Goal: Task Accomplishment & Management: Manage account settings

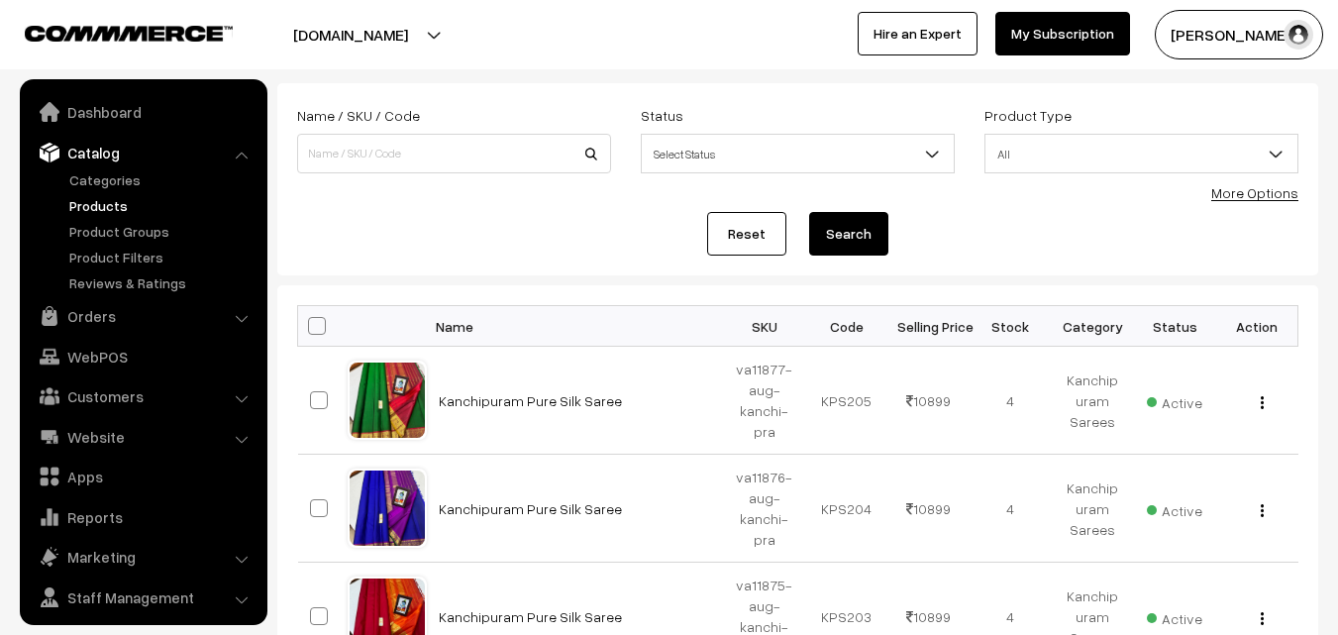
scroll to position [50, 0]
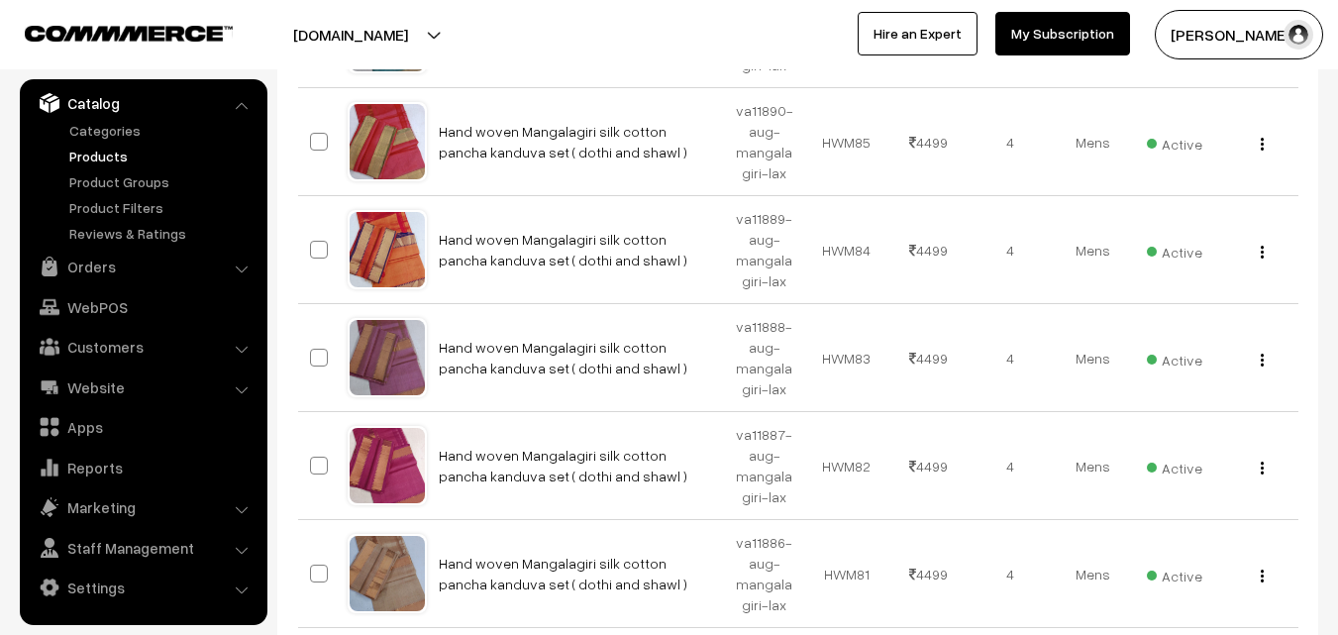
scroll to position [1089, 0]
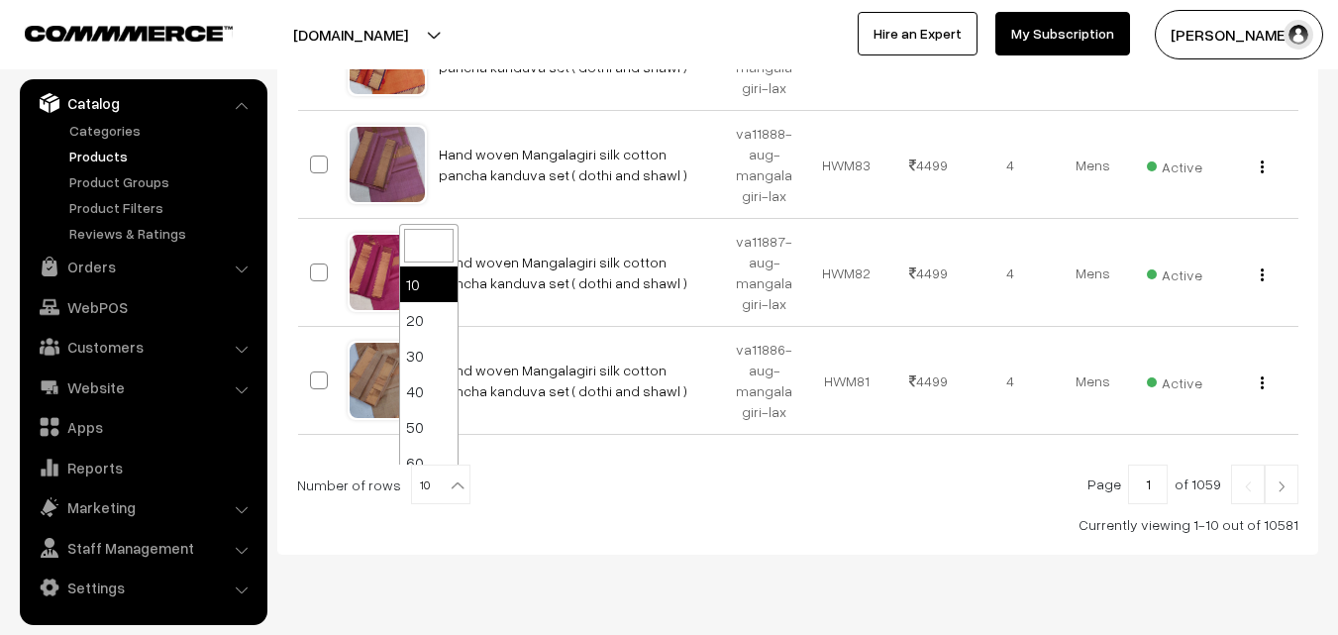
click at [448, 489] on b at bounding box center [458, 485] width 20 height 20
select select "100"
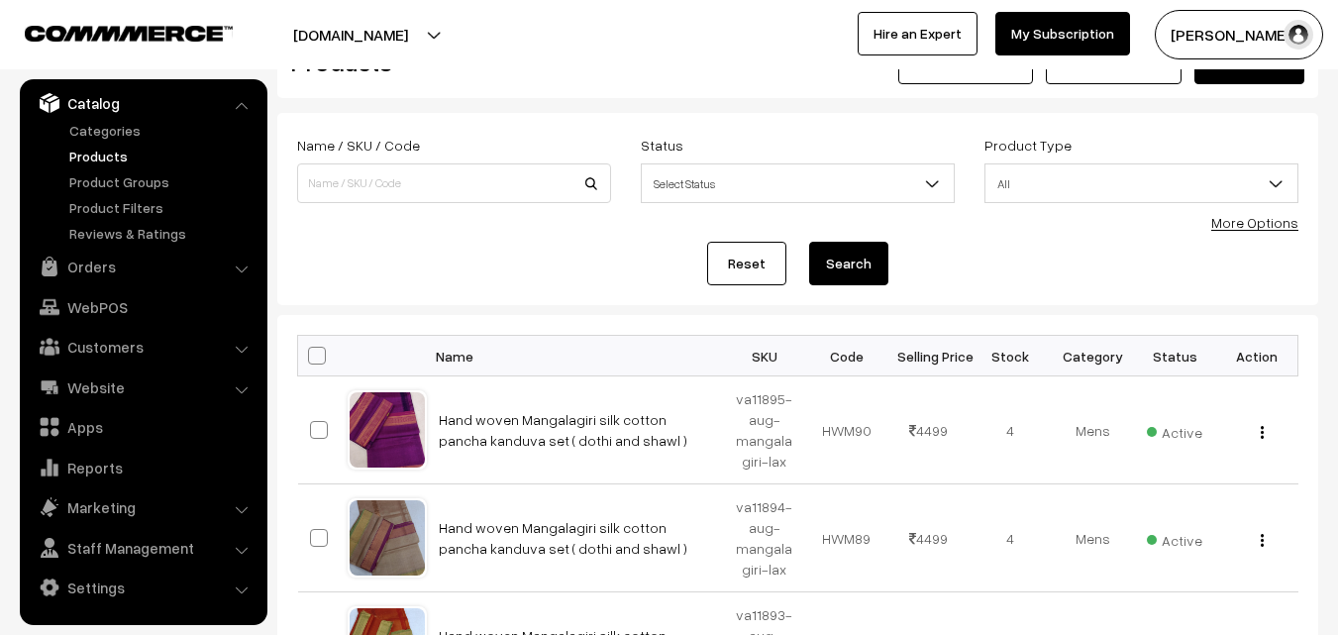
scroll to position [24, 0]
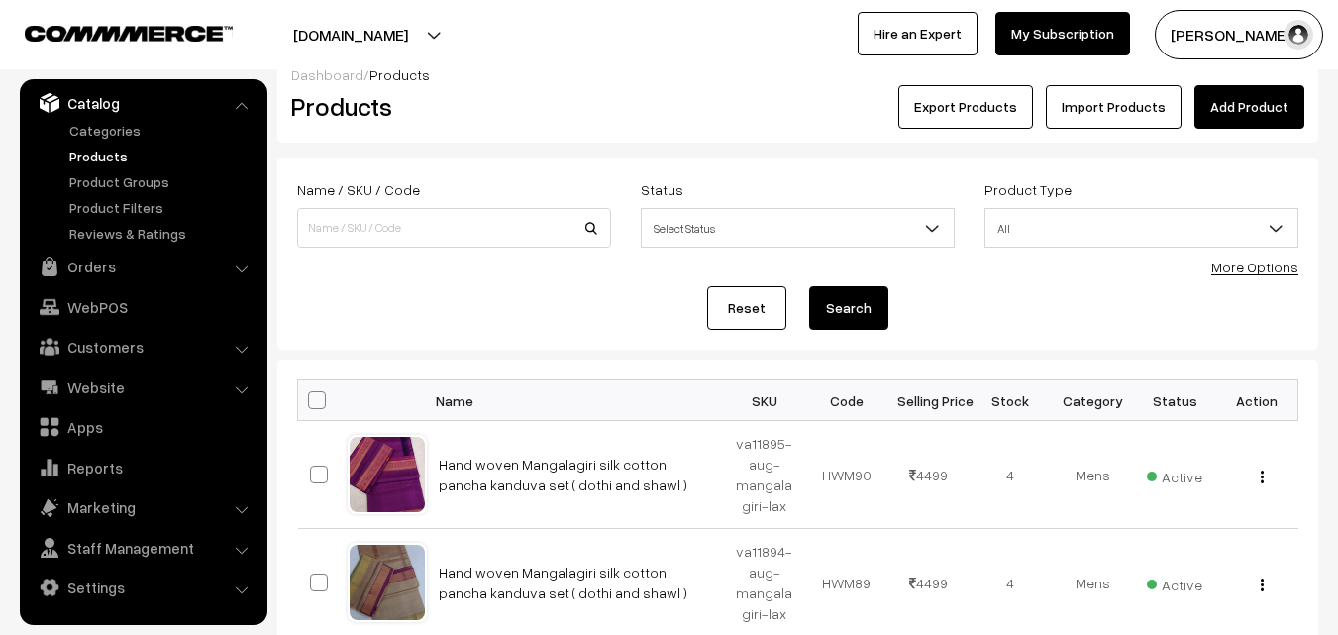
click at [106, 155] on link "Products" at bounding box center [162, 156] width 196 height 21
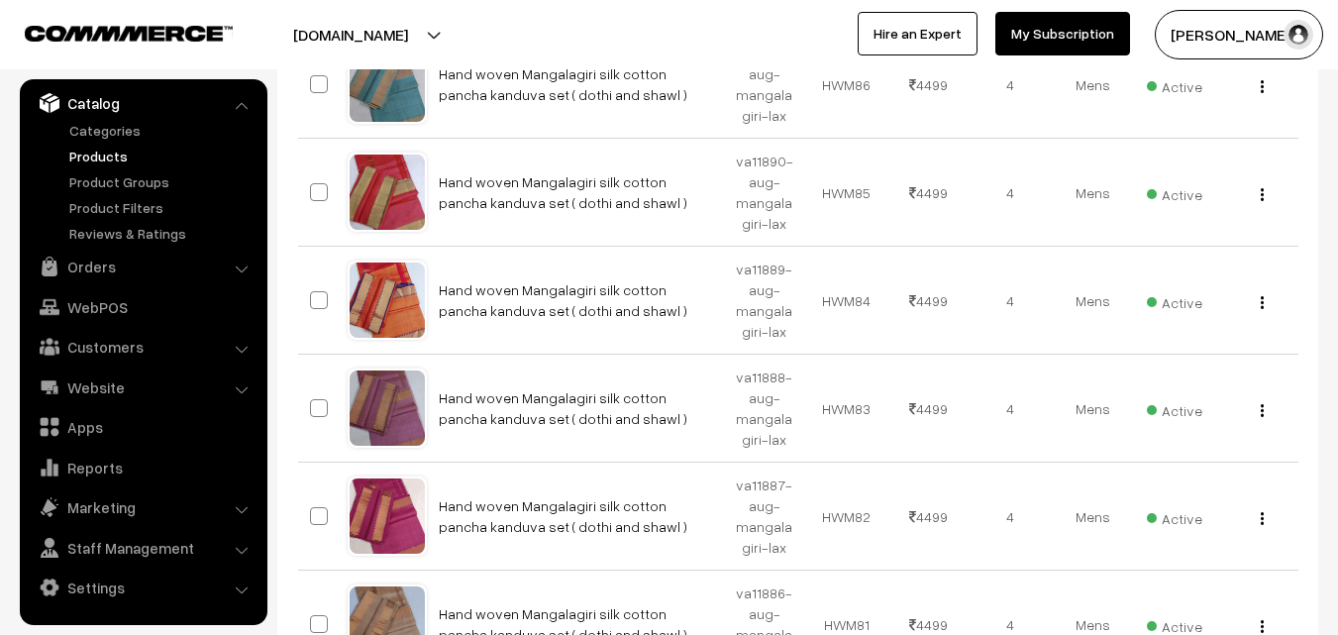
scroll to position [841, 0]
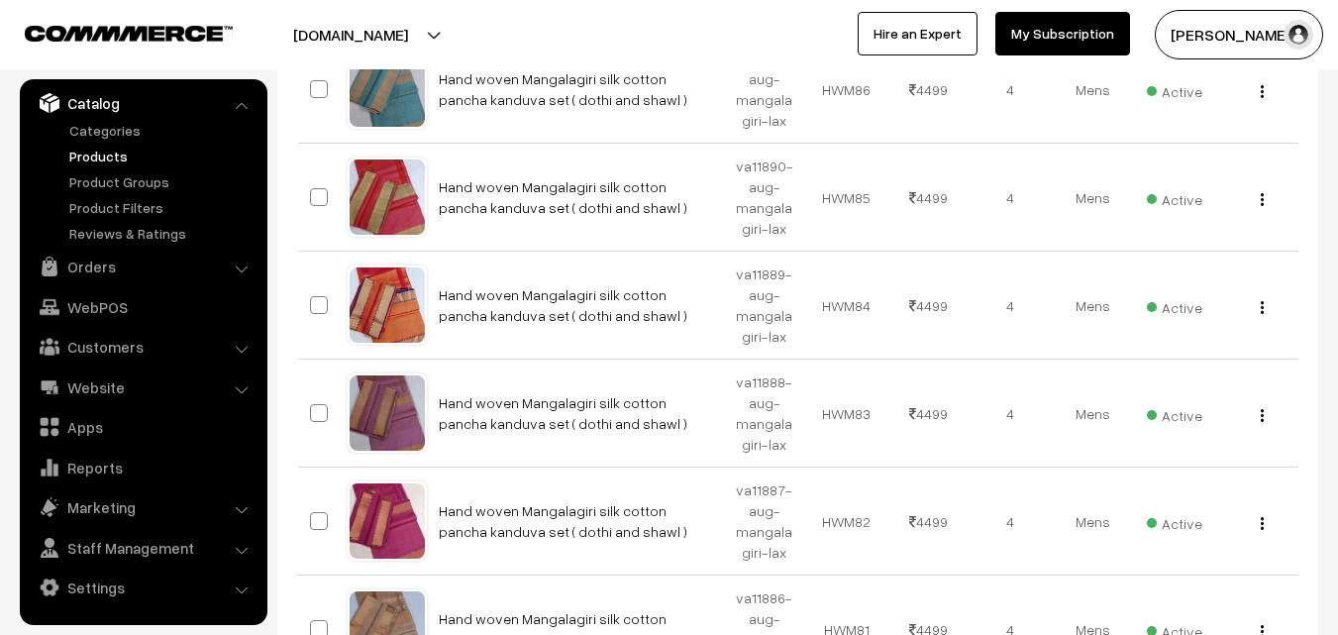
click at [114, 153] on link "Products" at bounding box center [162, 156] width 196 height 21
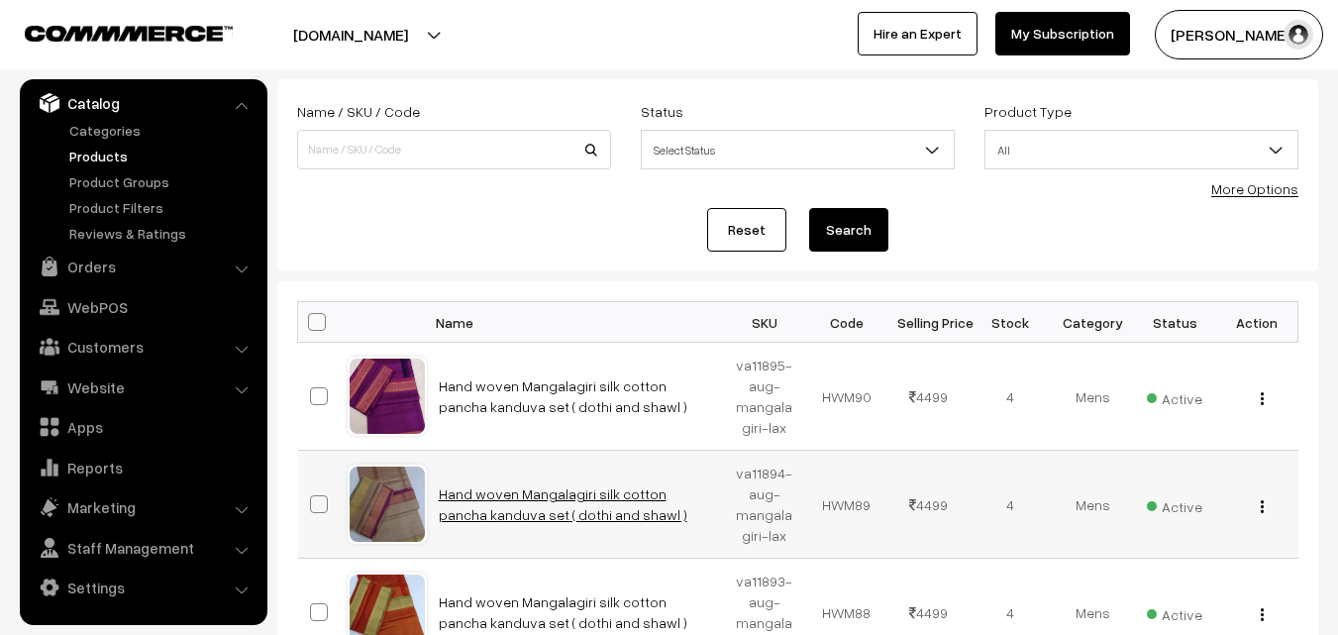
scroll to position [198, 0]
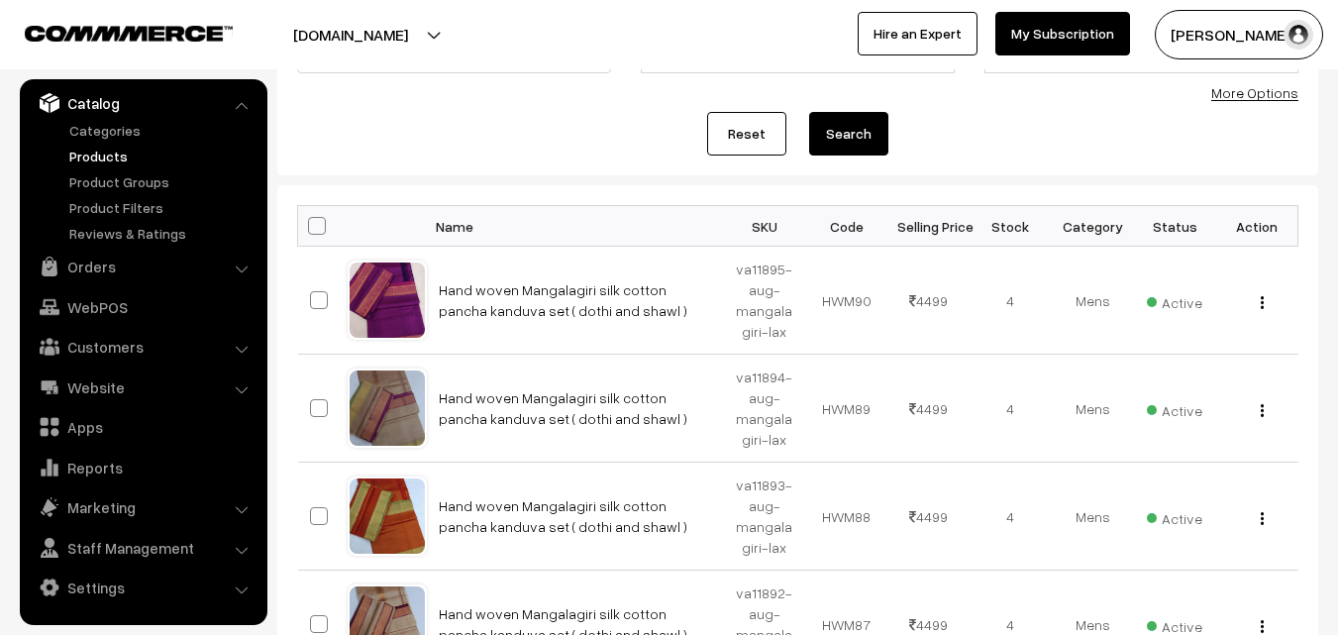
click at [315, 223] on span at bounding box center [317, 226] width 18 height 18
click at [311, 223] on input "checkbox" at bounding box center [304, 225] width 13 height 13
checkbox input "true"
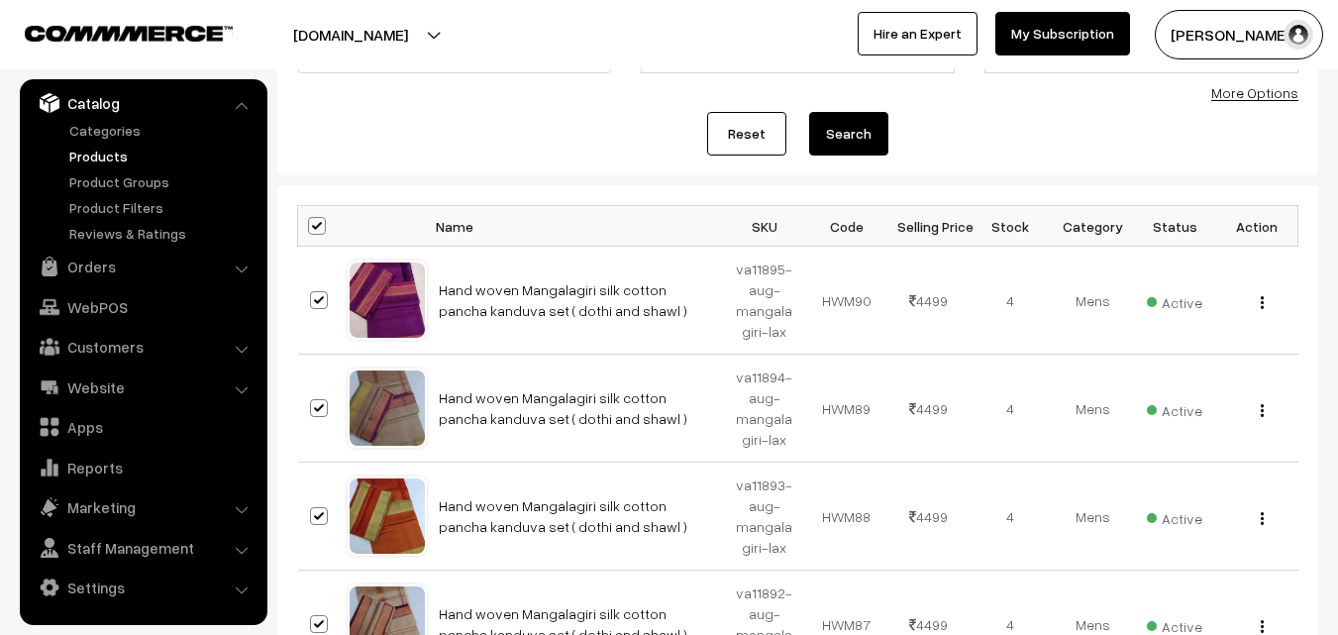
checkbox input "true"
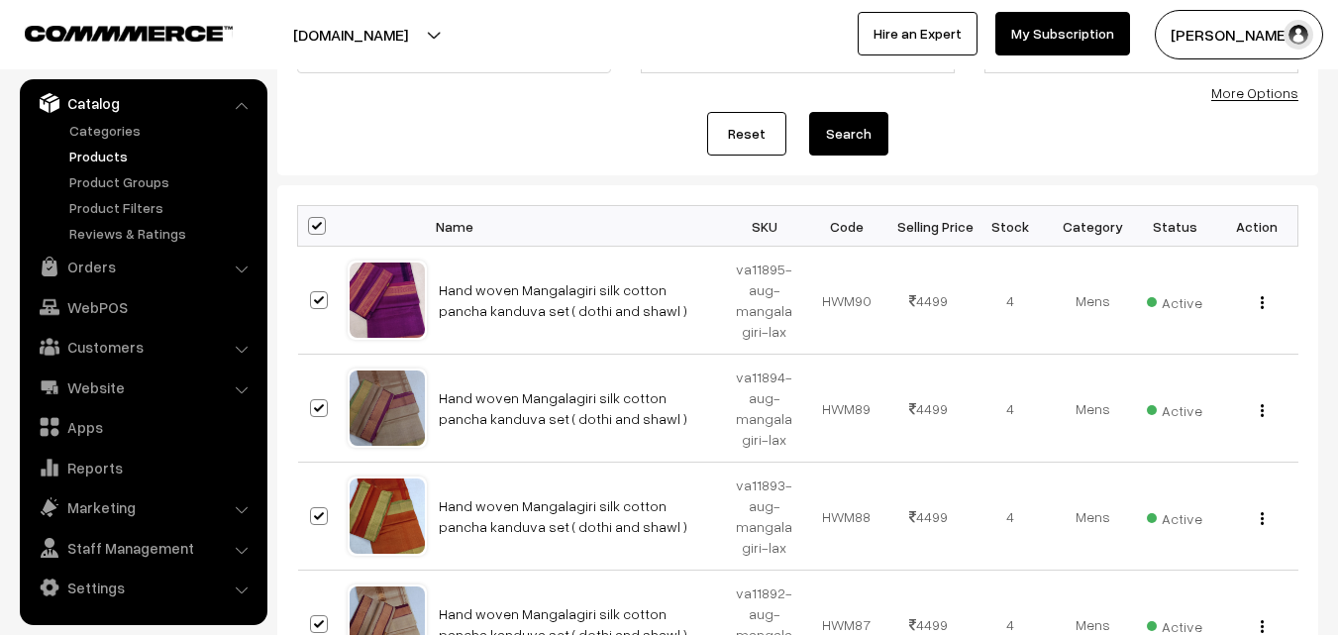
checkbox input "true"
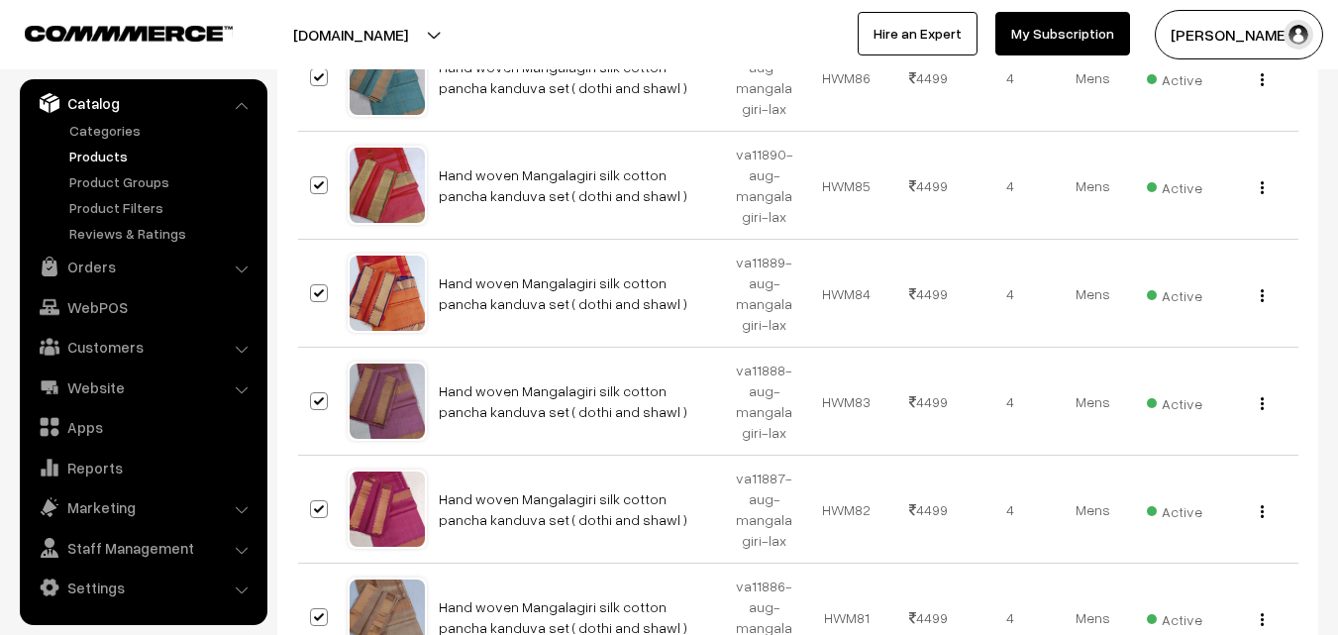
scroll to position [1189, 0]
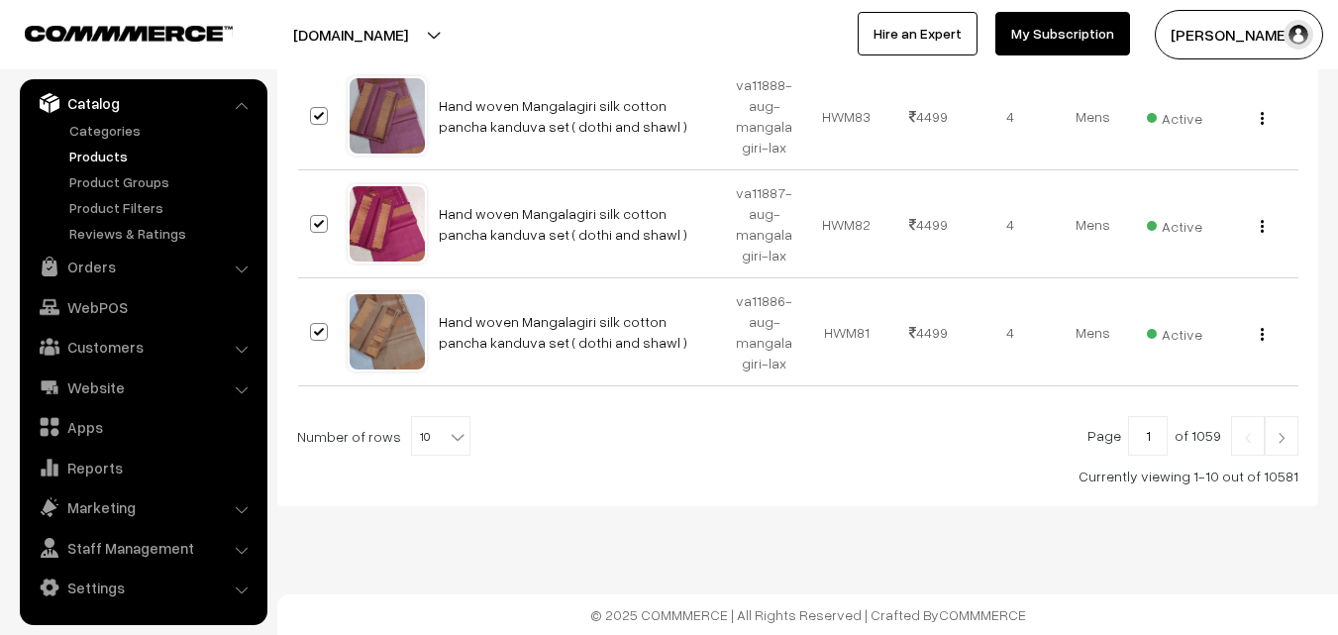
click at [455, 433] on b at bounding box center [458, 437] width 20 height 20
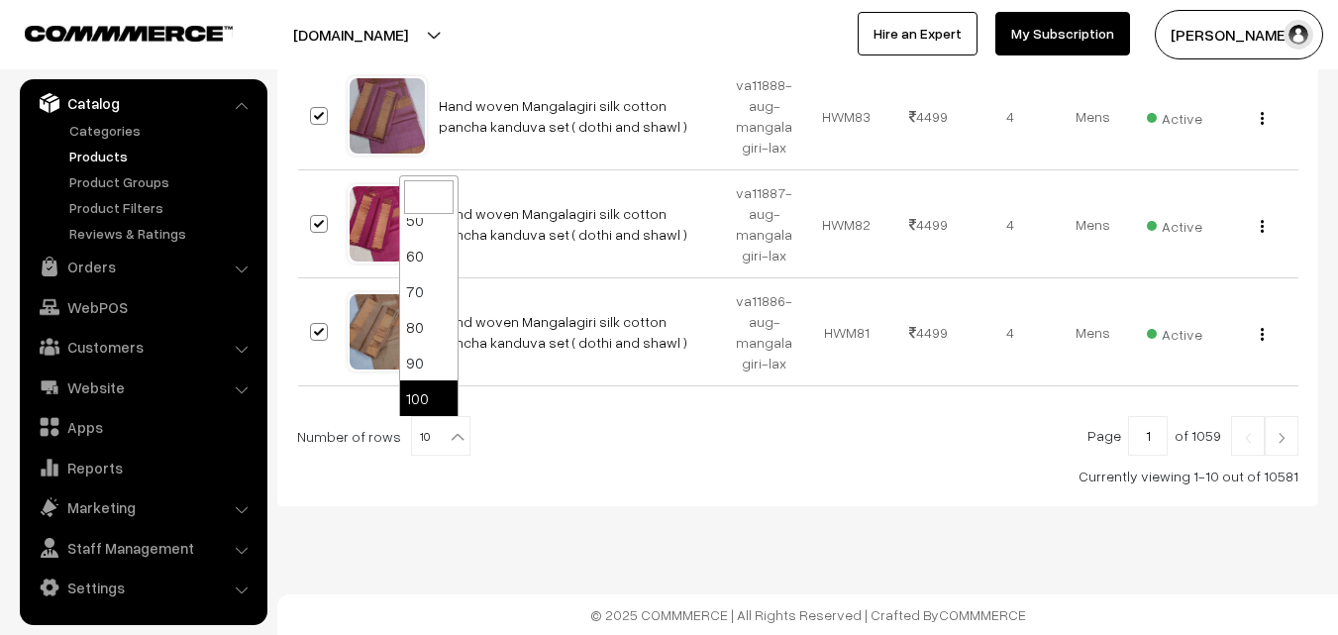
select select "100"
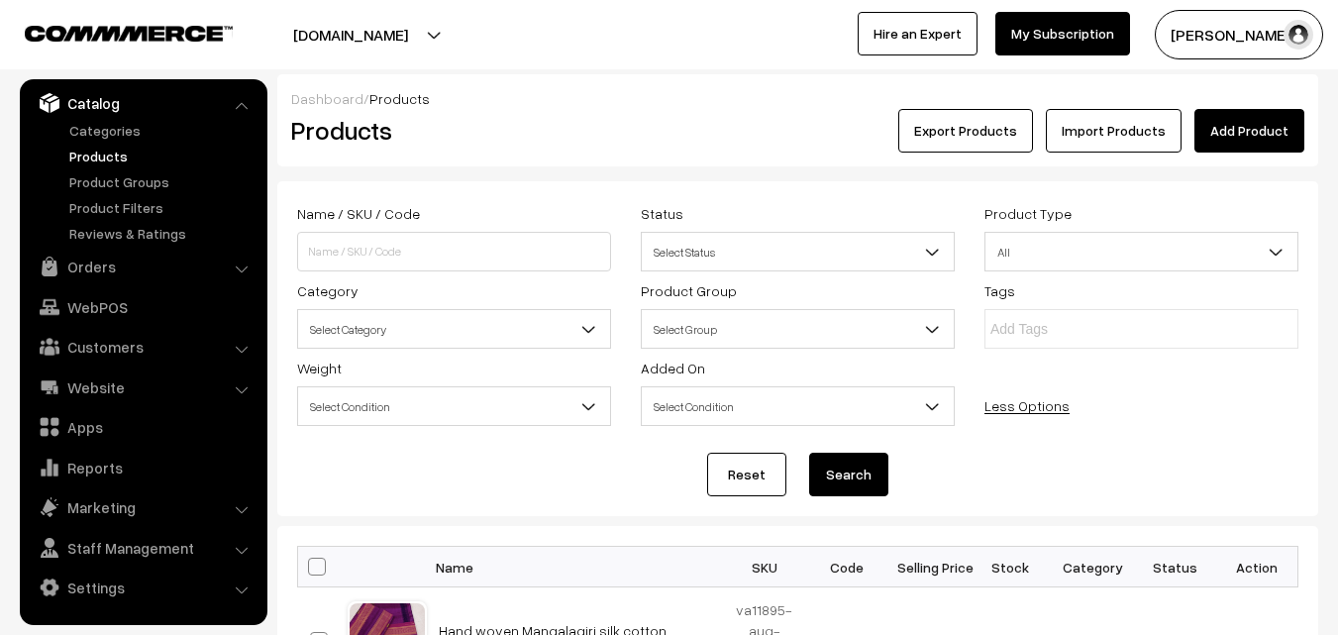
click at [1027, 402] on link "Less Options" at bounding box center [1026, 405] width 85 height 17
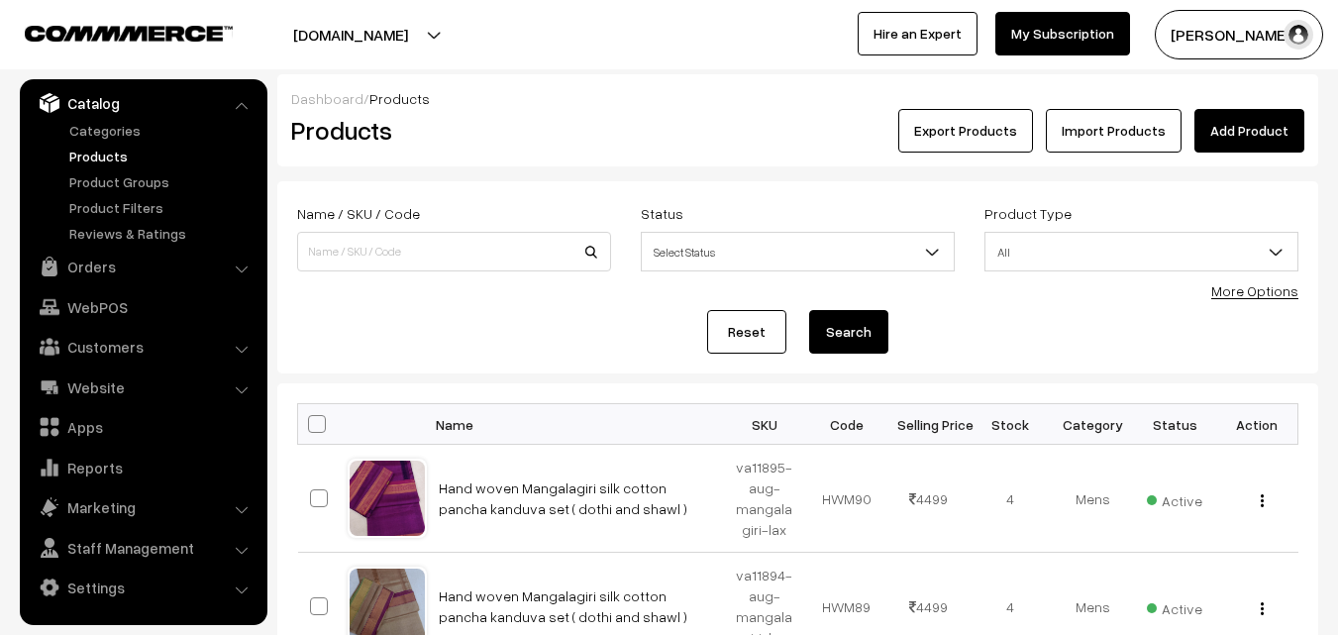
click at [320, 421] on span at bounding box center [317, 424] width 18 height 18
click at [311, 421] on input "checkbox" at bounding box center [304, 423] width 13 height 13
checkbox input "true"
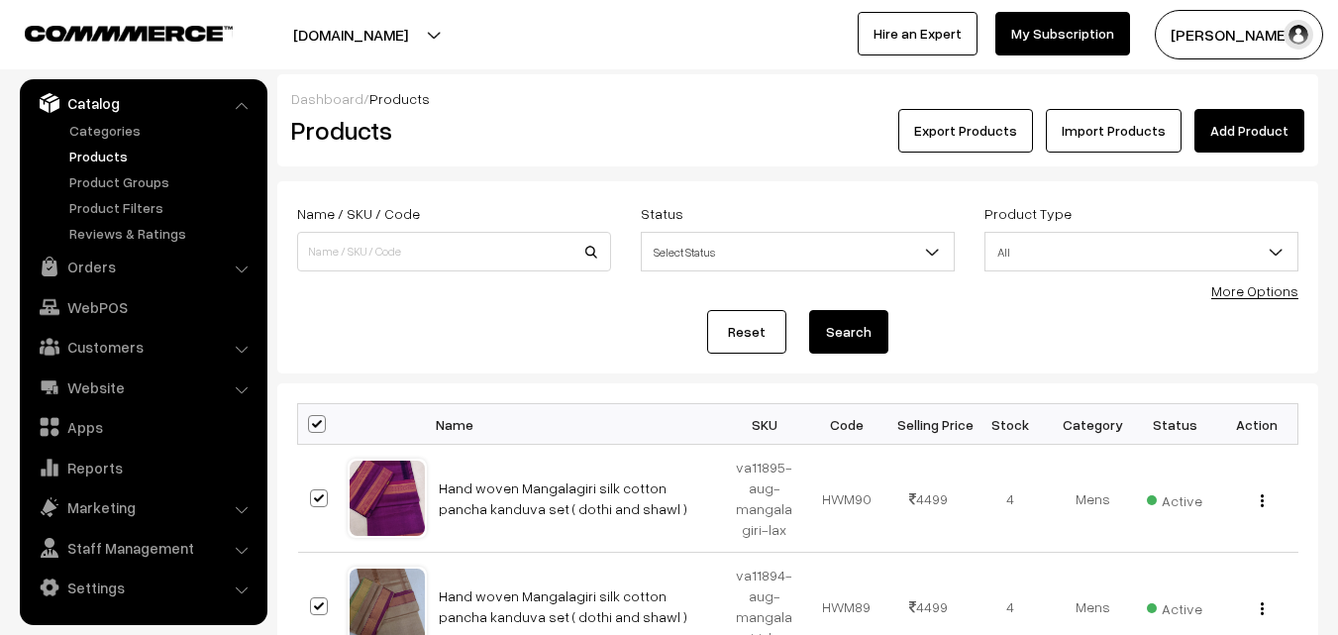
checkbox input "true"
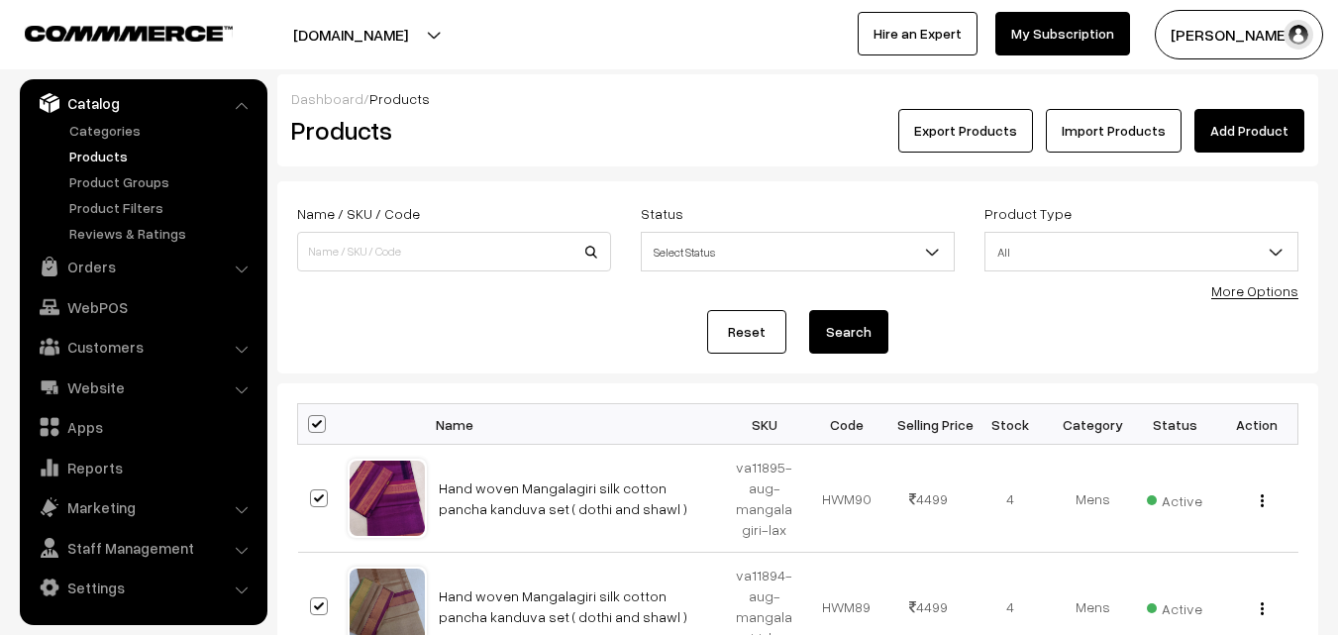
checkbox input "true"
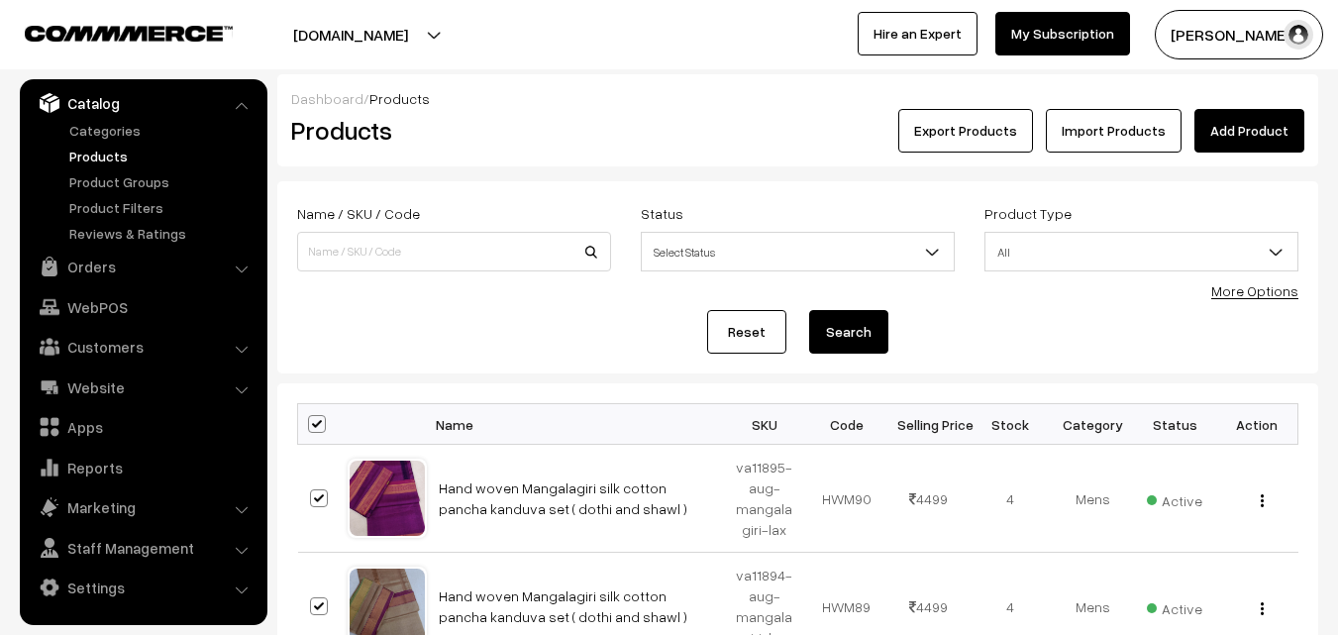
checkbox input "true"
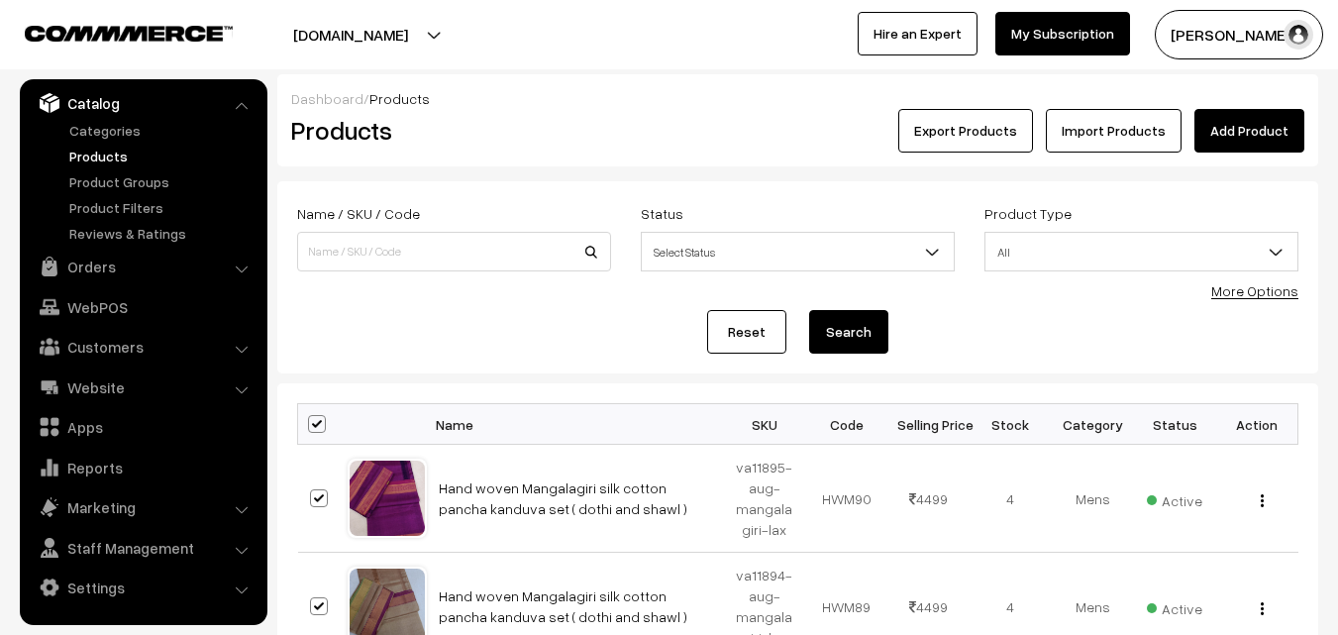
checkbox input "true"
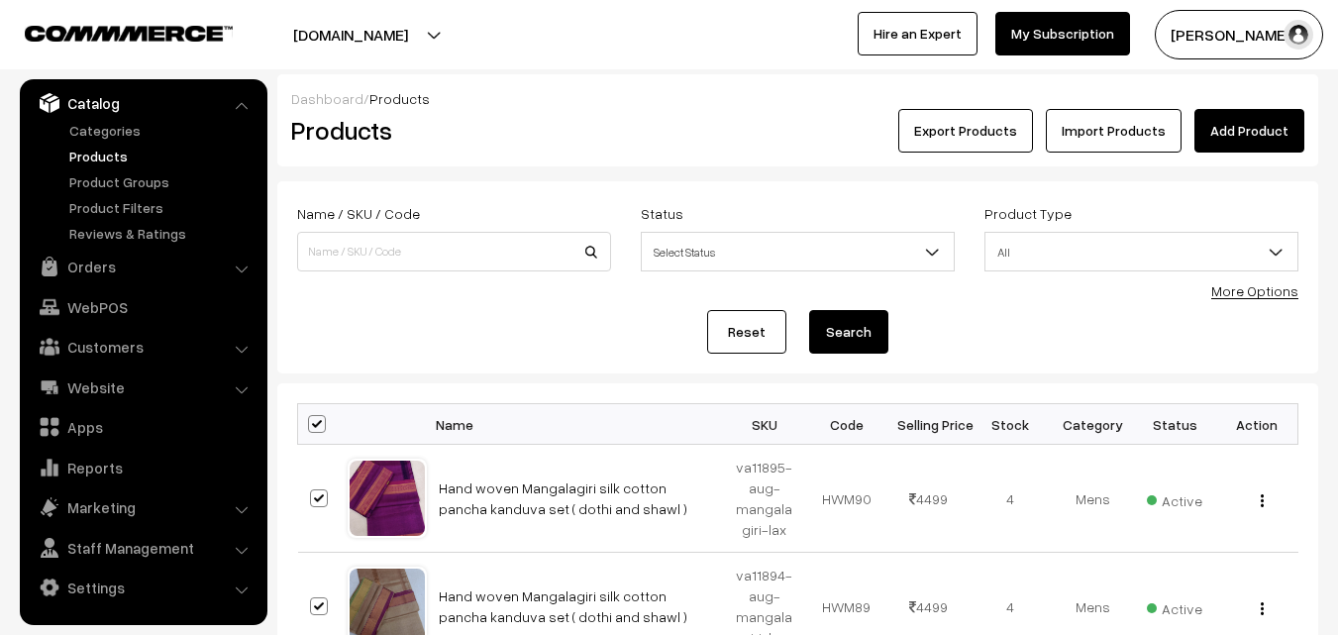
checkbox input "true"
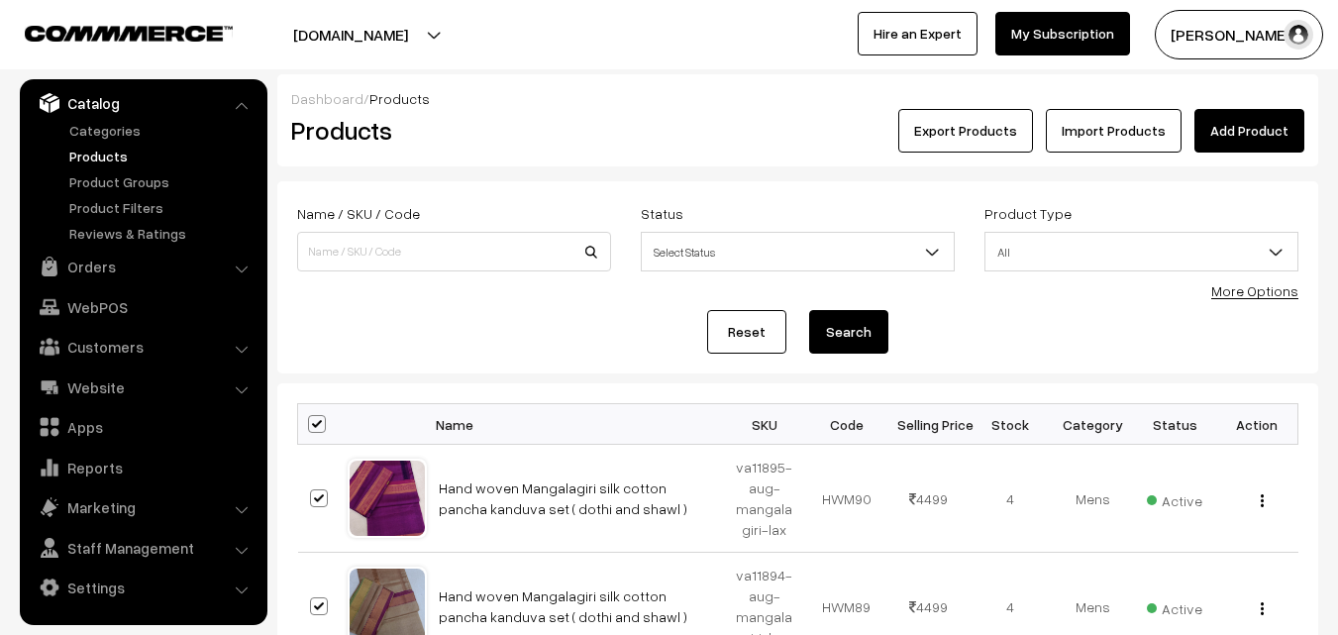
checkbox input "true"
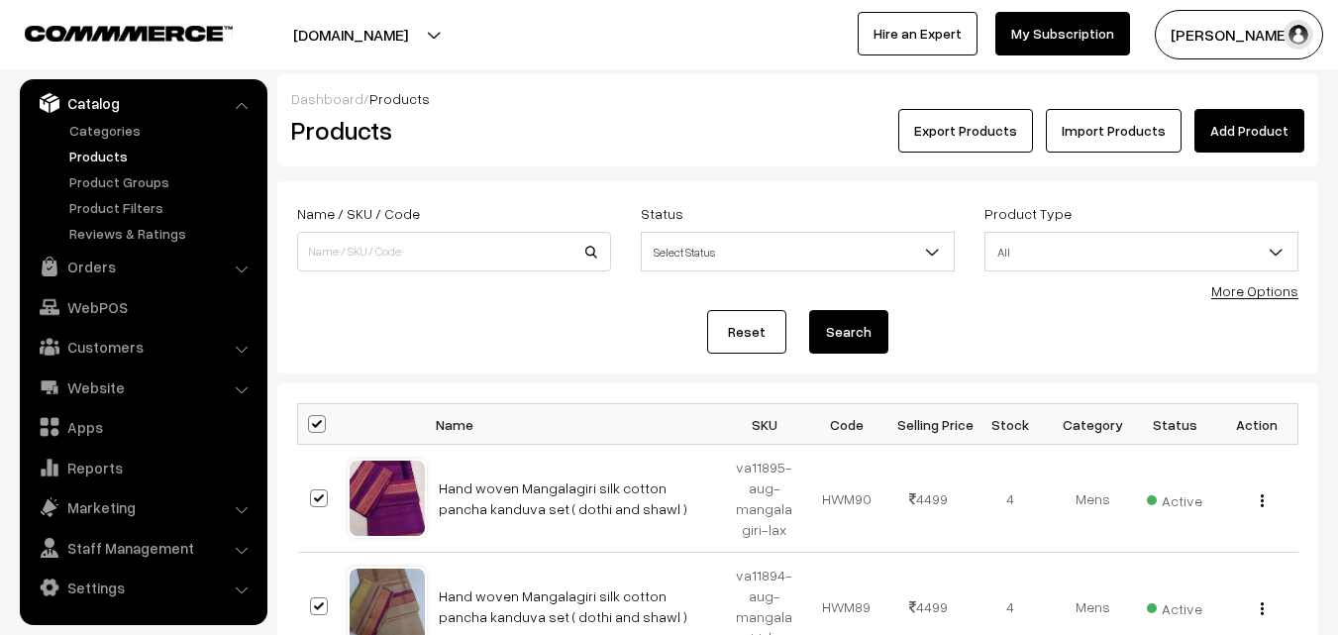
checkbox input "true"
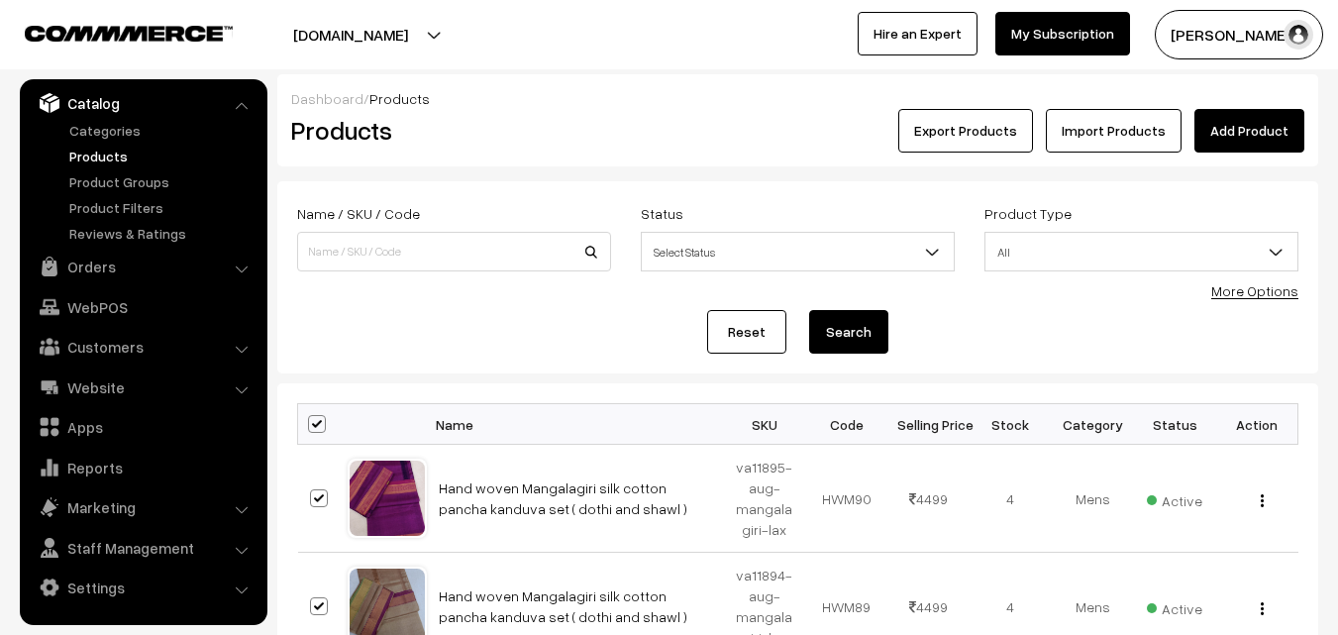
checkbox input "true"
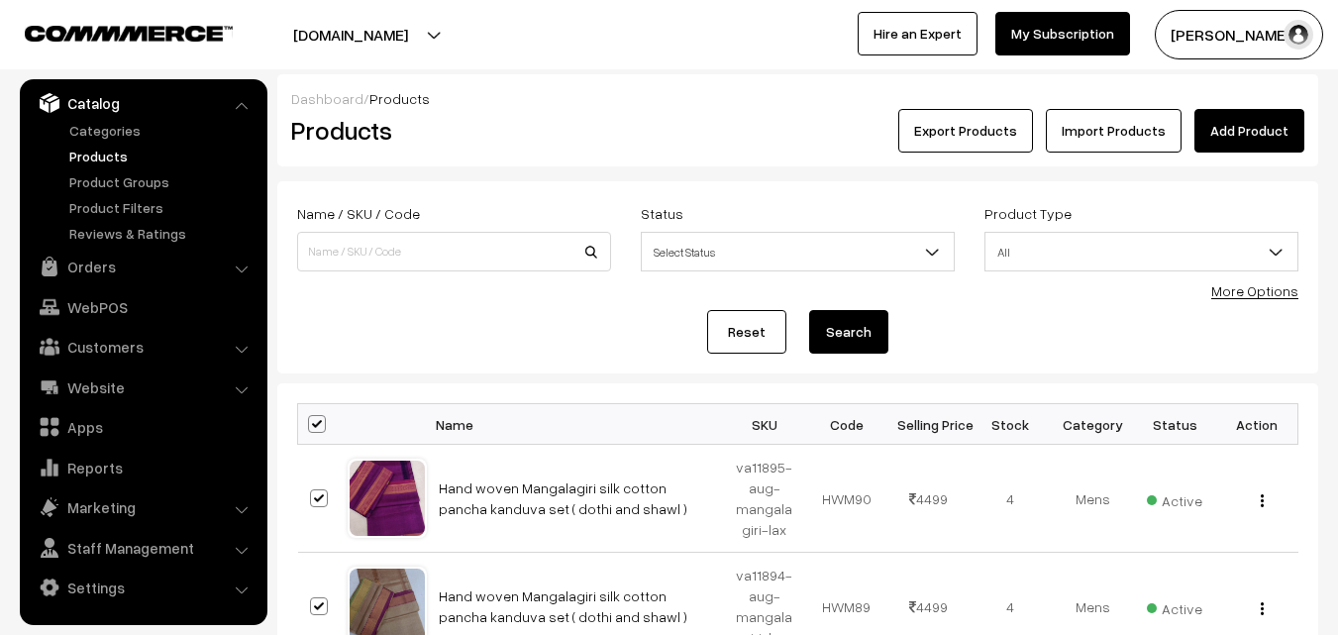
checkbox input "true"
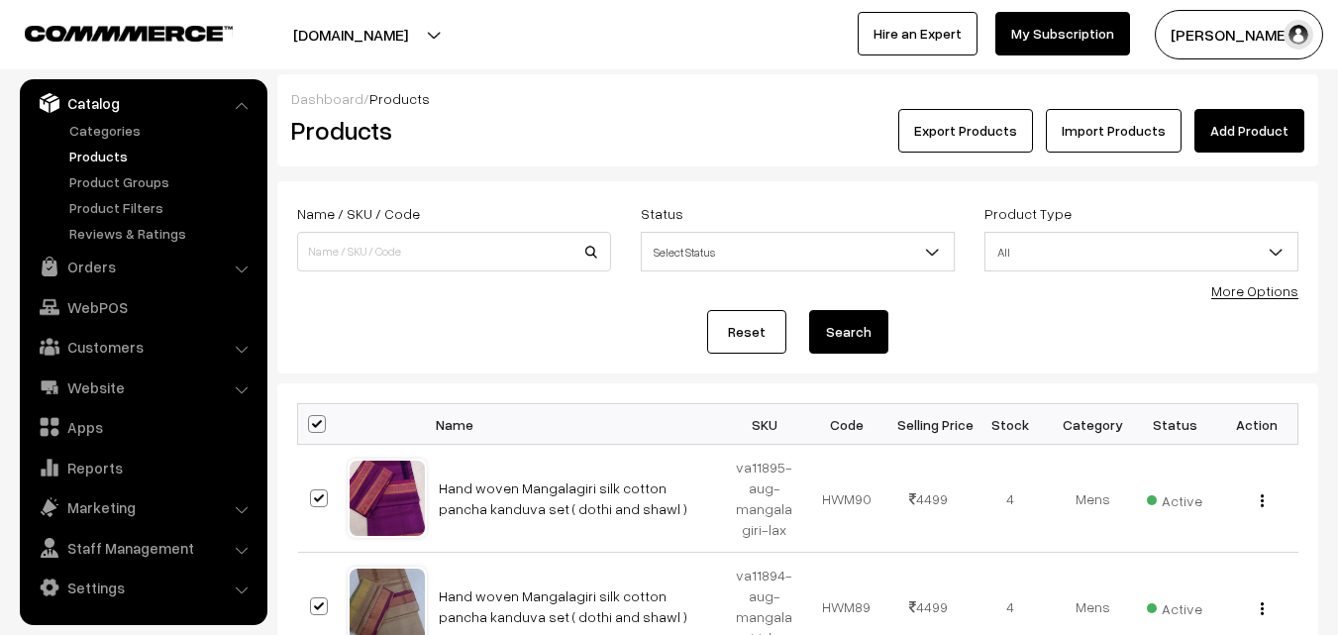
checkbox input "true"
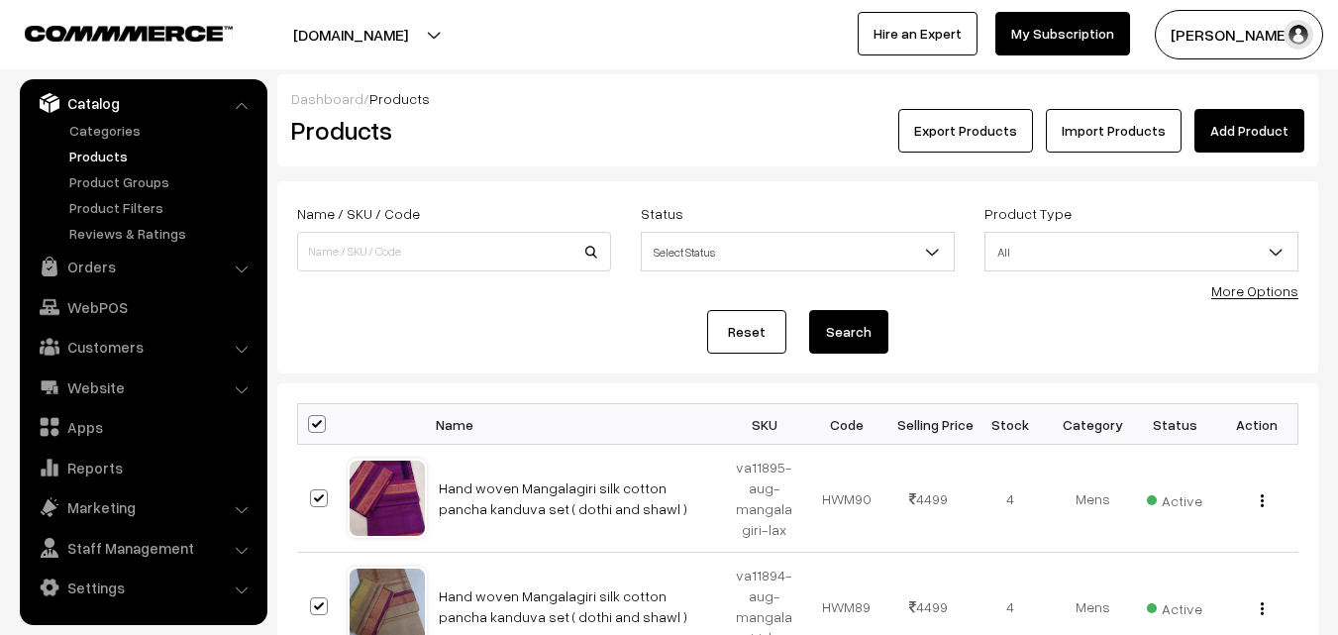
checkbox input "true"
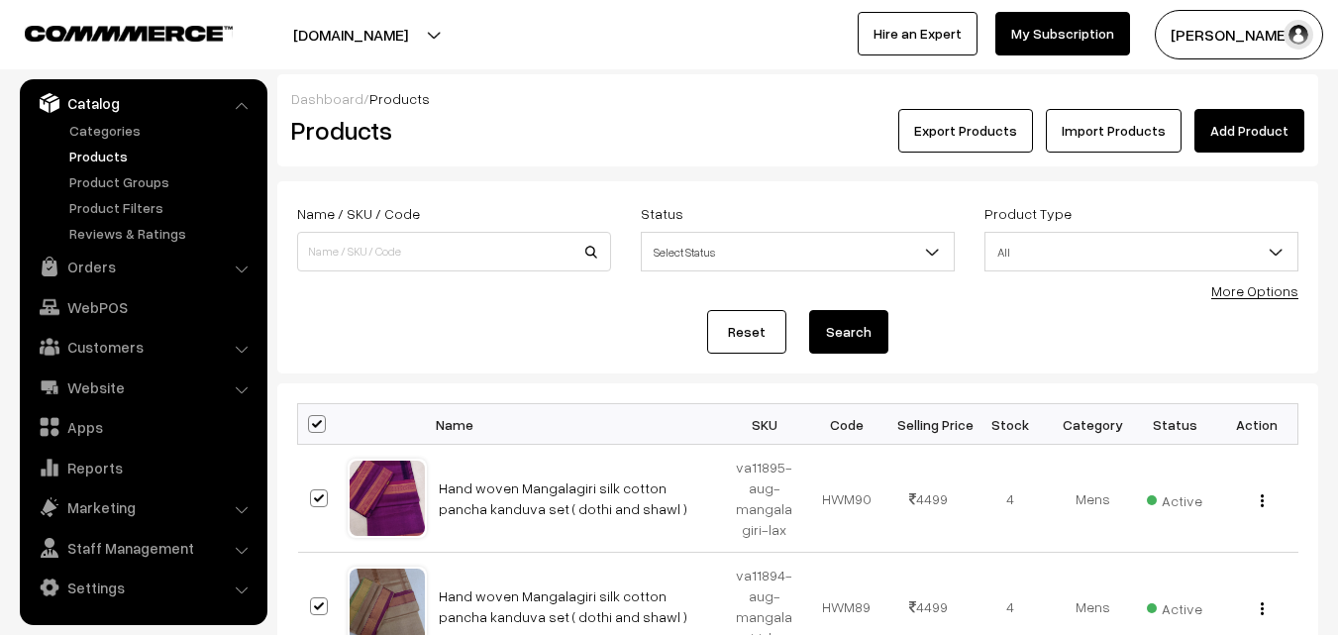
checkbox input "true"
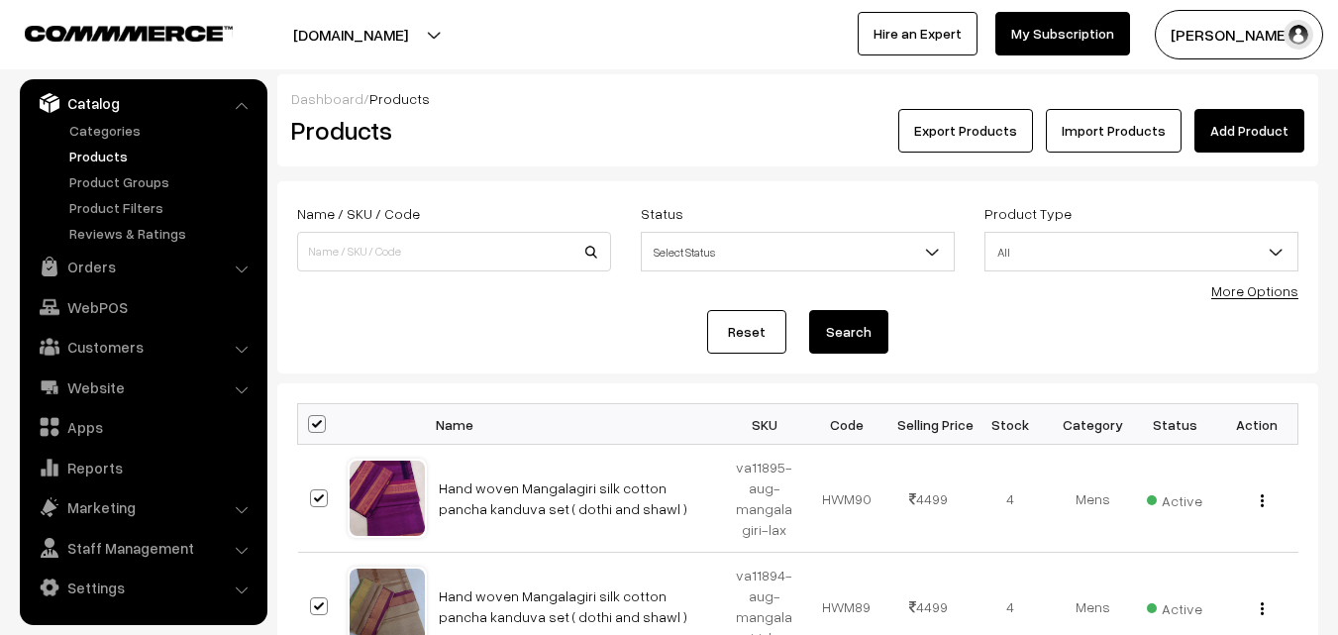
checkbox input "true"
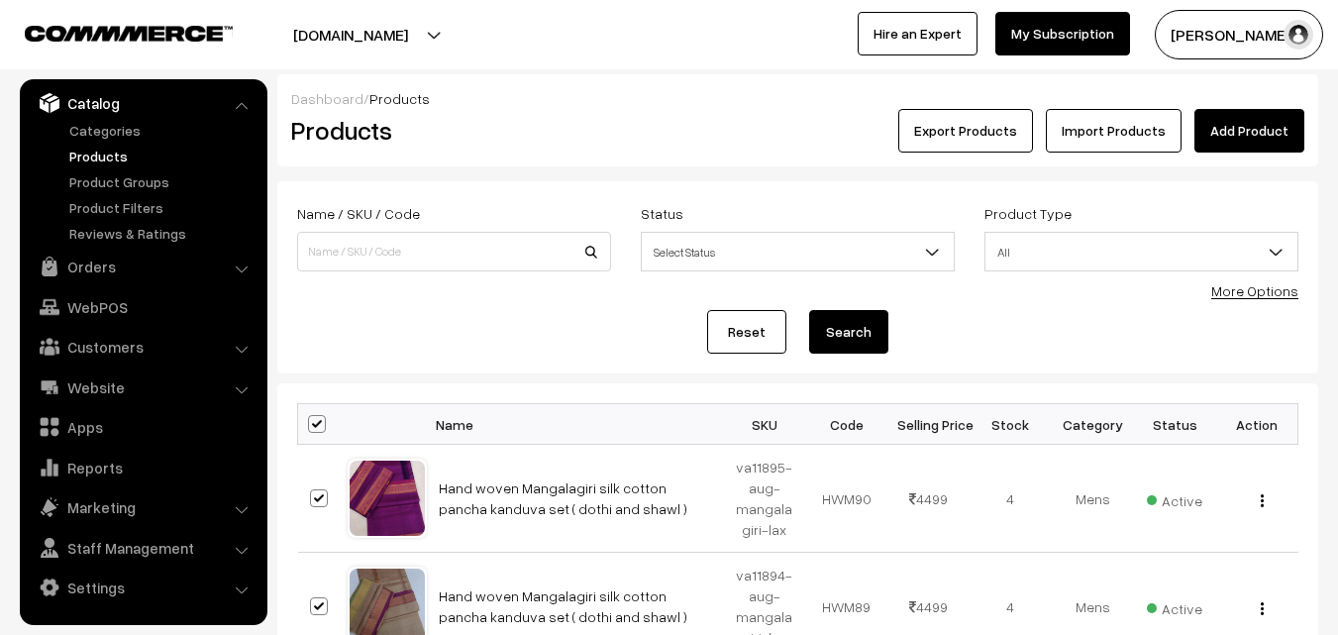
checkbox input "true"
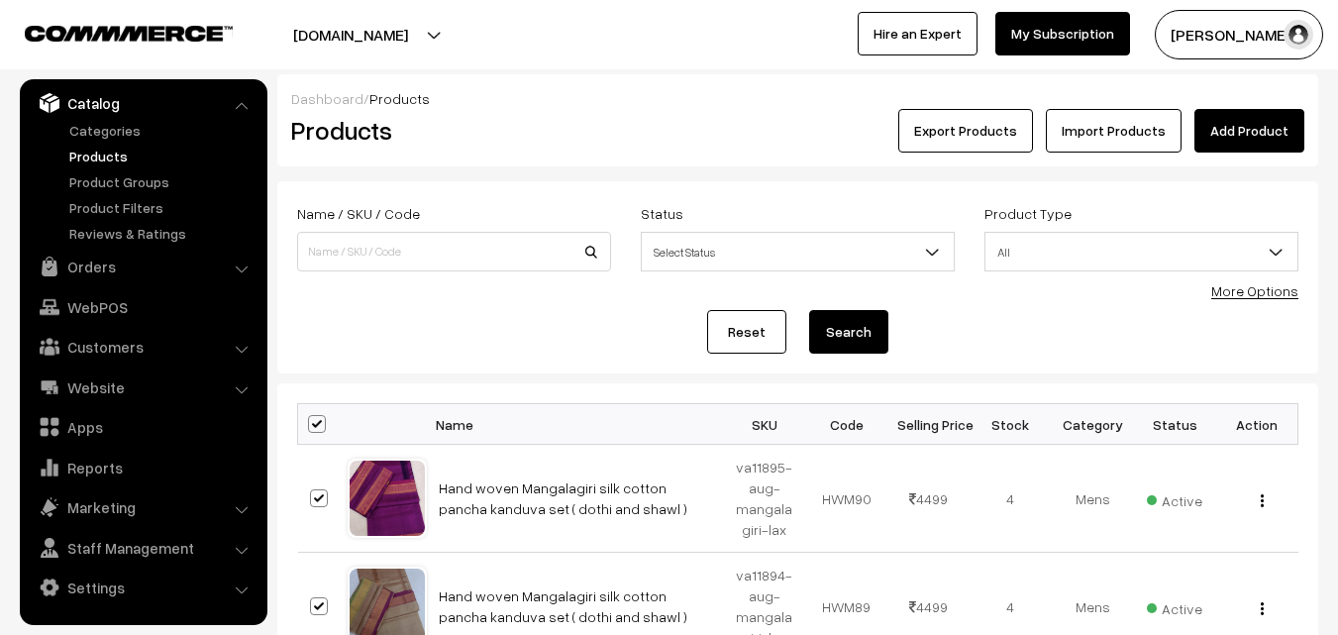
checkbox input "true"
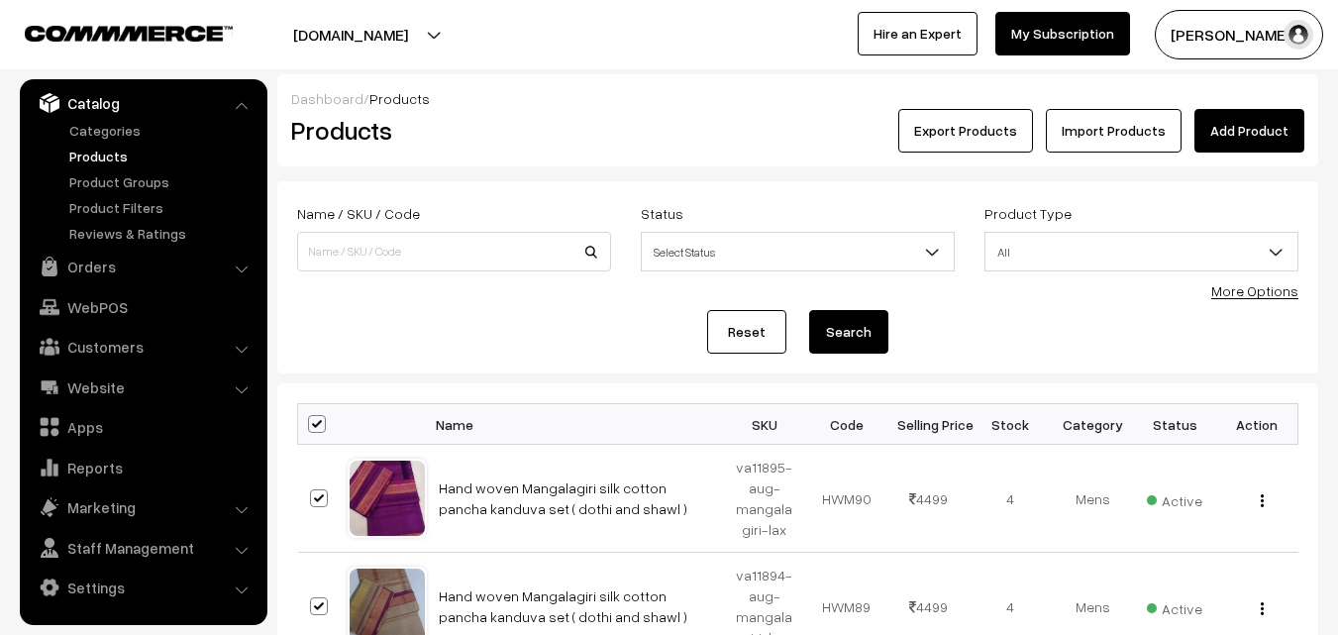
checkbox input "true"
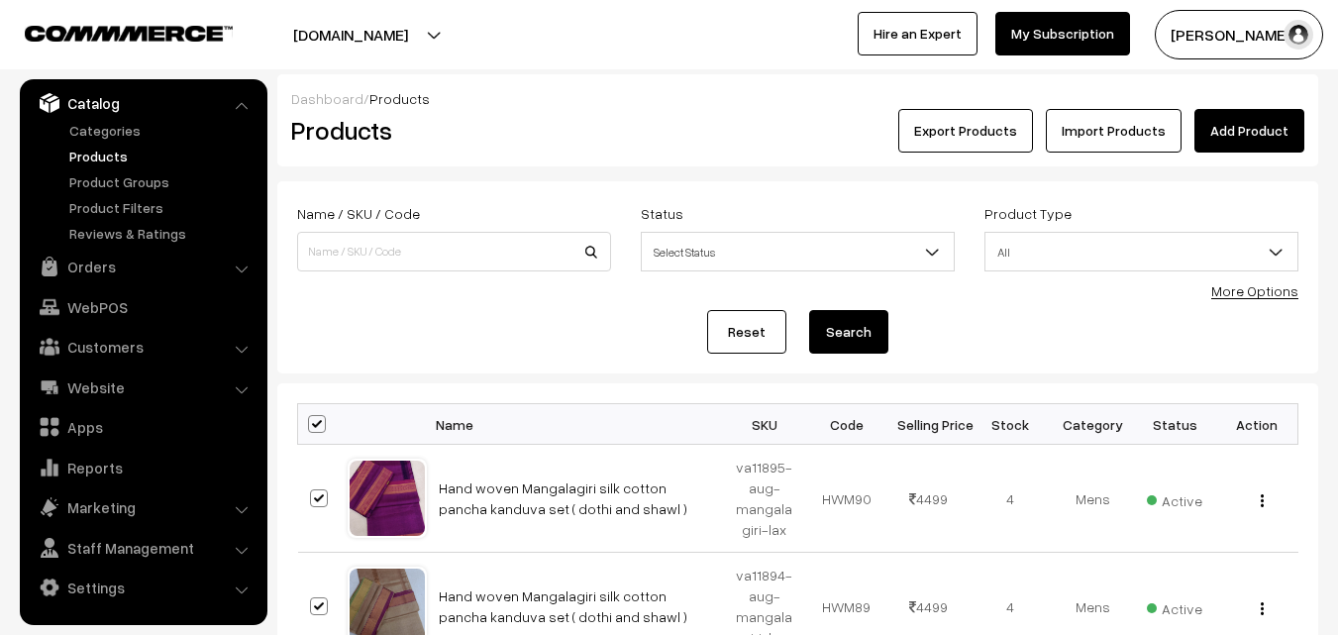
checkbox input "true"
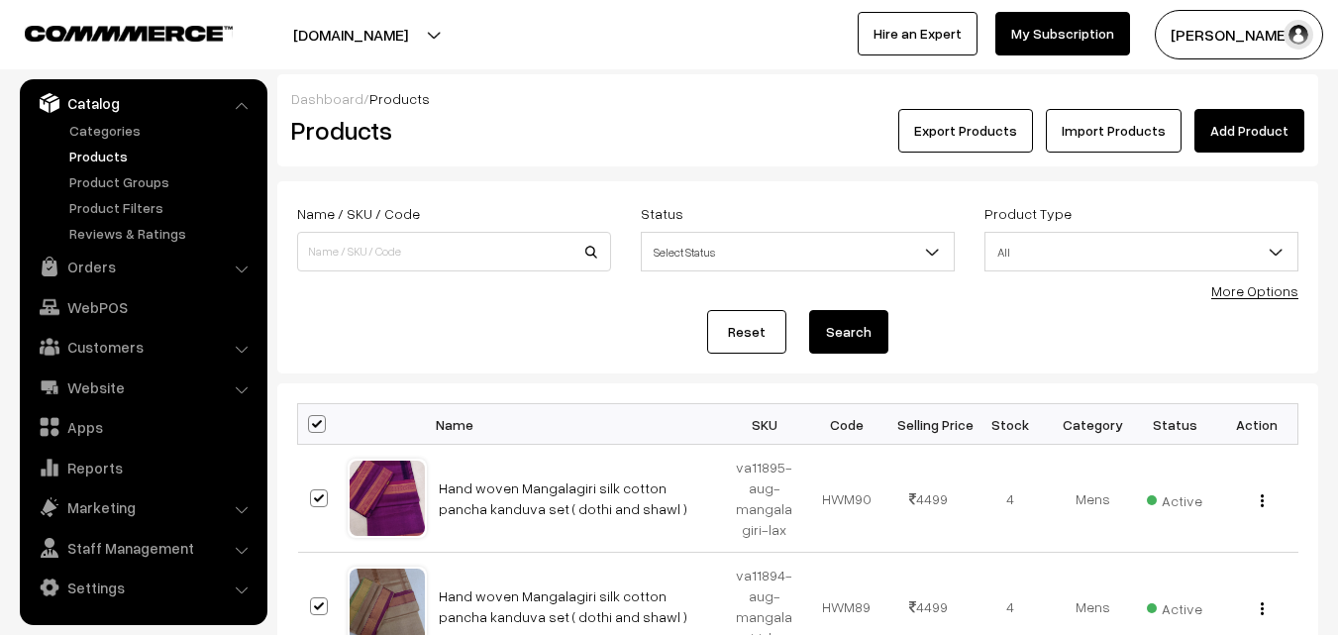
checkbox input "true"
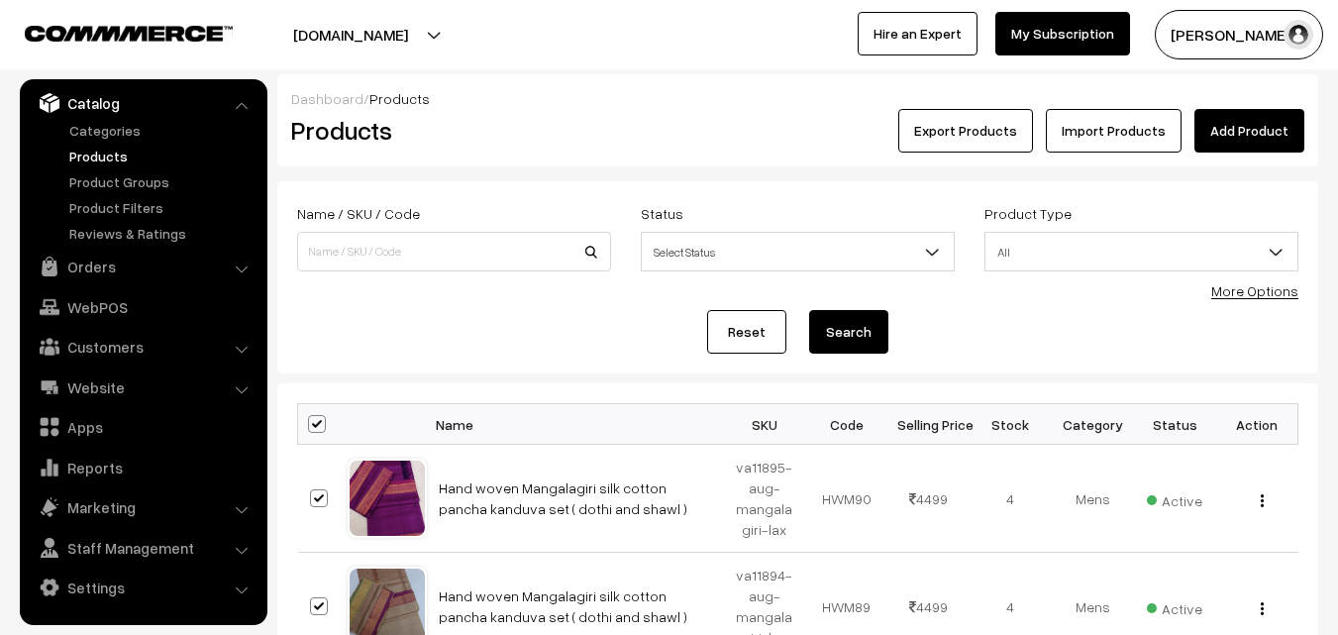
checkbox input "true"
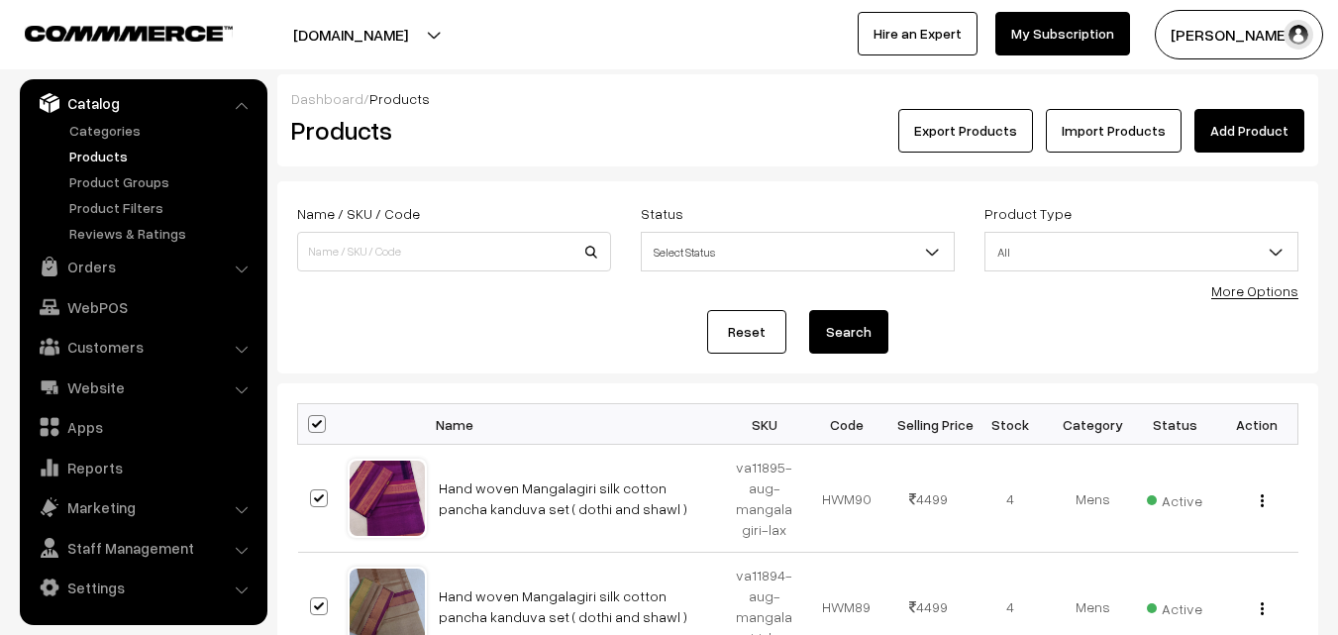
checkbox input "true"
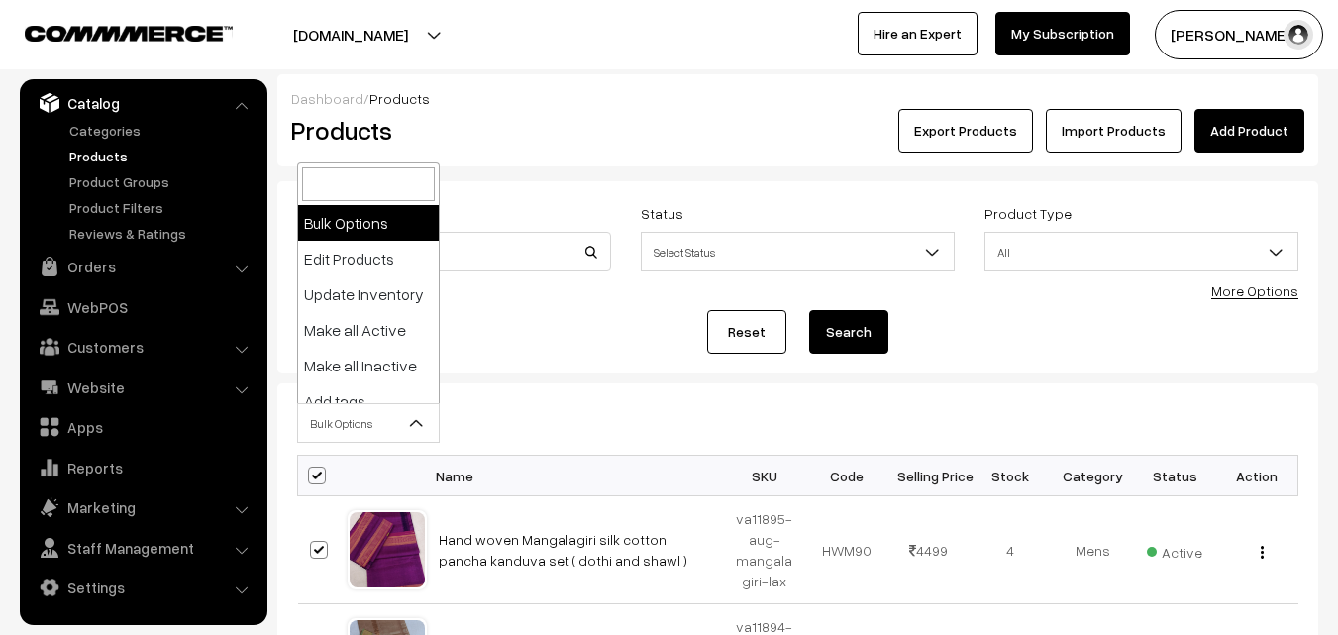
click at [407, 420] on b at bounding box center [417, 423] width 20 height 20
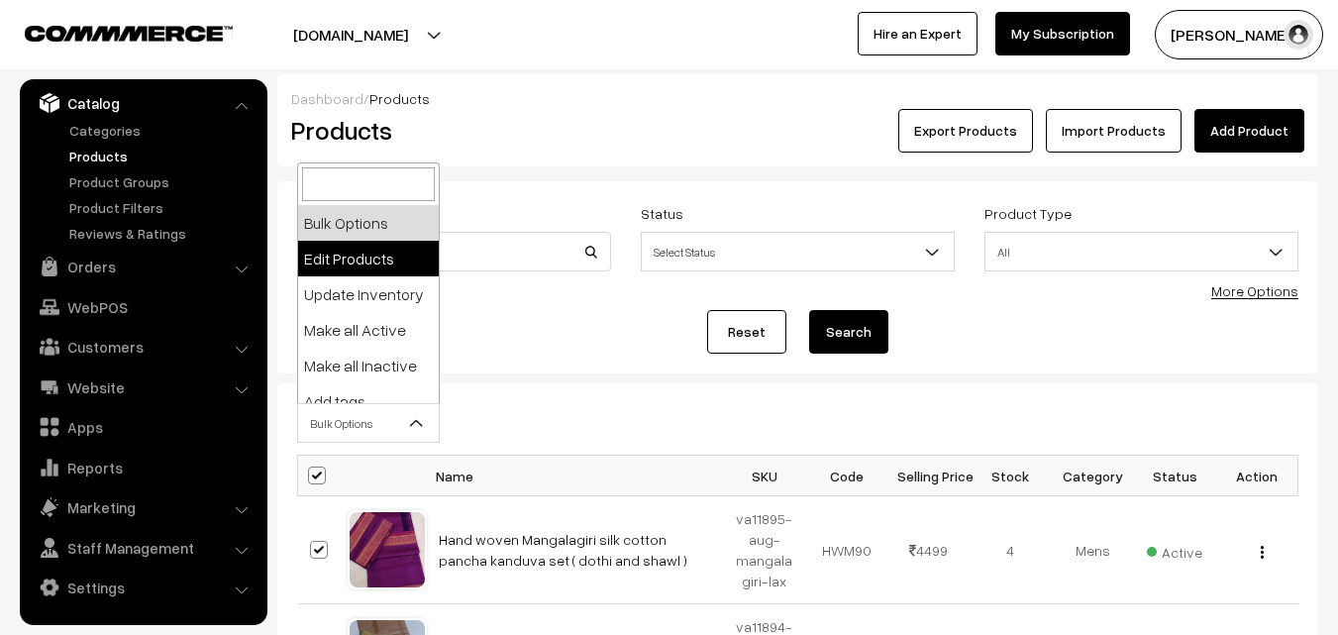
select select "editProduct"
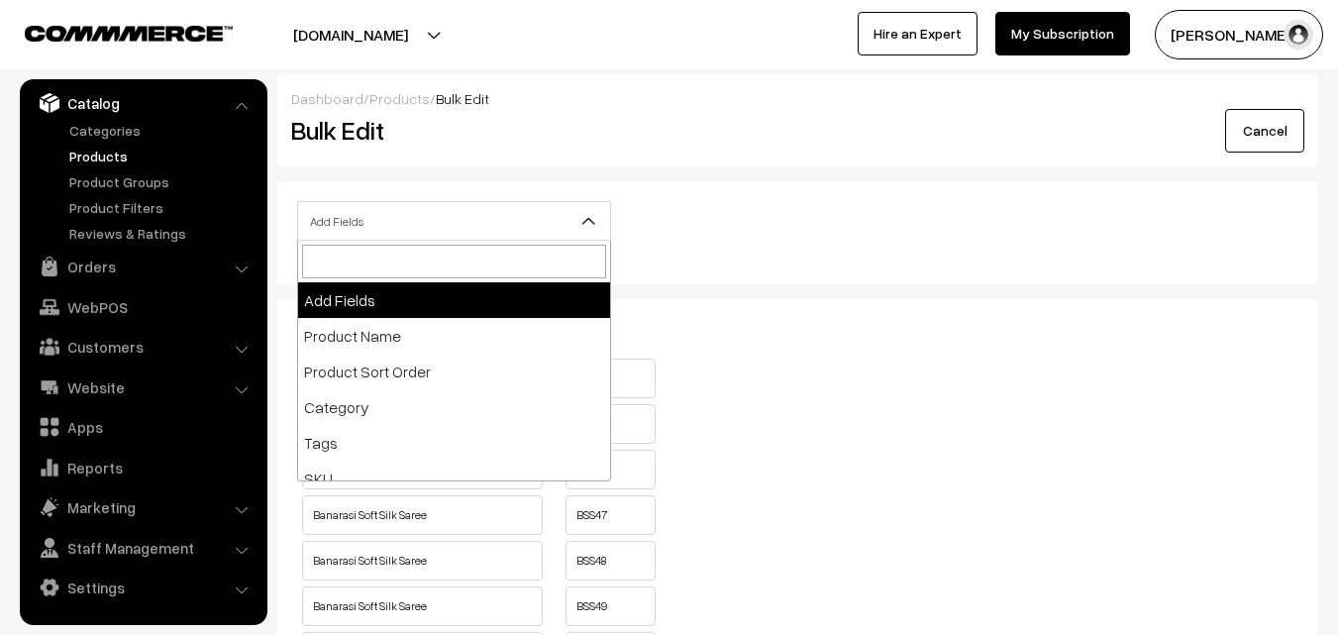
click at [593, 220] on b at bounding box center [588, 221] width 20 height 20
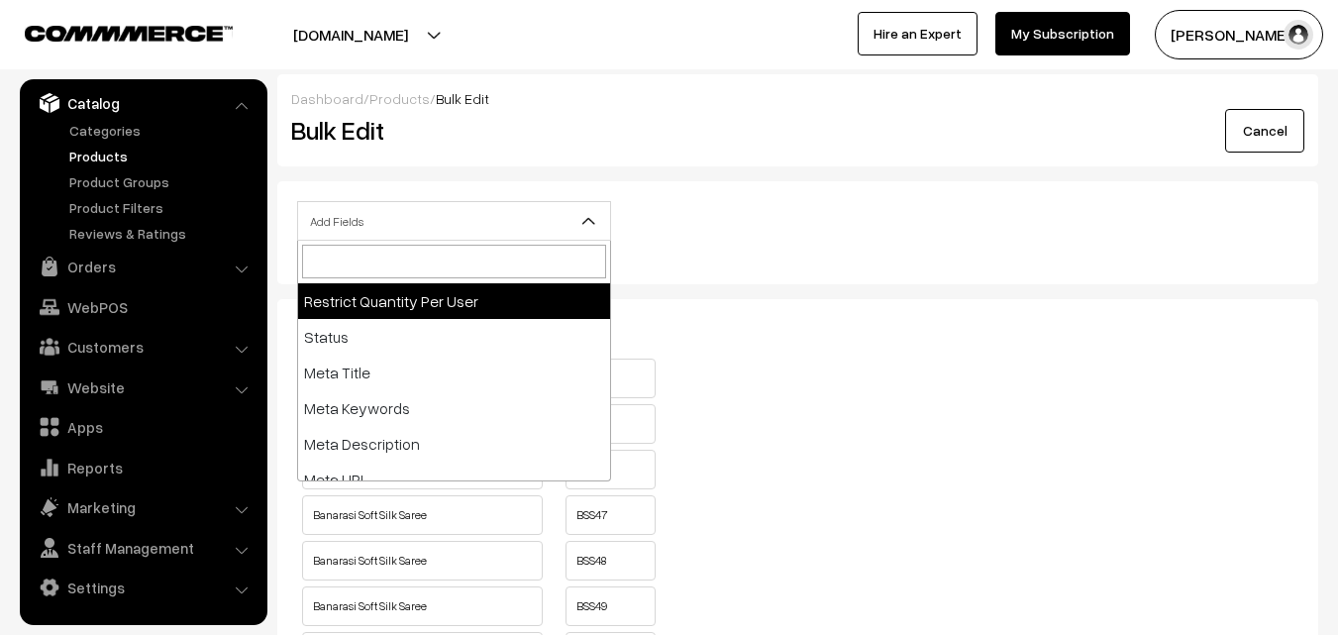
scroll to position [444, 0]
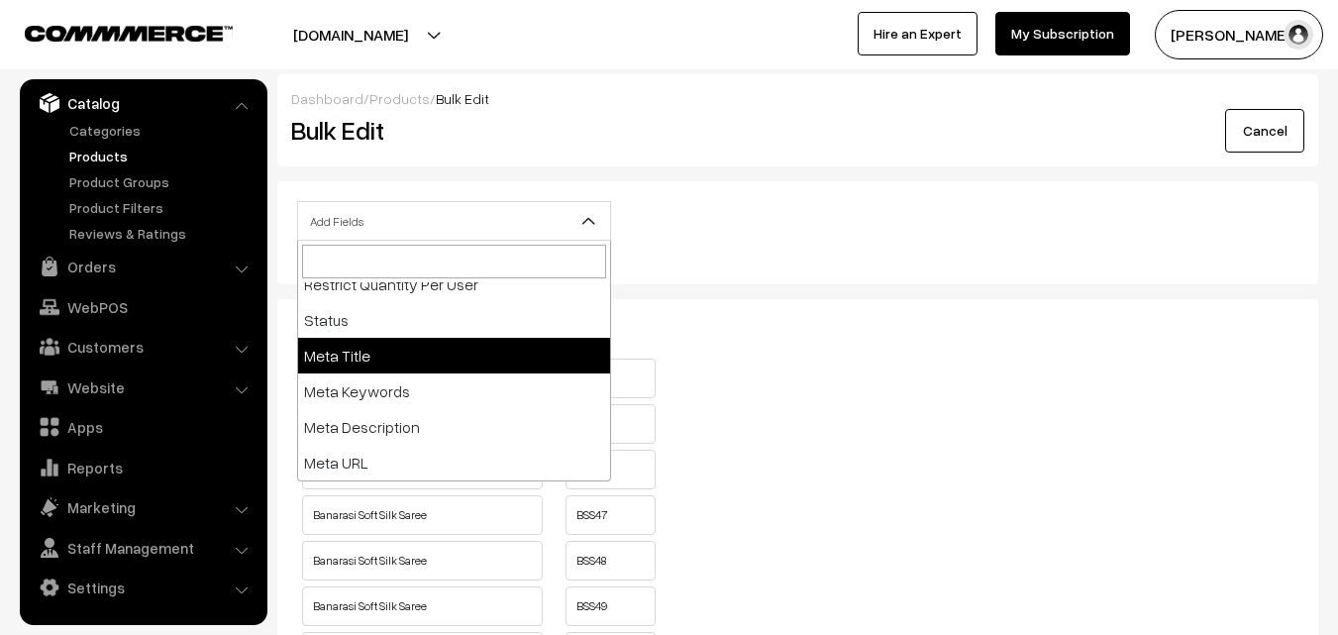
select select "meta-title"
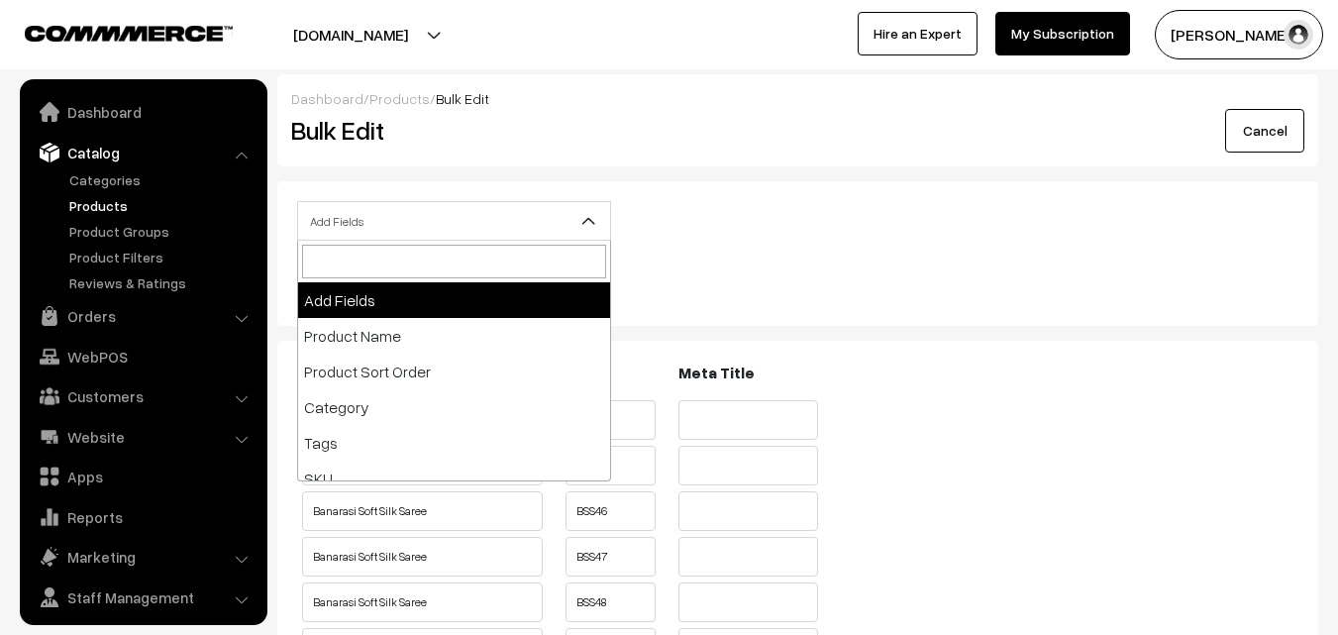
click at [559, 229] on span "Add Fields" at bounding box center [454, 221] width 312 height 35
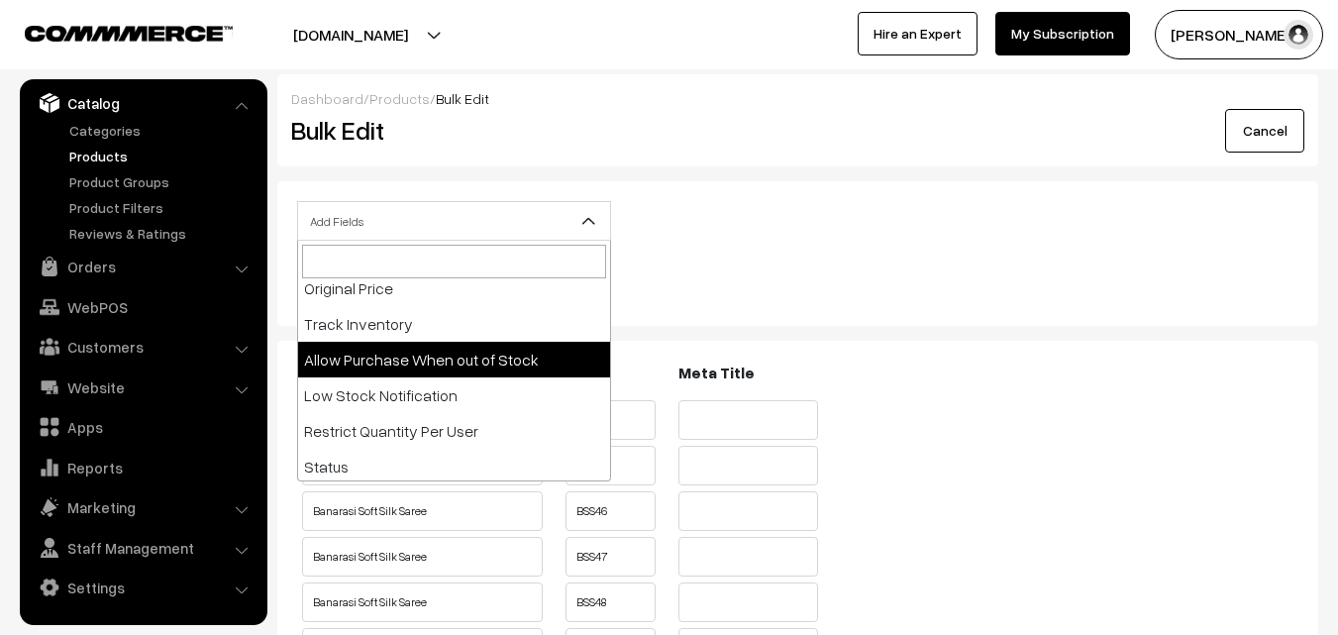
scroll to position [396, 0]
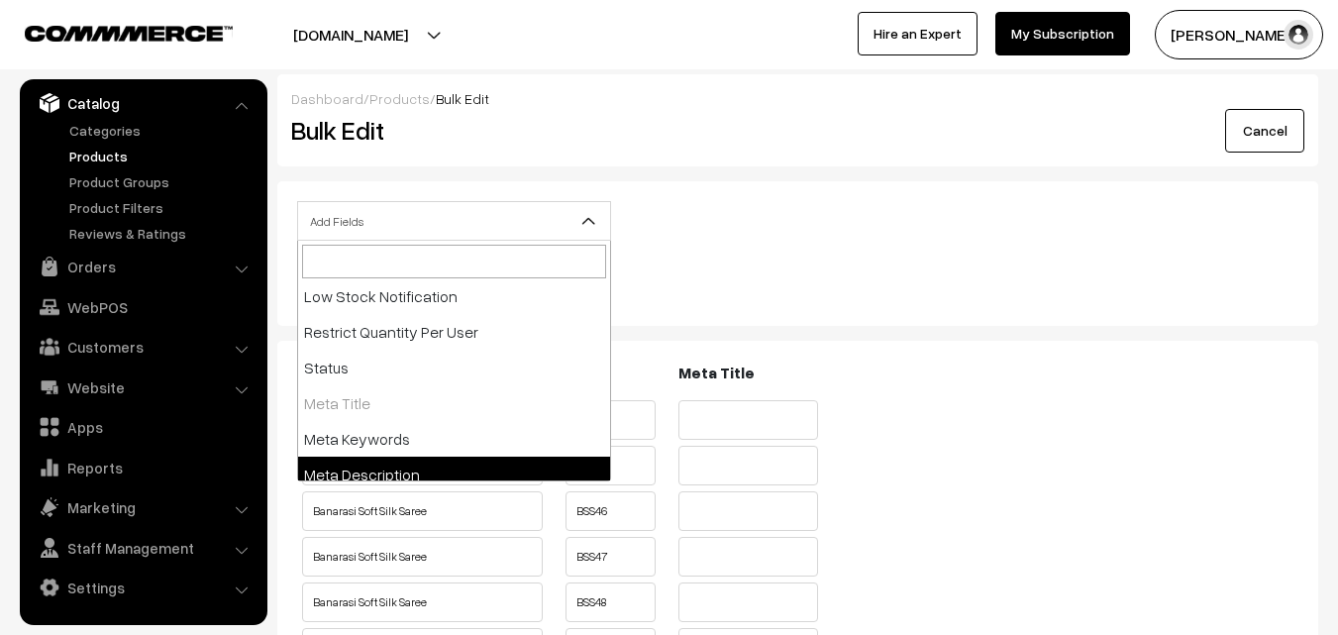
select select "meta-description"
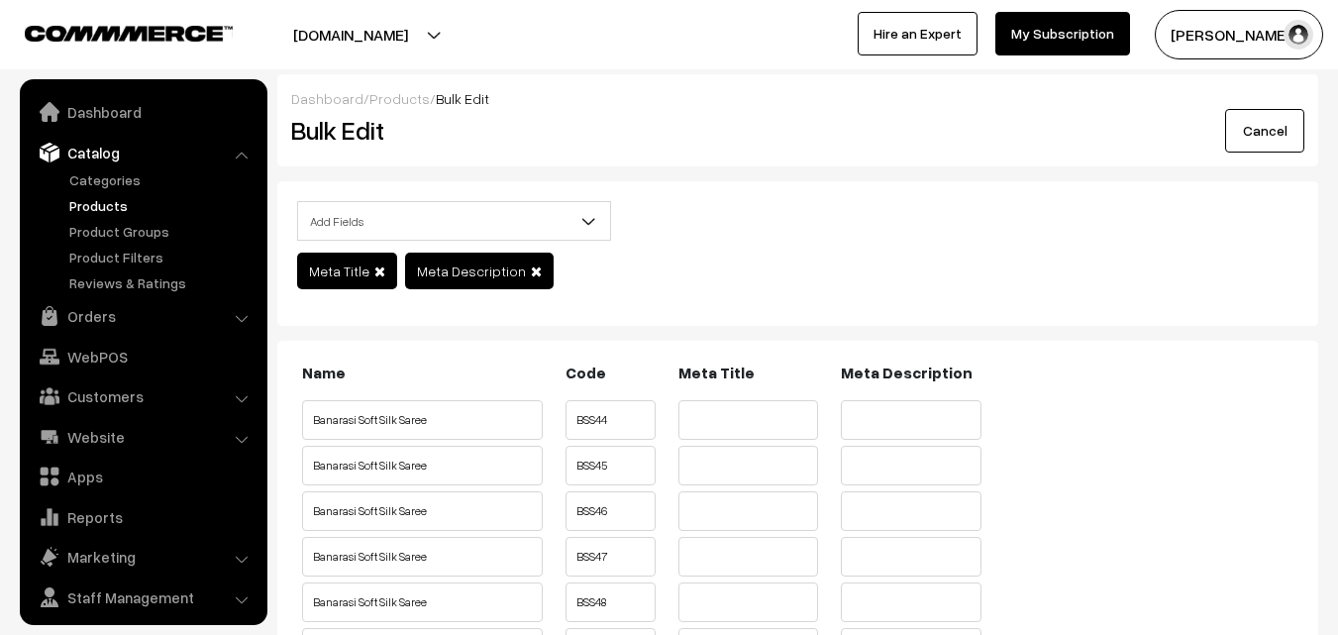
scroll to position [50, 0]
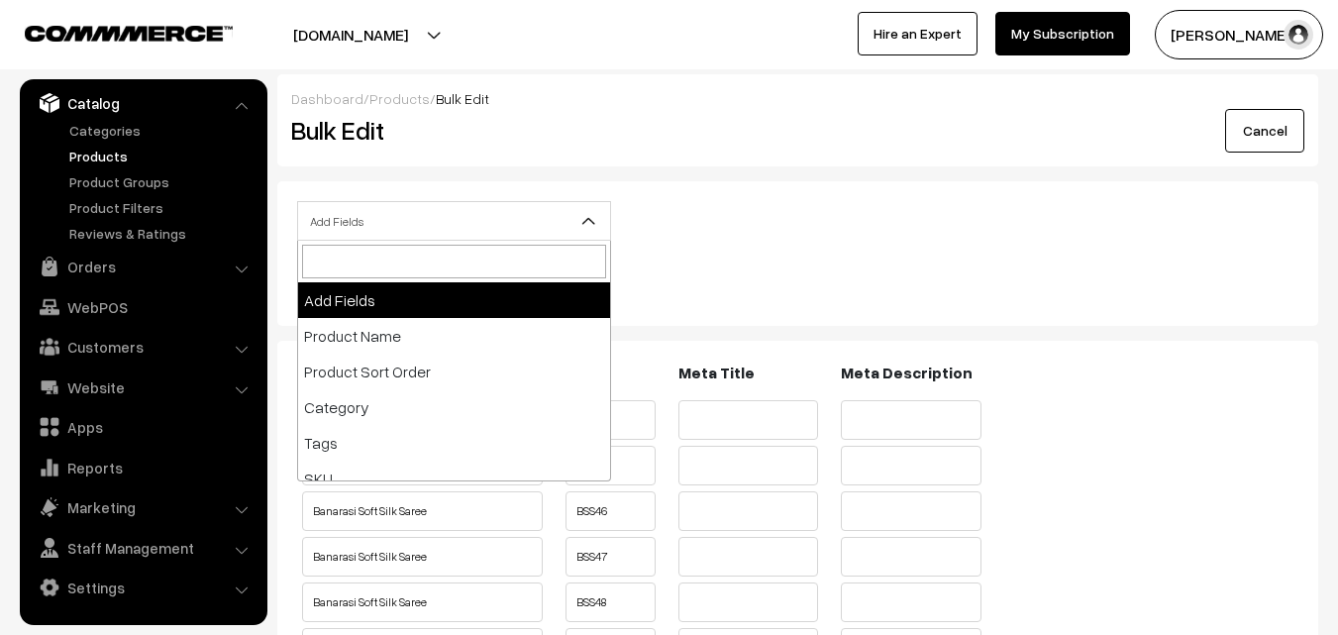
click at [582, 225] on b at bounding box center [588, 221] width 20 height 20
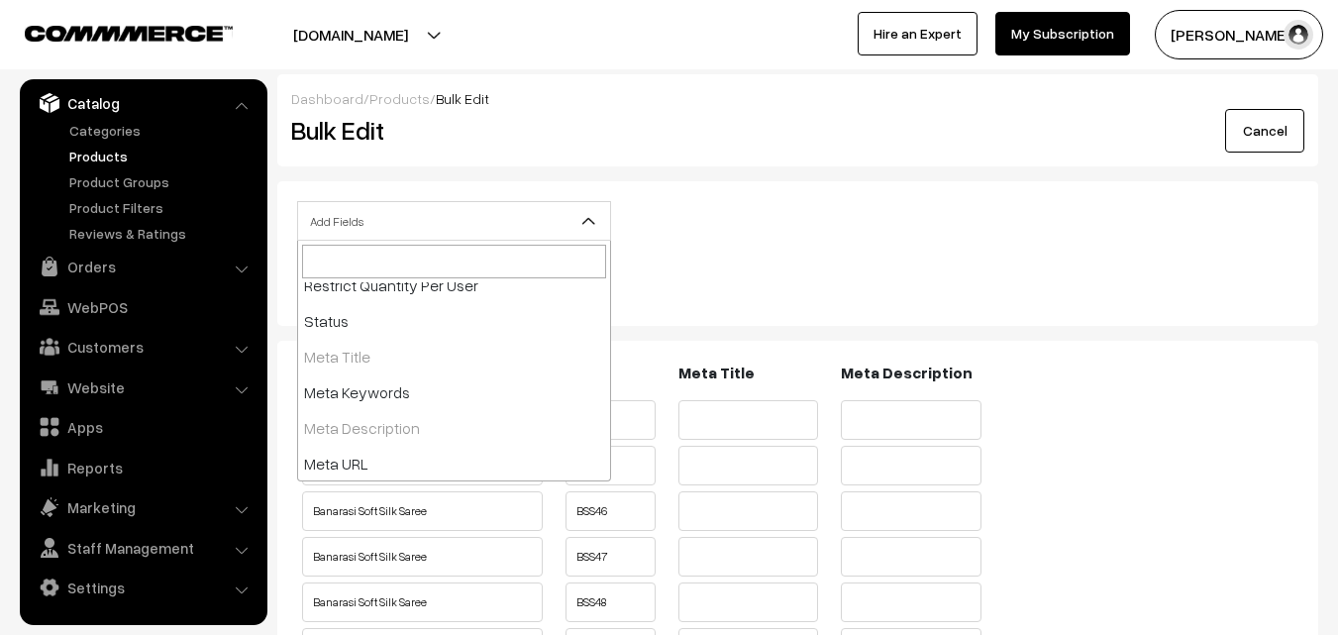
scroll to position [444, 0]
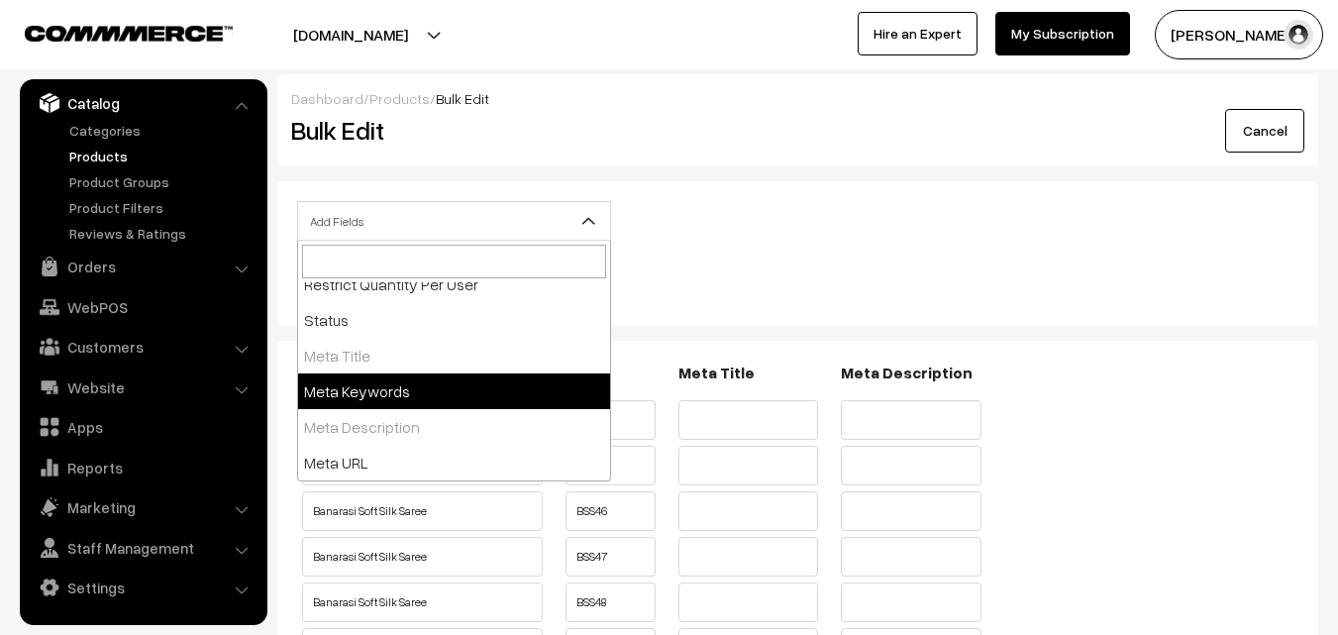
select select "meta-keywords"
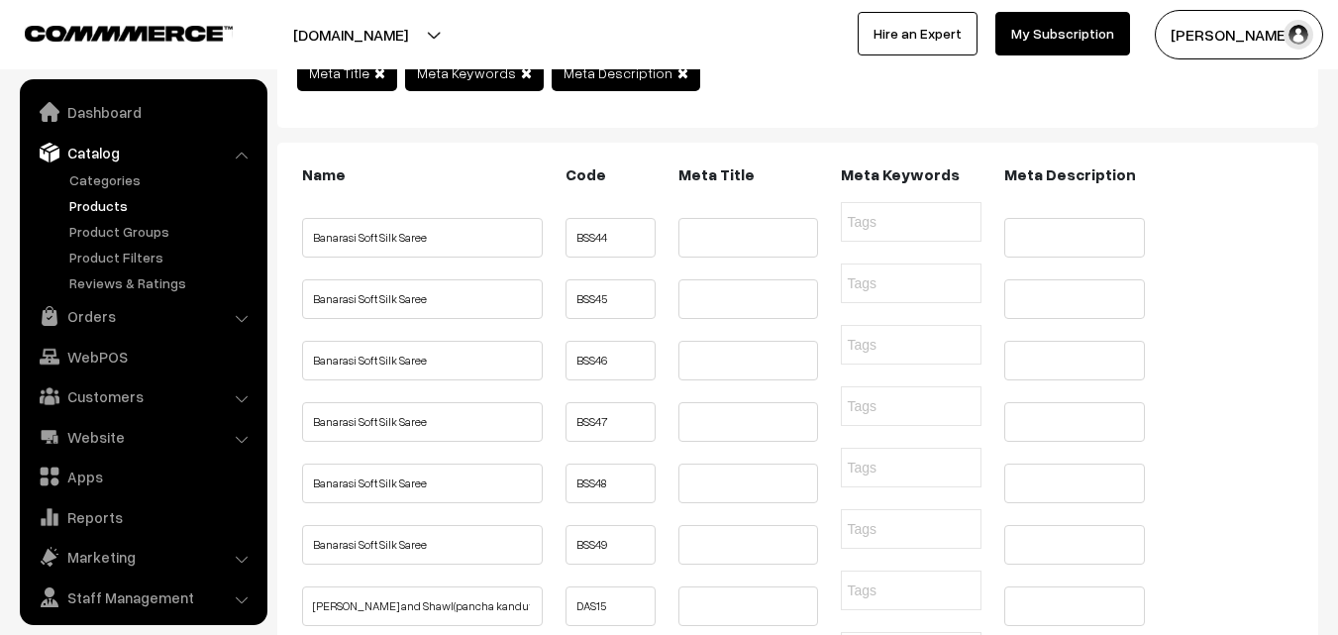
scroll to position [50, 0]
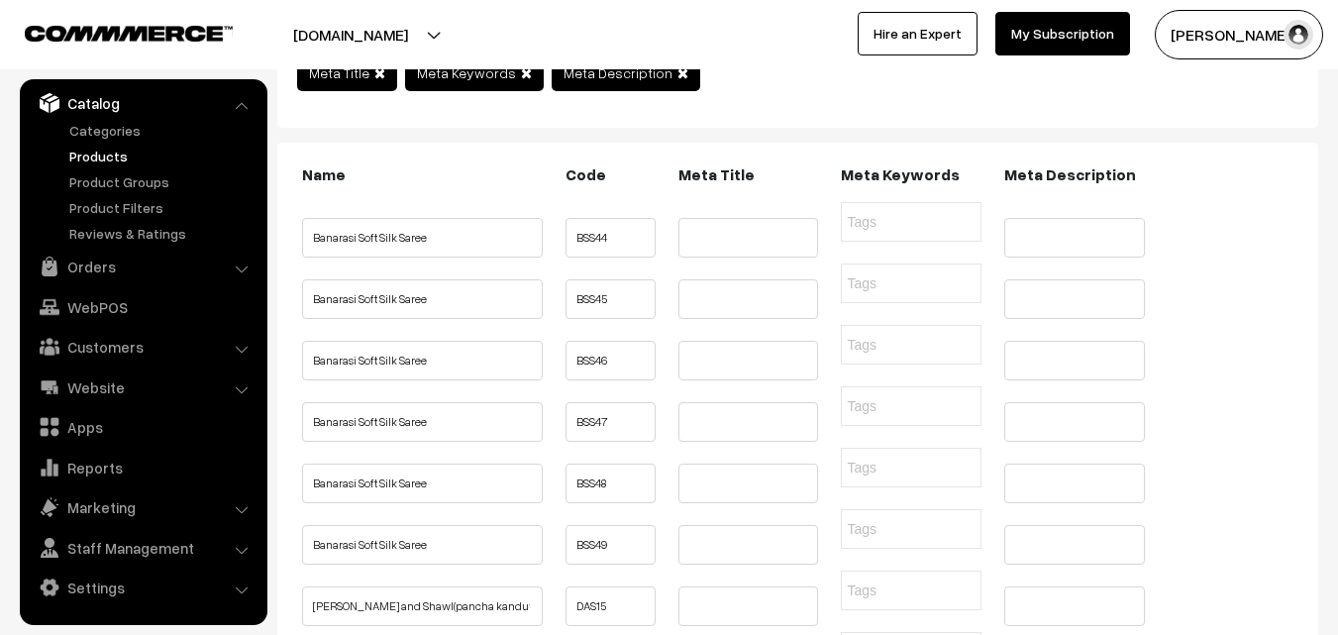
drag, startPoint x: 452, startPoint y: 245, endPoint x: 305, endPoint y: 247, distance: 146.6
click at [305, 247] on input "Banarasi Soft Silk Saree" at bounding box center [422, 238] width 241 height 40
drag, startPoint x: 441, startPoint y: 257, endPoint x: 311, endPoint y: 257, distance: 129.7
click at [311, 257] on input "Banarasi Soft Silk Saree" at bounding box center [422, 238] width 241 height 40
click at [716, 251] on input "text" at bounding box center [748, 238] width 141 height 40
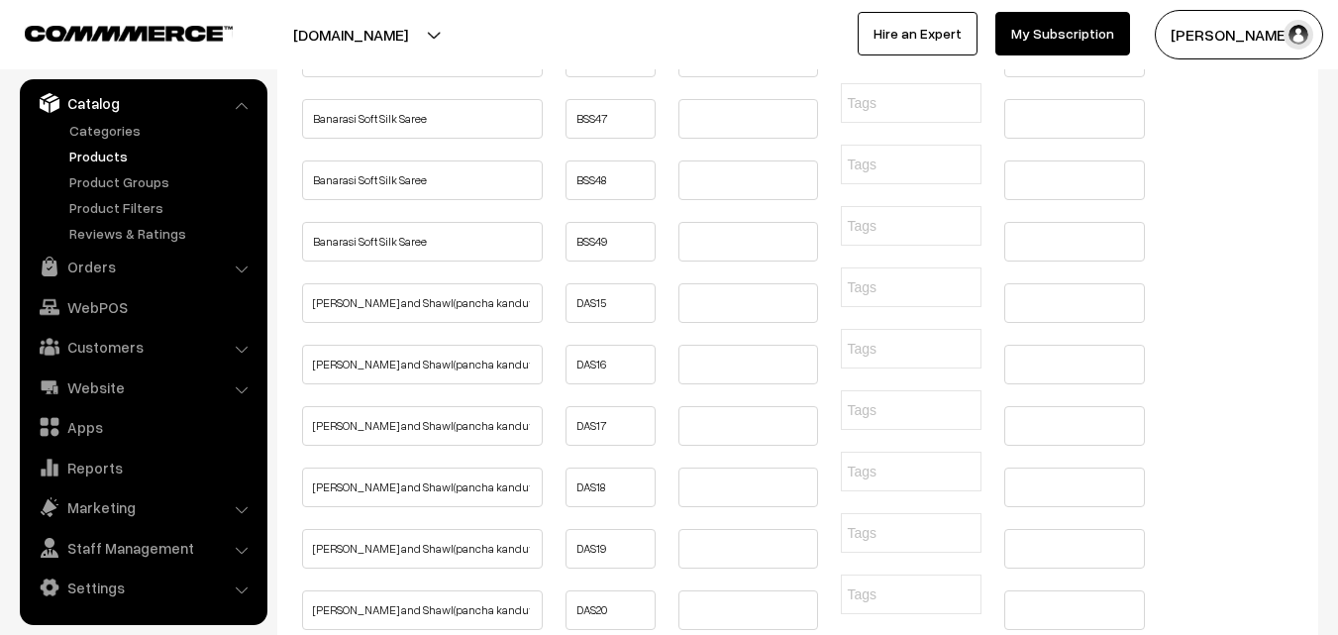
scroll to position [594, 0]
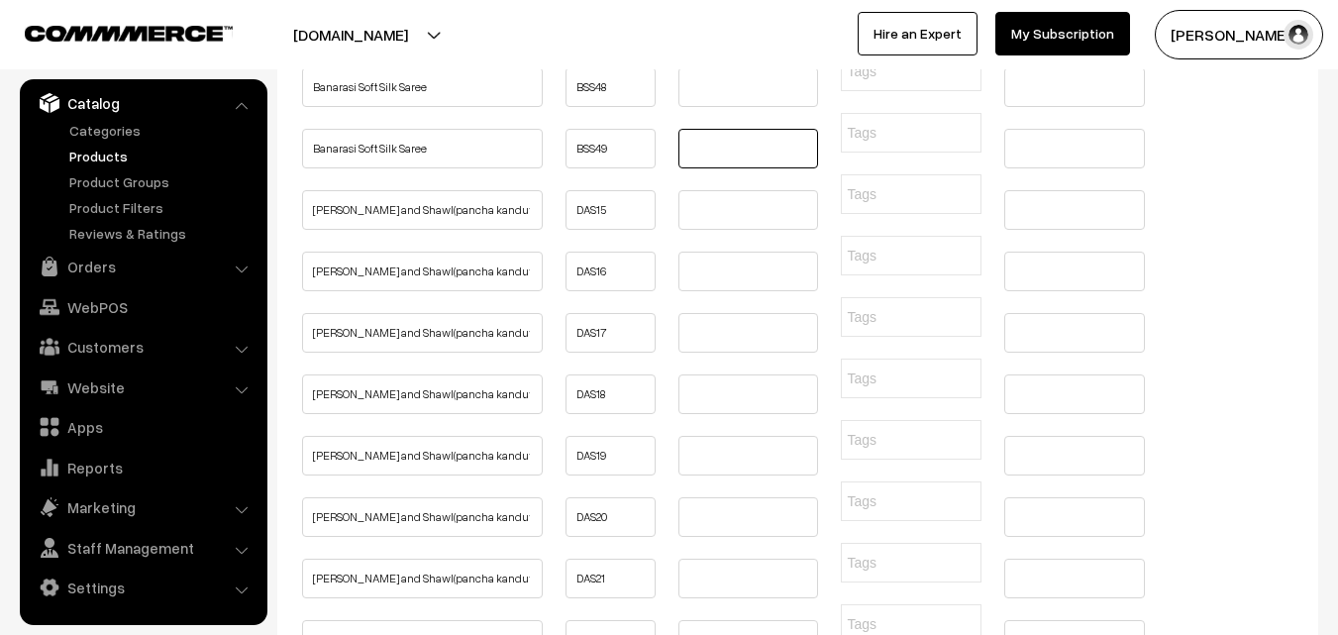
click at [698, 168] on input "text" at bounding box center [748, 149] width 141 height 40
paste input "Buy Beautiful Design Banarasi Soft Silk Saree LOW PRICE Online"
type input "Buy Beautiful Design Banarasi Soft Silk Saree LOW PRICE Online"
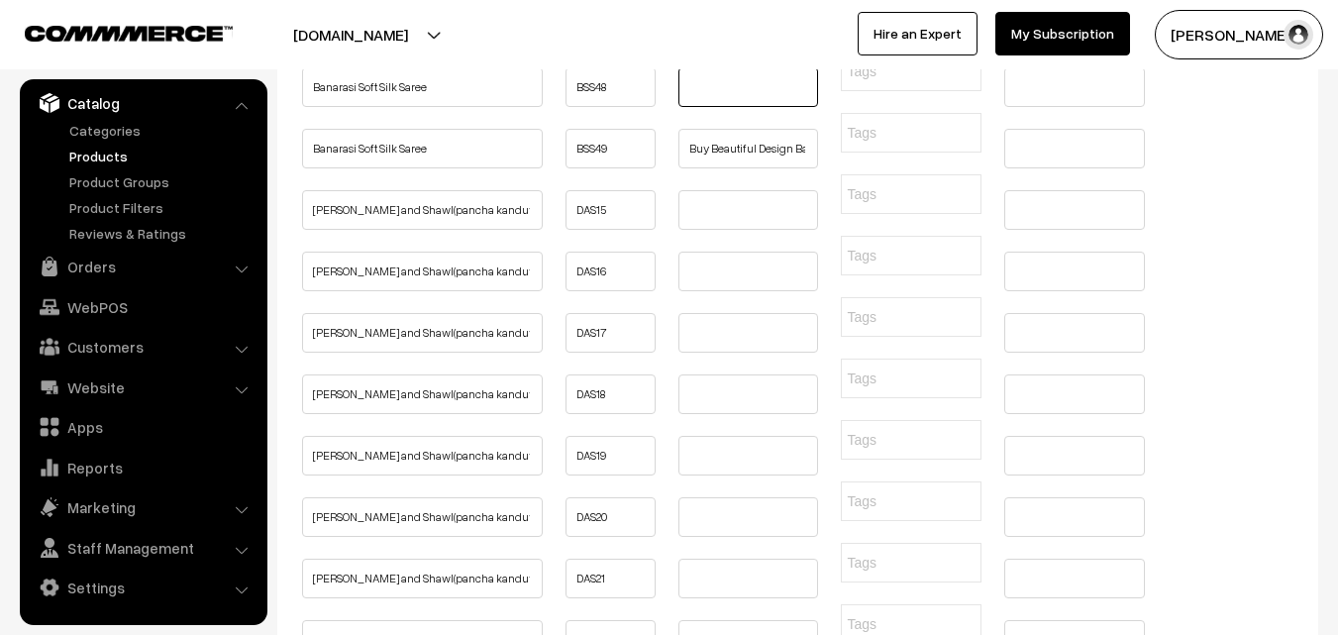
click at [711, 107] on input "text" at bounding box center [748, 87] width 141 height 40
paste input "Buy Beautiful Design Banarasi Soft Silk Saree LOW PRICE Online"
type input "Buy Beautiful Design Banarasi Soft Silk Saree LOW PRICE Online"
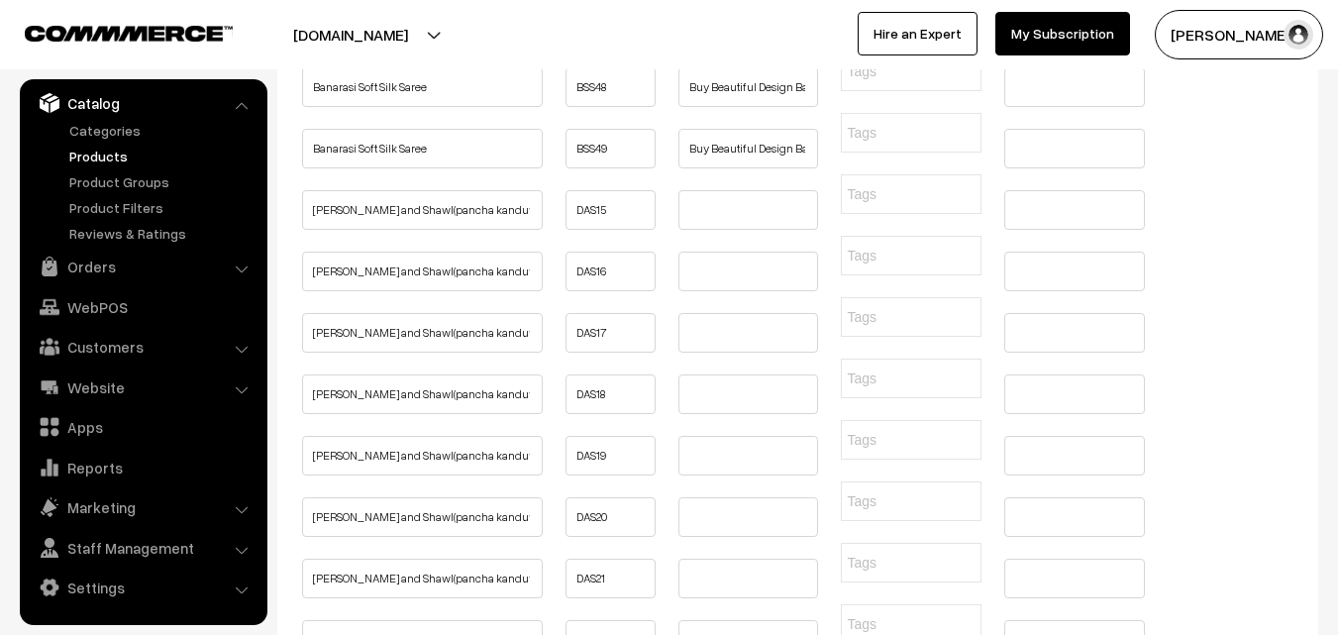
click at [706, 46] on input "text" at bounding box center [748, 26] width 141 height 40
paste input "Buy Beautiful Design Banarasi Soft Silk Saree LOW PRICE Online"
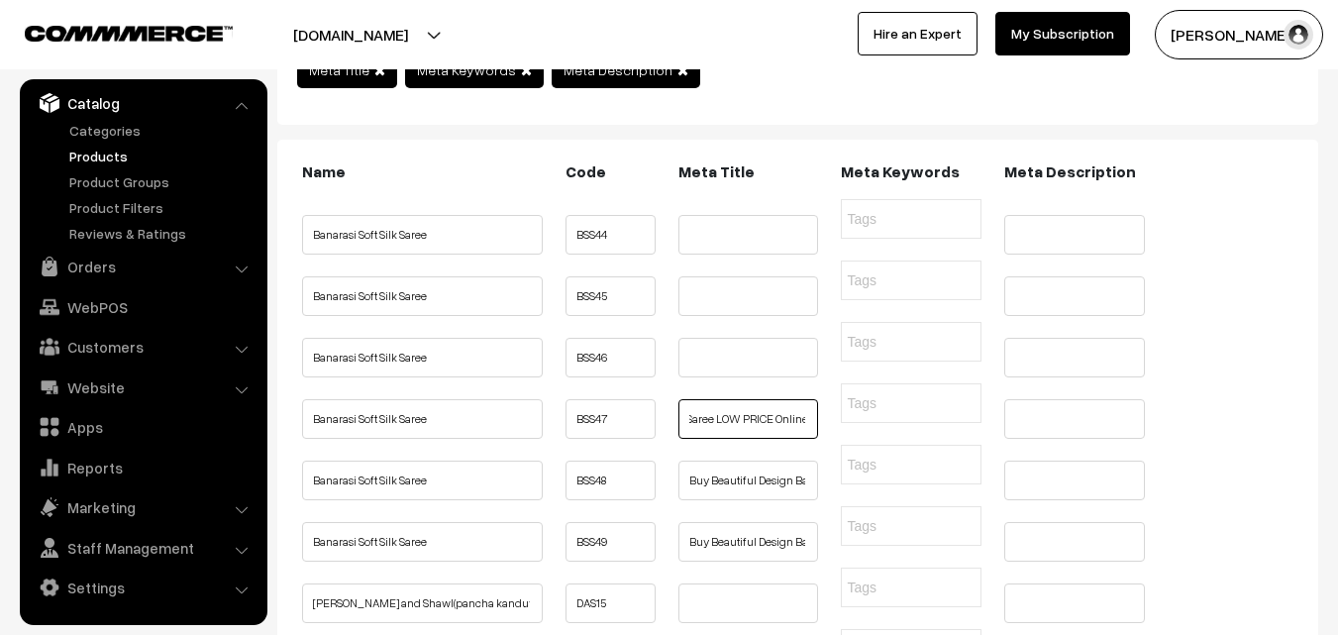
scroll to position [198, 0]
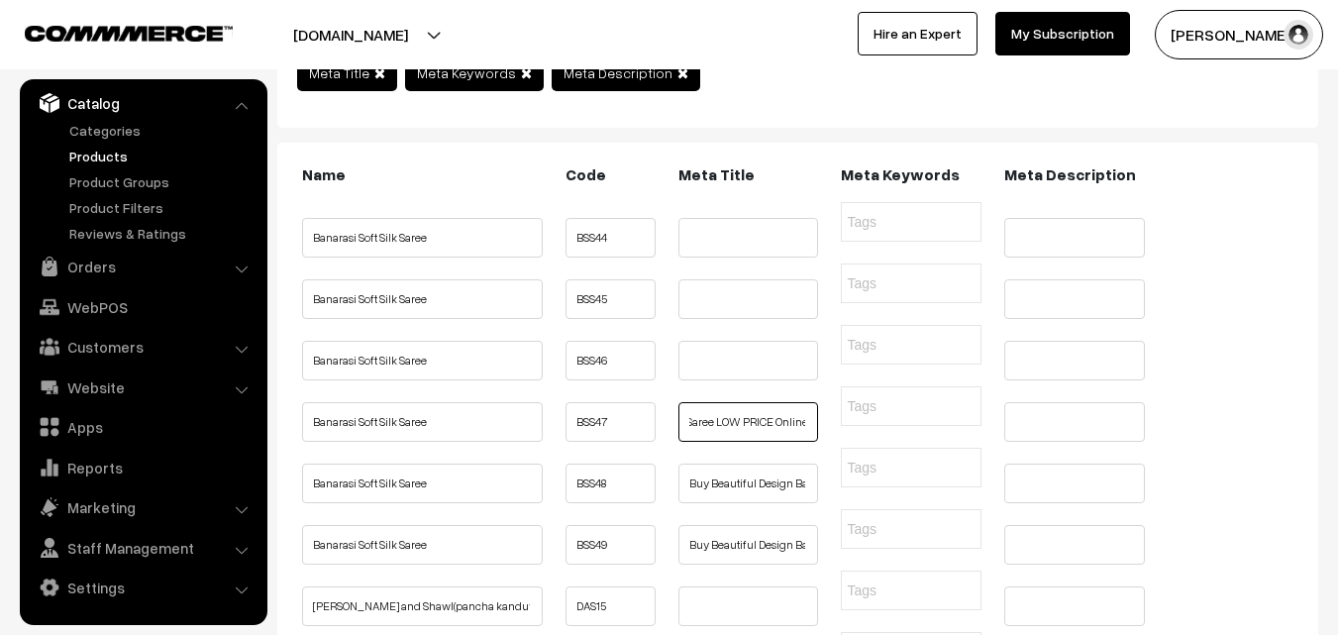
type input "Buy Beautiful Design Banarasi Soft Silk Saree LOW PRICE Online"
click at [702, 380] on input "text" at bounding box center [748, 361] width 141 height 40
paste input "Buy Beautiful Design Banarasi Soft Silk Saree LOW PRICE Online"
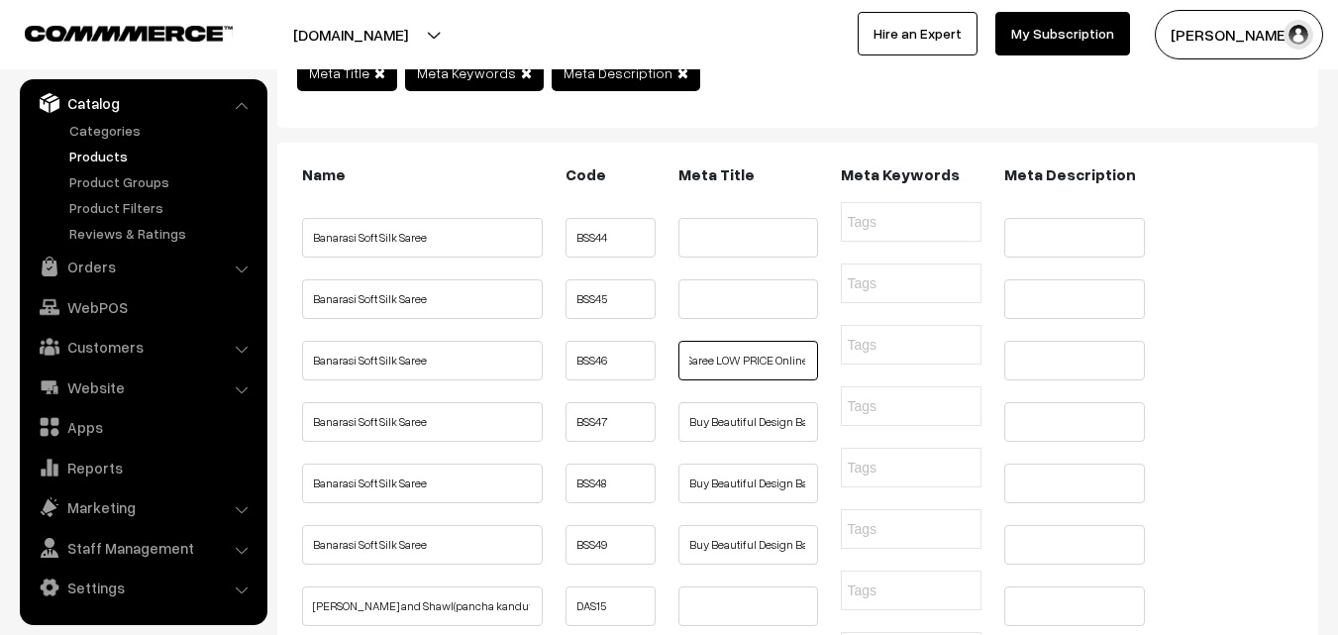
type input "Buy Beautiful Design Banarasi Soft Silk Saree LOW PRICE Online"
click at [703, 319] on input "text" at bounding box center [748, 299] width 141 height 40
paste input "Buy Beautiful Design Banarasi Soft Silk Saree LOW PRICE Online"
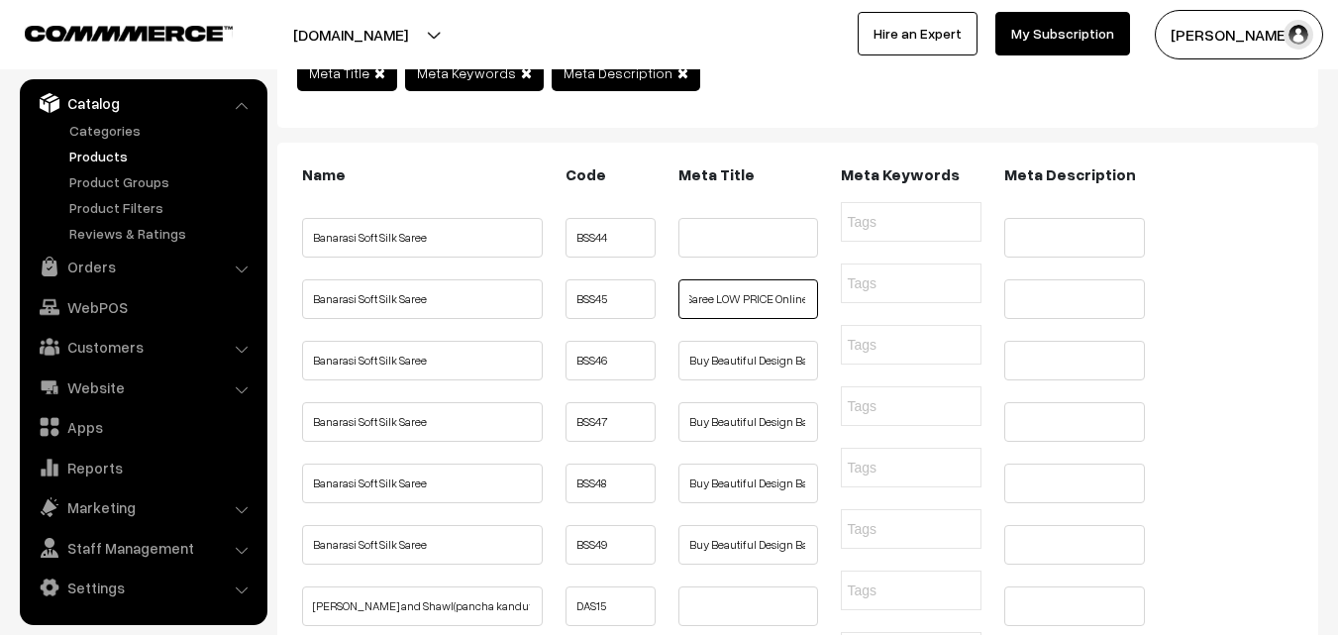
type input "Buy Beautiful Design Banarasi Soft Silk Saree LOW PRICE Online"
click at [720, 256] on input "text" at bounding box center [748, 238] width 141 height 40
paste input "Buy Beautiful Design Banarasi Soft Silk Saree LOW PRICE Online"
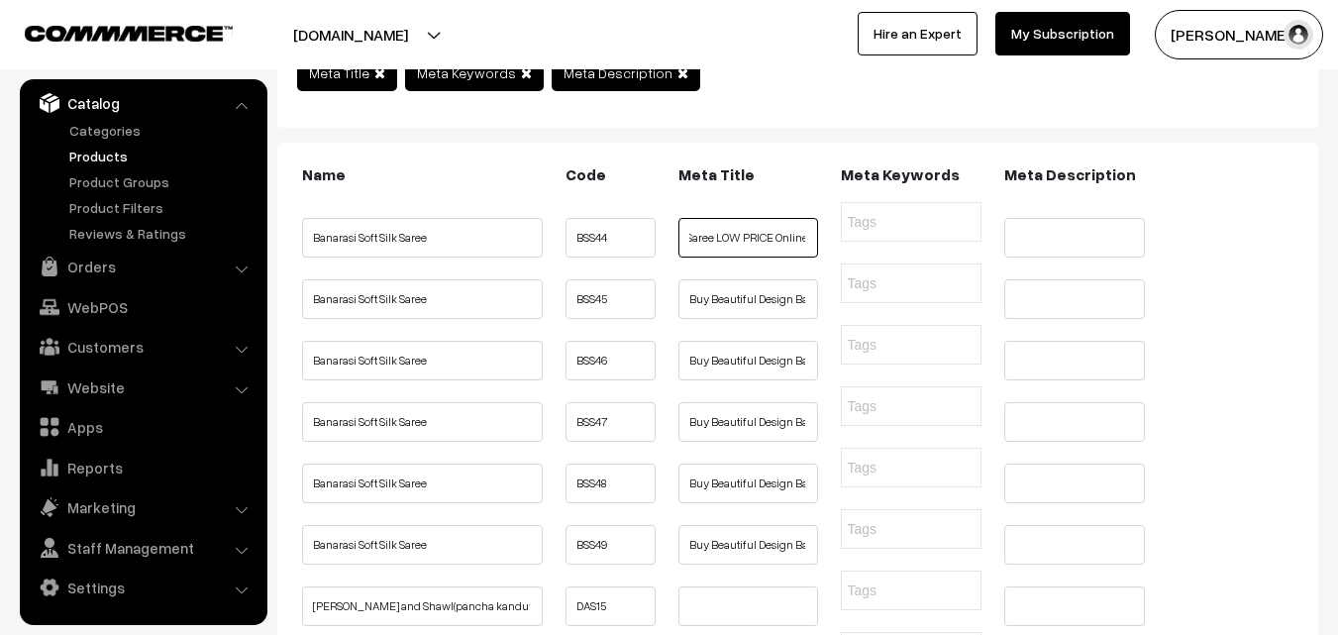
type input "Buy Beautiful Design Banarasi Soft Silk Saree LOW PRICE Online"
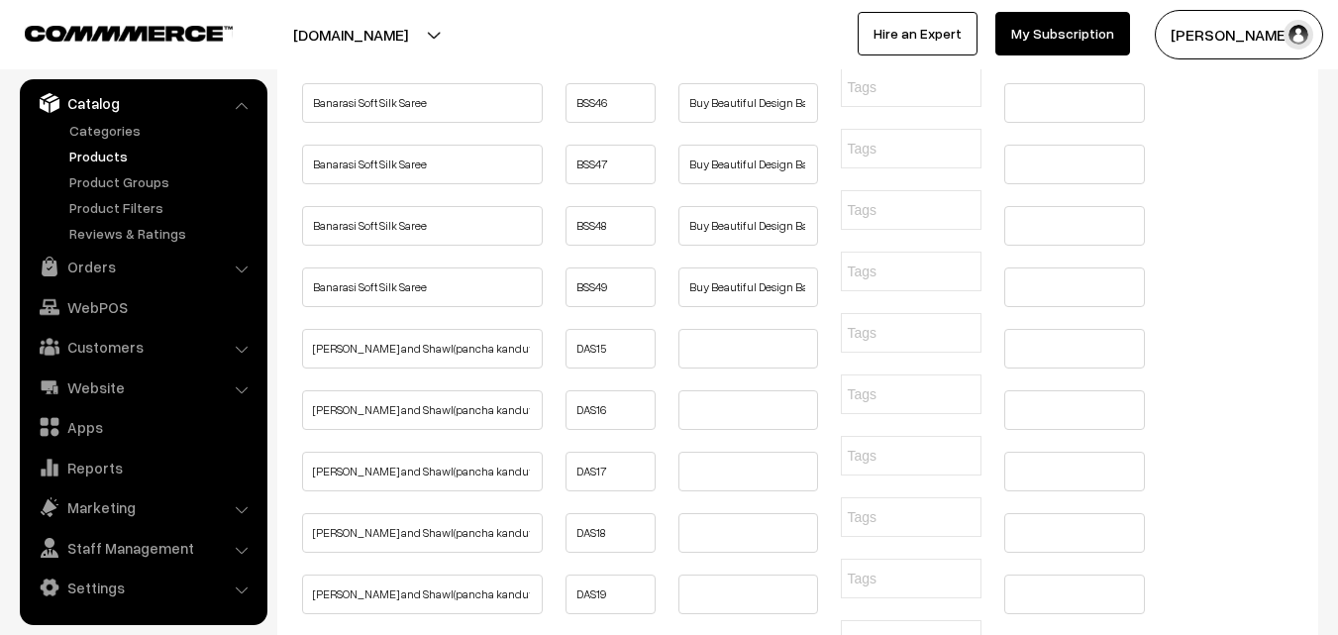
scroll to position [495, 0]
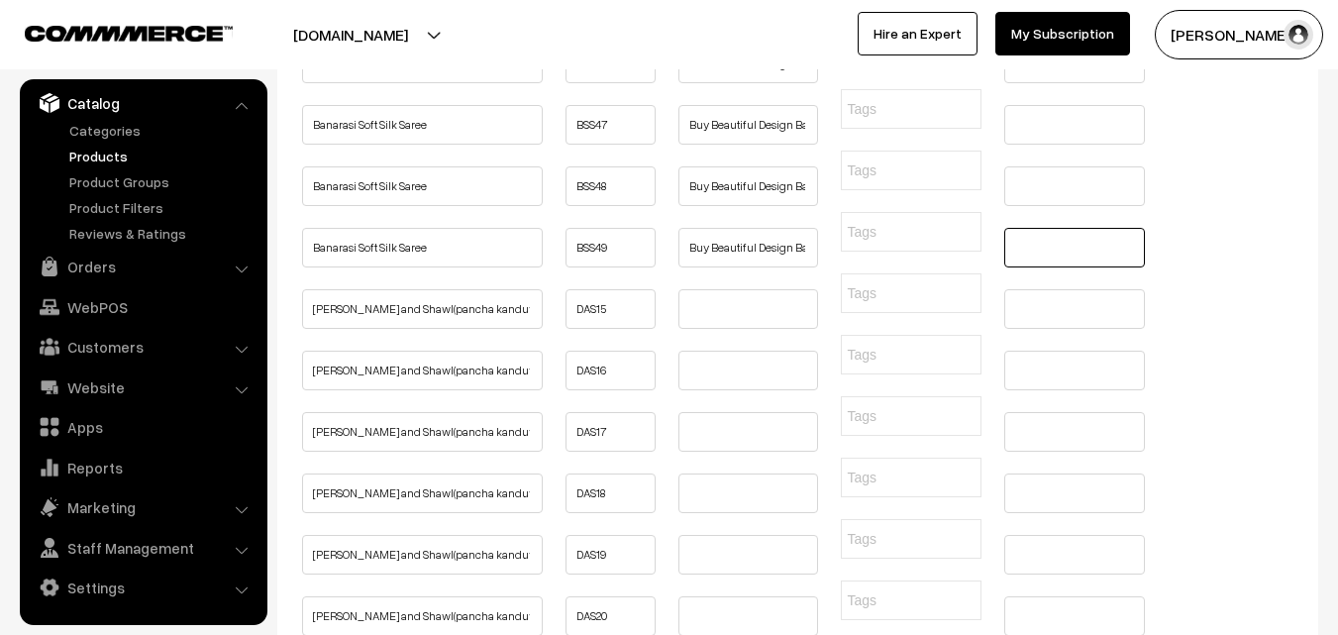
click at [1052, 267] on input "text" at bounding box center [1074, 248] width 141 height 40
paste input "Buy Beautiful Design Banarasi Soft Silk Saree at Very LOW PRICE Online, Geunine…"
type input "Buy Beautiful Design Banarasi Soft Silk Saree at Very LOW PRICE Online, Geunine…"
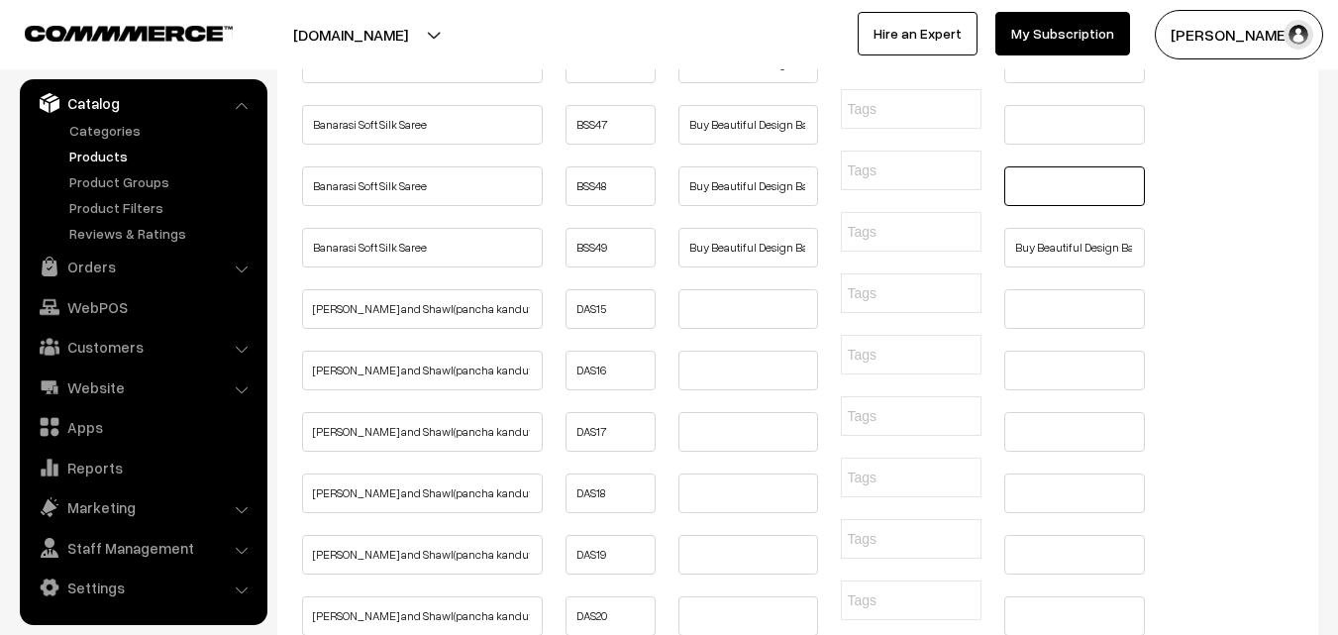
click at [1032, 206] on input "text" at bounding box center [1074, 186] width 141 height 40
paste input "Buy Beautiful Design Banarasi Soft Silk Saree at Very LOW PRICE Online, Geunine…"
type input "Buy Beautiful Design Banarasi Soft Silk Saree at Very LOW PRICE Online, Geunine…"
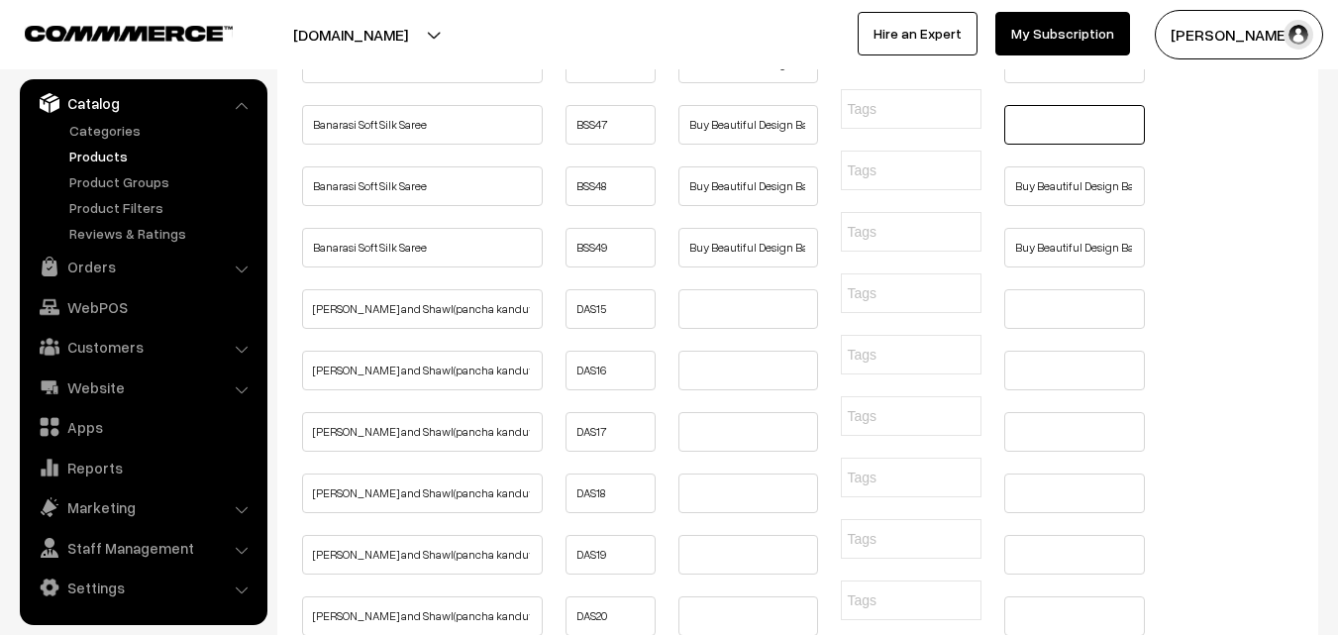
click at [1033, 145] on input "text" at bounding box center [1074, 125] width 141 height 40
paste input "Buy Beautiful Design Banarasi Soft Silk Saree at Very LOW PRICE Online, Geunine…"
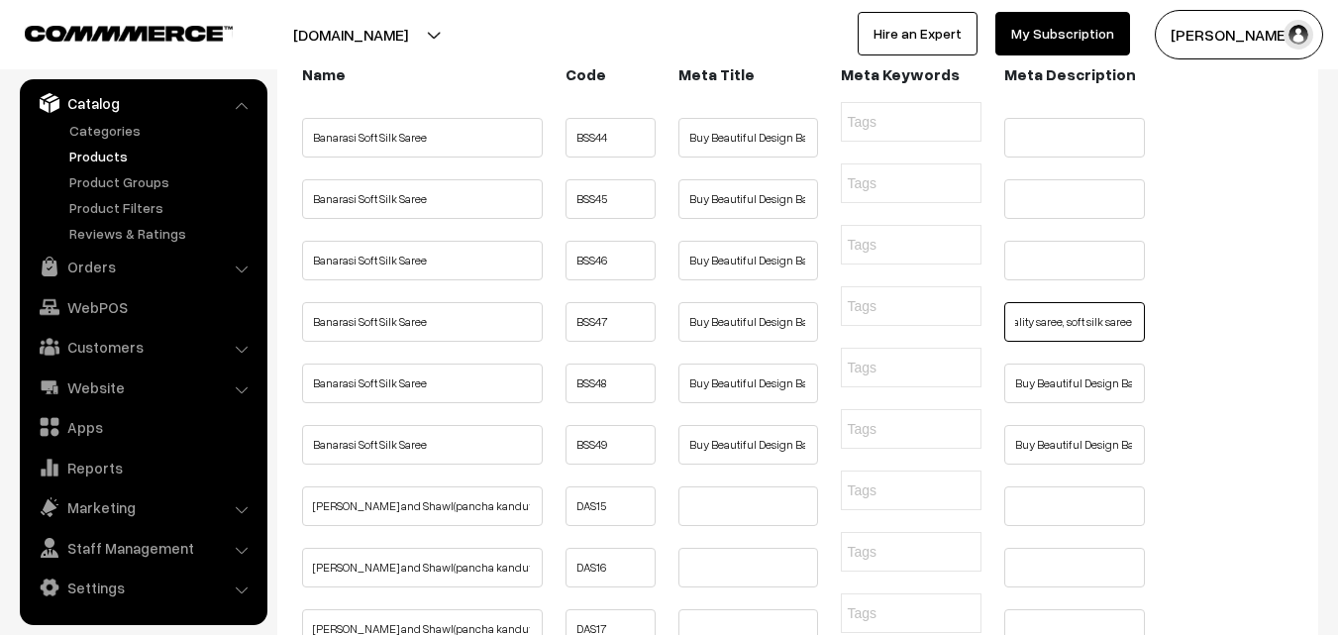
scroll to position [297, 0]
type input "Buy Beautiful Design Banarasi Soft Silk Saree at Very LOW PRICE Online, Geunine…"
click at [1042, 281] on input "text" at bounding box center [1074, 262] width 141 height 40
paste input "Buy Beautiful Design Banarasi Soft Silk Saree at Very LOW PRICE Online, Geunine…"
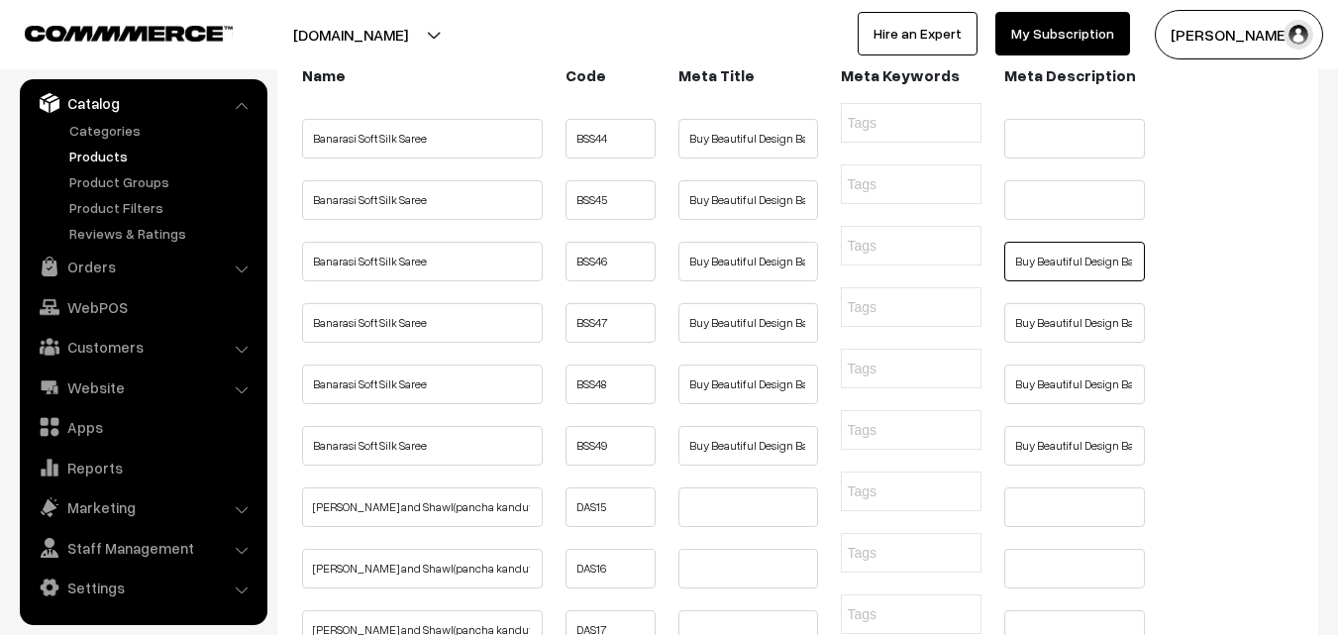
scroll to position [0, 418]
type input "Buy Beautiful Design Banarasi Soft Silk Saree at Very LOW PRICE Online, Geunine…"
click at [1035, 220] on input "text" at bounding box center [1074, 200] width 141 height 40
paste input "Buy Beautiful Design Banarasi Soft Silk Saree at Very LOW PRICE Online, Geunine…"
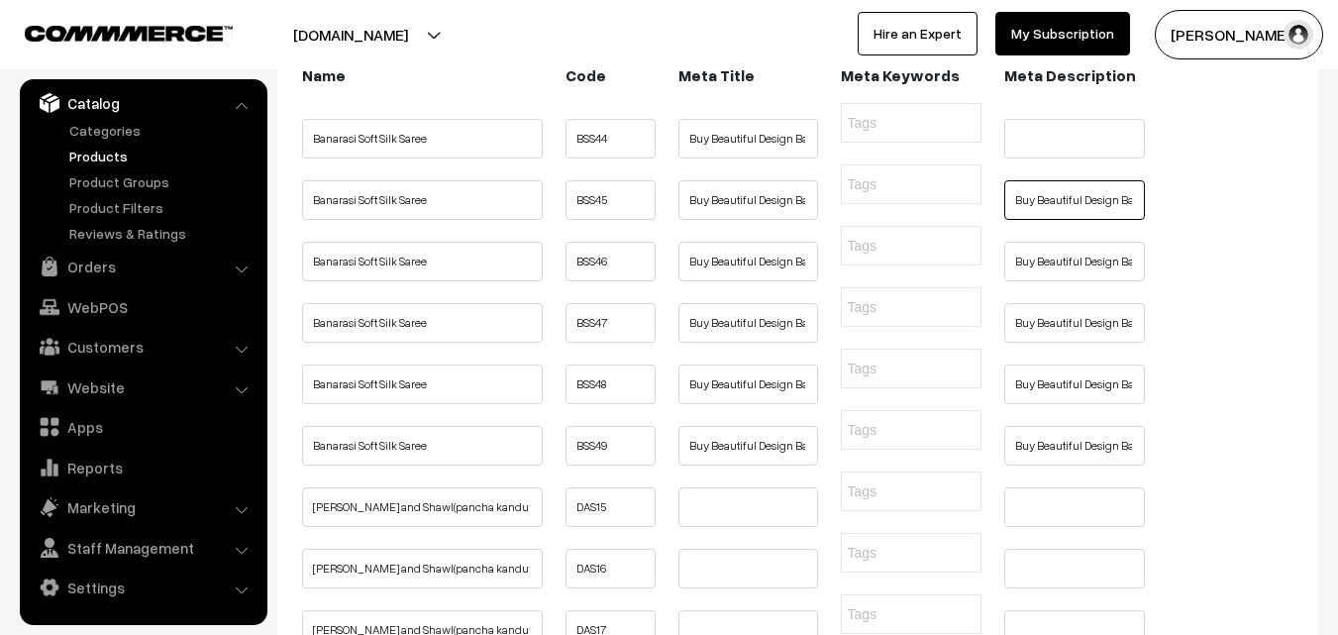
scroll to position [0, 418]
type input "Buy Beautiful Design Banarasi Soft Silk Saree at Very LOW PRICE Online, Geunine…"
click at [1045, 155] on input "text" at bounding box center [1074, 139] width 141 height 40
paste input "Buy Beautiful Design Banarasi Soft Silk Saree at Very LOW PRICE Online, Geunine…"
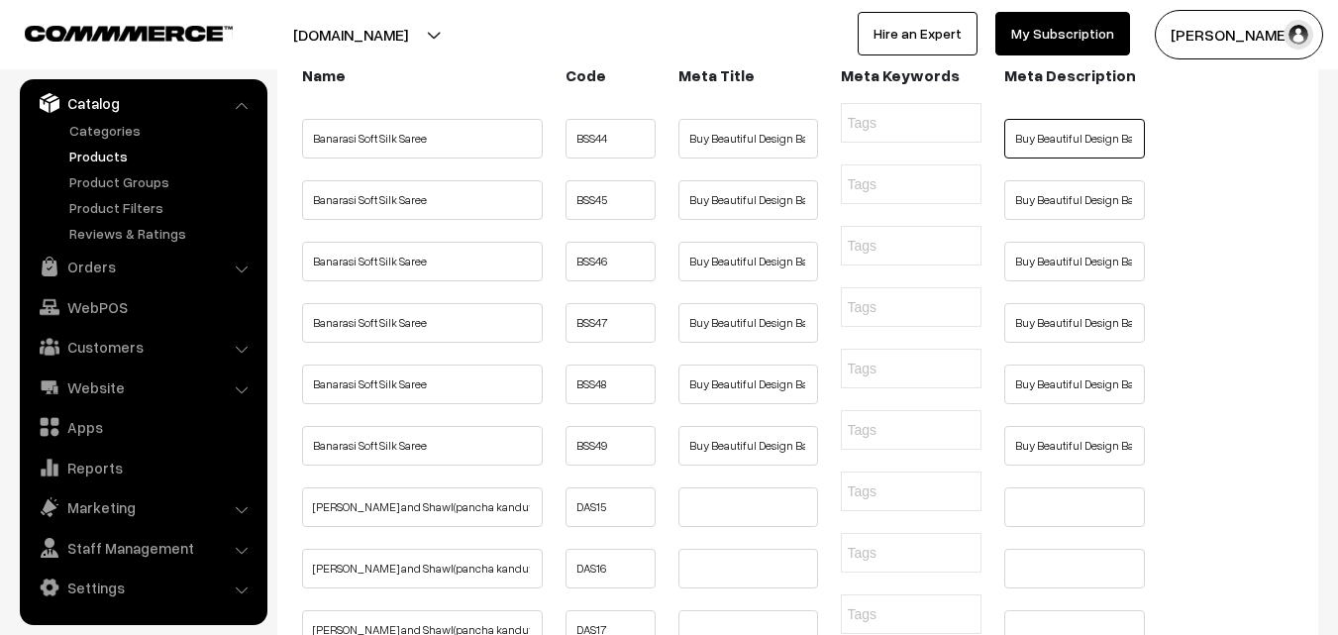
scroll to position [0, 418]
type input "Buy Beautiful Design Banarasi Soft Silk Saree at Very LOW PRICE Online, Geunine…"
click at [1288, 271] on ul "Banarasi Soft Silk Saree BSS46" at bounding box center [797, 249] width 1001 height 46
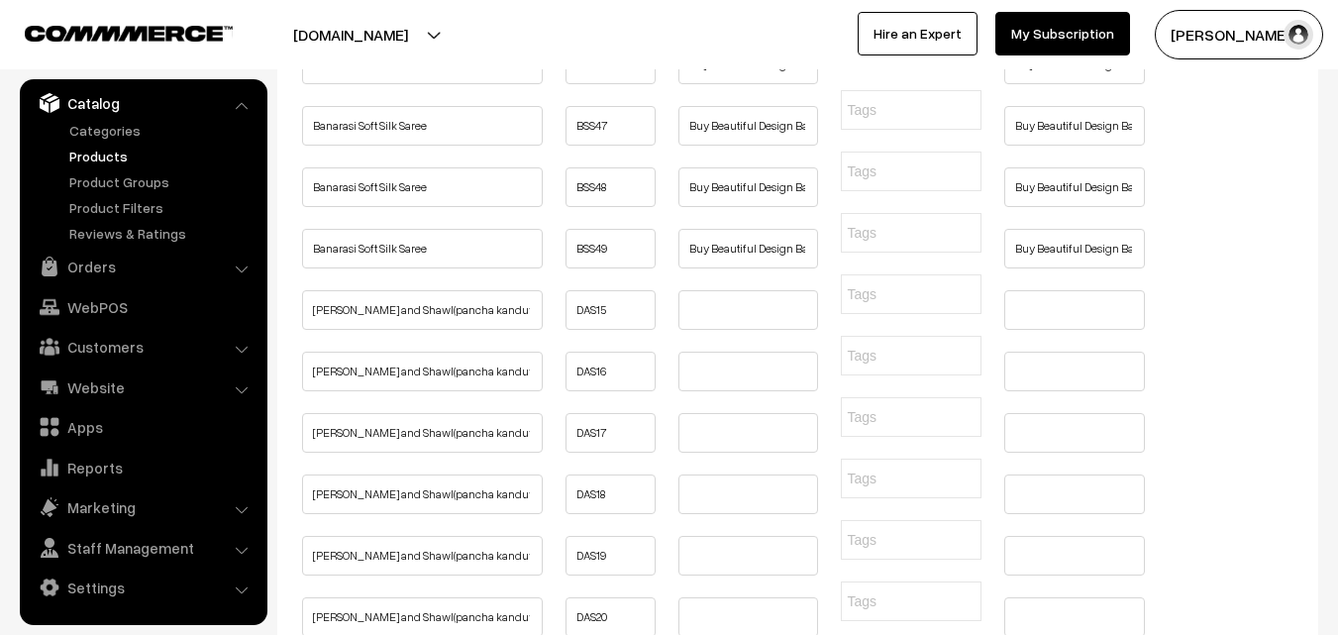
scroll to position [495, 0]
click at [880, 243] on input "text" at bounding box center [946, 232] width 198 height 21
paste input "Banarasi Soft Silk Saree online"
type input "Banarasi Soft Silk Saree online"
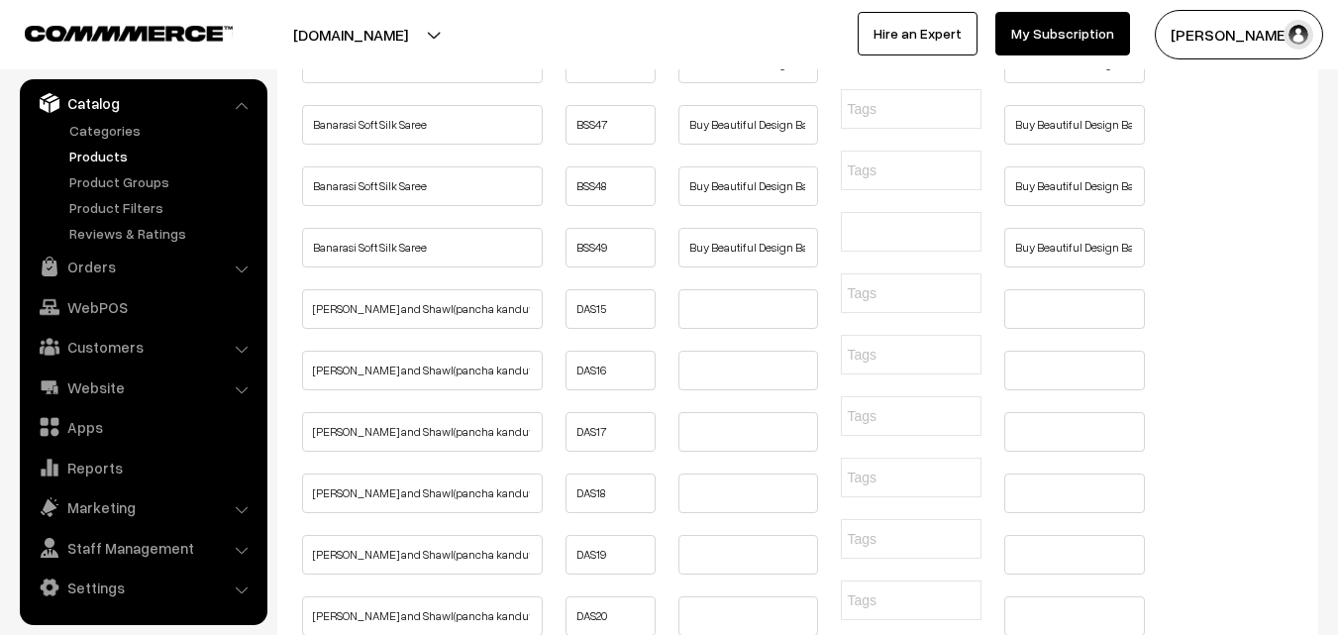
click at [865, 181] on input "text" at bounding box center [946, 170] width 198 height 21
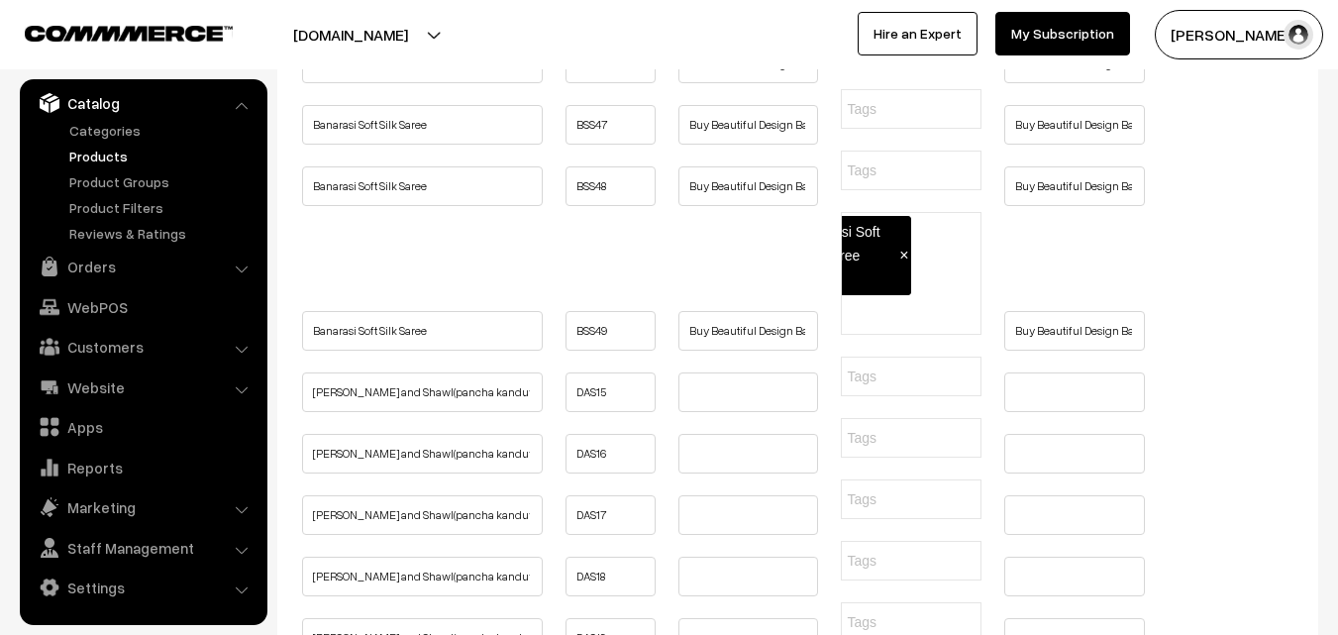
paste input "Banarasi Soft Silk Saree online"
type input "Banarasi Soft Silk Saree online"
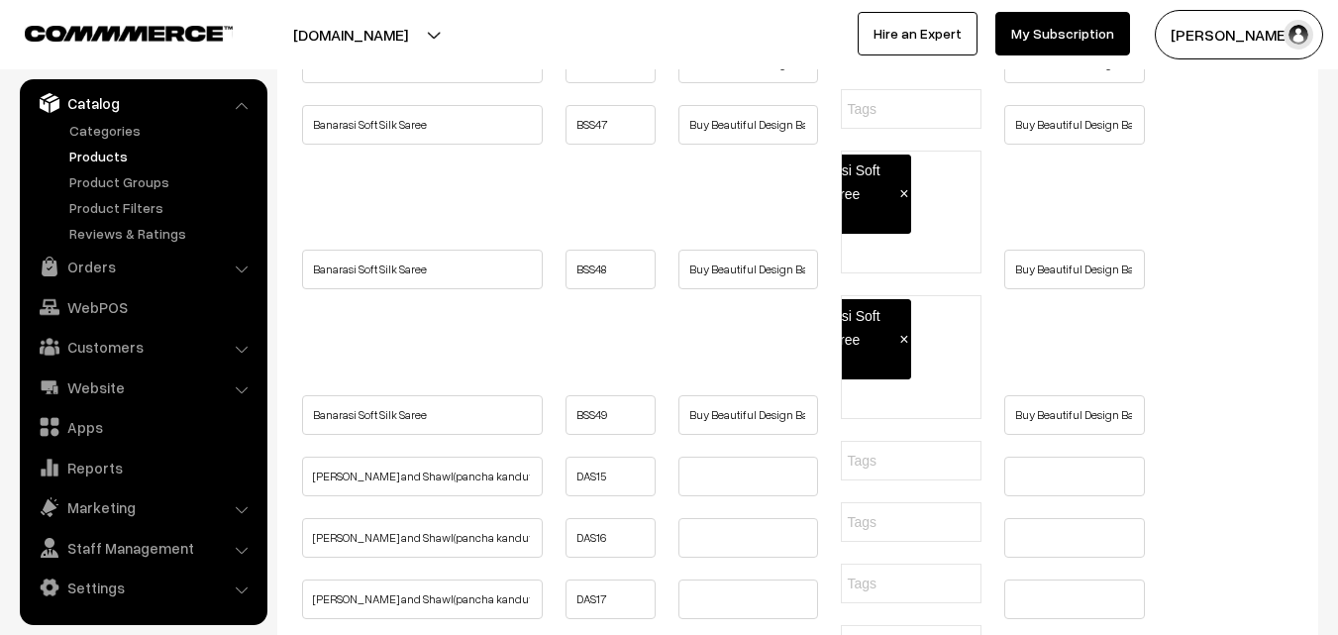
click at [876, 120] on input "text" at bounding box center [946, 109] width 198 height 21
paste input "Banarasi Soft Silk Saree online"
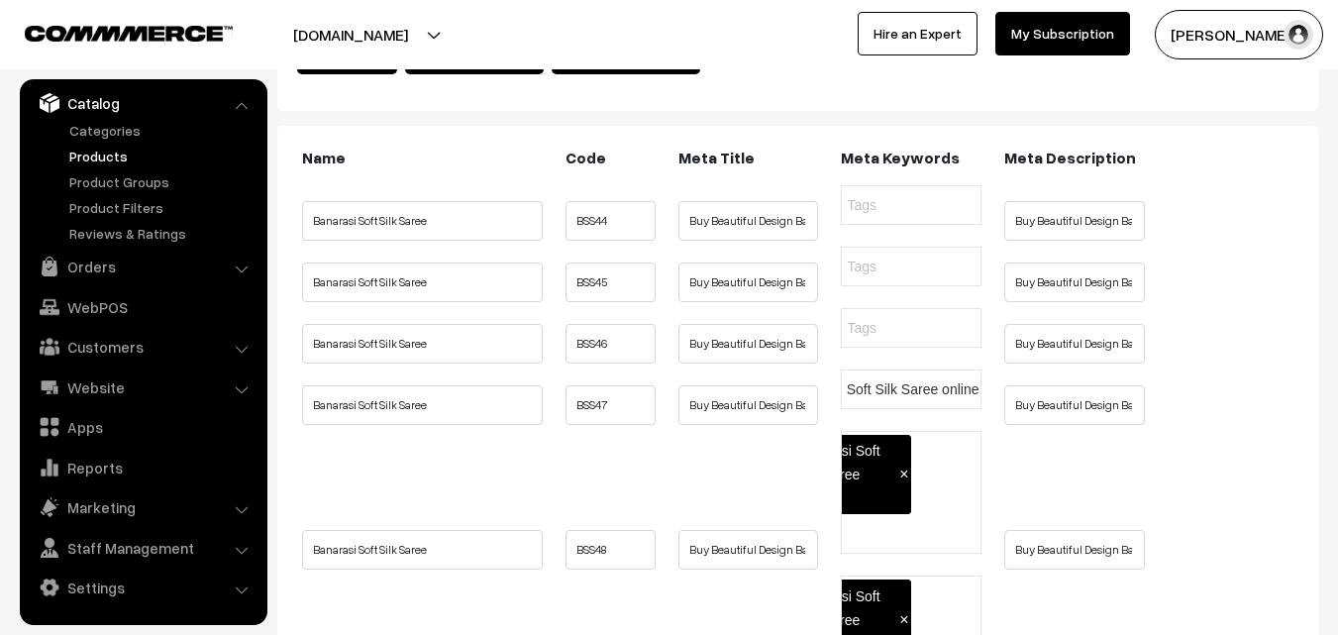
scroll to position [198, 0]
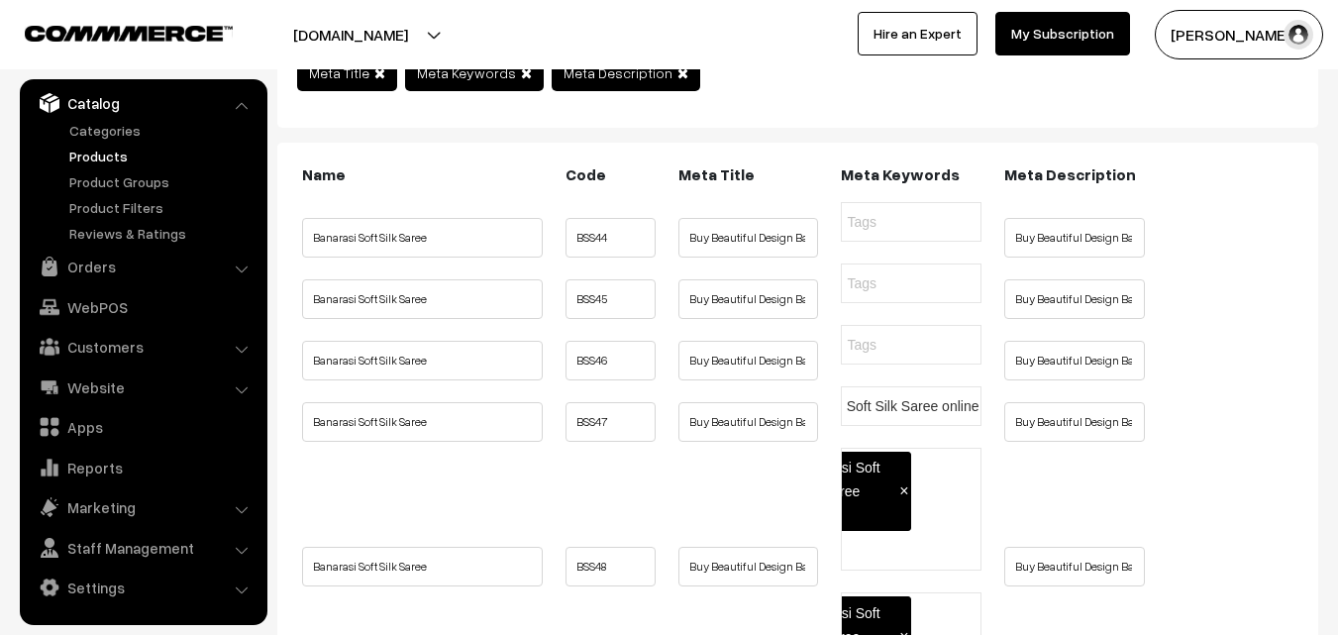
type input "Banarasi Soft Silk Saree online"
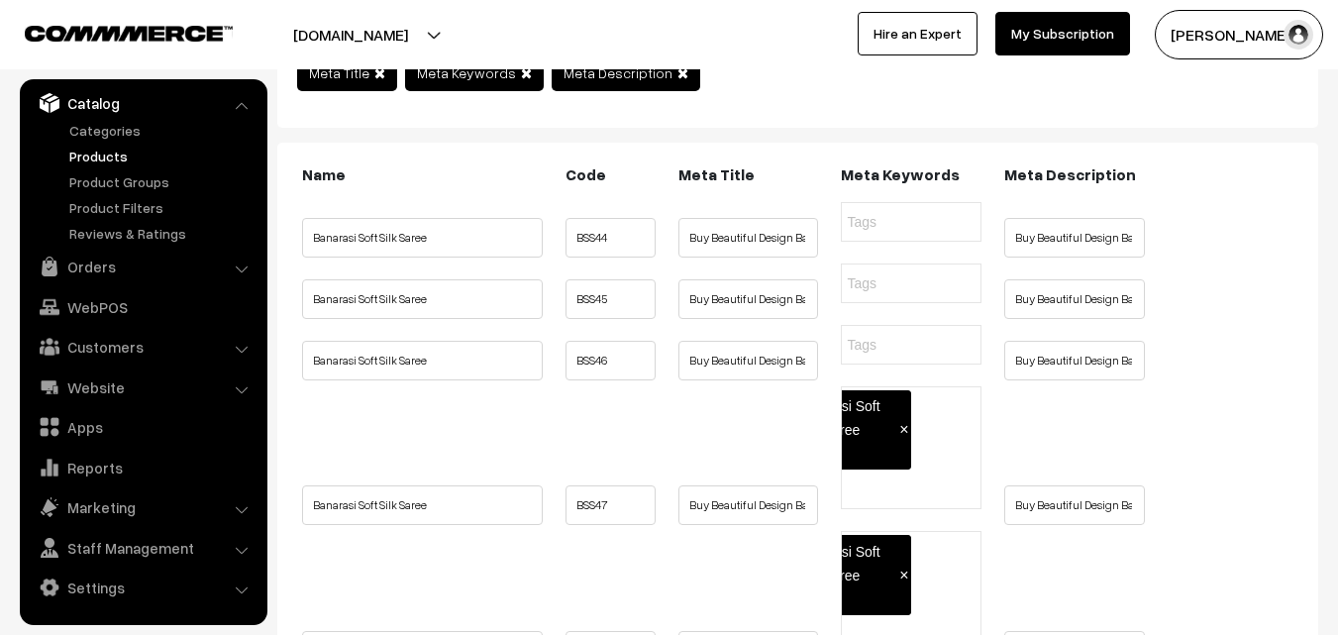
click at [882, 356] on input "text" at bounding box center [946, 345] width 198 height 21
paste input "Banarasi Soft Silk Saree online"
type input "Banarasi Soft Silk Saree online"
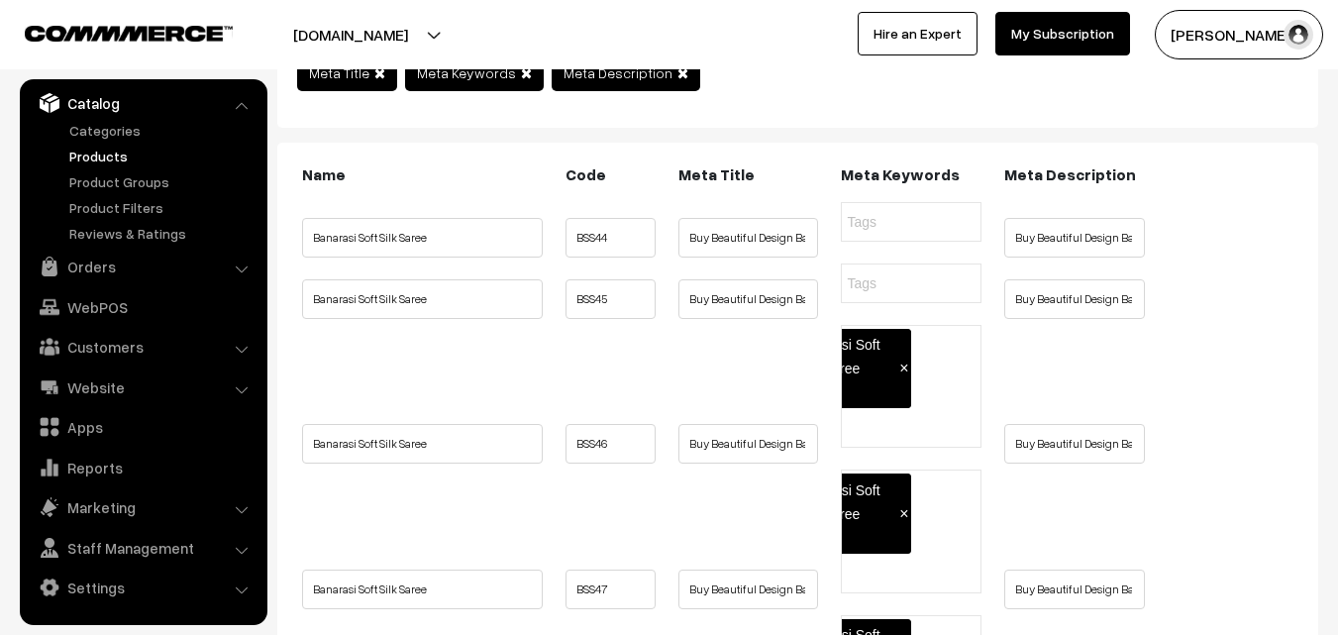
click at [877, 294] on input "text" at bounding box center [946, 283] width 198 height 21
paste input "Banarasi Soft Silk Saree online"
type input "Banarasi Soft Silk Saree online"
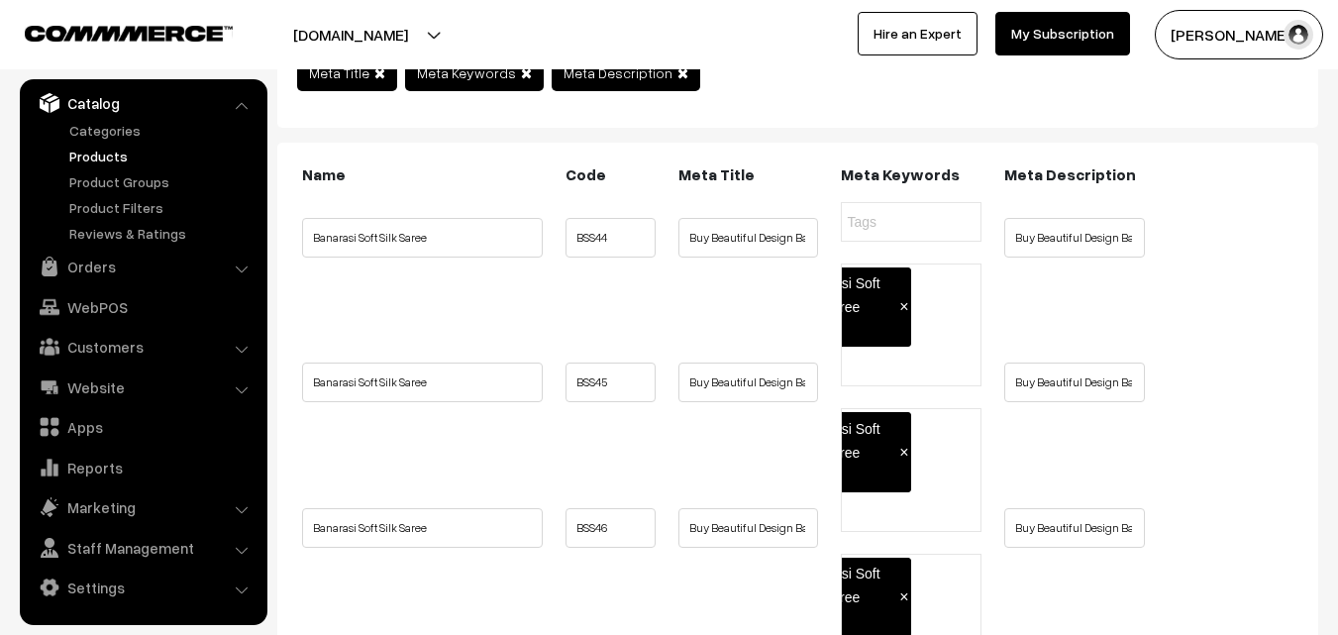
click at [860, 215] on input "text" at bounding box center [946, 222] width 198 height 21
paste input "Banarasi Soft Silk Saree online"
type input "Banarasi Soft Silk Saree online"
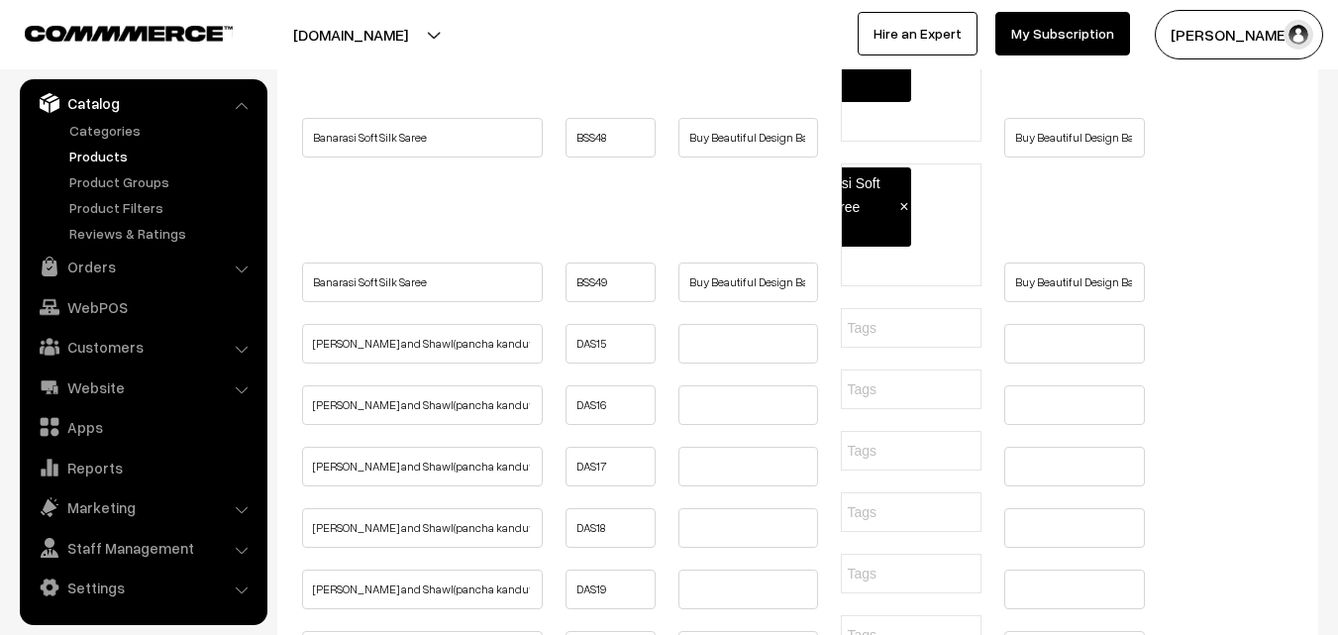
scroll to position [990, 0]
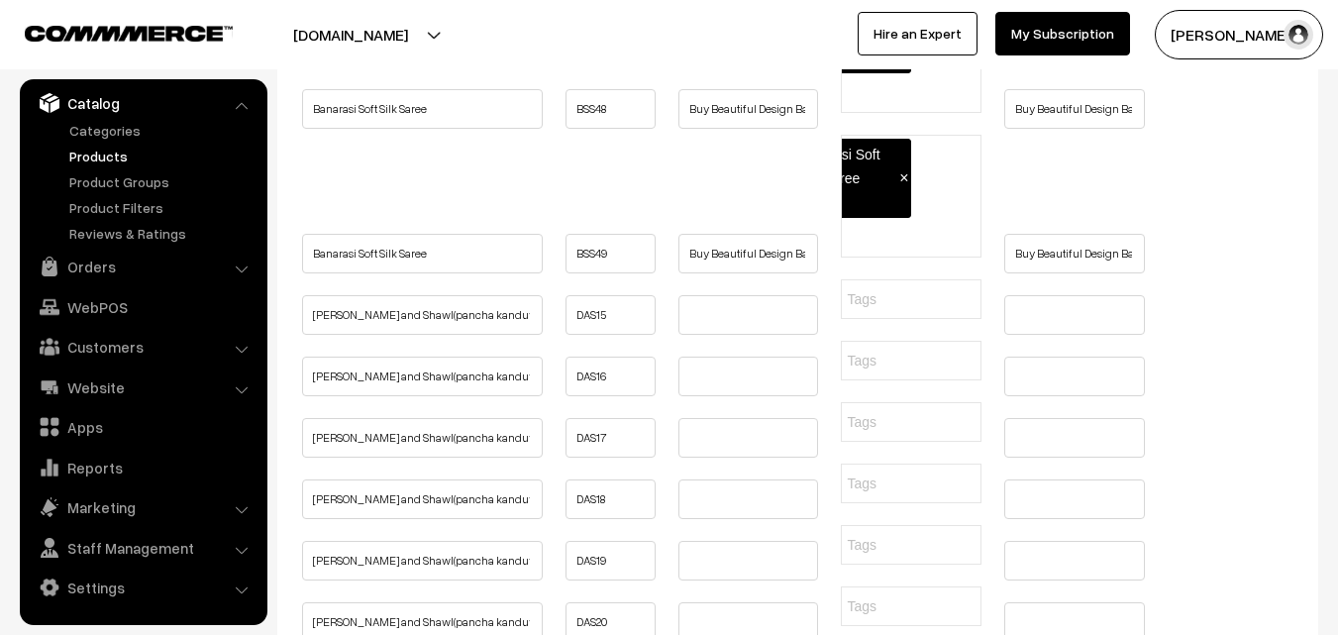
drag, startPoint x: 519, startPoint y: 415, endPoint x: 403, endPoint y: 415, distance: 115.9
click at [403, 335] on input "Dothi and Shawl(pancha kanduva) Pure Silk" at bounding box center [422, 315] width 241 height 40
drag, startPoint x: 312, startPoint y: 417, endPoint x: 510, endPoint y: 415, distance: 198.1
click at [510, 335] on input "Dothi and Shawl(pancha kanduva) Pure Silk" at bounding box center [422, 315] width 241 height 40
click at [407, 335] on input "Dothi and Shawl(pancha kanduva) Pure Silk" at bounding box center [422, 315] width 241 height 40
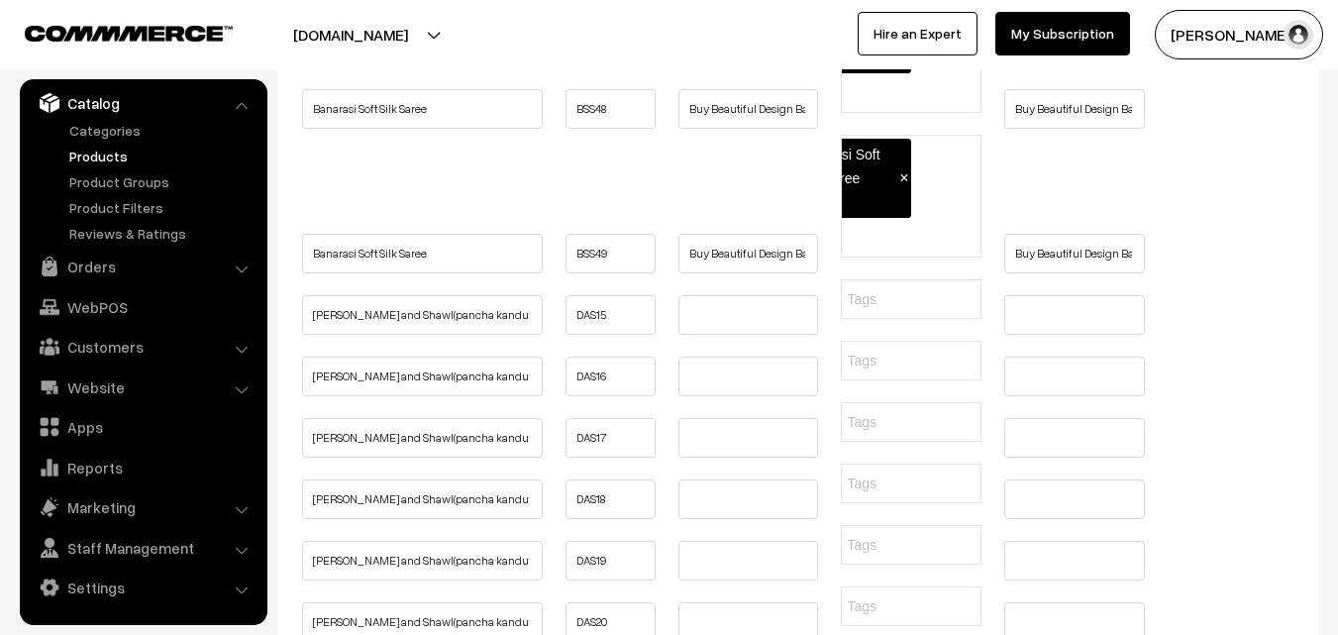
drag, startPoint x: 536, startPoint y: 417, endPoint x: 374, endPoint y: 417, distance: 161.4
click at [374, 335] on input "Dothi and Shawl(pancha kanduva) Pure Silk" at bounding box center [422, 315] width 241 height 40
drag, startPoint x: 312, startPoint y: 419, endPoint x: 539, endPoint y: 419, distance: 226.8
click at [539, 335] on input "Dothi and Shawl(pancha kanduva) Pure Silk" at bounding box center [422, 315] width 241 height 40
click at [698, 335] on input "text" at bounding box center [748, 315] width 141 height 40
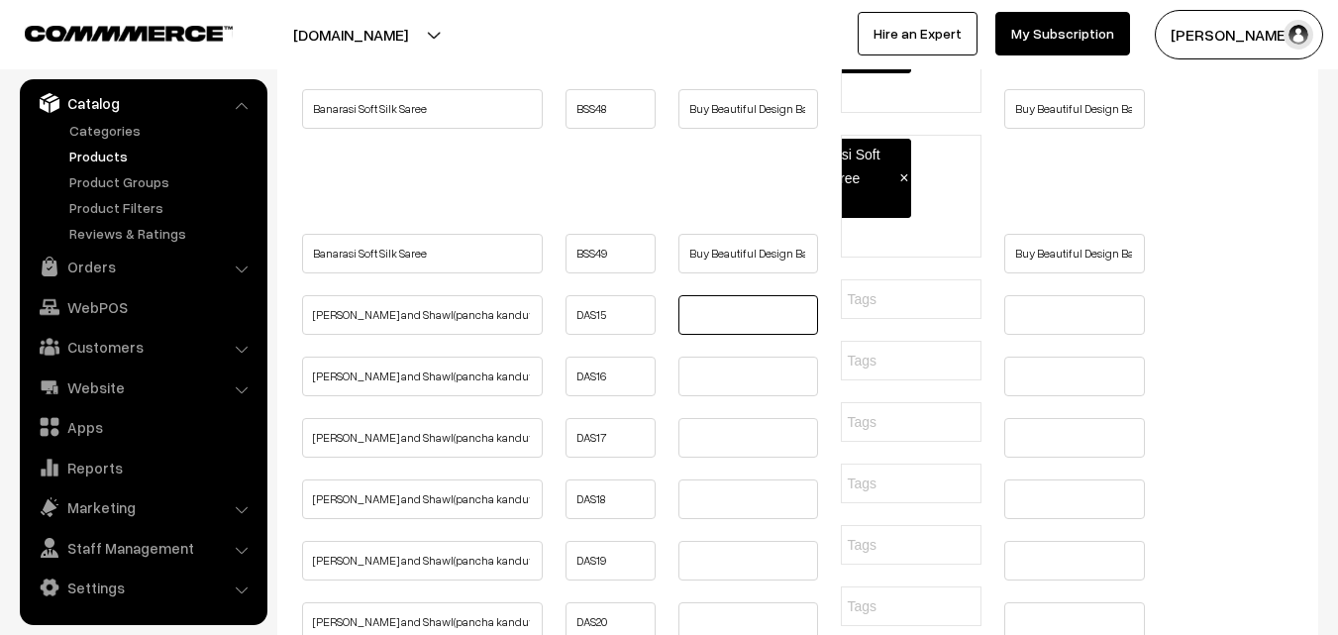
paste input "Buy Hand woven pancha kanduva set ( dothi and shawl )Online"
type input "Buy Hand woven pancha kanduva set ( dothi and shawl )Online"
click at [693, 396] on input "text" at bounding box center [748, 377] width 141 height 40
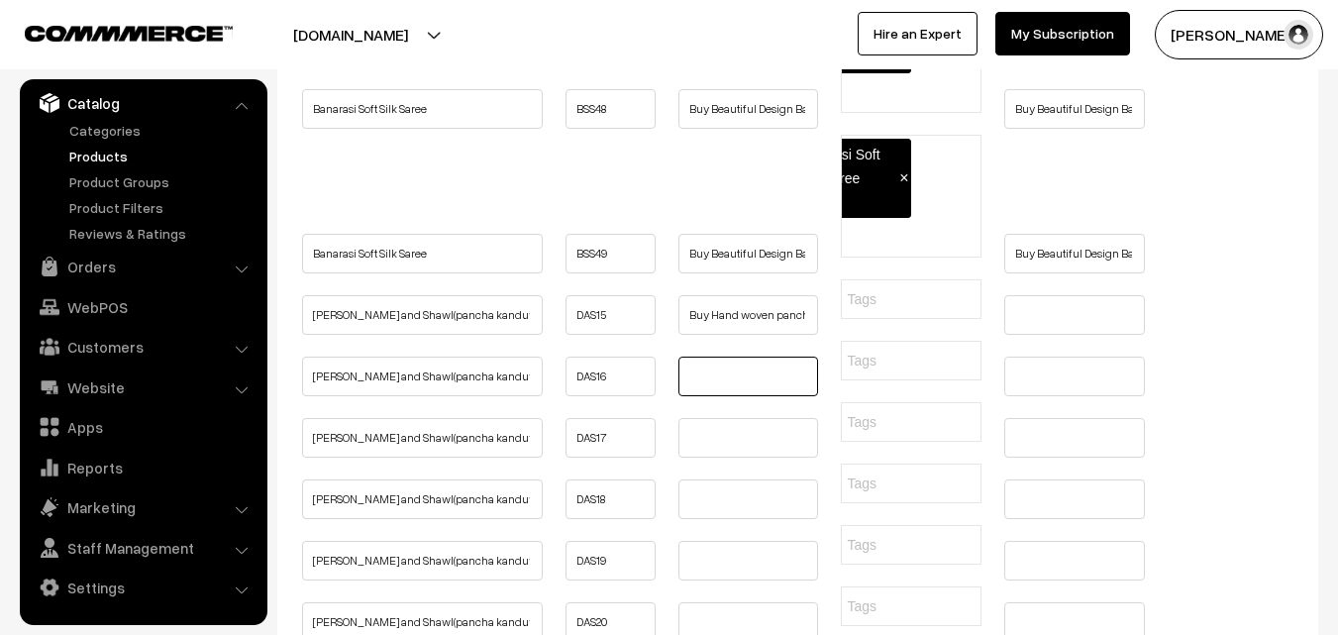
paste input "Buy Hand woven pancha kanduva set ( dothi and shawl )Online"
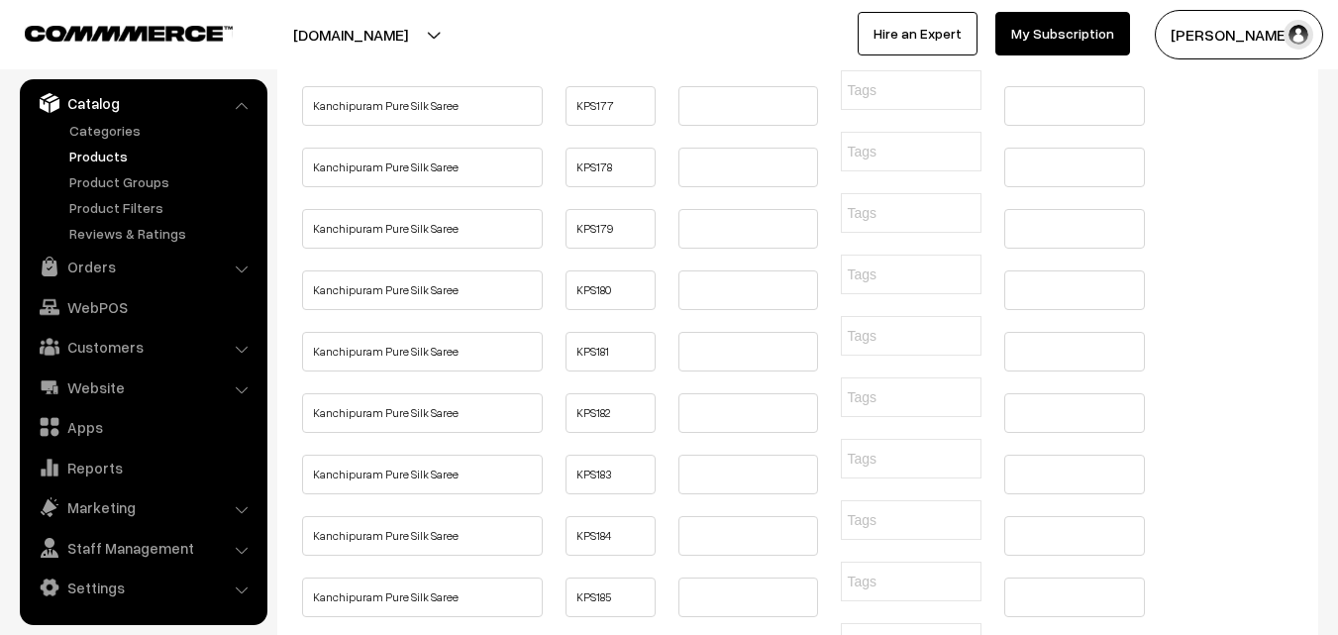
scroll to position [2377, 0]
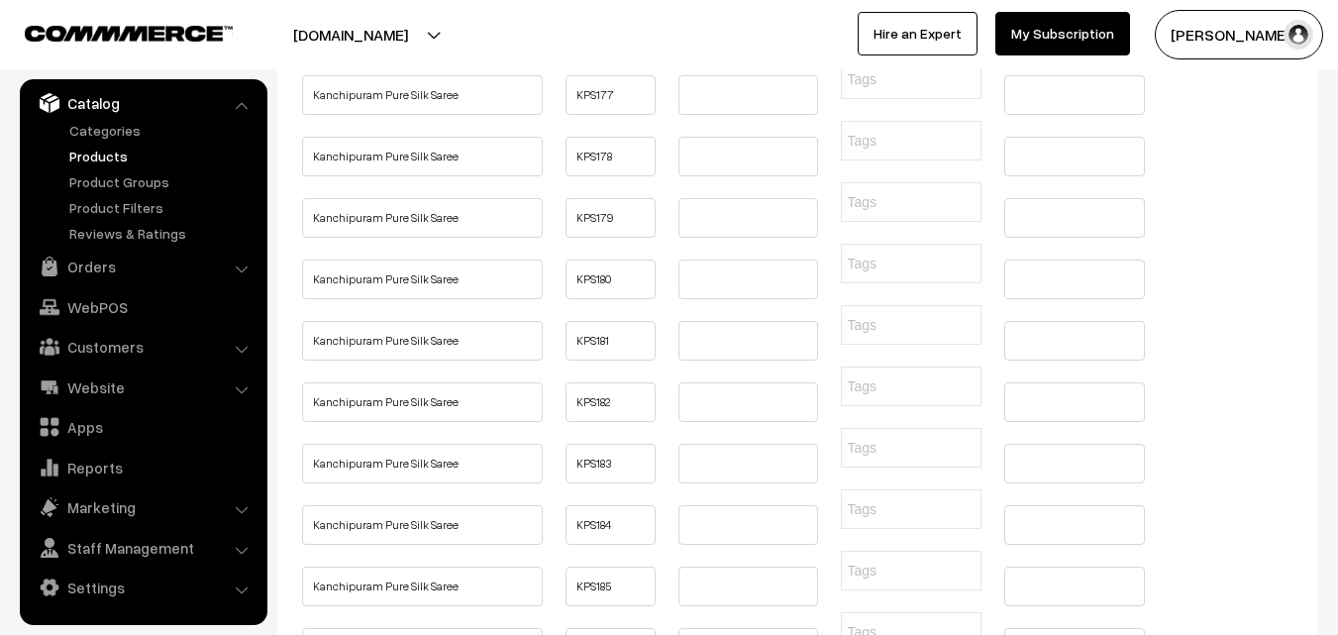
type input "Buy Hand woven pancha kanduva set ( dothi and shawl )Online"
paste input "Buy Hand woven pancha kanduva set ( dothi and shawl )Online"
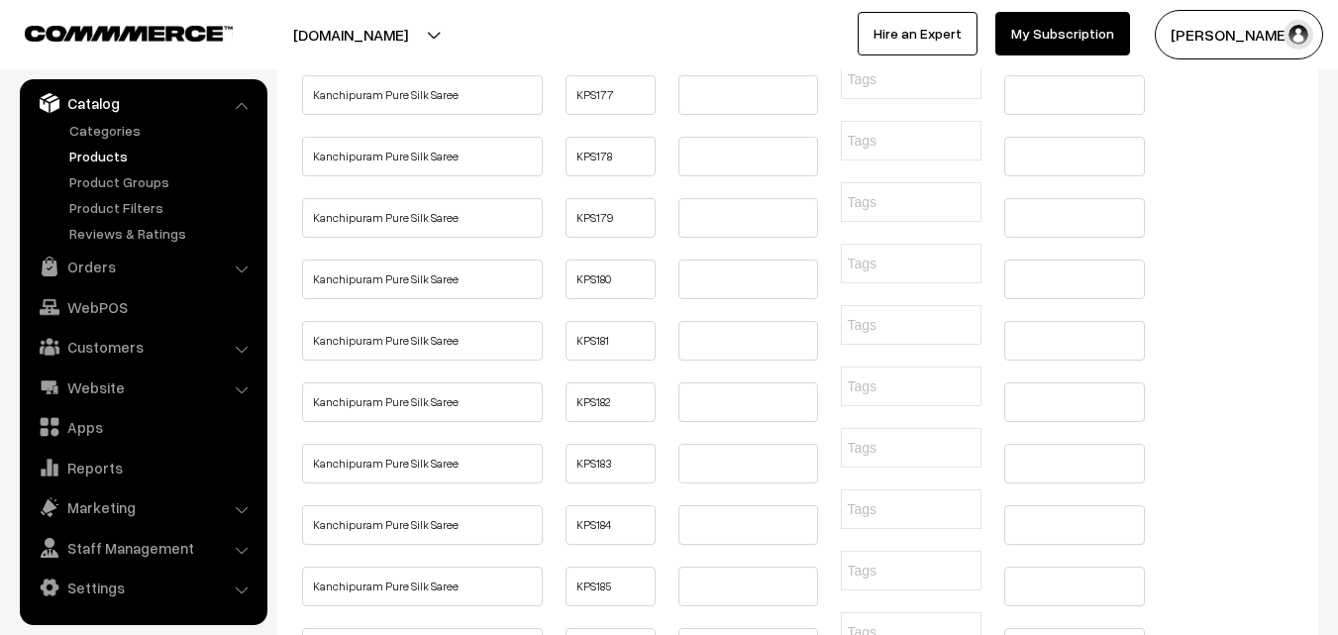
type input "Buy Hand woven pancha kanduva set ( dothi and shawl )Online"
paste input "Buy Hand woven pancha kanduva set ( dothi and shawl )Online"
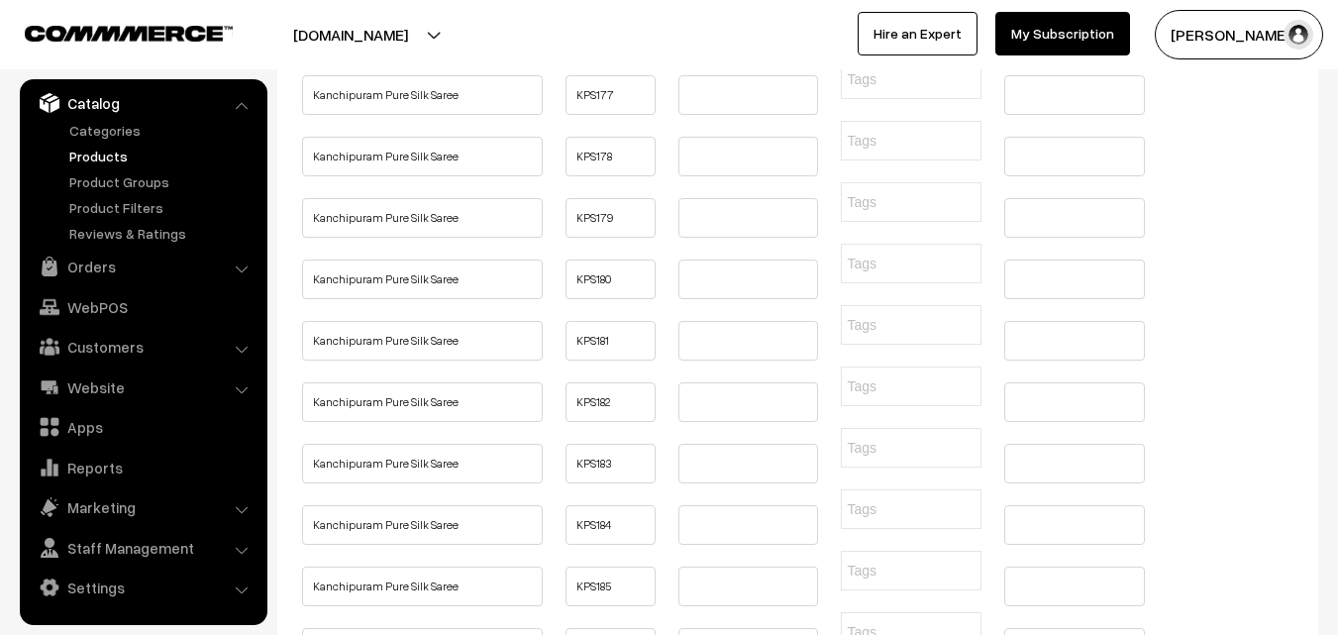
type input "Buy Hand woven pancha kanduva set ( dothi and shawl )Online"
paste input "Buy Hand woven pancha kanduva set ( dothi and shawl )Online"
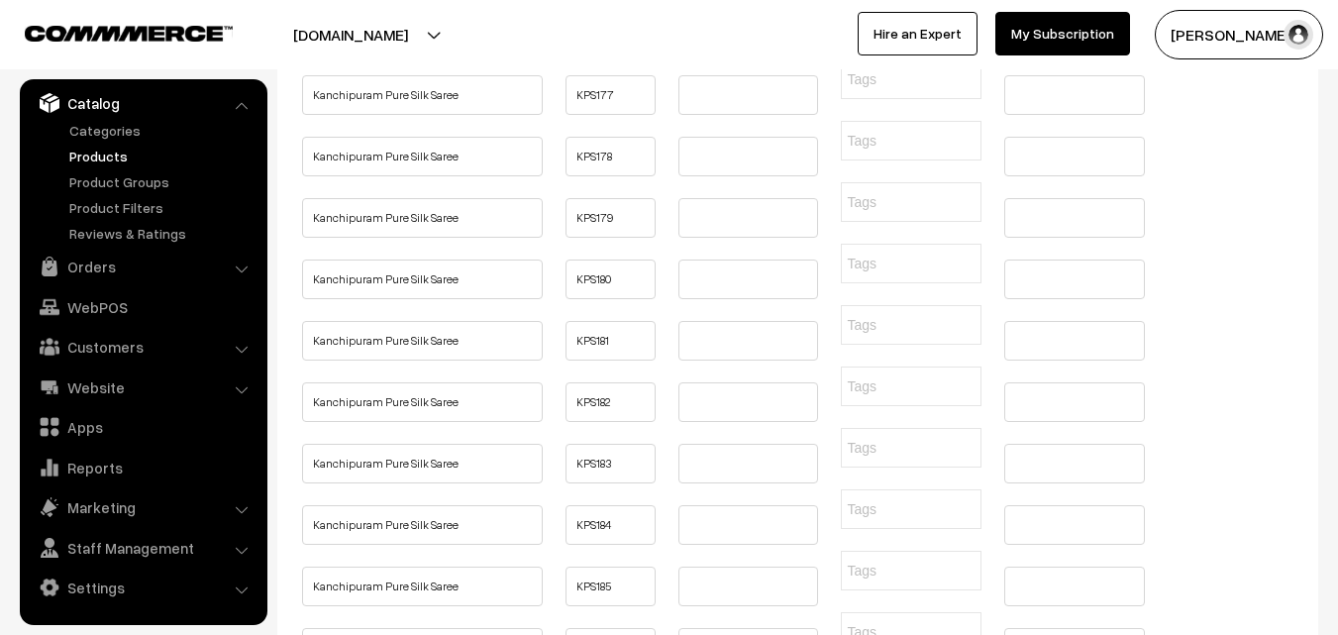
type input "Buy Hand woven pancha kanduva set ( dothi and shawl )Online"
paste input "Buy Hand woven pancha kanduva set ( dothi and shawl )Online"
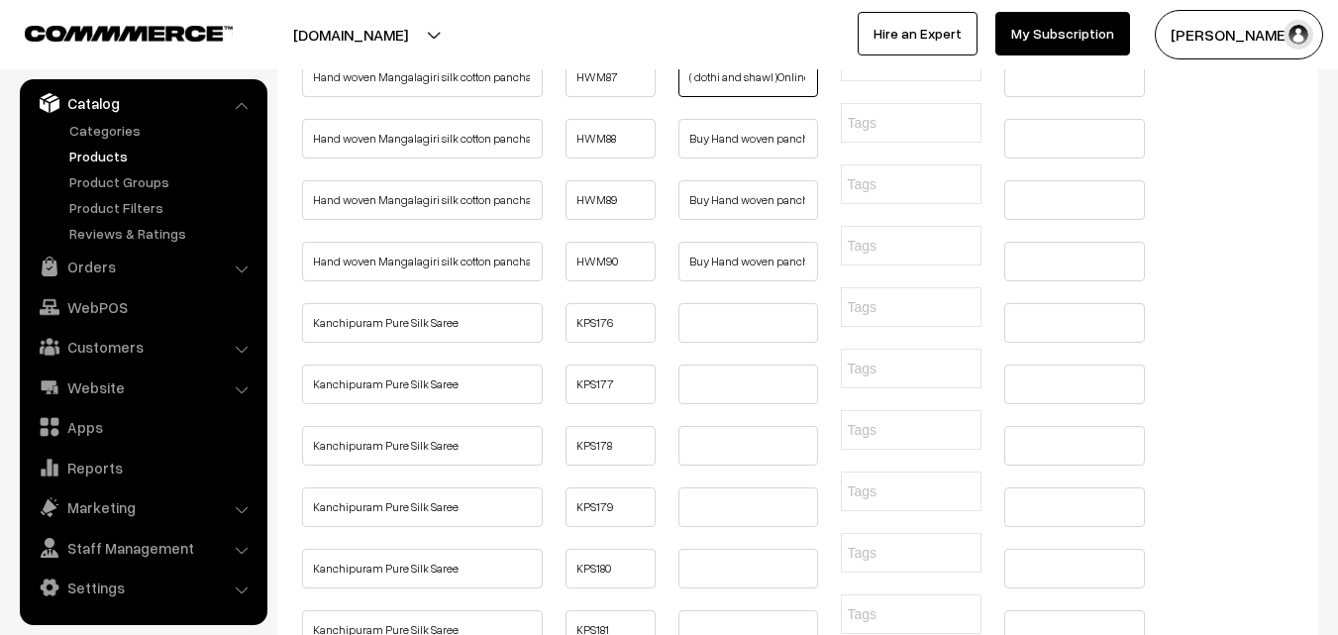
scroll to position [2080, 0]
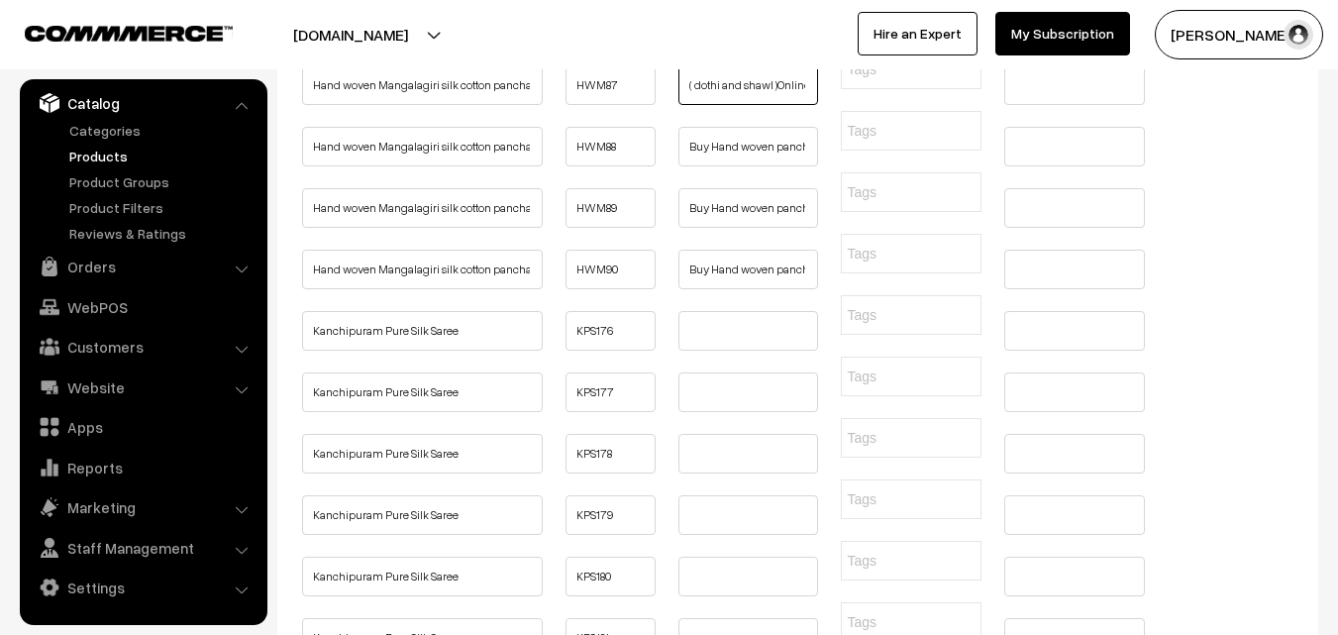
type input "Buy Hand woven pancha kanduva set ( dothi and shawl )Online"
click at [717, 44] on input "text" at bounding box center [748, 24] width 141 height 40
paste input "Buy Hand woven pancha kanduva set ( dothi and shawl )Online"
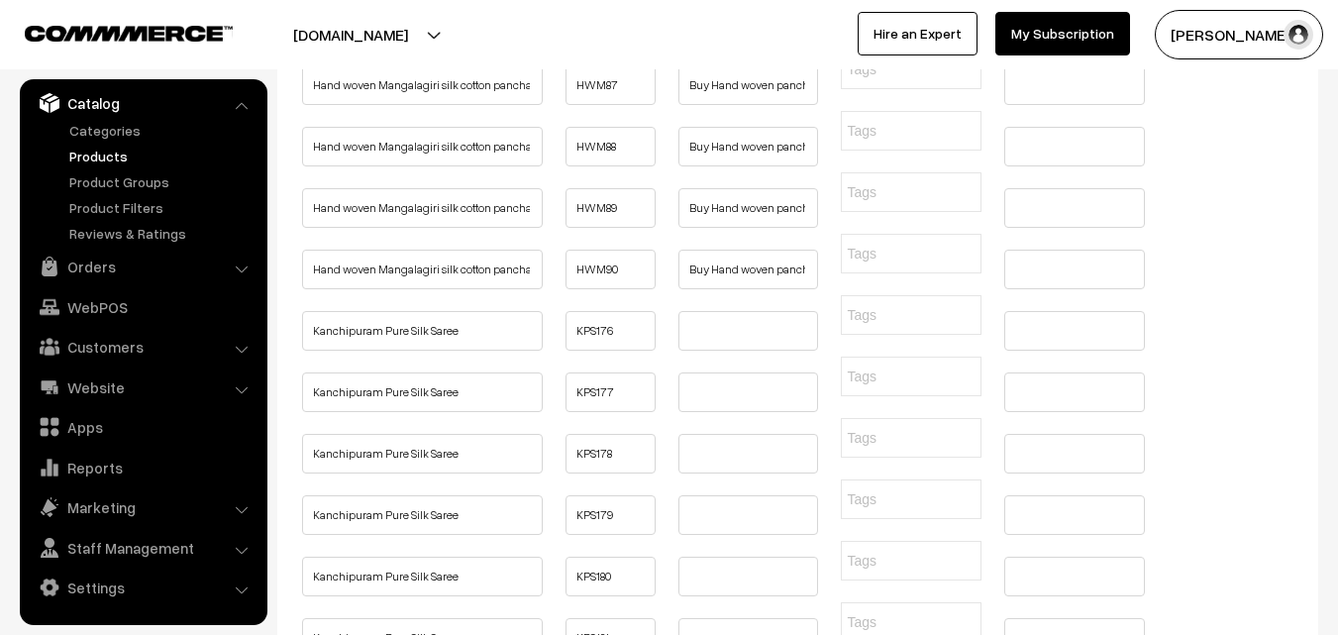
type input "Buy Hand woven pancha kanduva set ( dothi and shawl )Online"
paste input "Buy Hand woven pancha kanduva set ( dothi and shawl )Online"
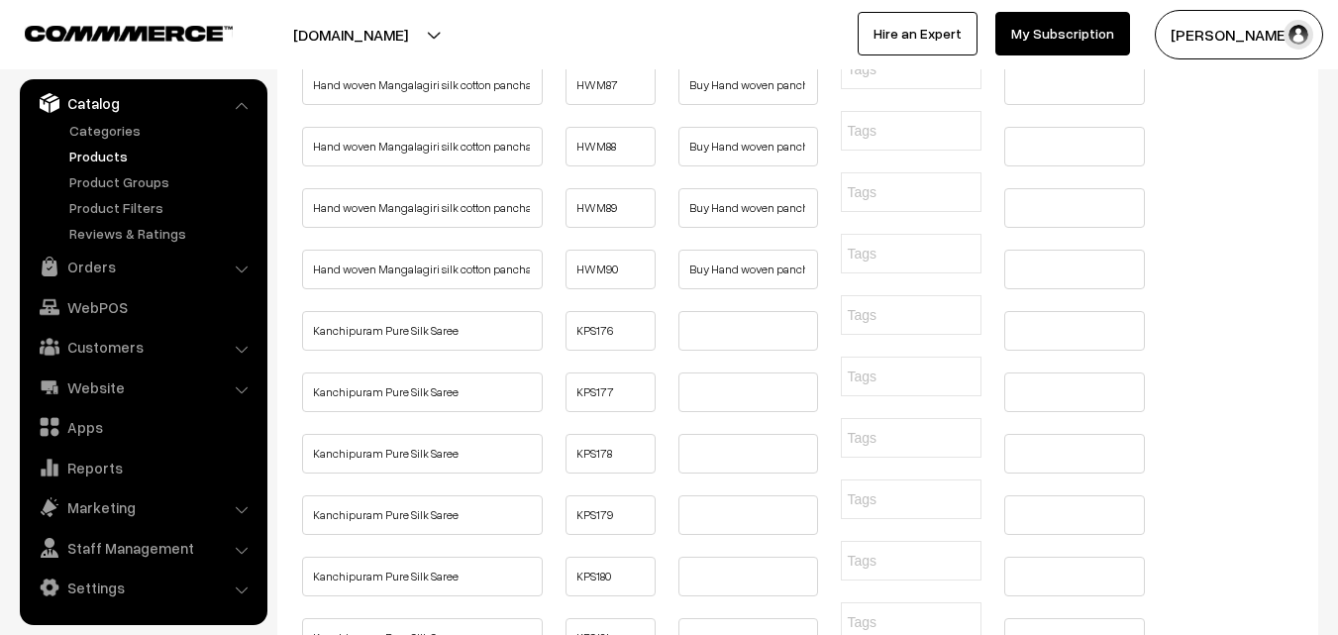
type input "Buy Hand woven pancha kanduva set ( dothi and shawl )Online"
paste input "Buy Hand woven pancha kanduva set ( dothi and shawl )Online"
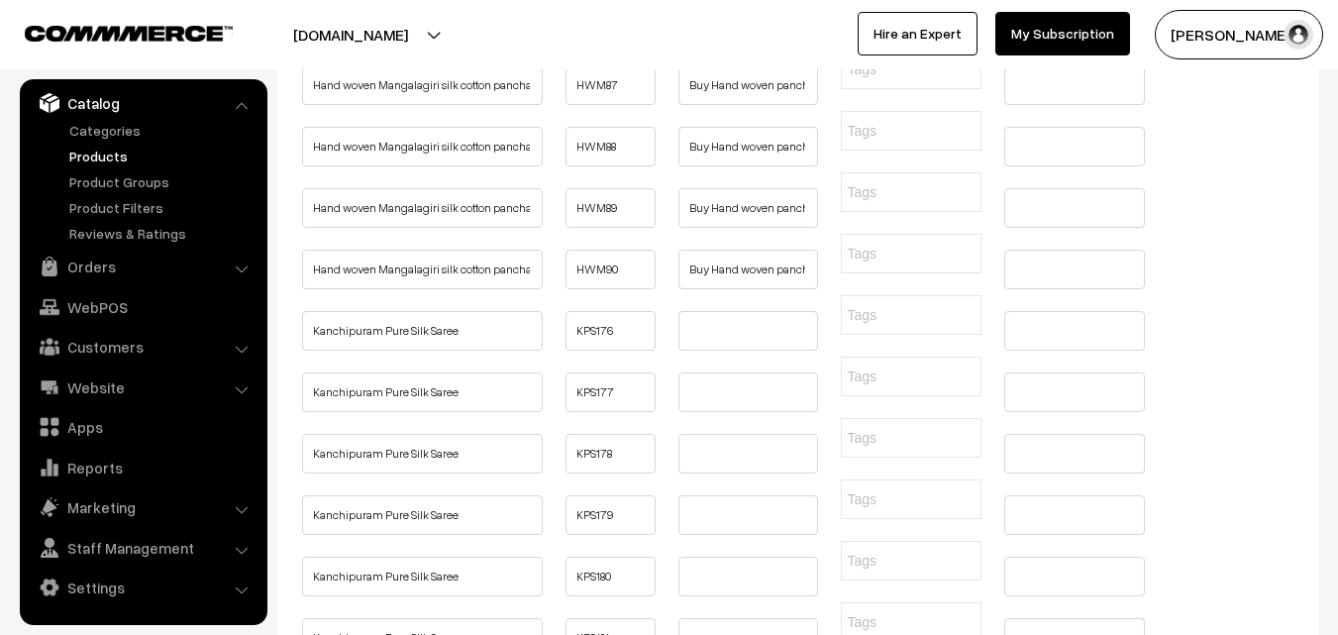
type input "Buy Hand woven pancha kanduva set ( dothi and shawl )Online"
paste input "Buy Hand woven pancha kanduva set ( dothi and shawl )Online"
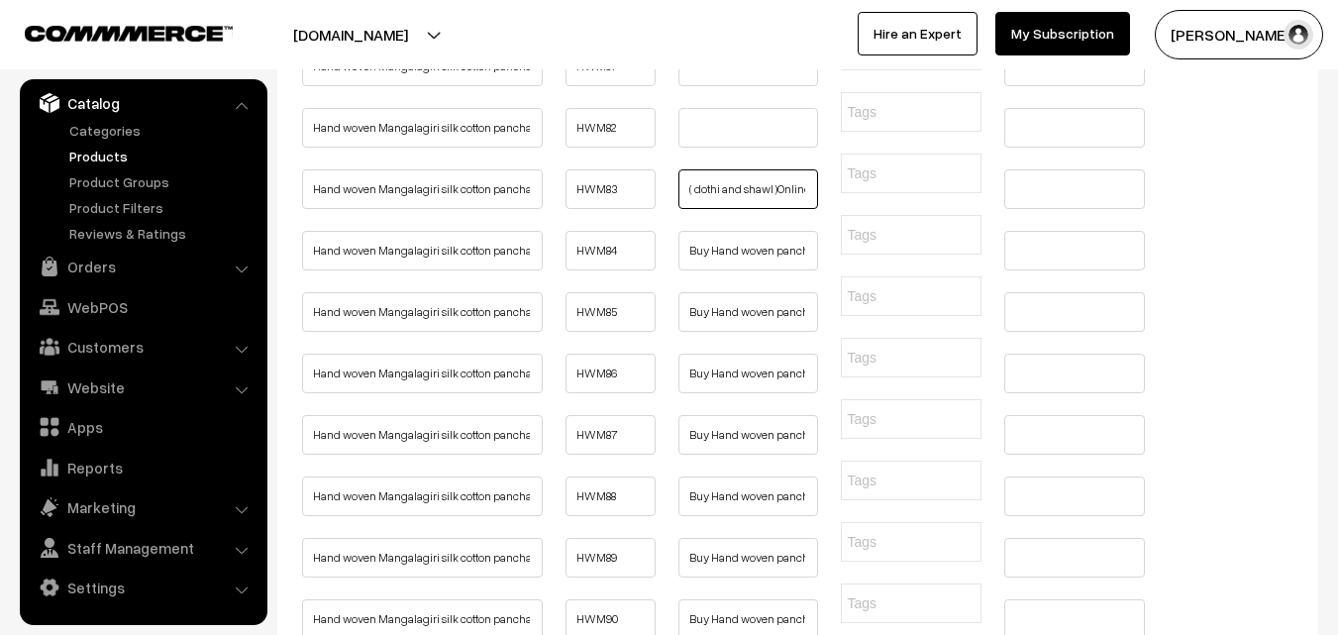
scroll to position [1684, 0]
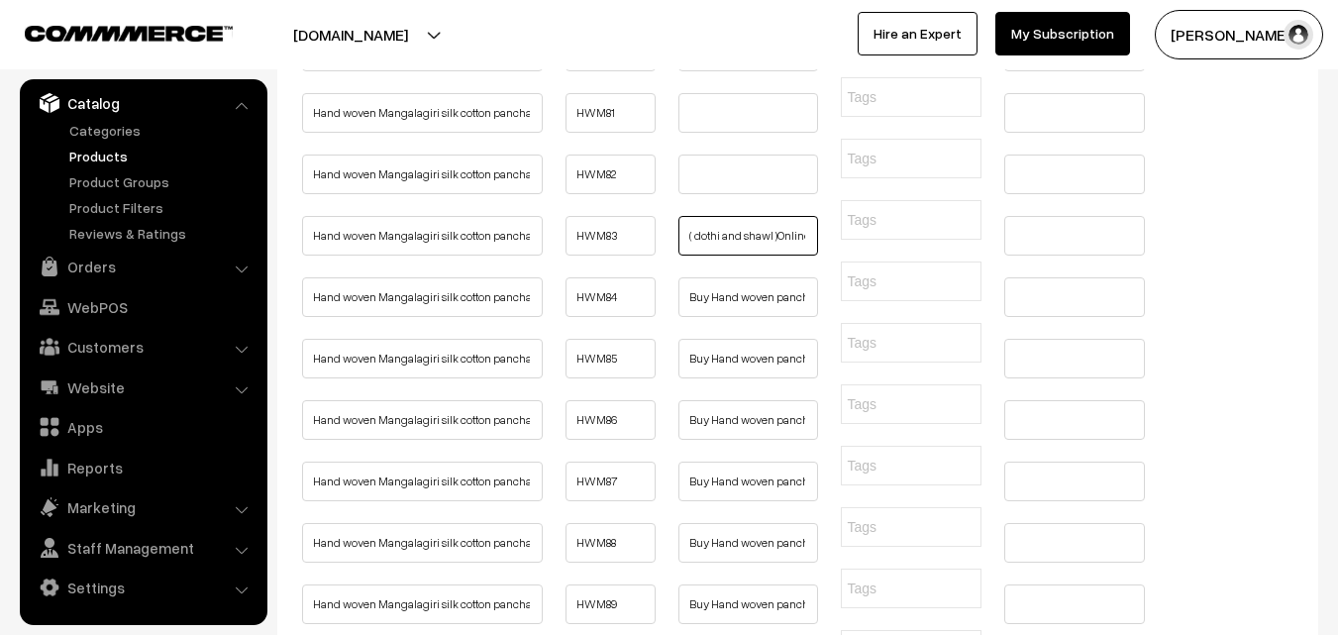
type input "Buy Hand woven pancha kanduva set ( dothi and shawl )Online"
click at [695, 194] on input "text" at bounding box center [748, 175] width 141 height 40
paste input "Buy Hand woven pancha kanduva set ( dothi and shawl )Online"
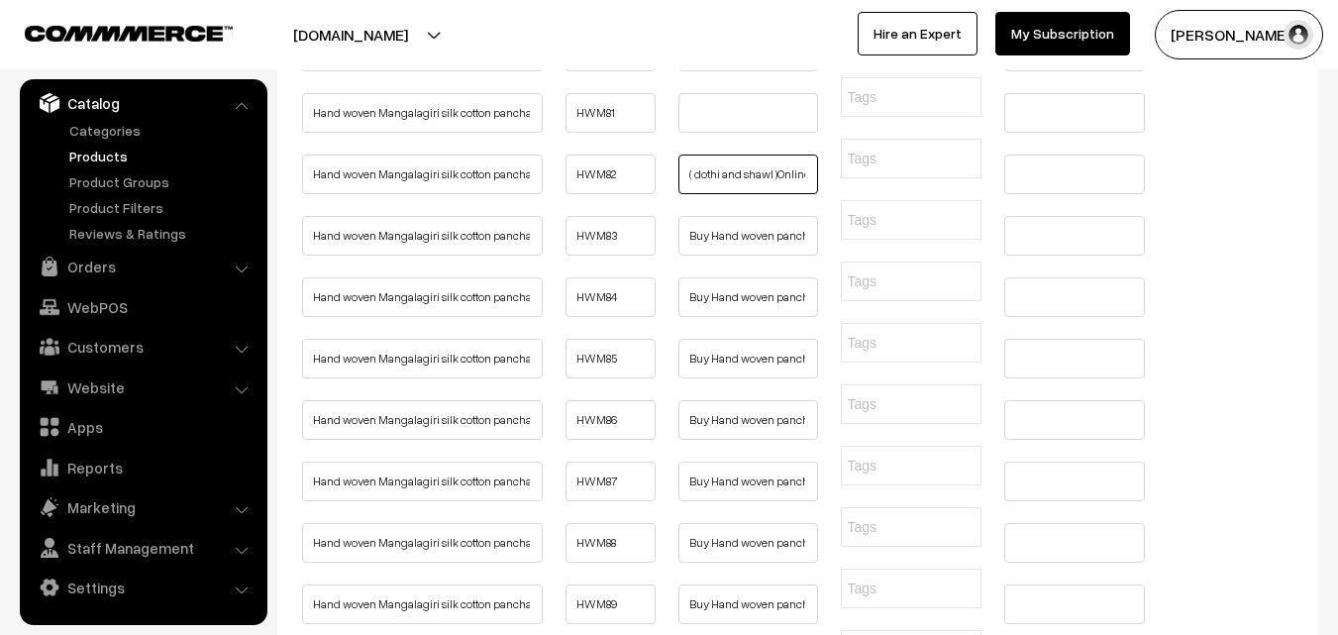
type input "Buy Hand woven pancha kanduva set ( dothi and shawl )Online"
click at [703, 133] on input "text" at bounding box center [748, 113] width 141 height 40
paste input "Buy Hand woven pancha kanduva set ( dothi and shawl )Online"
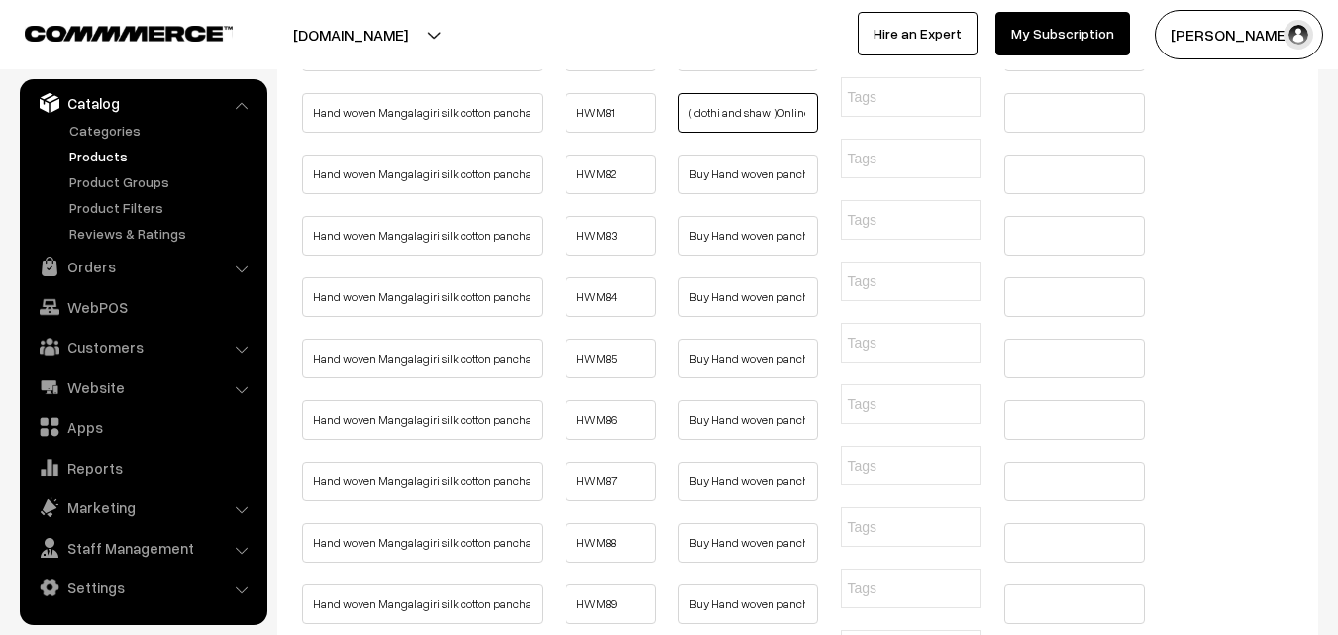
type input "Buy Hand woven pancha kanduva set ( dothi and shawl )Online"
click at [713, 71] on input "text" at bounding box center [748, 52] width 141 height 40
paste input "Buy Hand woven pancha kanduva set ( dothi and shawl )Online"
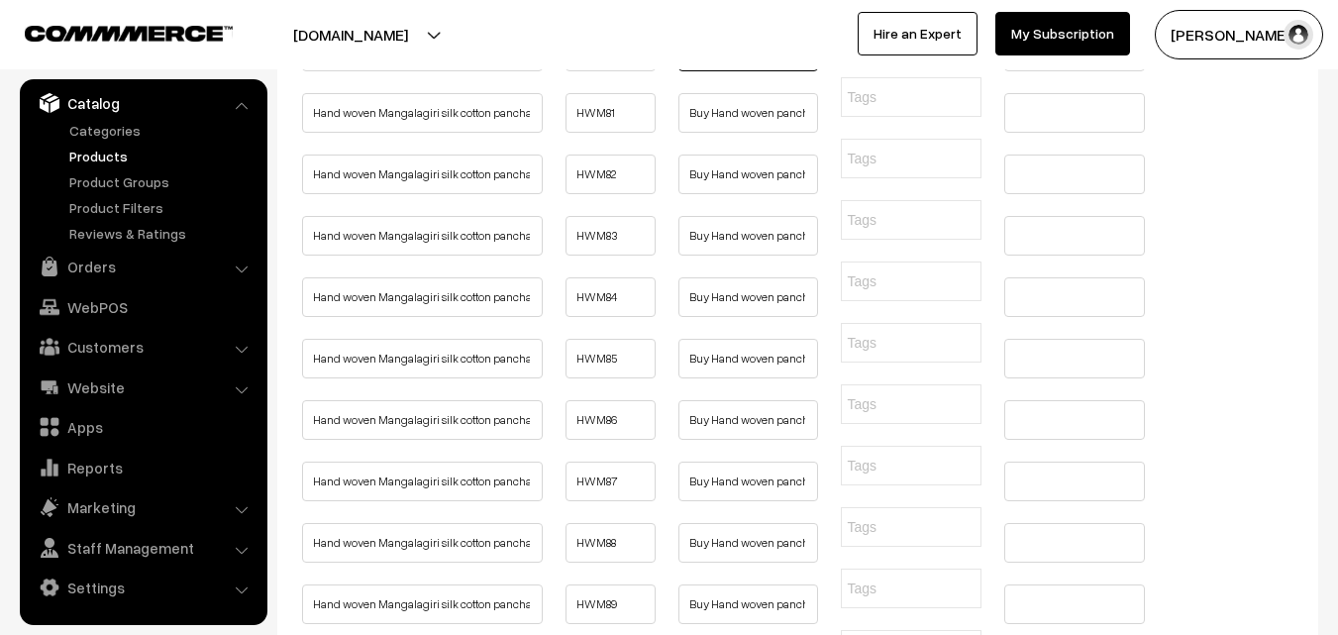
type input "Buy Hand woven pancha kanduva set ( dothi and shawl )Online"
paste input "Buy Hand woven pancha kanduva set ( dothi and shawl )Online"
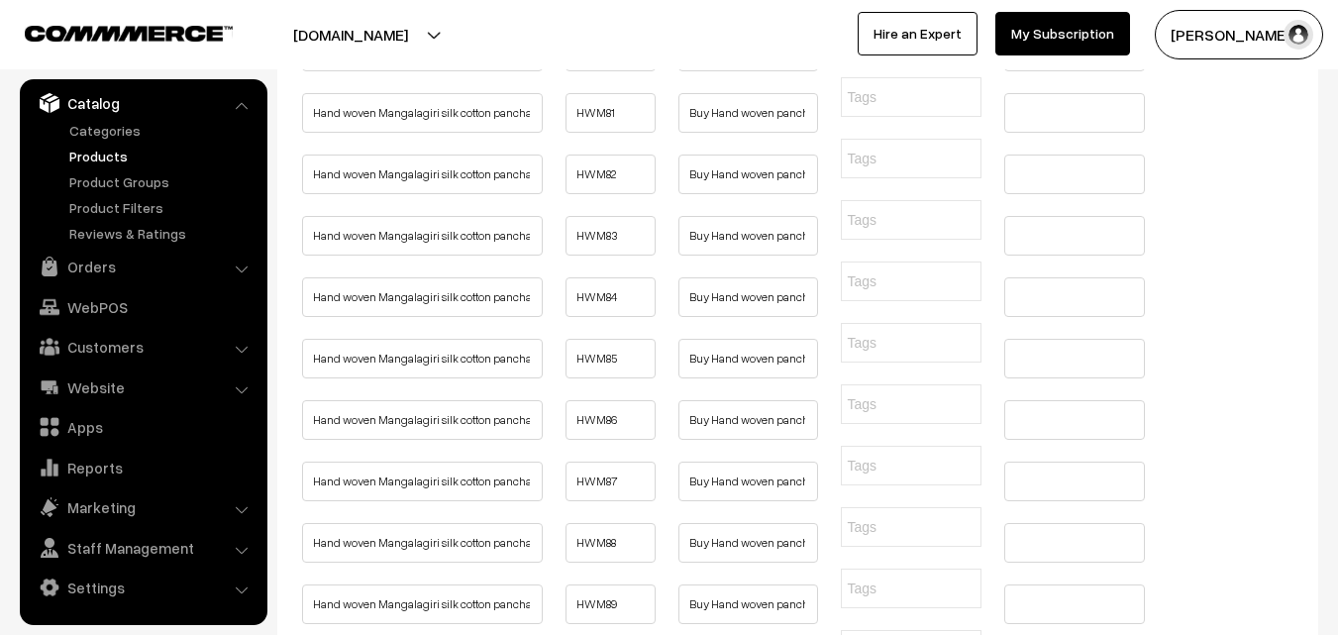
type input "Buy Hand woven pancha kanduva set ( dothi and shawl )Online"
paste input "Buy Hand woven pancha kanduva set ( dothi and shawl )Online"
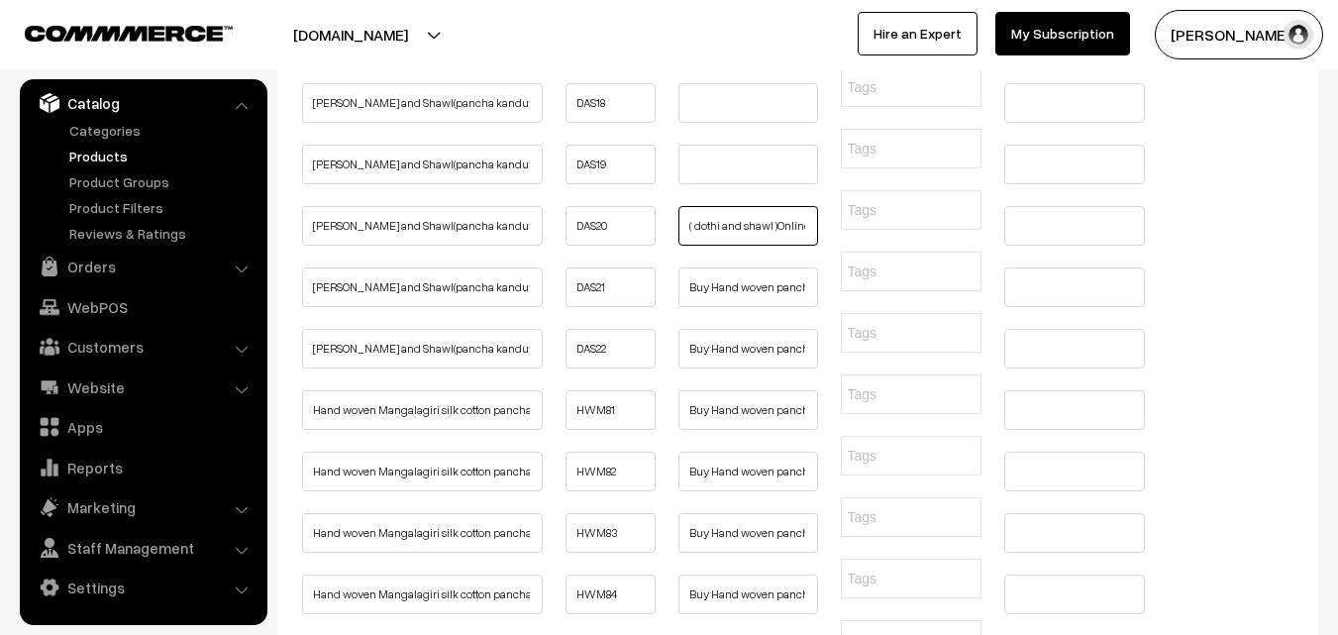
type input "Buy Hand woven pancha kanduva set ( dothi and shawl )Online"
click at [702, 184] on input "text" at bounding box center [748, 165] width 141 height 40
paste input "Buy Hand woven pancha kanduva set ( dothi and shawl )Online"
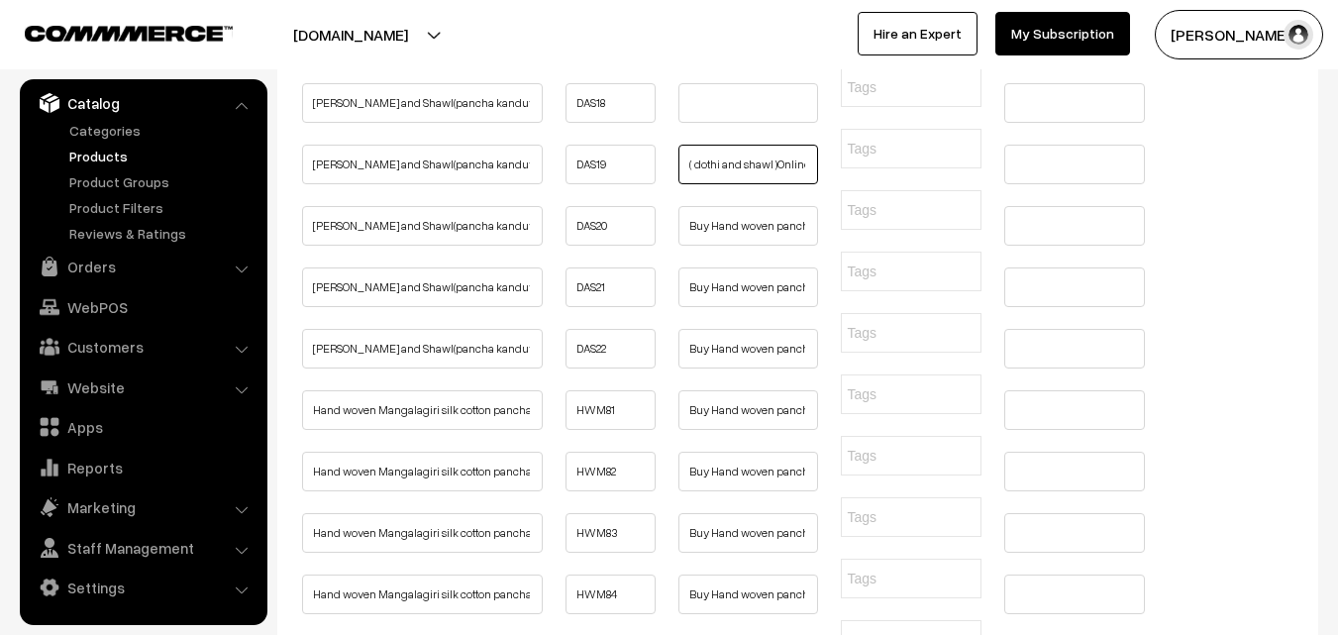
type input "Buy Hand woven pancha kanduva set ( dothi and shawl )Online"
click at [709, 123] on input "text" at bounding box center [748, 103] width 141 height 40
paste input "Buy Hand woven pancha kanduva set ( dothi and shawl )Online"
type input "Buy Hand woven pancha kanduva set ( dothi and shawl )Online"
click at [717, 61] on input "text" at bounding box center [748, 42] width 141 height 40
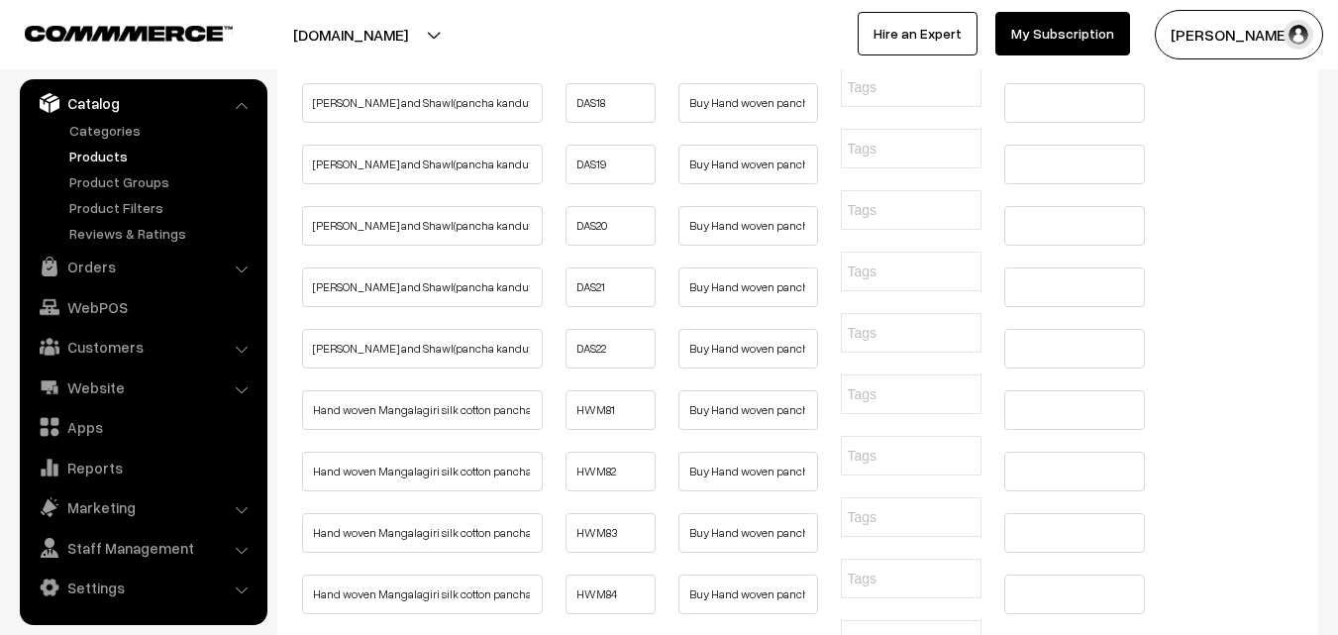
paste input "Buy Hand woven pancha kanduva set ( dothi and shawl )Online"
type input "Buy Hand woven pancha kanduva set ( dothi and shawl )Online"
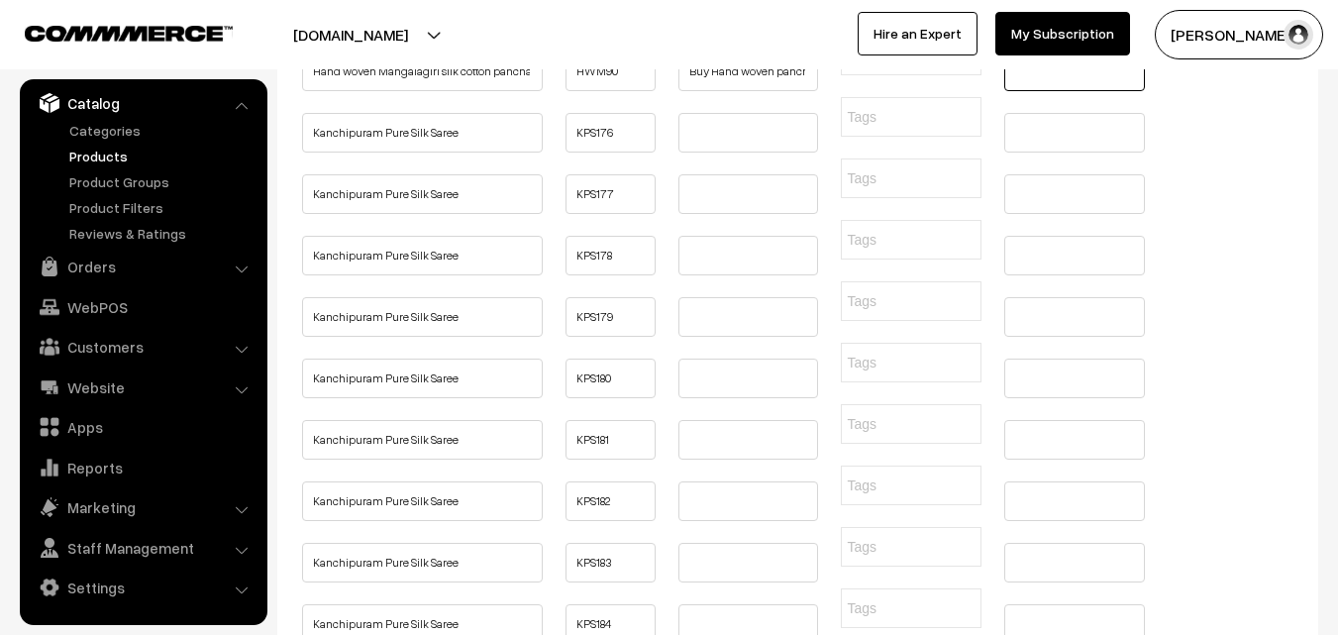
click at [1030, 91] on input "text" at bounding box center [1074, 72] width 141 height 40
paste input "Buy Hand woven Mangalagiri silk cotton pancha kanduva set ( dothi and shawl ) O…"
type input "Buy Hand woven Mangalagiri silk cotton pancha kanduva set ( dothi and shawl ) O…"
click at [1038, 30] on input "text" at bounding box center [1074, 10] width 141 height 40
paste input "Buy Hand woven Mangalagiri silk cotton pancha kanduva set ( dothi and shawl ) O…"
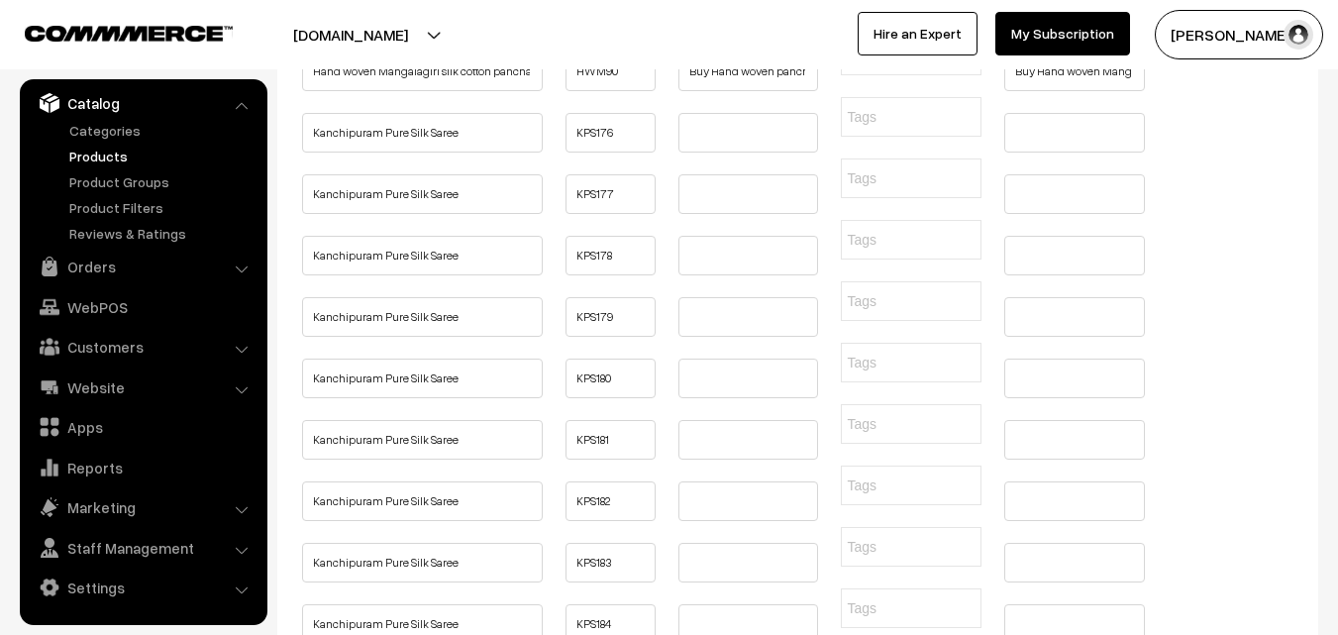
type input "Buy Hand woven Mangalagiri silk cotton pancha kanduva set ( dothi and shawl ) O…"
paste input "Buy Hand woven Mangalagiri silk cotton pancha kanduva set ( dothi and shawl ) O…"
type input "Buy Hand woven Mangalagiri silk cotton pancha kanduva set ( dothi and shawl ) O…"
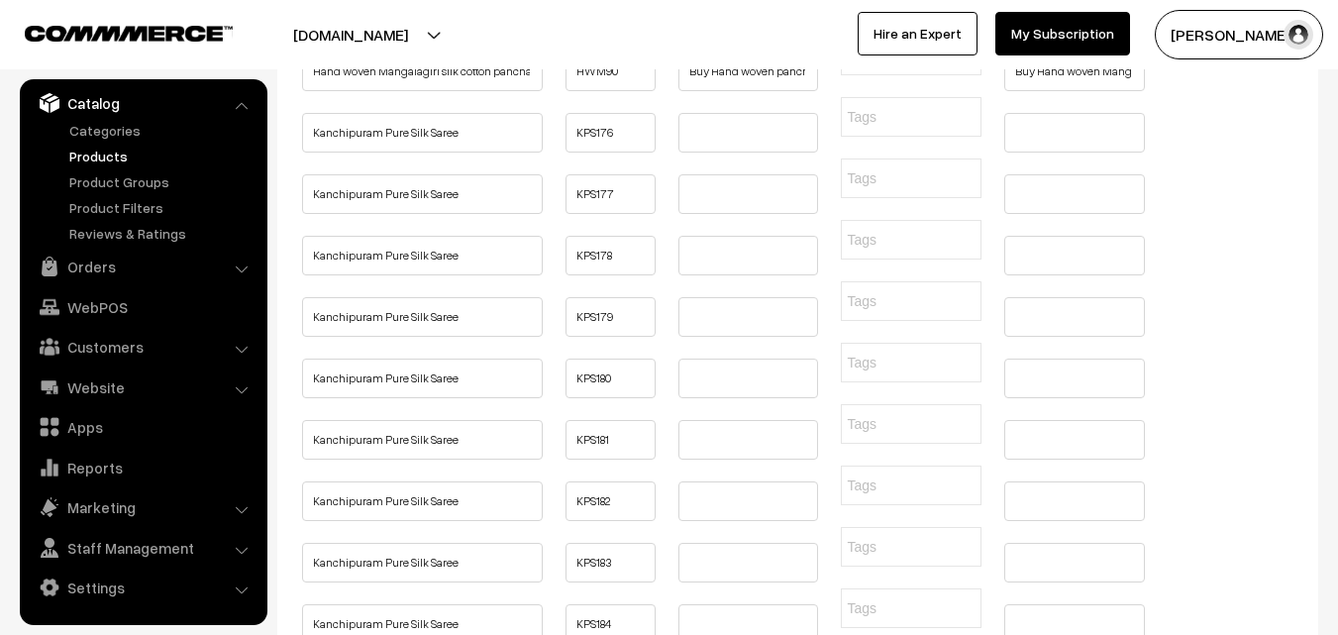
paste input "Buy Hand woven Mangalagiri silk cotton pancha kanduva set ( dothi and shawl ) O…"
type input "Buy Hand woven Mangalagiri silk cotton pancha kanduva set ( dothi and shawl ) O…"
paste input "Buy Hand woven Mangalagiri silk cotton pancha kanduva set ( dothi and shawl ) O…"
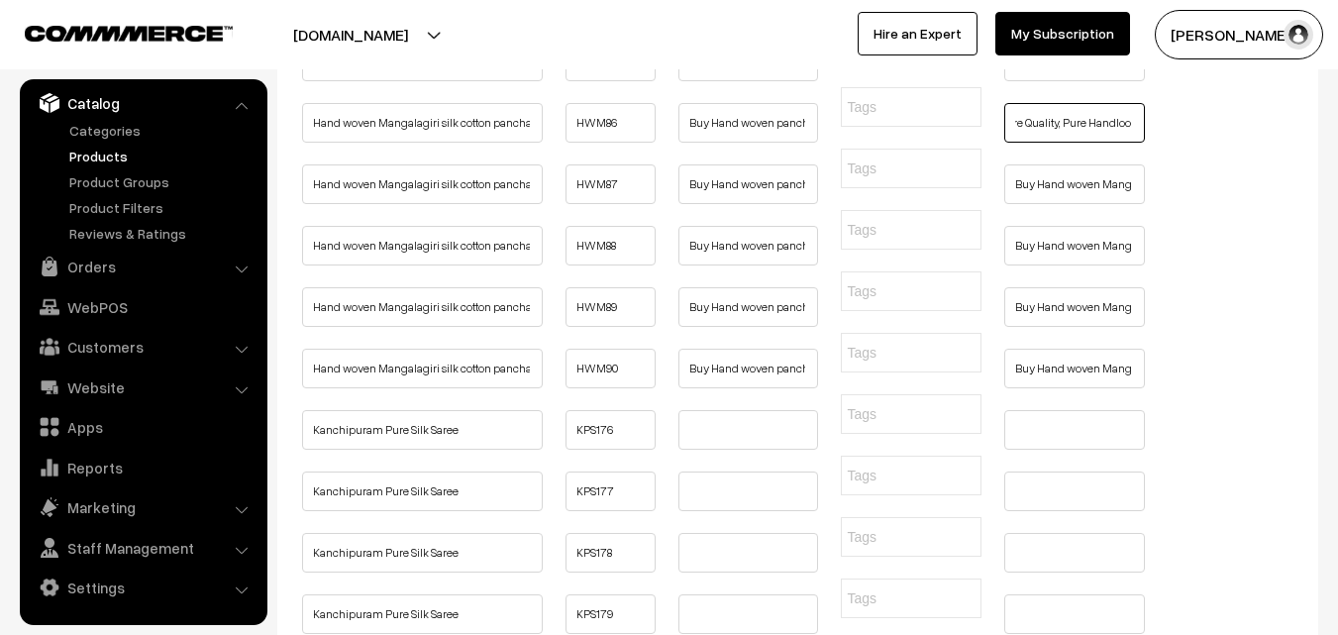
type input "Buy Hand woven Mangalagiri silk cotton pancha kanduva set ( dothi and shawl ) O…"
click at [1052, 81] on input "text" at bounding box center [1074, 62] width 141 height 40
paste input "Buy Hand woven Mangalagiri silk cotton pancha kanduva set ( dothi and shawl ) O…"
type input "Buy Hand woven Mangalagiri silk cotton pancha kanduva set ( dothi and shawl ) O…"
click at [1050, 20] on input "text" at bounding box center [1074, 0] width 141 height 40
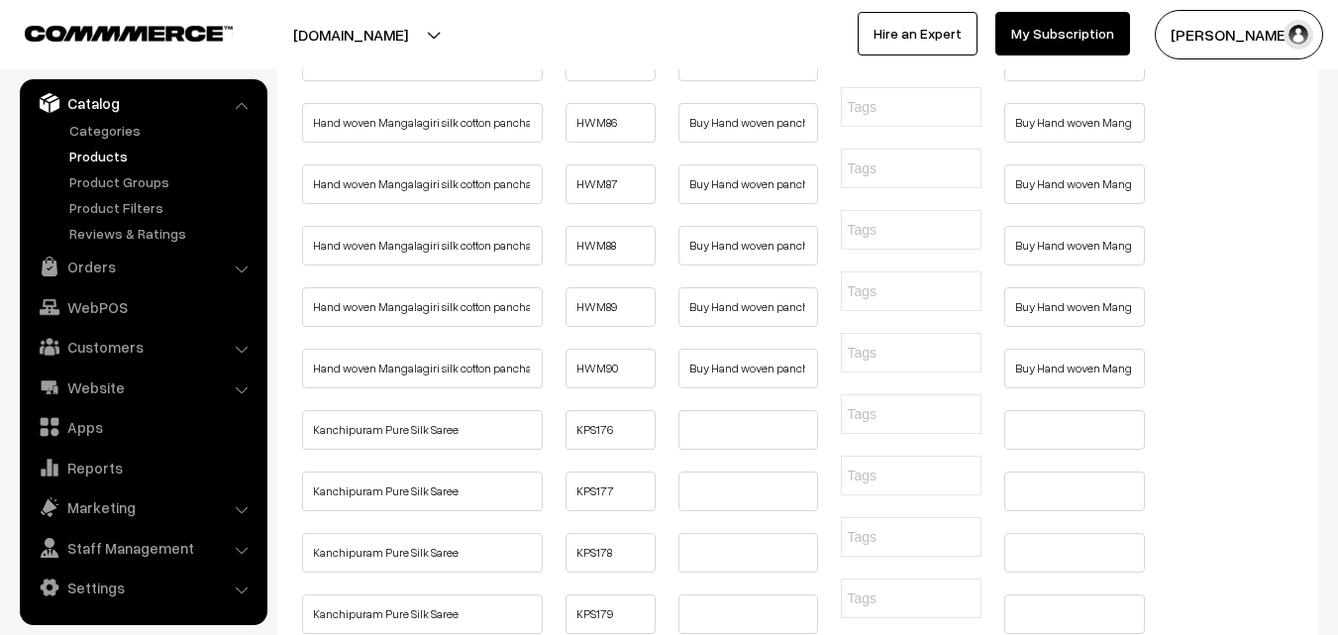
paste input "Buy Hand woven Mangalagiri silk cotton pancha kanduva set ( dothi and shawl ) O…"
type input "Buy Hand woven Mangalagiri silk cotton pancha kanduva set ( dothi and shawl ) O…"
paste input "Buy Hand woven Mangalagiri silk cotton pancha kanduva set ( dothi and shawl ) O…"
type input "Buy Hand woven Mangalagiri silk cotton pancha kanduva set ( dothi and shawl ) O…"
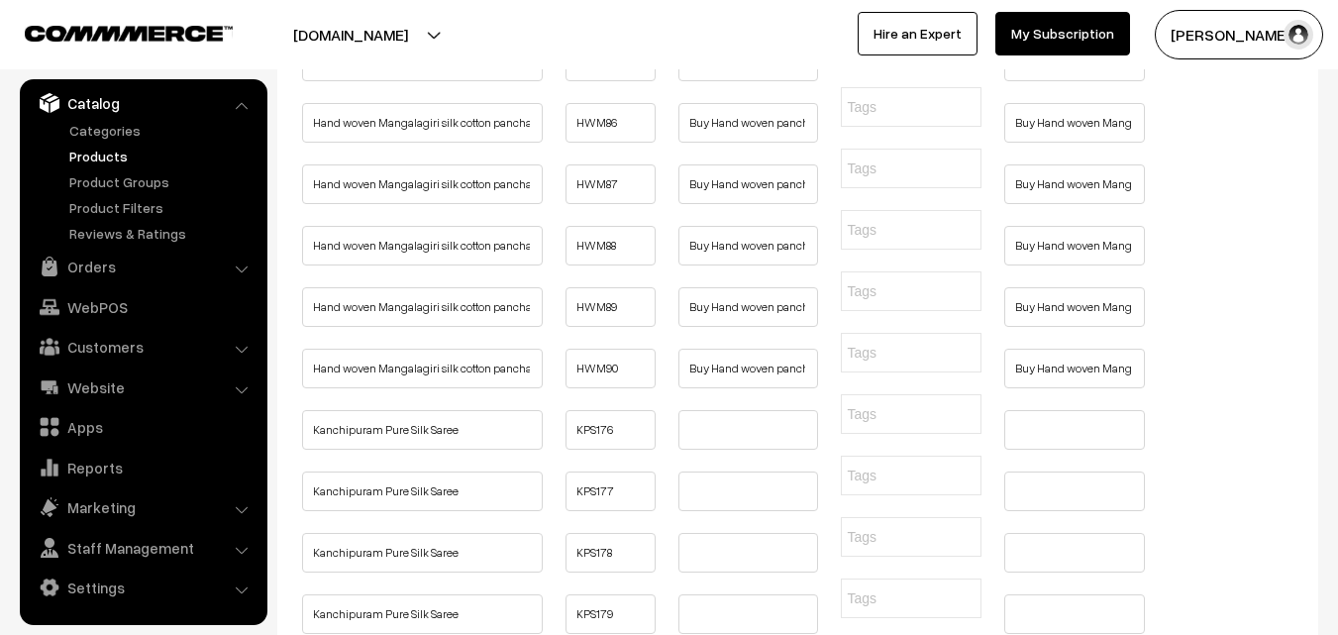
paste input "Buy Hand woven Mangalagiri silk cotton pancha kanduva set ( dothi and shawl ) O…"
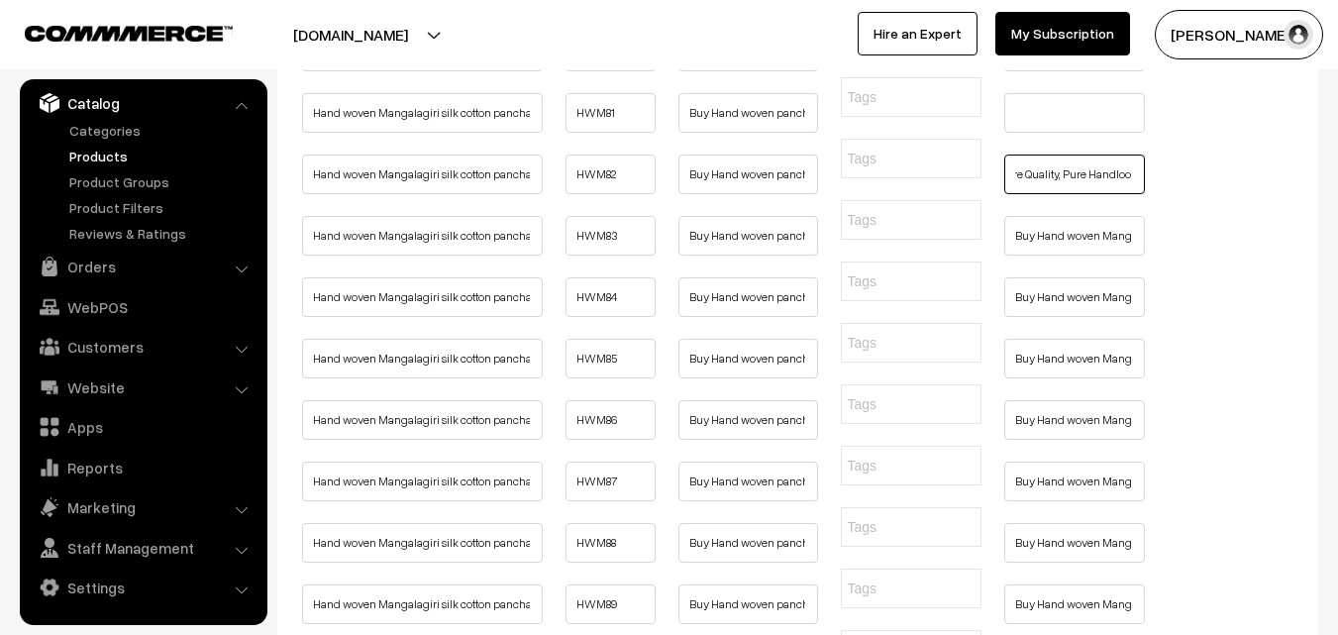
type input "Buy Hand woven Mangalagiri silk cotton pancha kanduva set ( dothi and shawl ) O…"
click at [1053, 133] on input "text" at bounding box center [1074, 113] width 141 height 40
paste input "Buy Hand woven Mangalagiri silk cotton pancha kanduva set ( dothi and shawl ) O…"
type input "Buy Hand woven Mangalagiri silk cotton pancha kanduva set ( dothi and shawl ) O…"
click at [1060, 71] on input "text" at bounding box center [1074, 52] width 141 height 40
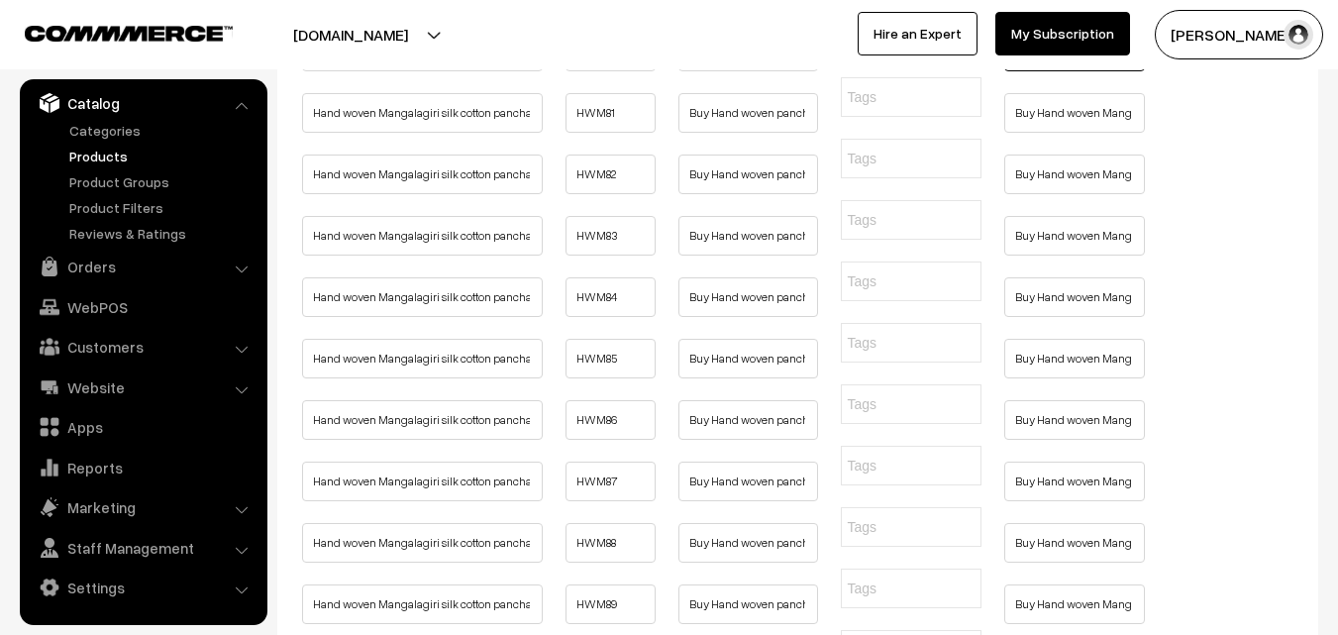
paste input "Buy Hand woven Mangalagiri silk cotton pancha kanduva set ( dothi and shawl ) O…"
type input "Buy Hand woven Mangalagiri silk cotton pancha kanduva set ( dothi and shawl ) O…"
paste input "Buy Hand woven Mangalagiri silk cotton pancha kanduva set ( dothi and shawl ) O…"
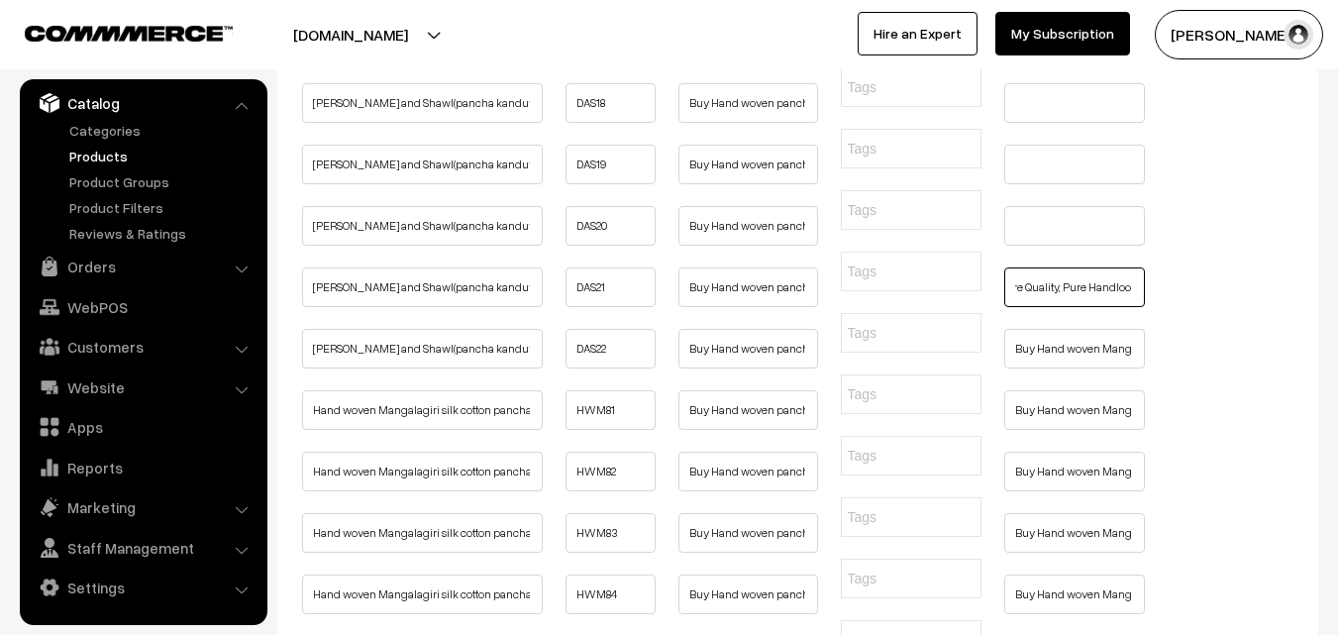
type input "Buy Hand woven Mangalagiri silk cotton pancha kanduva set ( dothi and shawl ) O…"
click at [1087, 246] on input "text" at bounding box center [1074, 226] width 141 height 40
paste input "Buy Hand woven Mangalagiri silk cotton pancha kanduva set ( dothi and shawl ) O…"
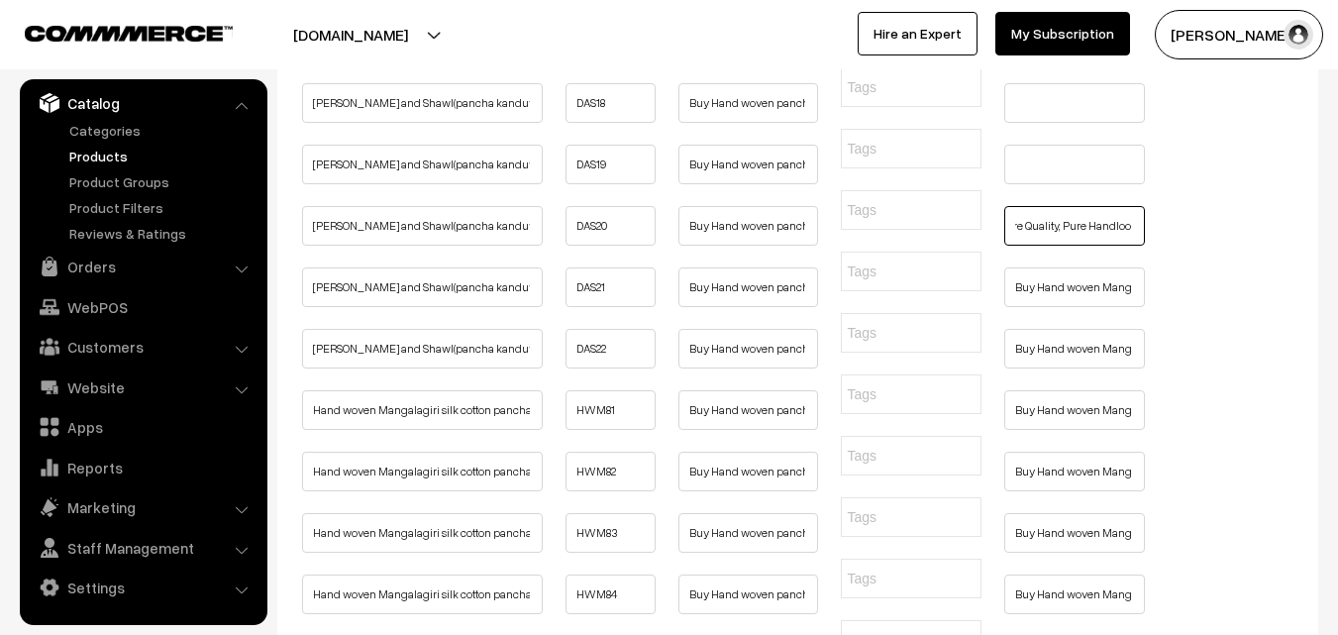
type input "Buy Hand woven Mangalagiri silk cotton pancha kanduva set ( dothi and shawl ) O…"
click at [1081, 184] on input "text" at bounding box center [1074, 165] width 141 height 40
paste input "Buy Hand woven Mangalagiri silk cotton pancha kanduva set ( dothi and shawl ) O…"
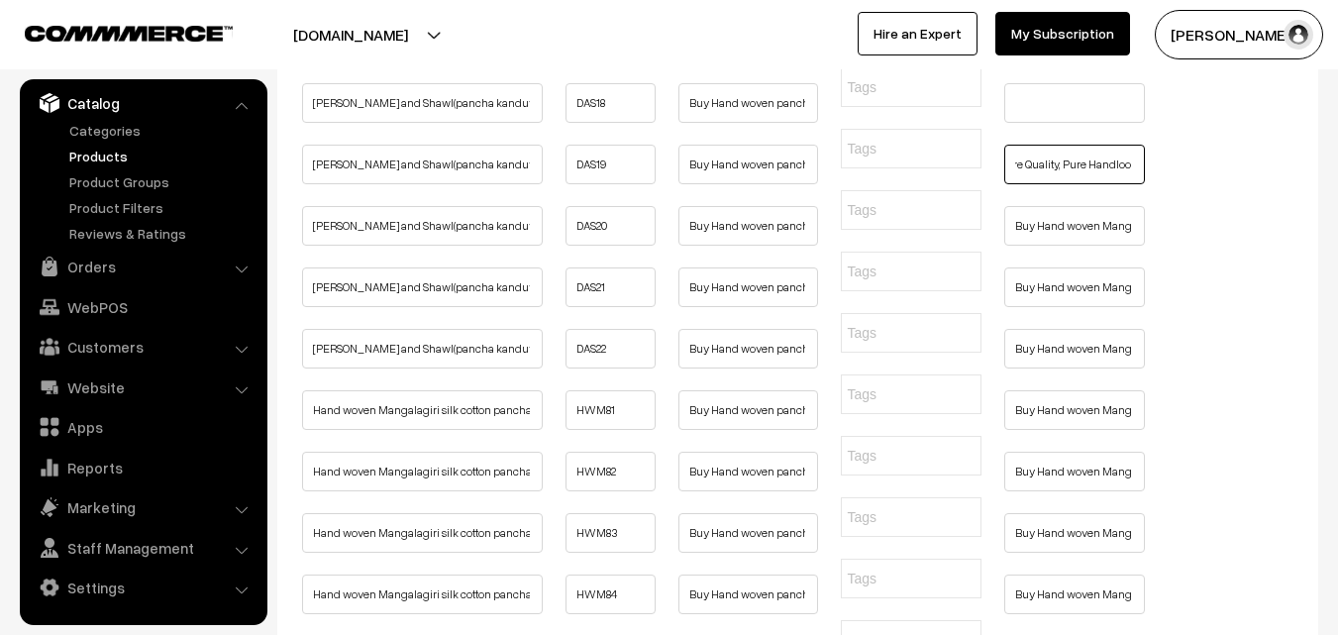
type input "Buy Hand woven Mangalagiri silk cotton pancha kanduva set ( dothi and shawl ) O…"
click at [1056, 123] on input "text" at bounding box center [1074, 103] width 141 height 40
paste input "Buy Hand woven Mangalagiri silk cotton pancha kanduva set ( dothi and shawl ) O…"
type input "Buy Hand woven Mangalagiri silk cotton pancha kanduva set ( dothi and shawl ) O…"
click at [1062, 61] on input "text" at bounding box center [1074, 42] width 141 height 40
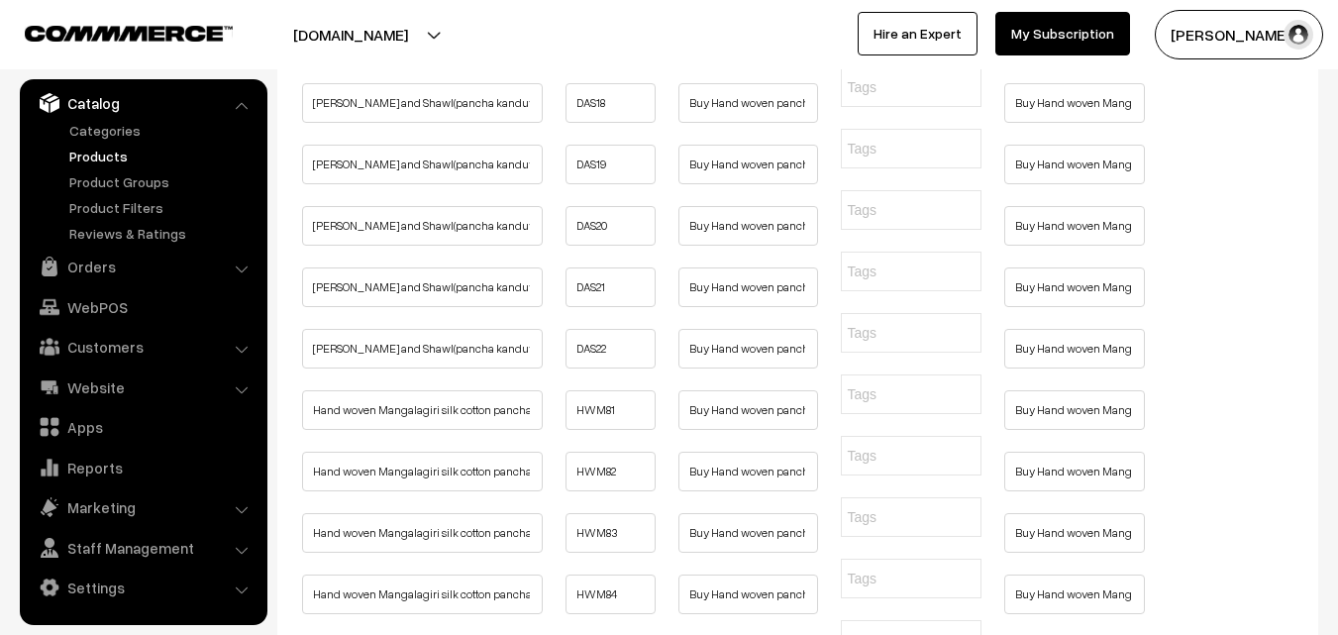
paste input "Buy Hand woven Mangalagiri silk cotton pancha kanduva set ( dothi and shawl ) O…"
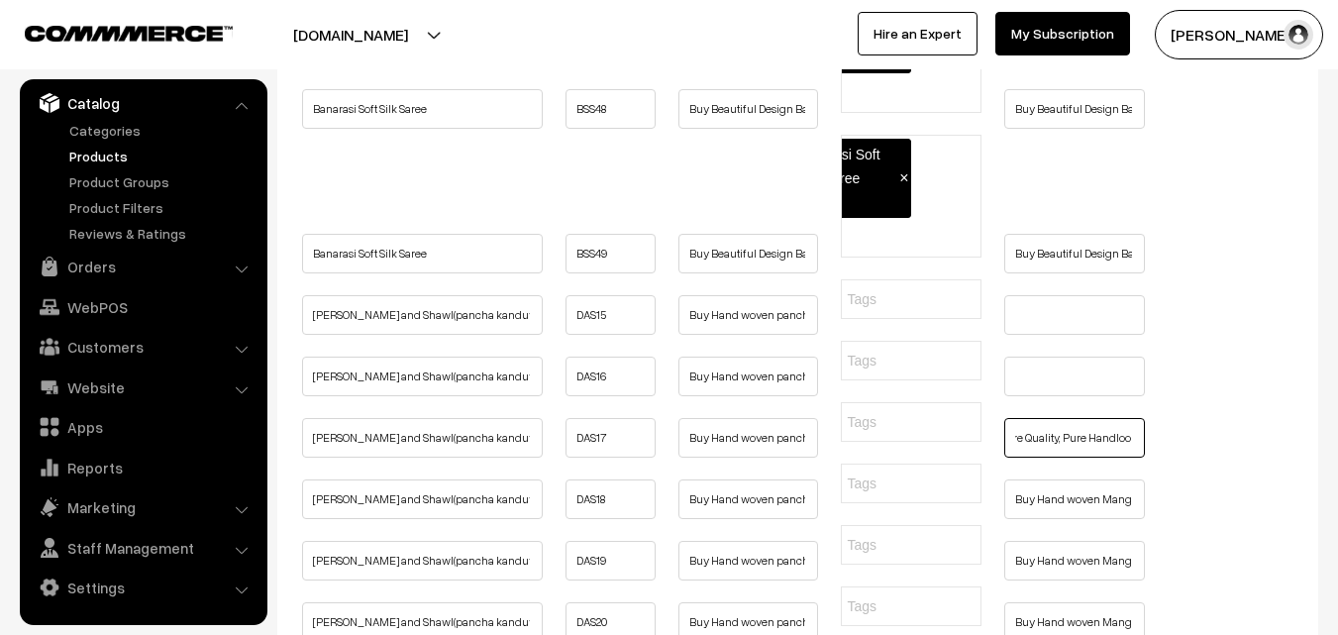
type input "Buy Hand woven Mangalagiri silk cotton pancha kanduva set ( dothi and shawl ) O…"
click at [1058, 396] on input "text" at bounding box center [1074, 377] width 141 height 40
paste input "Buy Hand woven Mangalagiri silk cotton pancha kanduva set ( dothi and shawl ) O…"
type input "Buy Hand woven Mangalagiri silk cotton pancha kanduva set ( dothi and shawl ) O…"
click at [1030, 335] on input "text" at bounding box center [1074, 315] width 141 height 40
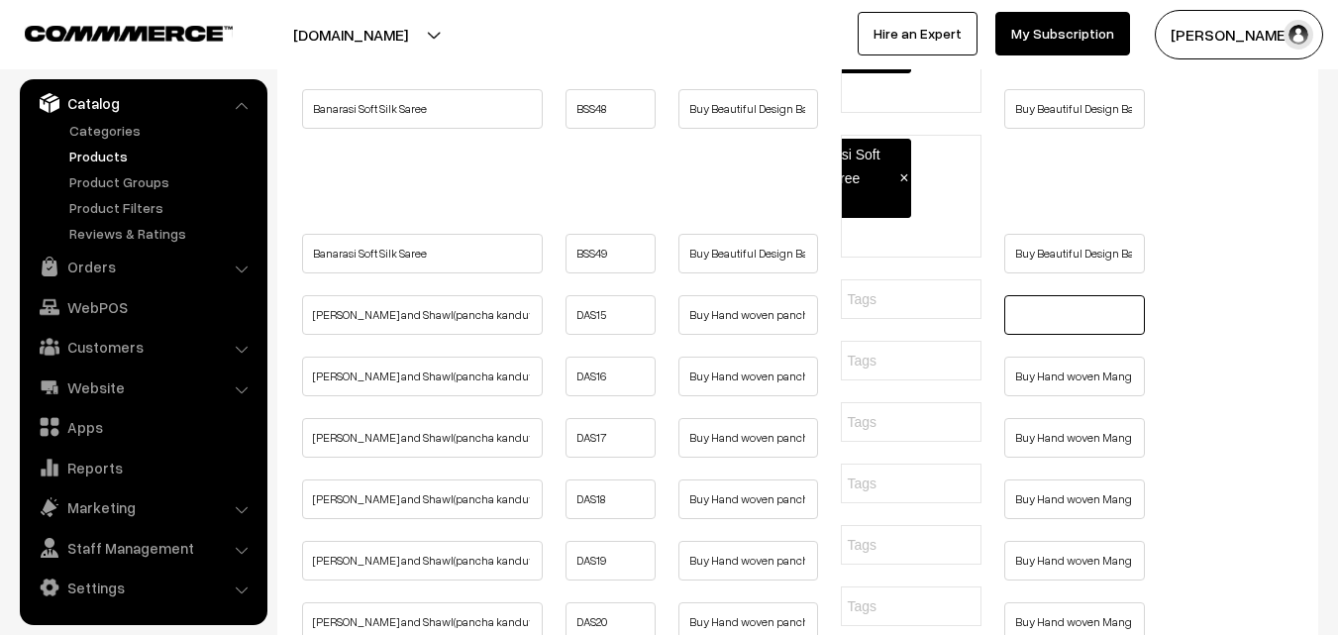
paste input "Buy Hand woven Mangalagiri silk cotton pancha kanduva set ( dothi and shawl ) O…"
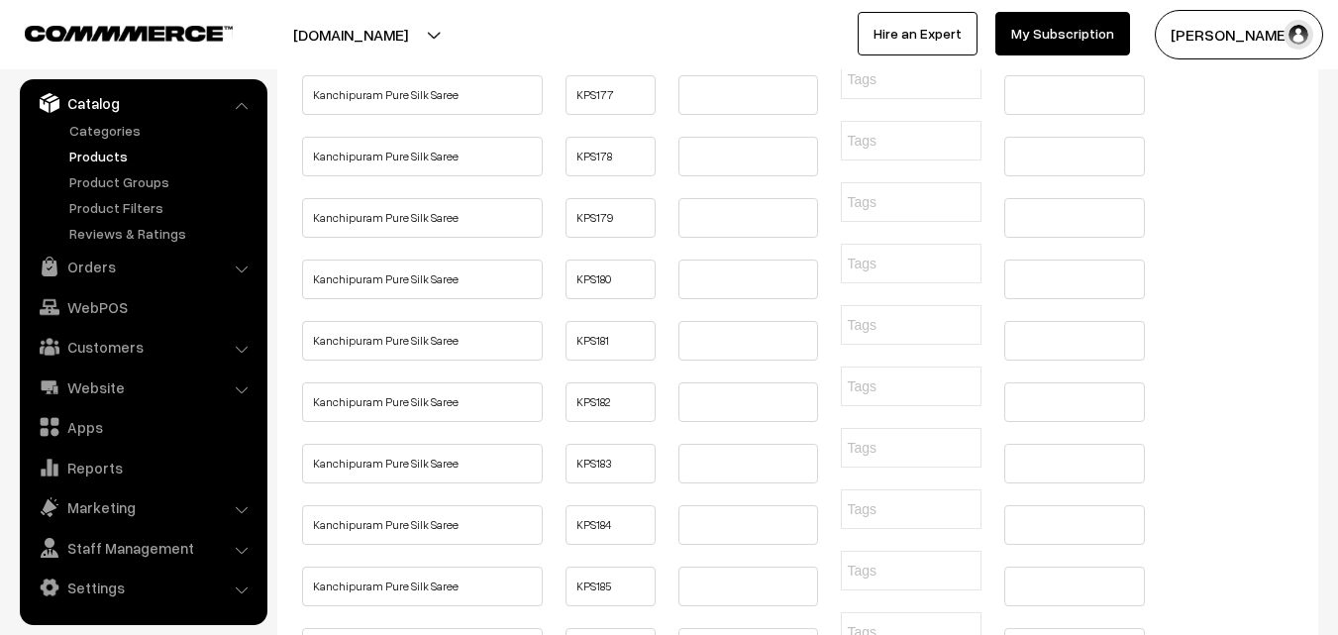
type input "Buy Hand woven Mangalagiri silk cotton pancha kanduva set ( dothi and shawl ) O…"
paste input "pancha kanduva set"
type input "pancha kanduva set"
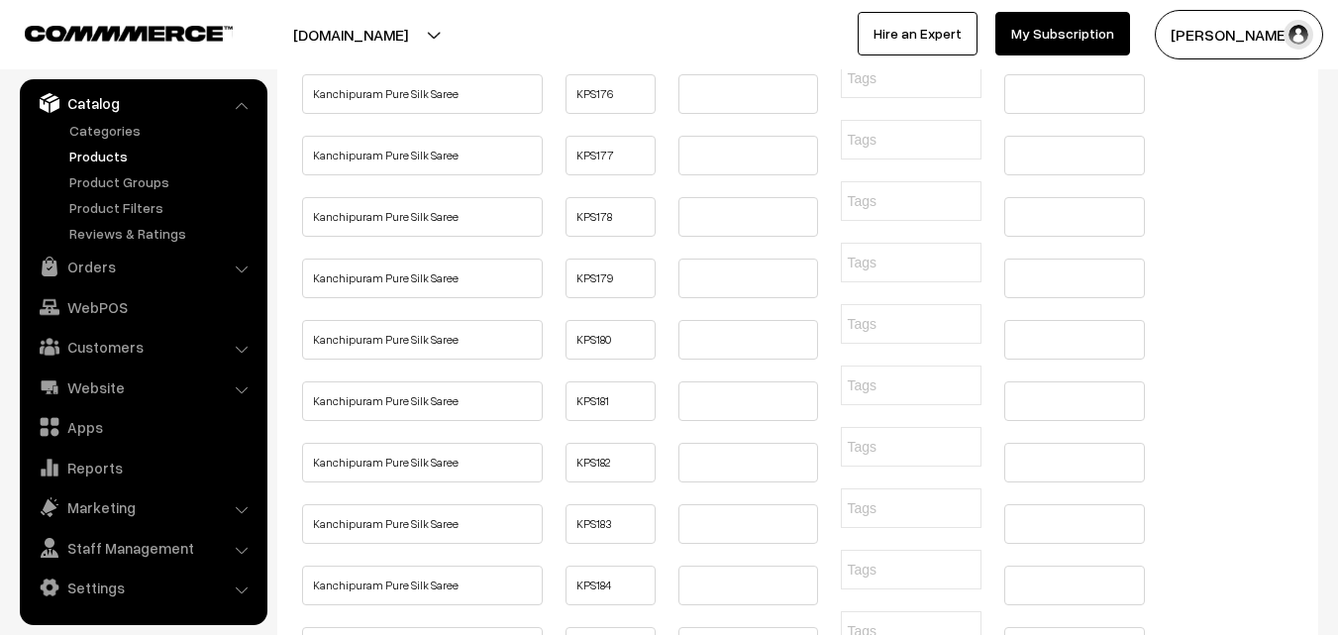
paste input "pancha kanduva set"
type input "pancha kanduva set"
paste input "pancha kanduva set"
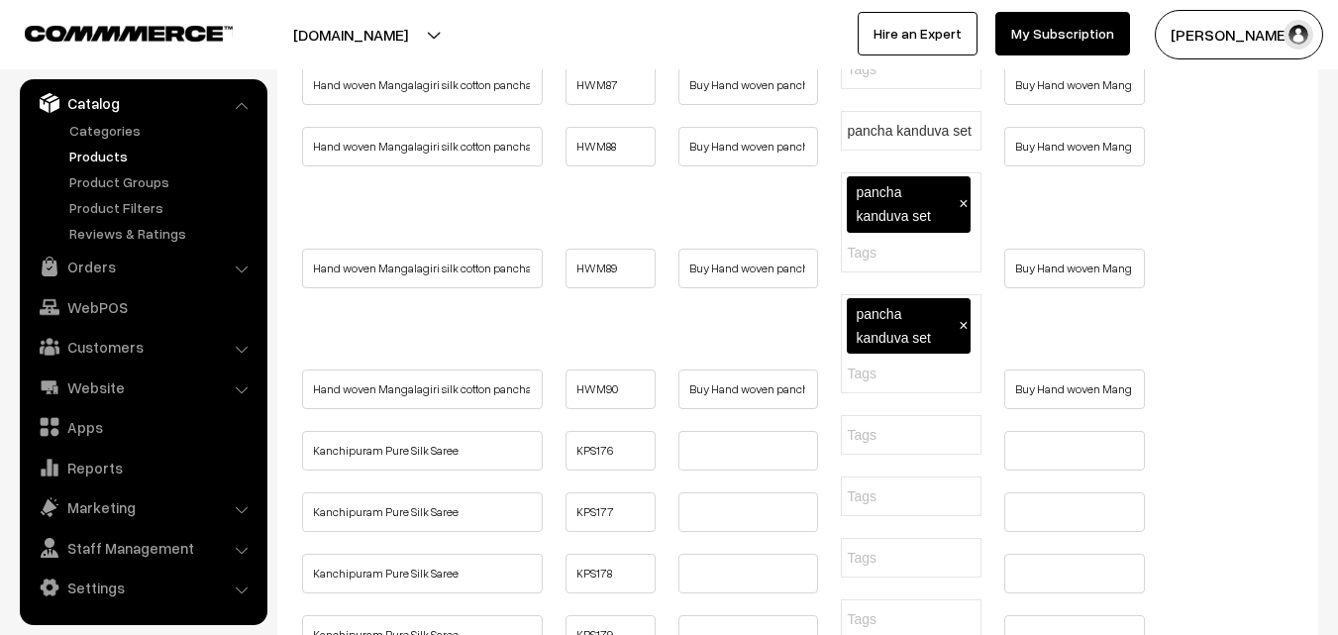
type input "pancha kanduva set"
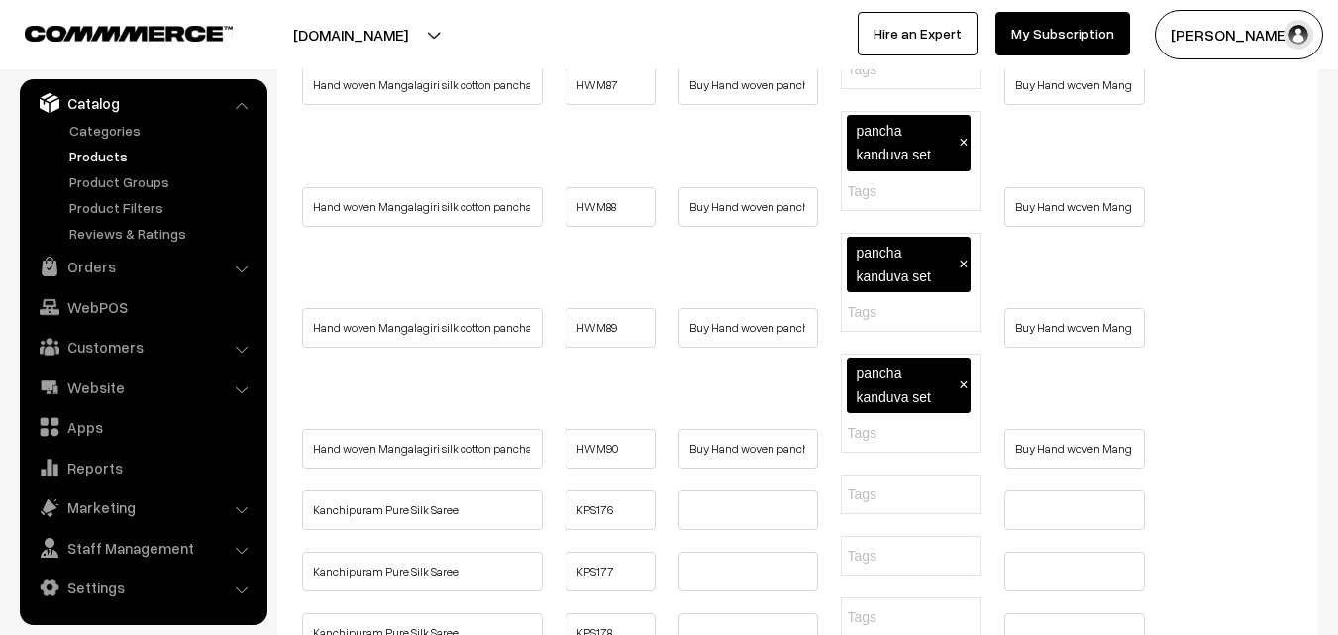
click at [883, 80] on input "text" at bounding box center [946, 69] width 198 height 21
paste input "pancha kanduva set"
type input "pancha kanduva set"
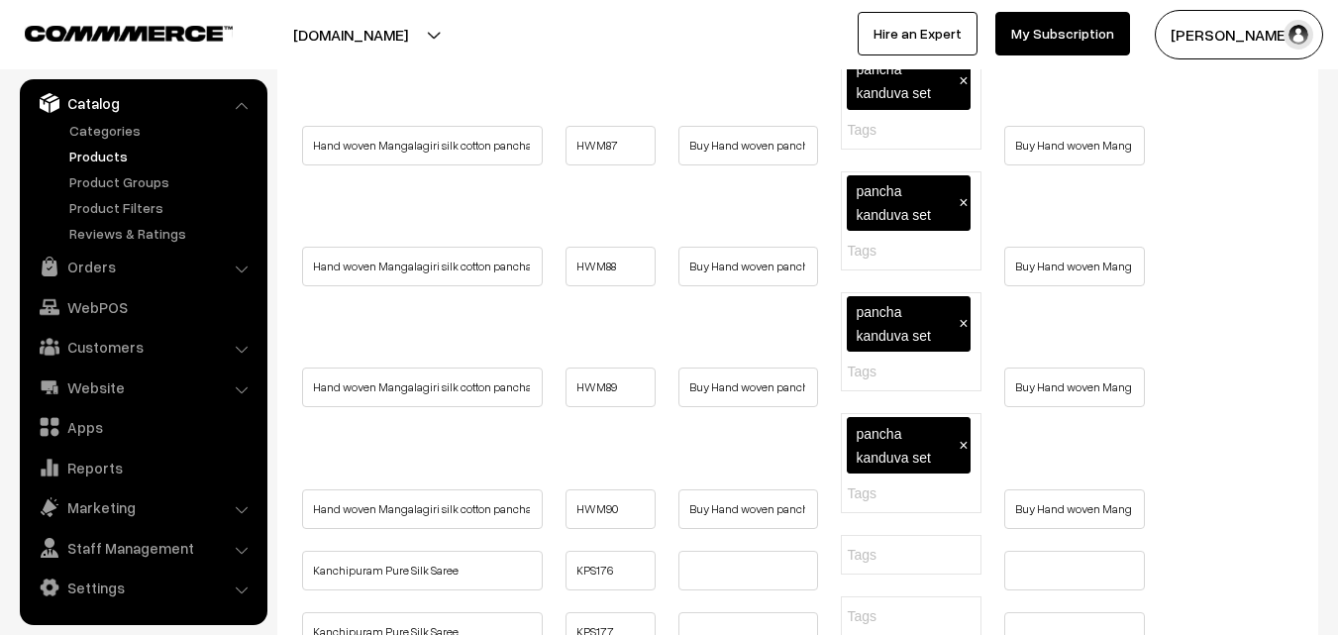
click at [877, 19] on input "text" at bounding box center [946, 8] width 198 height 21
paste input "pancha kanduva set"
type input "pancha kanduva set"
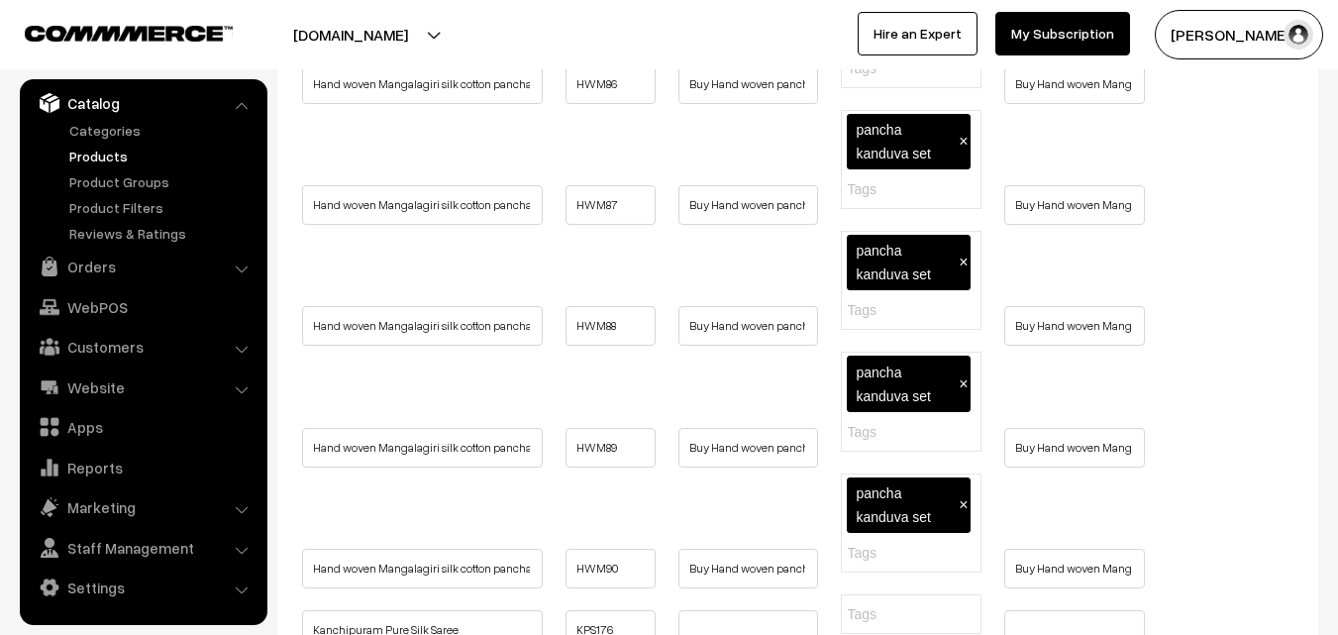
paste input "pancha kanduva set"
type input "pancha kanduva set"
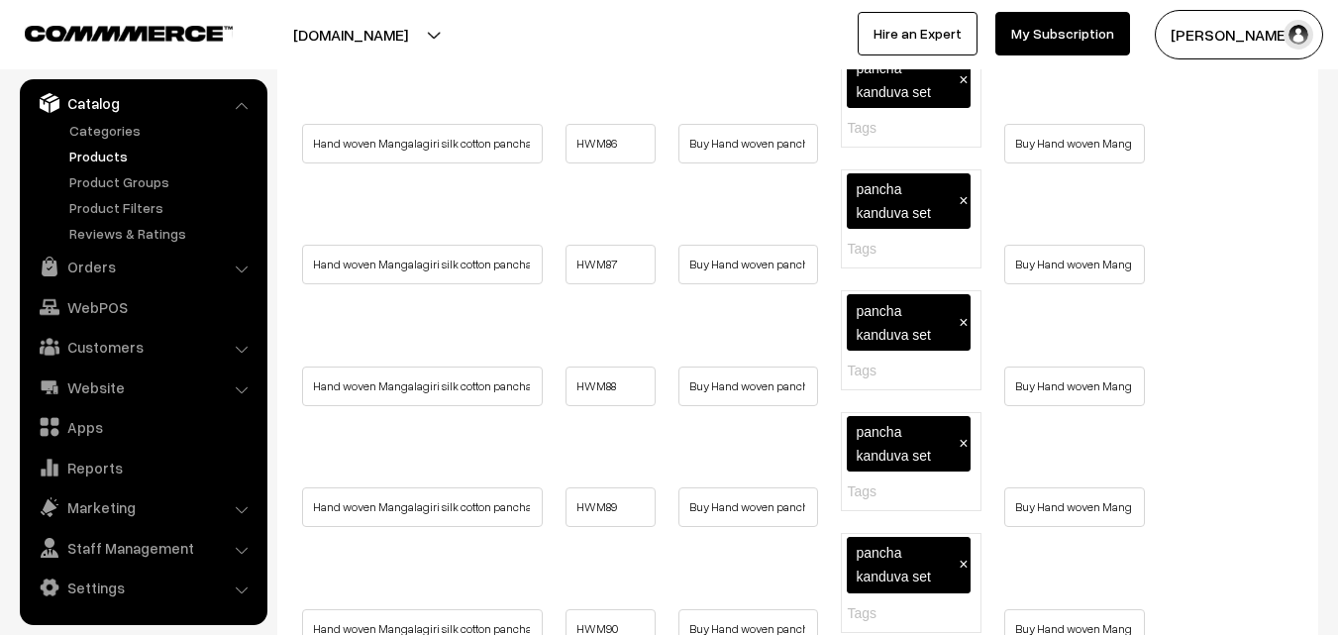
paste input "pancha kanduva set"
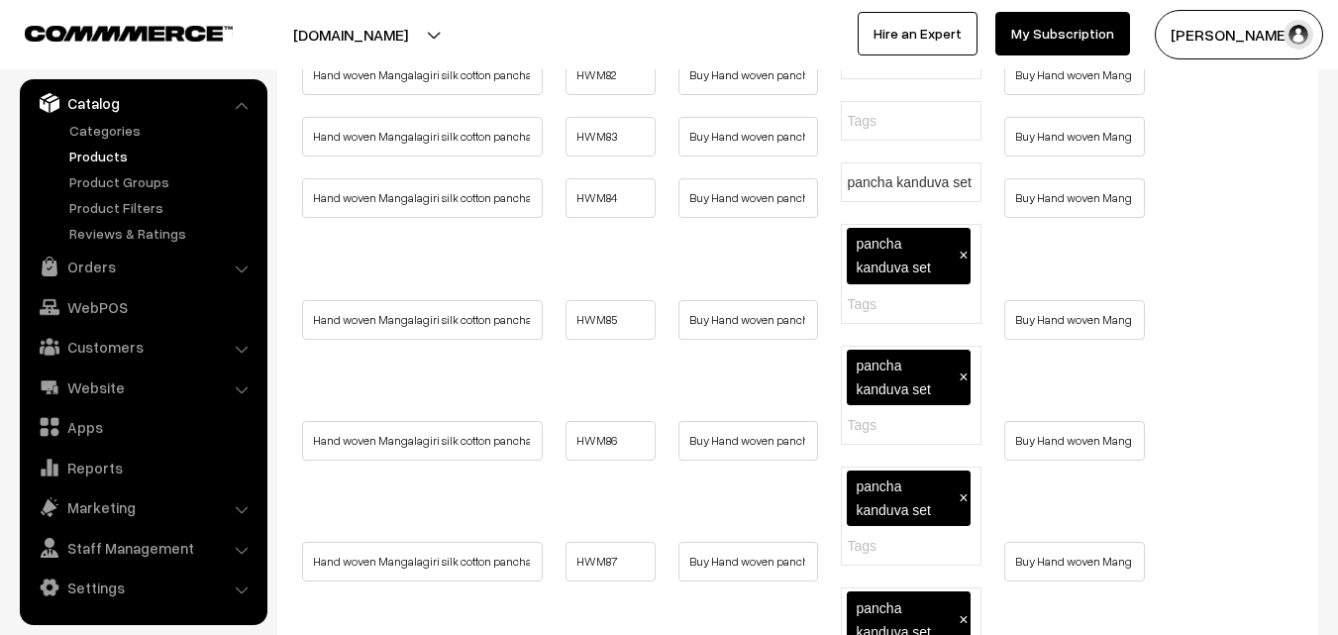
type input "pancha kanduva set"
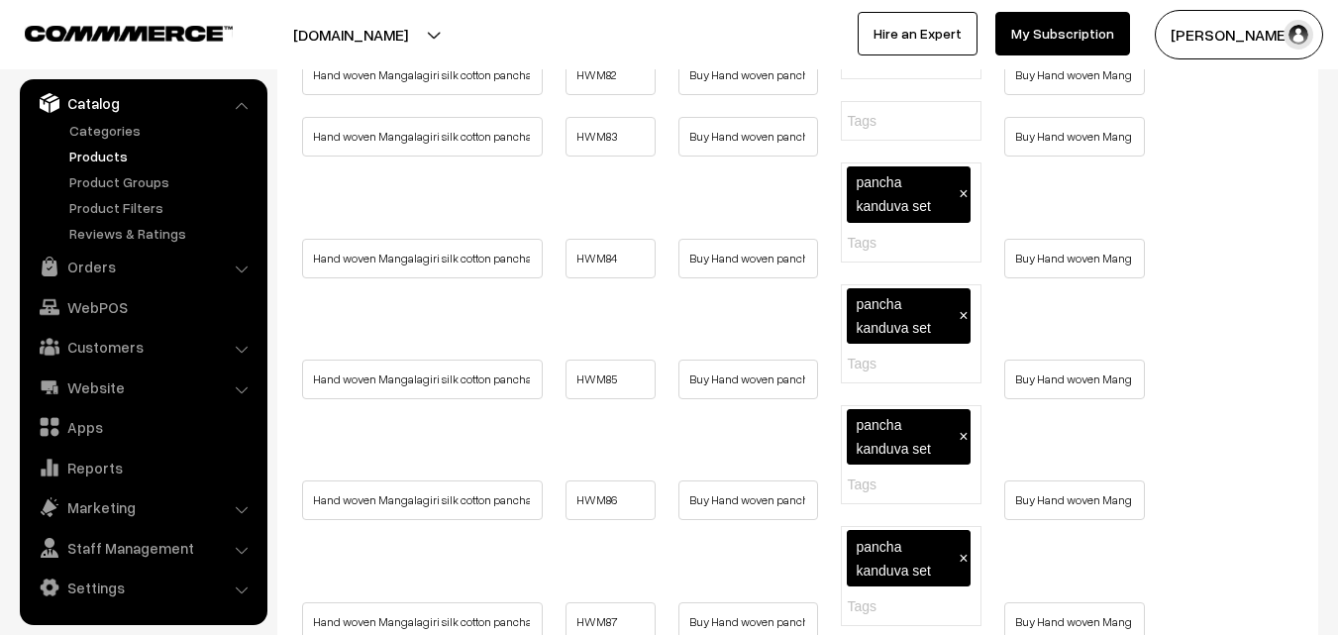
click at [872, 132] on input "text" at bounding box center [946, 121] width 198 height 21
paste input "pancha kanduva set"
type input "pancha kanduva set"
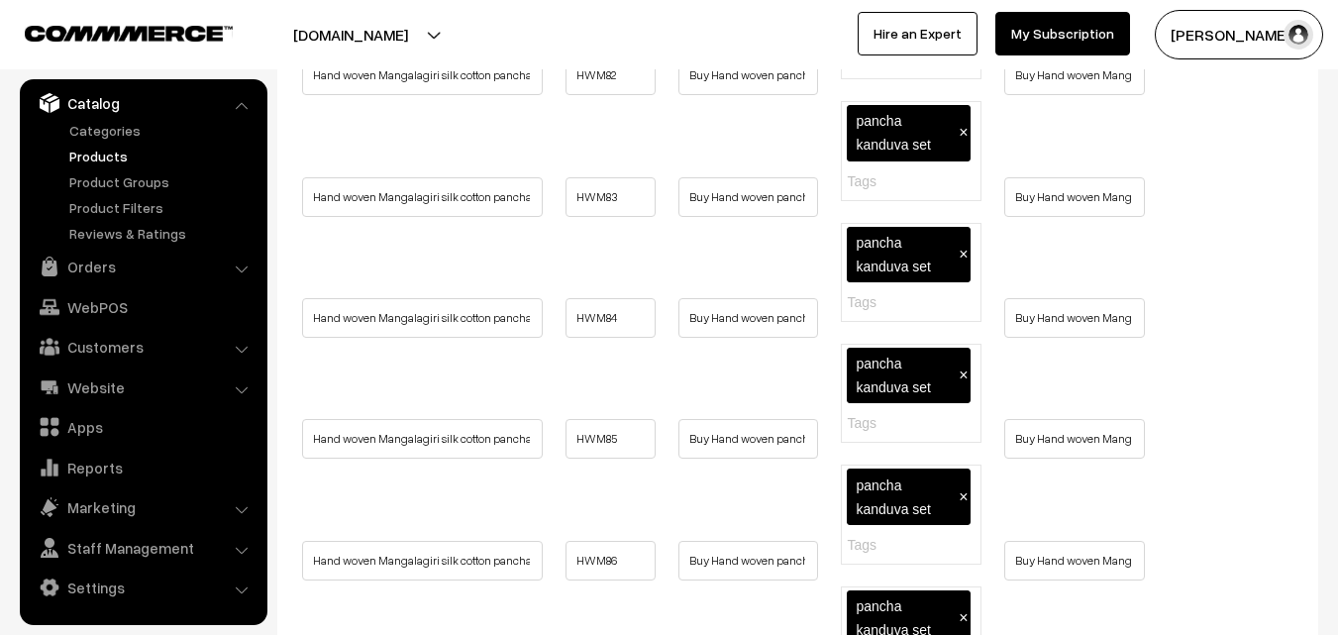
click at [878, 70] on input "text" at bounding box center [946, 60] width 198 height 21
paste input "pancha kanduva set"
type input "pancha kanduva set"
paste input "pancha kanduva set"
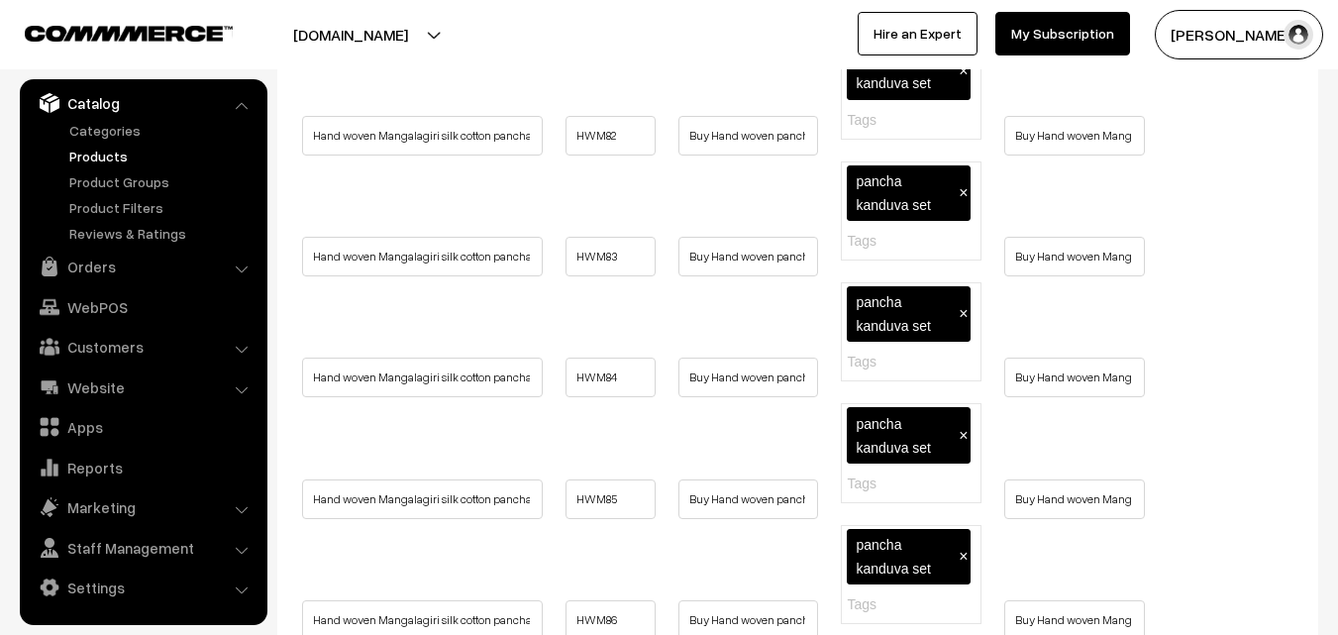
type input "pancha kanduva set"
paste input "pancha kanduva set"
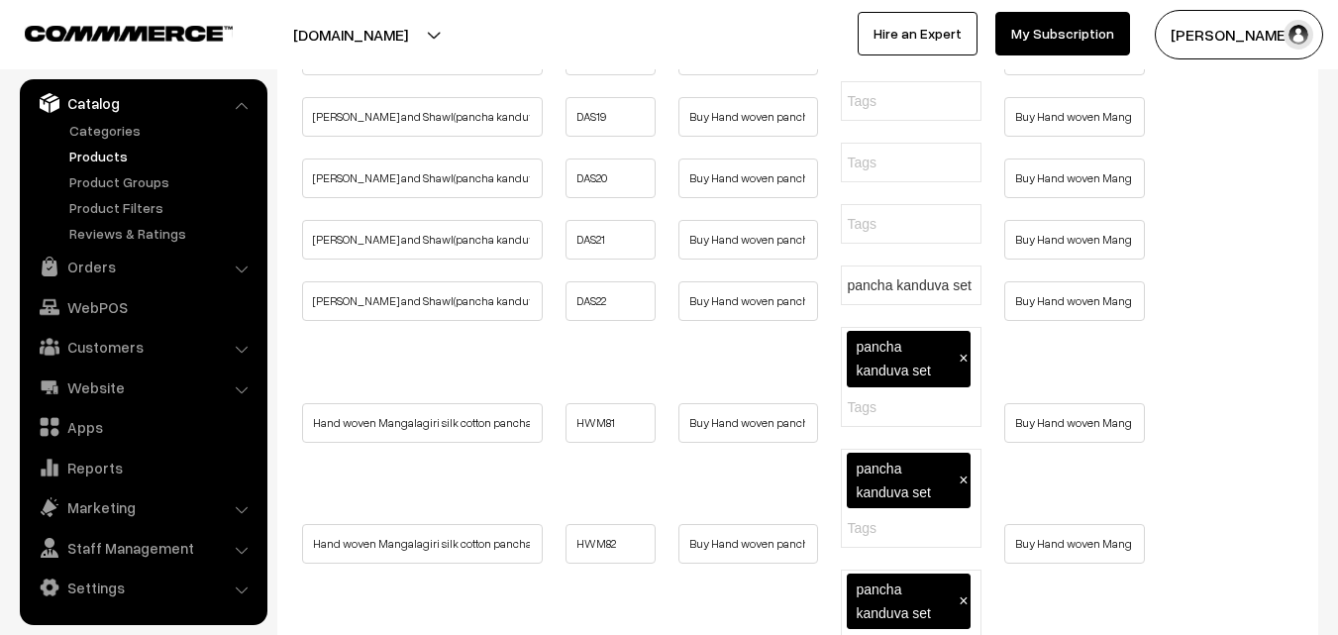
scroll to position [1387, 0]
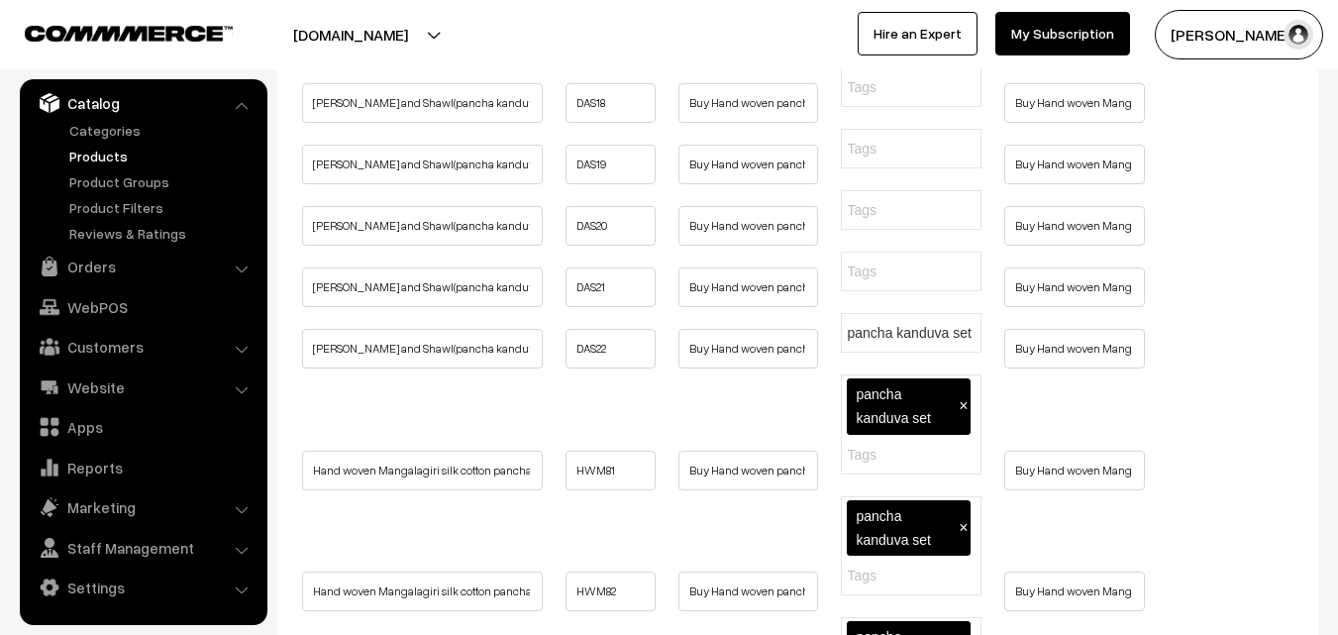
type input "pancha kanduva set"
click at [878, 221] on input "text" at bounding box center [946, 210] width 198 height 21
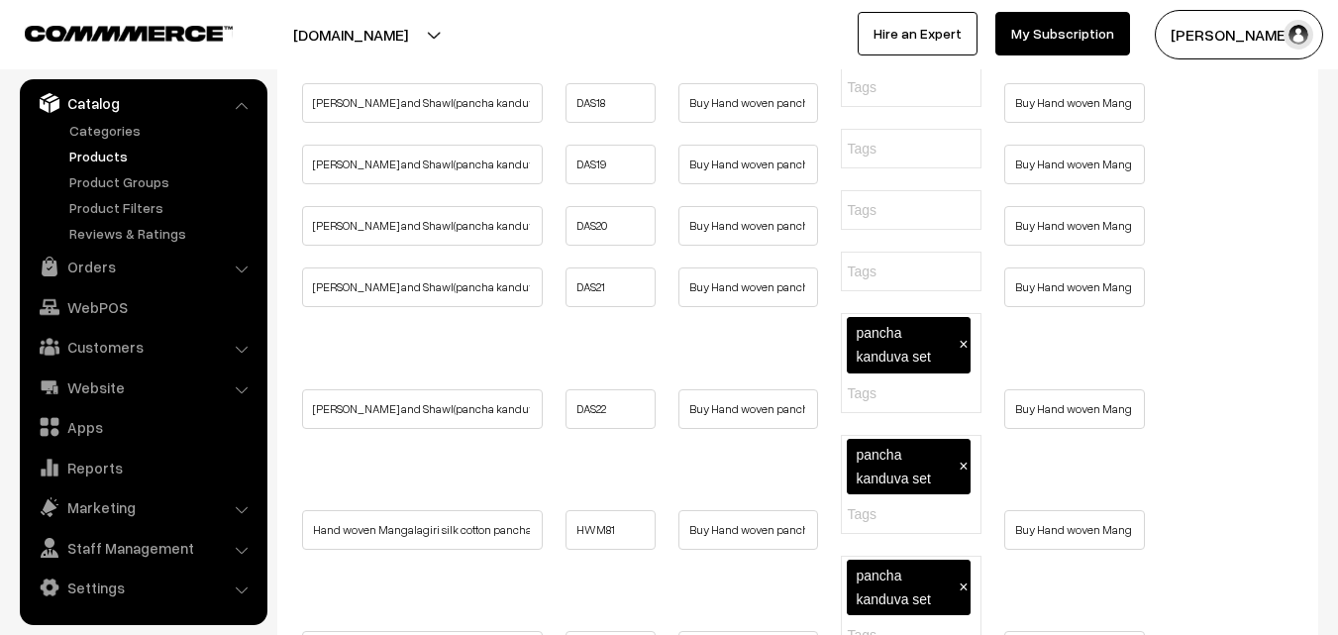
paste input "pancha kanduva set"
type input "pancha kanduva set"
click at [884, 98] on input "text" at bounding box center [946, 87] width 198 height 21
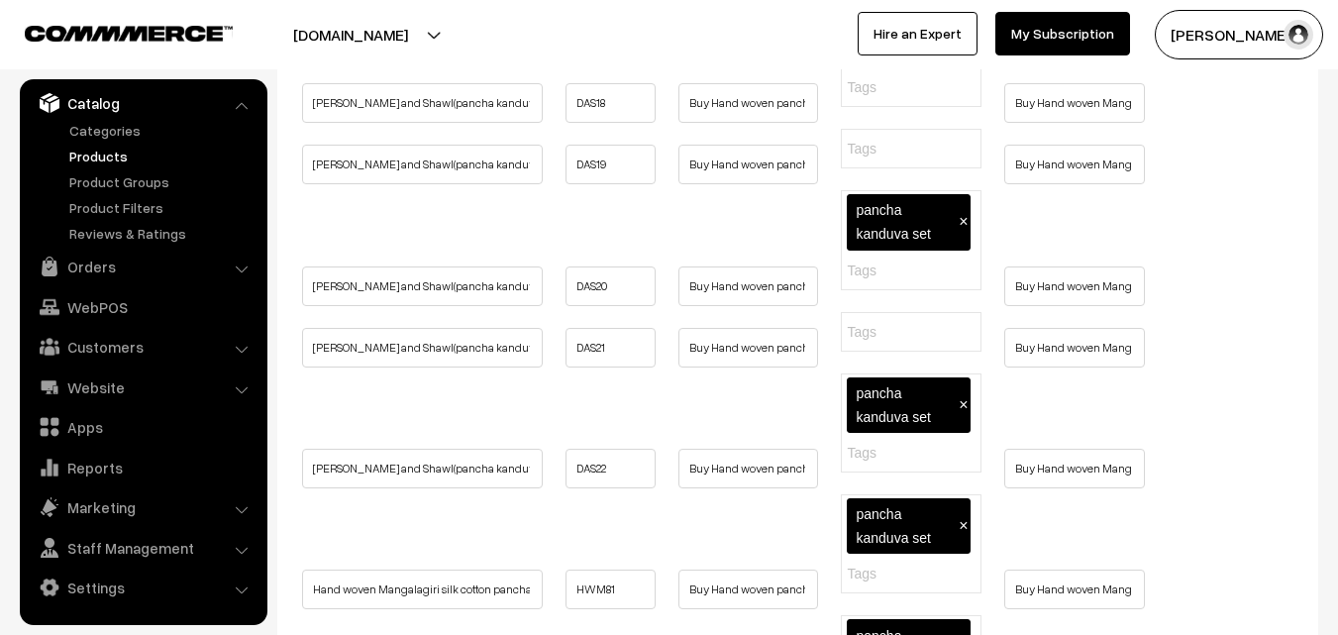
paste input "pancha kanduva set"
type input "pancha kanduva set"
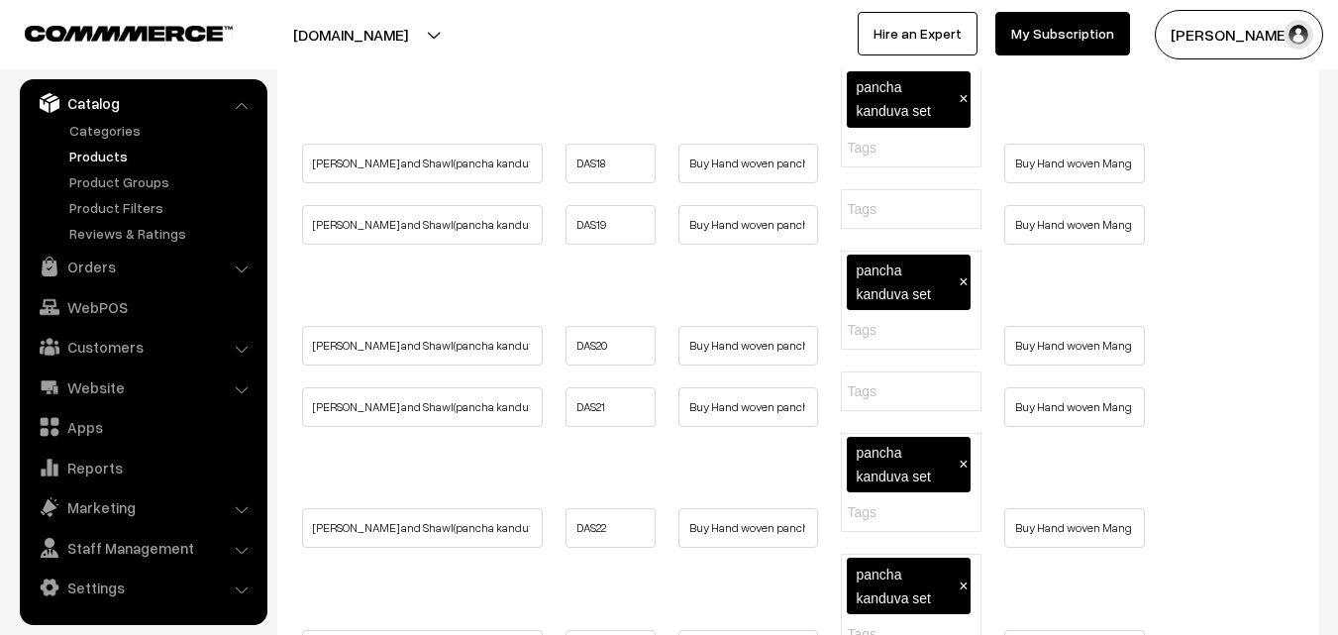
click at [861, 37] on input "text" at bounding box center [946, 26] width 198 height 21
paste input "pancha kanduva set"
type input "pancha kanduva set"
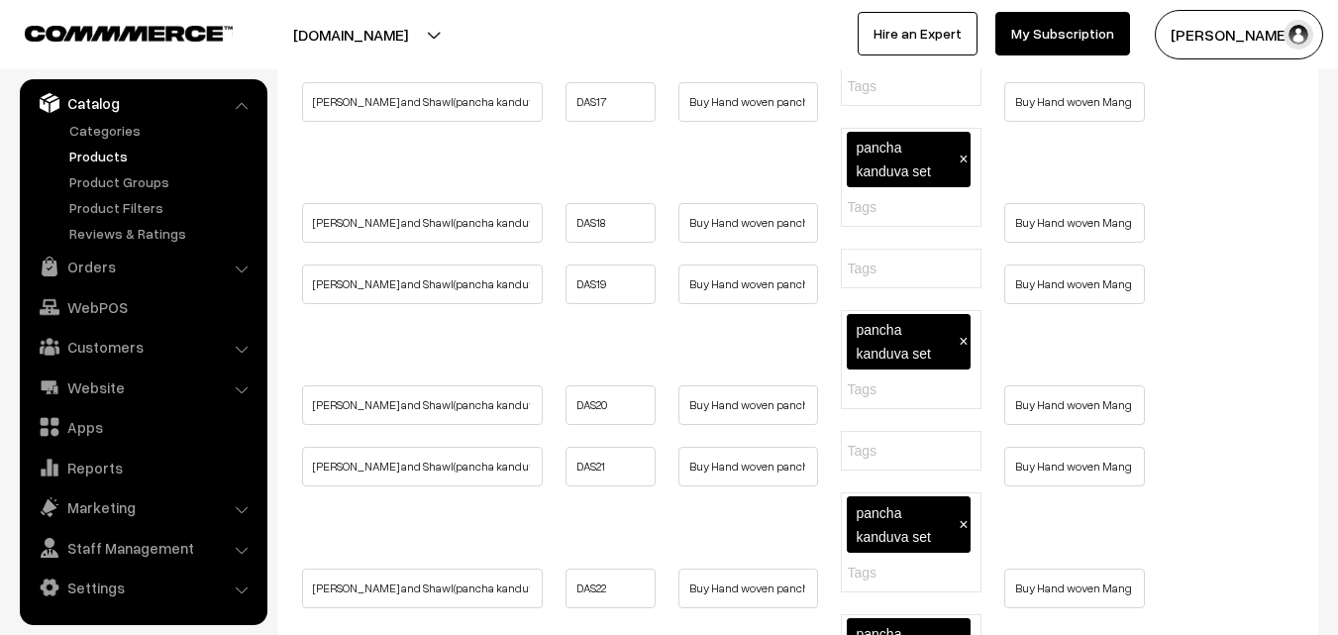
paste input "pancha kanduva set"
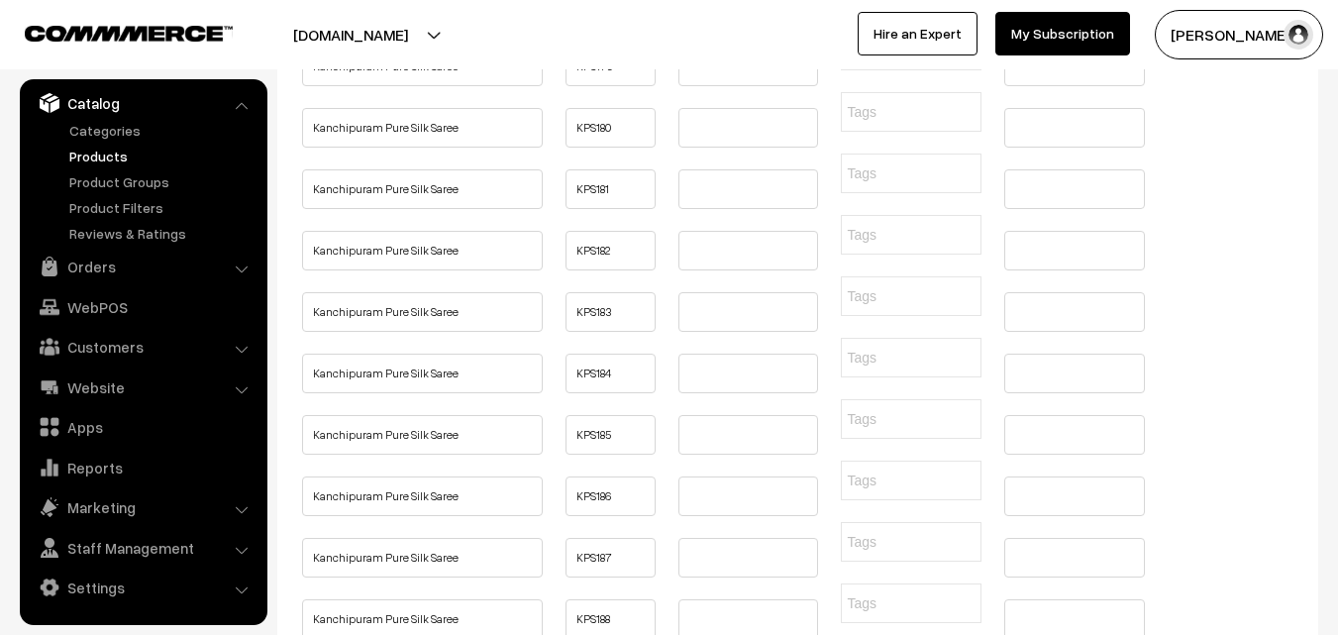
scroll to position [3367, 0]
type input "pancha kanduva set"
drag, startPoint x: 468, startPoint y: 258, endPoint x: 308, endPoint y: 238, distance: 161.8
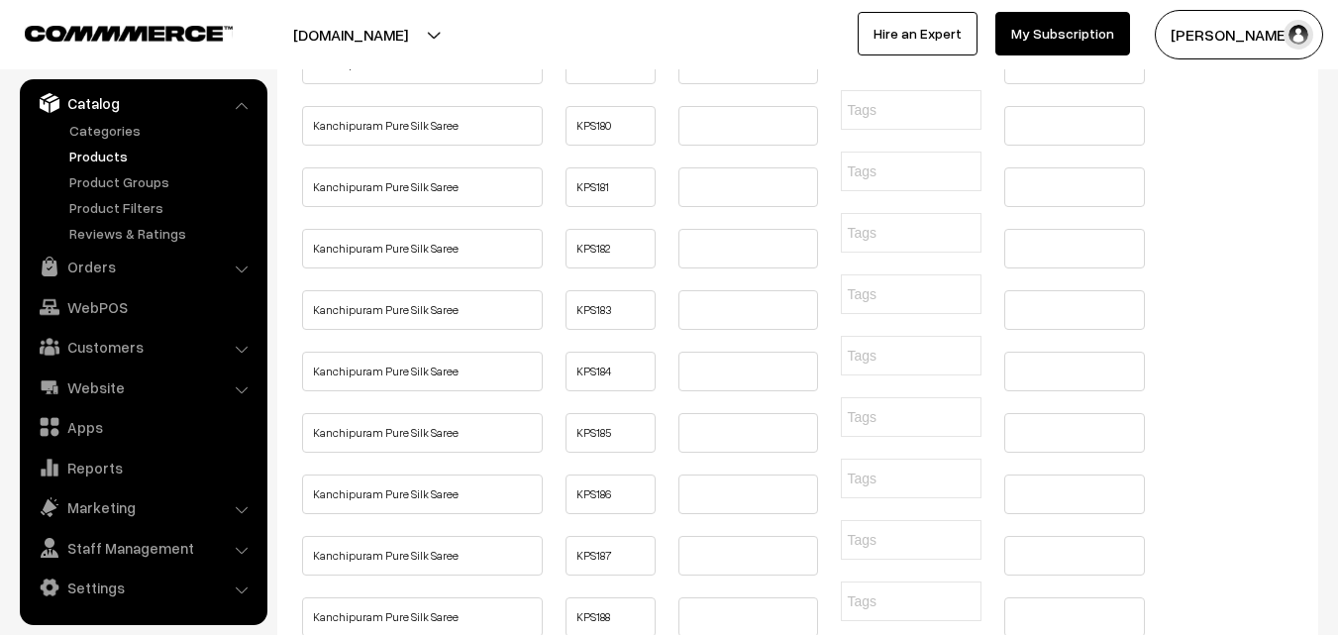
paste input "Buy Beautiful Kanchipuram Saree Online | Kanchi Pattu Sarees"
type input "Buy Beautiful Kanchipuram Saree Online | Kanchi Pattu Sarees"
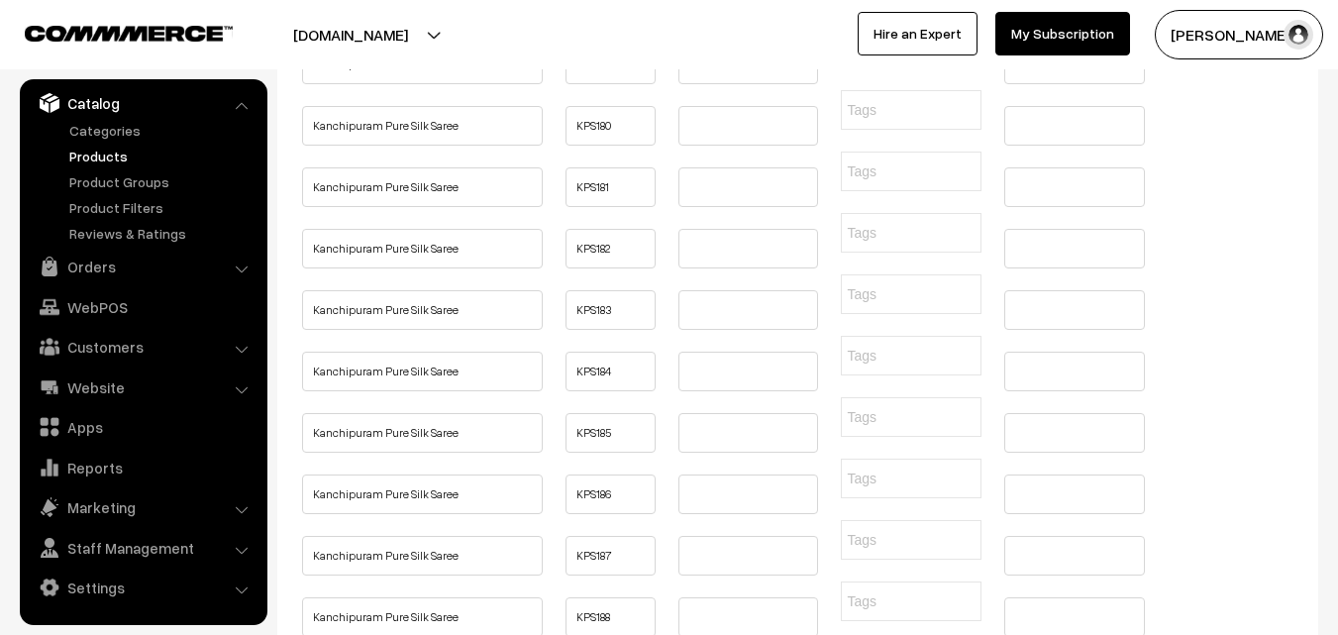
paste input "Buy Beautiful Kanchipuram Saree Online | Kanchi Pattu Sarees"
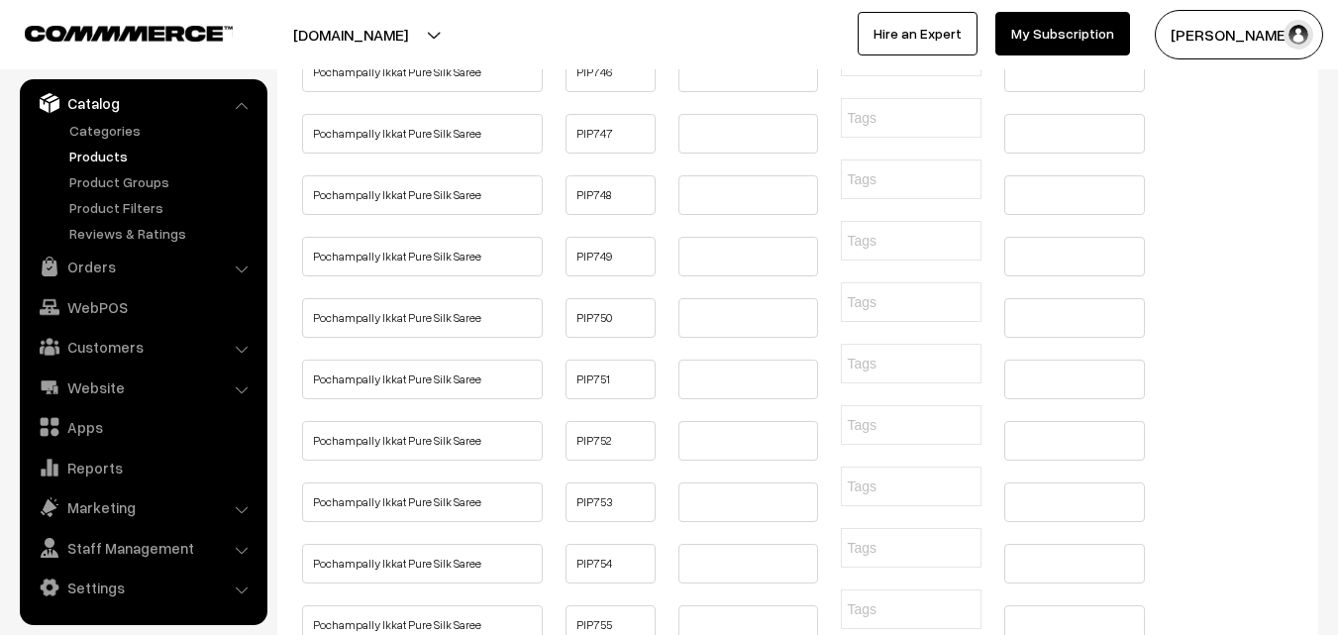
type input "Buy Beautiful Kanchipuram Saree Online | Kanchi Pattu Sarees"
paste input "Buy Beautiful Kanchipuram Saree Online | Kanchi Pattu Sarees"
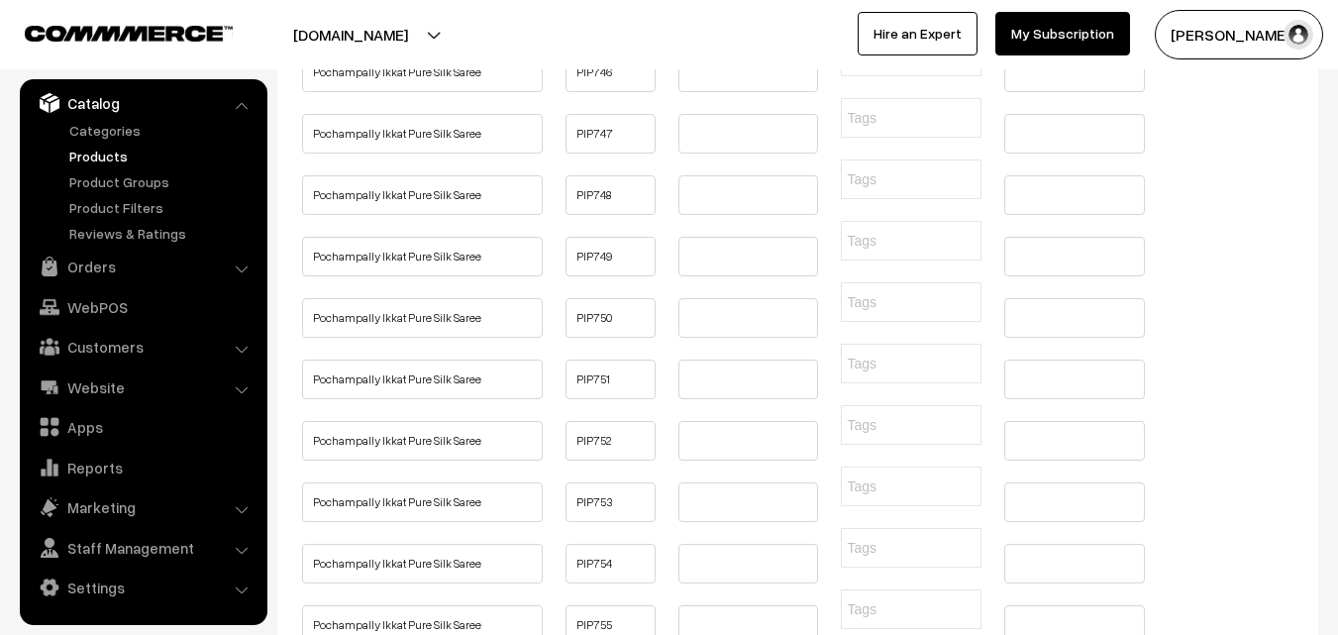
type input "Buy Beautiful Kanchipuram Saree Online | Kanchi Pattu Sarees"
paste input "Buy Beautiful Kanchipuram Saree Online | Kanchi Pattu Sarees"
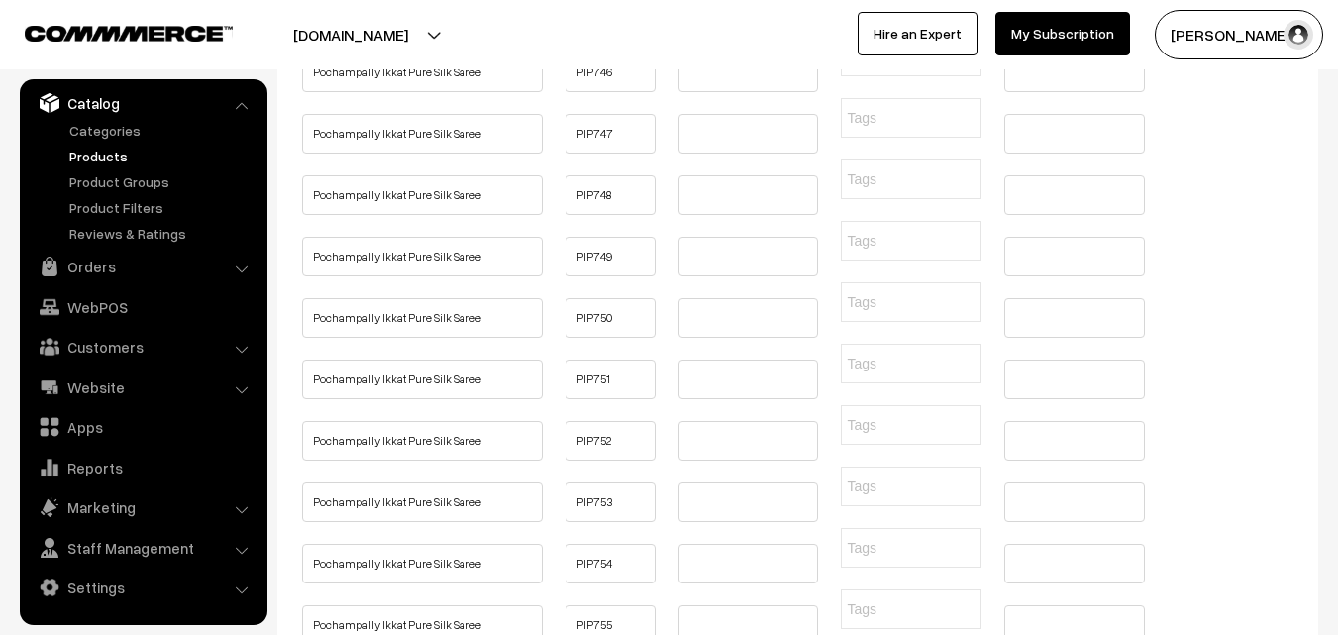
type input "Buy Beautiful Kanchipuram Saree Online | Kanchi Pattu Sarees"
paste input "Buy Beautiful Kanchipuram Saree Online | Kanchi Pattu Sarees"
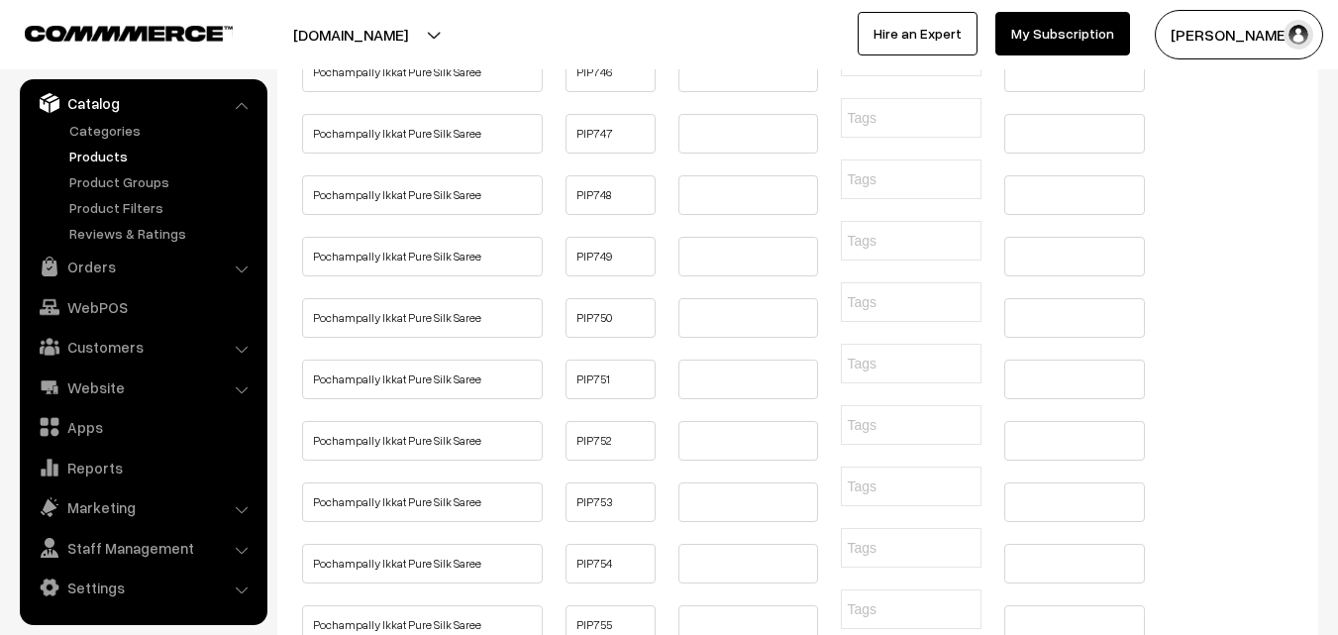
type input "Buy Beautiful Kanchipuram Saree Online | Kanchi Pattu Sarees"
paste input "Buy Beautiful Kanchipuram Saree Online | Kanchi Pattu Sarees"
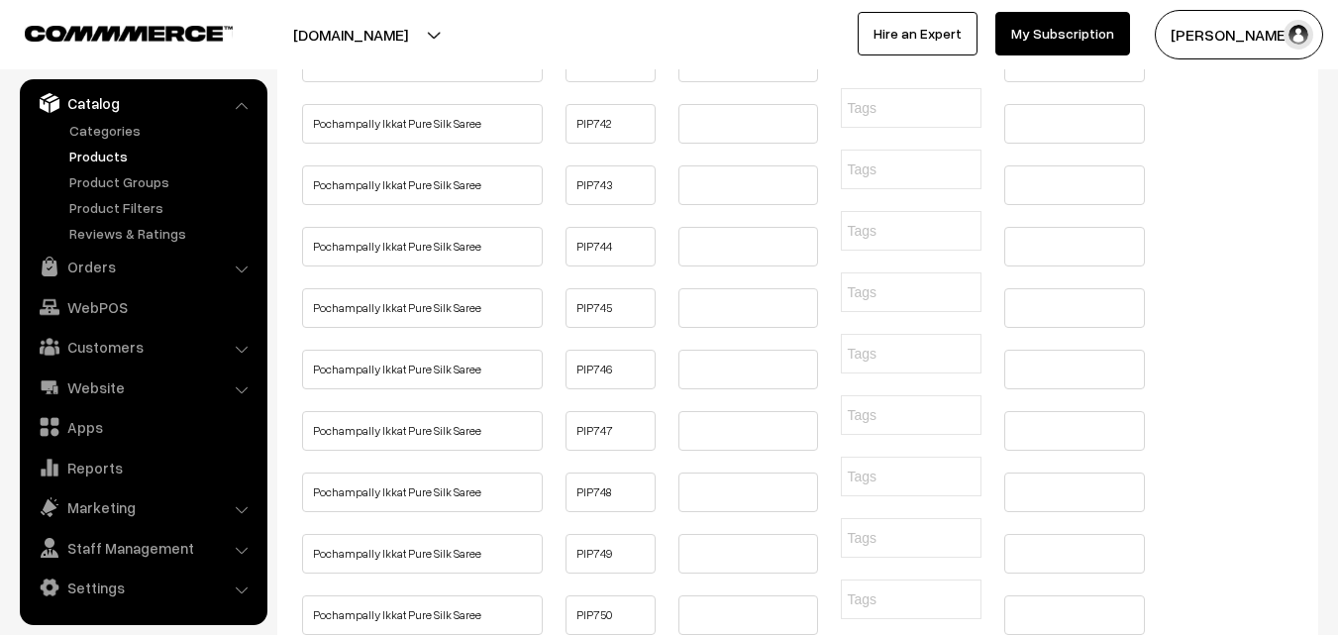
type input "Buy Beautiful Kanchipuram Saree Online | Kanchi Pattu Sarees"
paste input "Buy Beautiful Kanchipuram Saree Online | Kanchi Pattu Sarees"
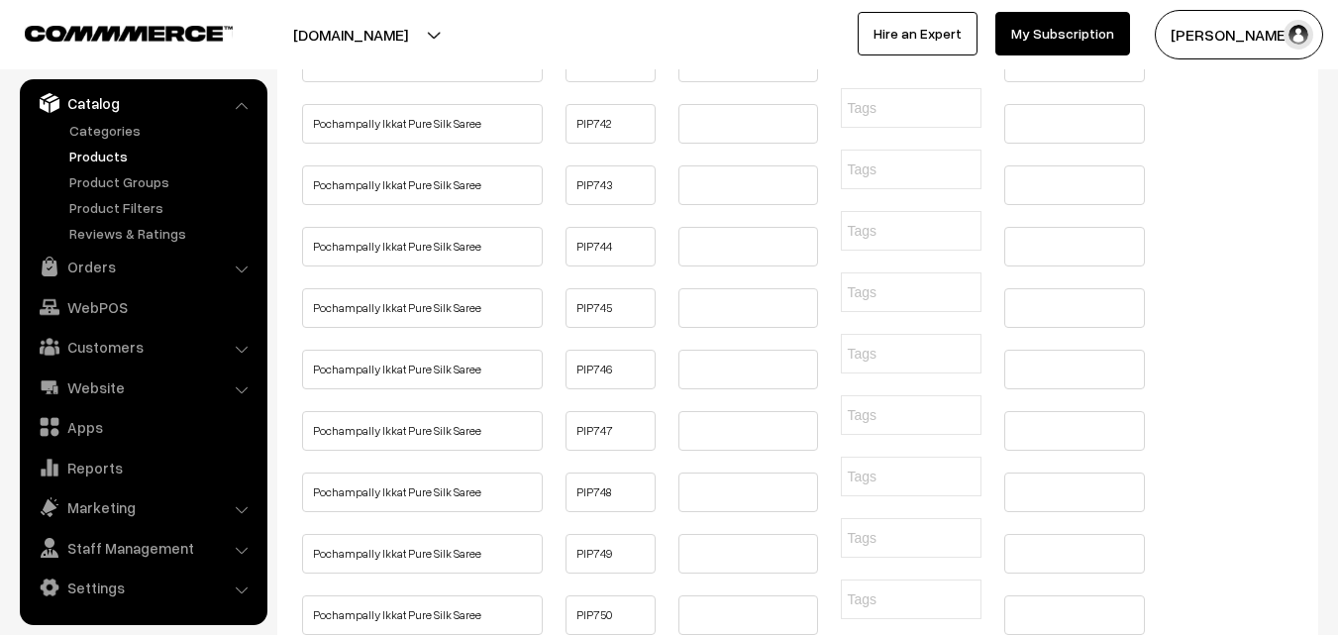
type input "Buy Beautiful Kanchipuram Saree Online | Kanchi Pattu Sarees"
paste input "Buy Beautiful Kanchipuram Saree Online | Kanchi Pattu Sarees"
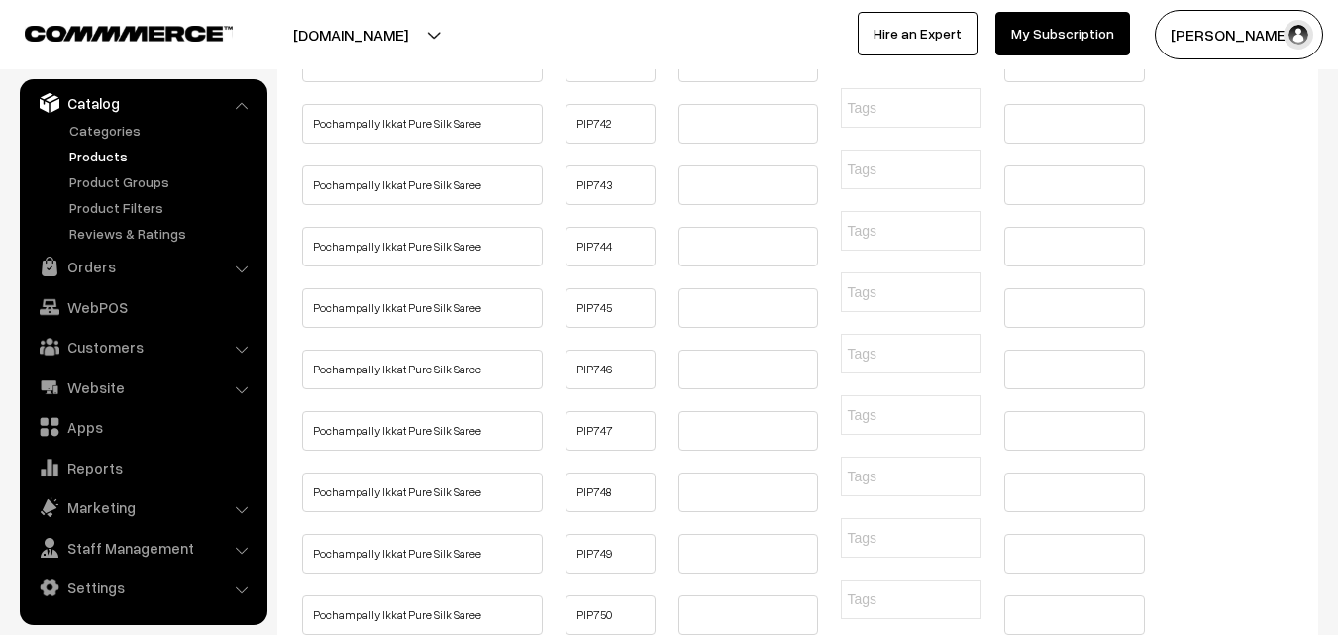
type input "Buy Beautiful Kanchipuram Saree Online | Kanchi Pattu Sarees"
paste input "Buy Beautiful Kanchipuram Saree Online | Kanchi Pattu Sarees"
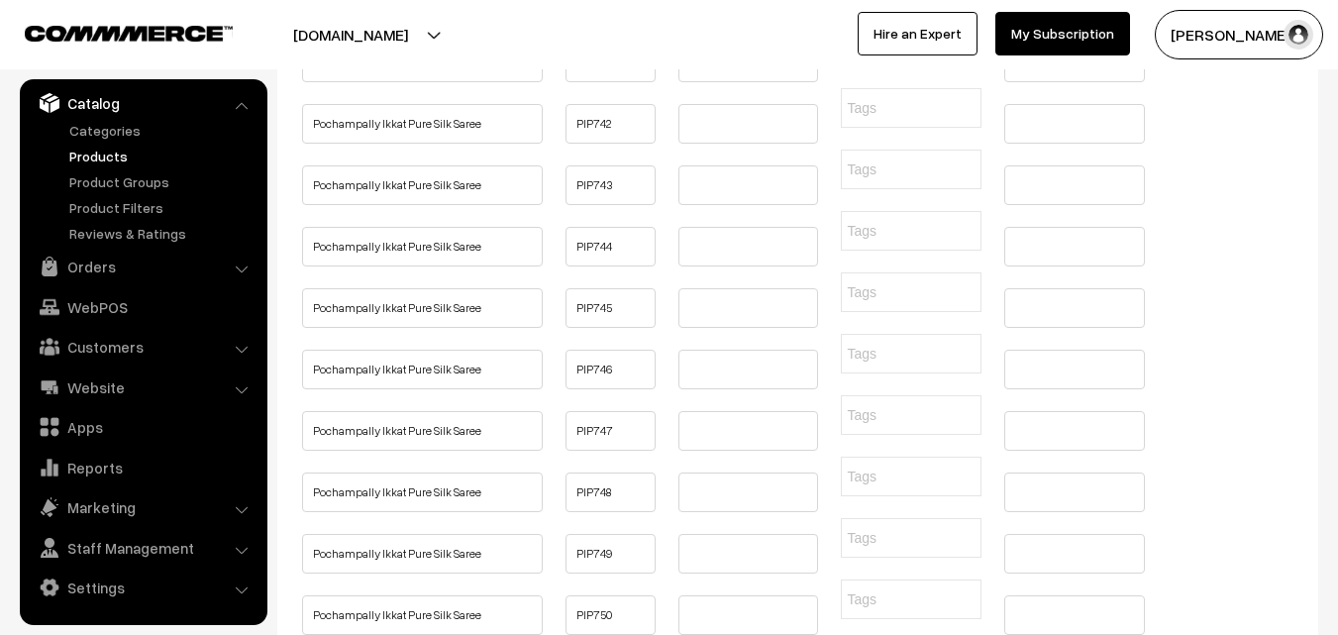
type input "Buy Beautiful Kanchipuram Saree Online | Kanchi Pattu Sarees"
paste input "Buy Beautiful Kanchipuram Saree Online | Kanchi Pattu Sarees"
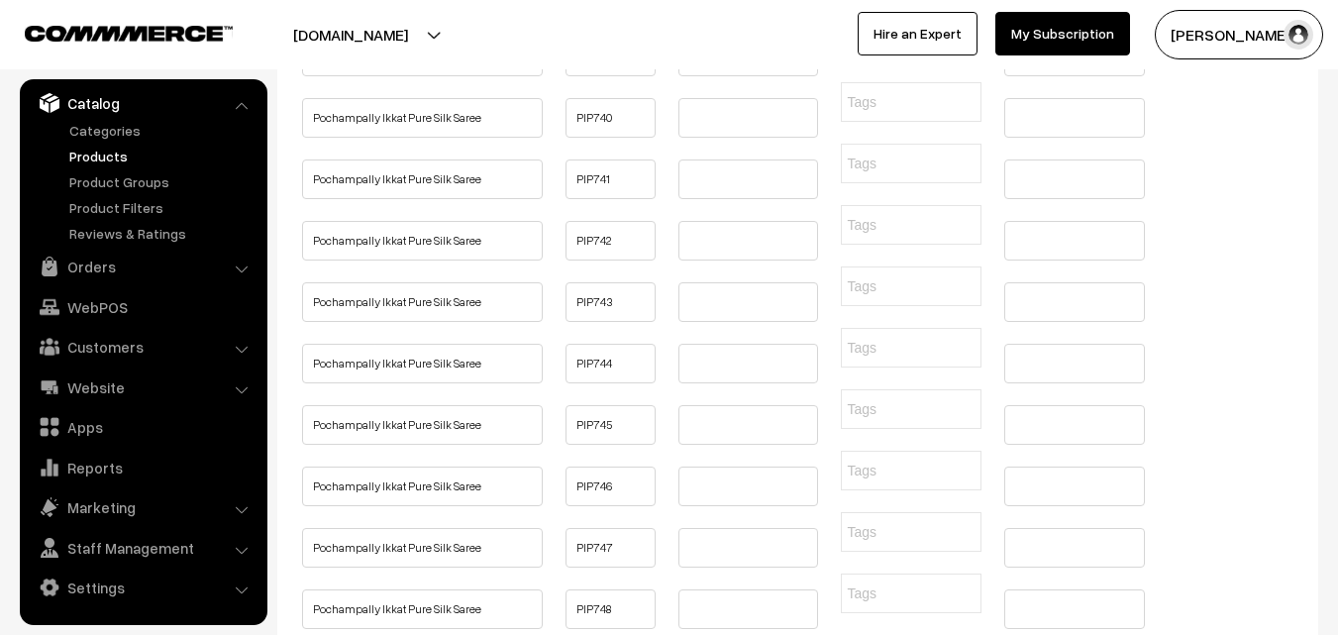
scroll to position [4913, 0]
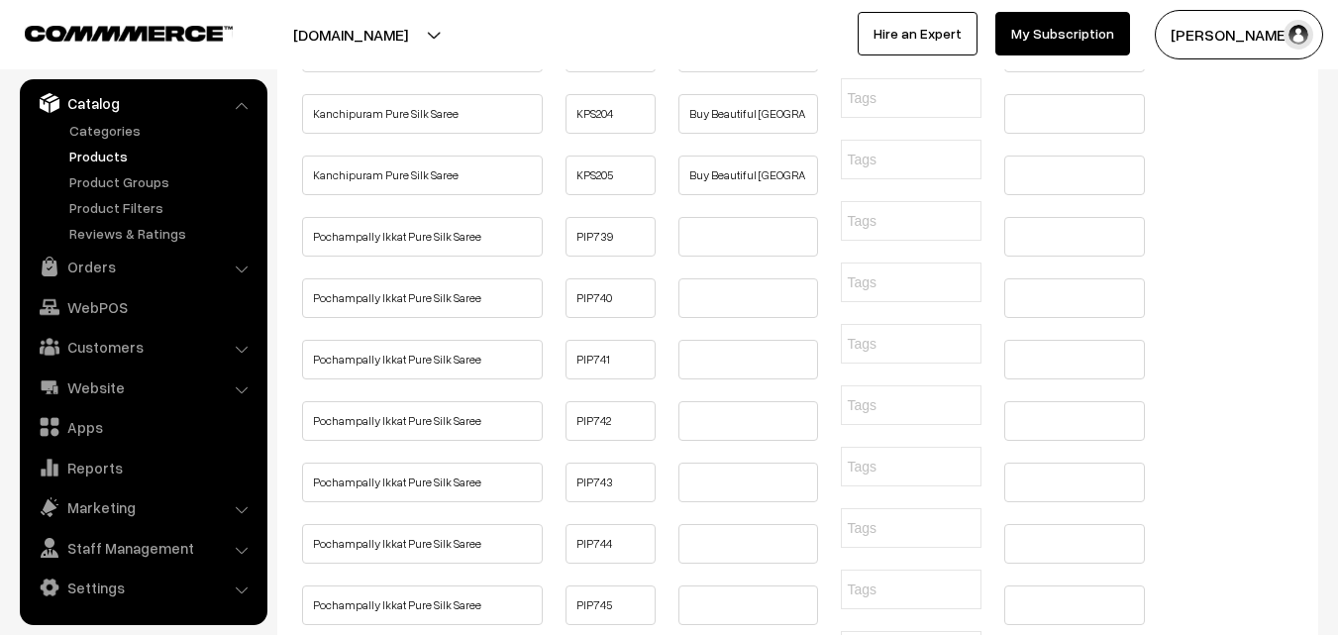
type input "Buy Beautiful Kanchipuram Saree Online | Kanchi Pattu Sarees"
paste input "Buy Beautiful Kanchipuram Saree Online | Kanchi Pattu Sarees"
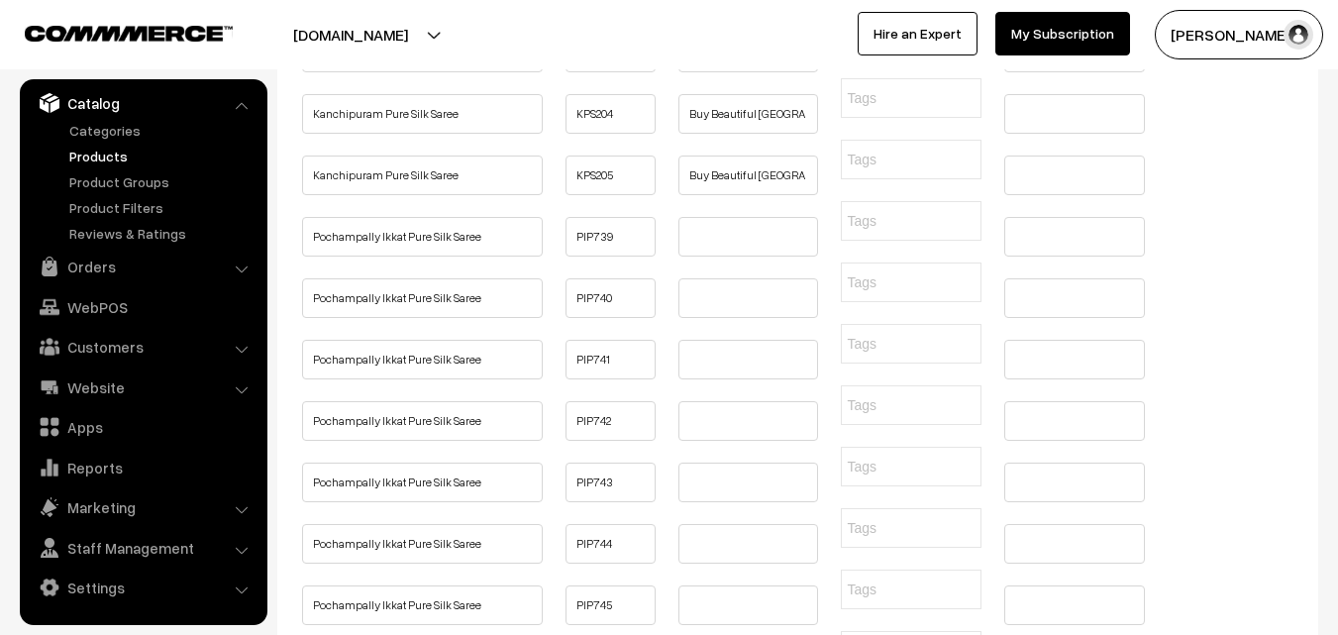
type input "Buy Beautiful Kanchipuram Saree Online | Kanchi Pattu Sarees"
paste input "Buy Beautiful Kanchipuram Saree Online | Kanchi Pattu Sarees"
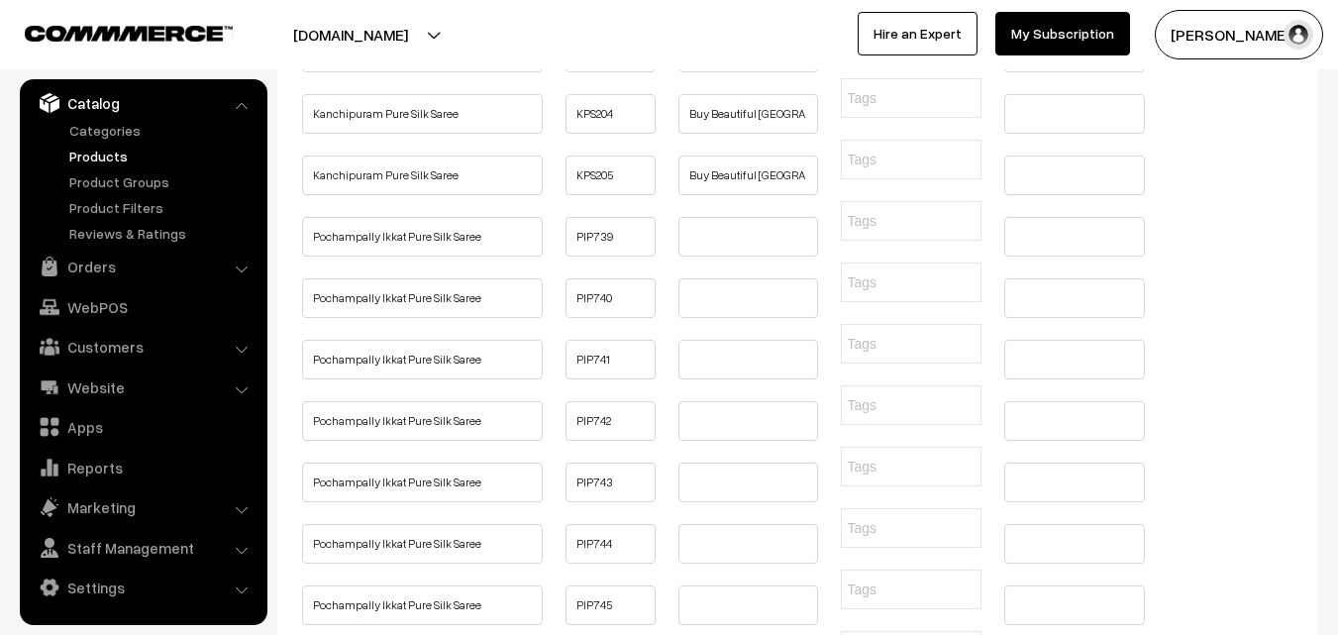
type input "Buy Beautiful Kanchipuram Saree Online | Kanchi Pattu Sarees"
paste input "Buy Beautiful Kanchipuram Saree Online | Kanchi Pattu Sarees"
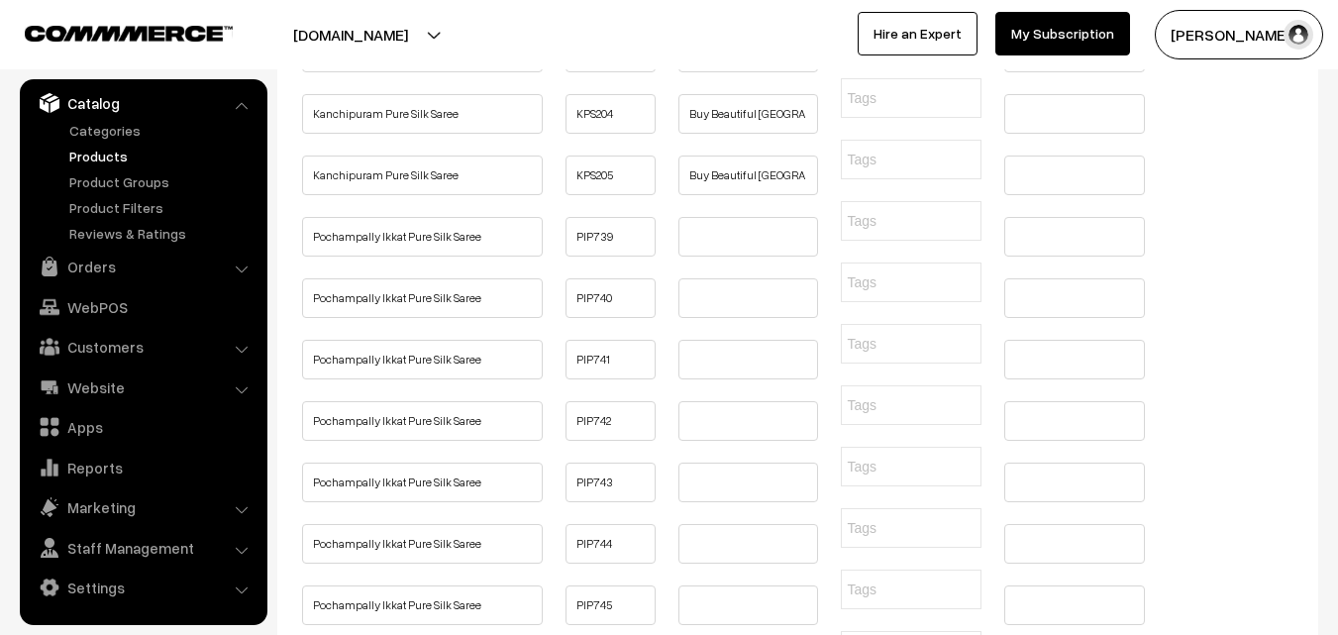
type input "Buy Beautiful Kanchipuram Saree Online | Kanchi Pattu Sarees"
paste input "Buy Beautiful Kanchipuram Saree Online | Kanchi Pattu Sarees"
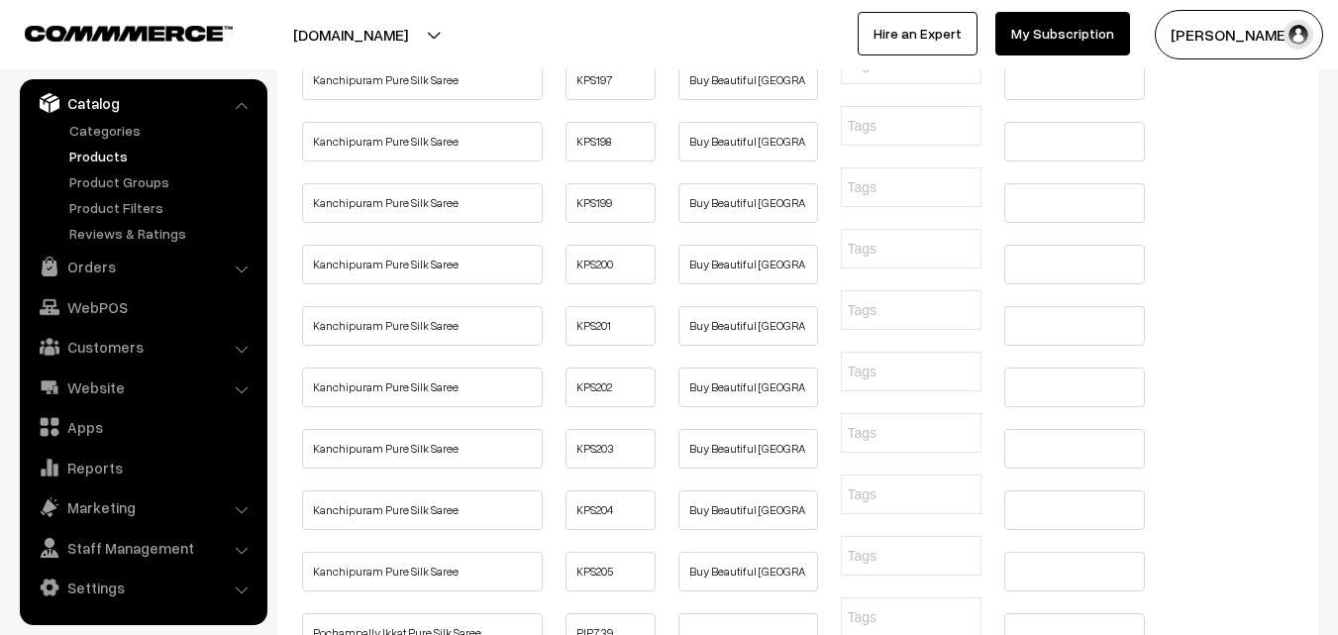
type input "Buy Beautiful Kanchipuram Saree Online | Kanchi Pattu Sarees"
paste input "Buy Beautiful Kanchipuram Saree Online | Kanchi Pattu Sarees"
type input "Buy Beautiful Kanchipuram Saree Online | Kanchi Pattu Sarees"
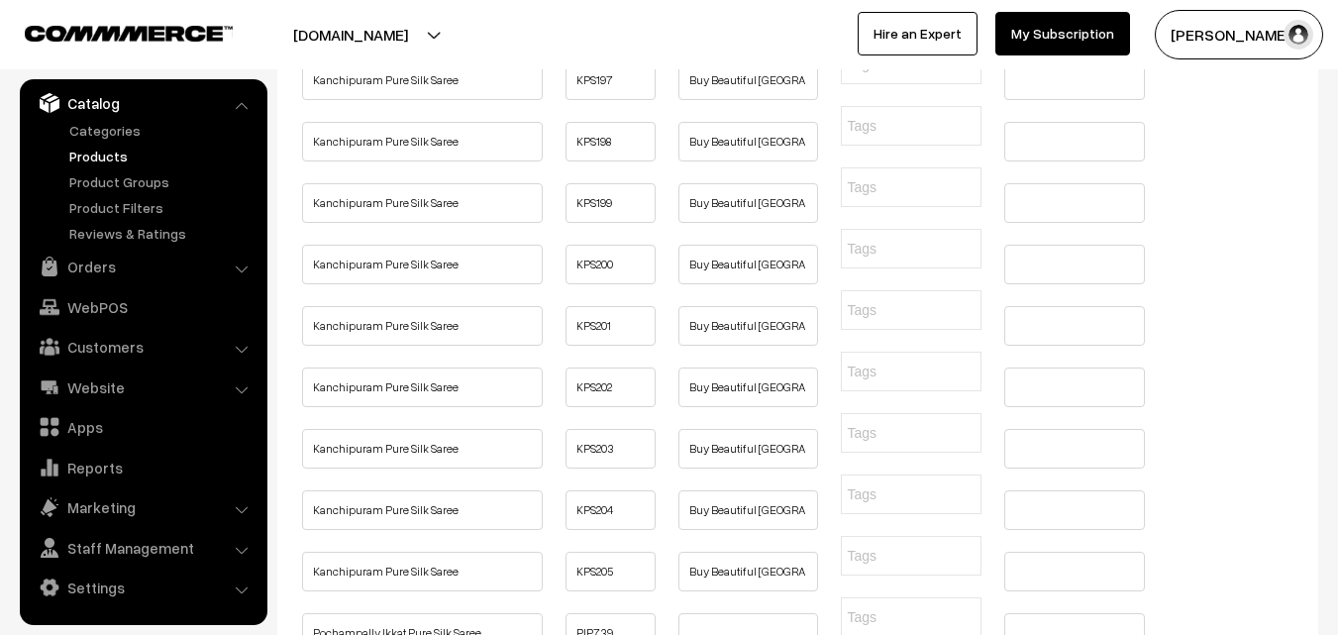
paste input "Buy Beautiful Kanchipuram Saree Online | Kanchi Pattu Sarees"
type input "Buy Beautiful Kanchipuram Saree Online | Kanchi Pattu Sarees"
paste input "Buy Beautiful Kanchipuram Saree Online | Kanchi Pattu Sarees"
type input "Buy Beautiful Kanchipuram Saree Online | Kanchi Pattu Sarees"
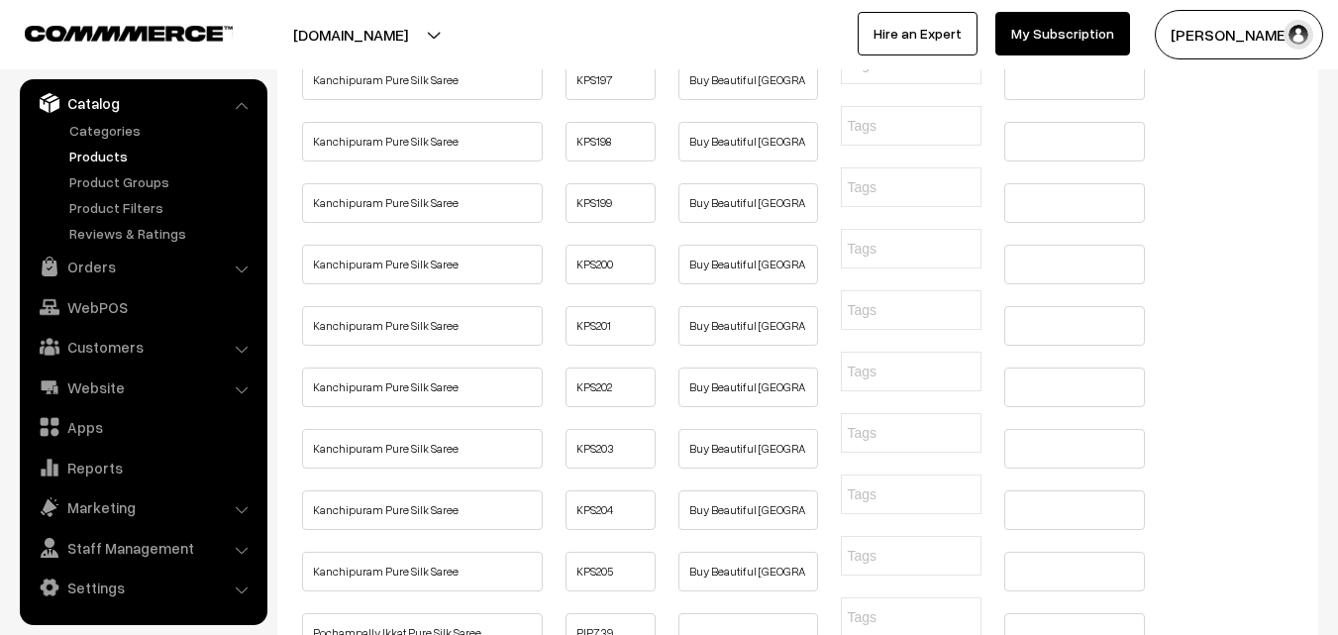
paste input "Buy Beautiful Kanchipuram Saree Online | Kanchi Pattu Sarees"
type input "Buy Beautiful Kanchipuram Saree Online | Kanchi Pattu Sarees"
paste input "Buy Beautiful Kanchipuram Saree Online | Kanchi Pattu Sarees"
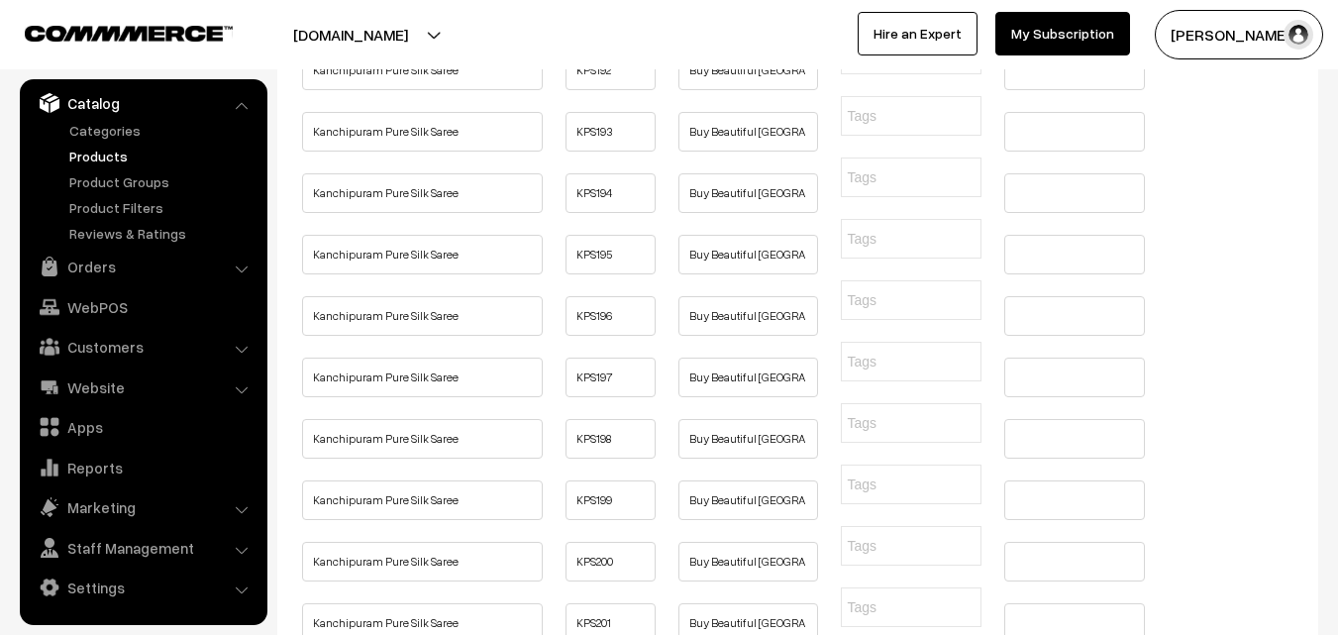
type input "Buy Beautiful Kanchipuram Saree Online | Kanchi Pattu Sarees"
paste input "Buy Beautiful Kanchipuram Saree Online | Kanchi Pattu Sarees"
type input "Buy Beautiful Kanchipuram Saree Online | Kanchi Pattu Sarees"
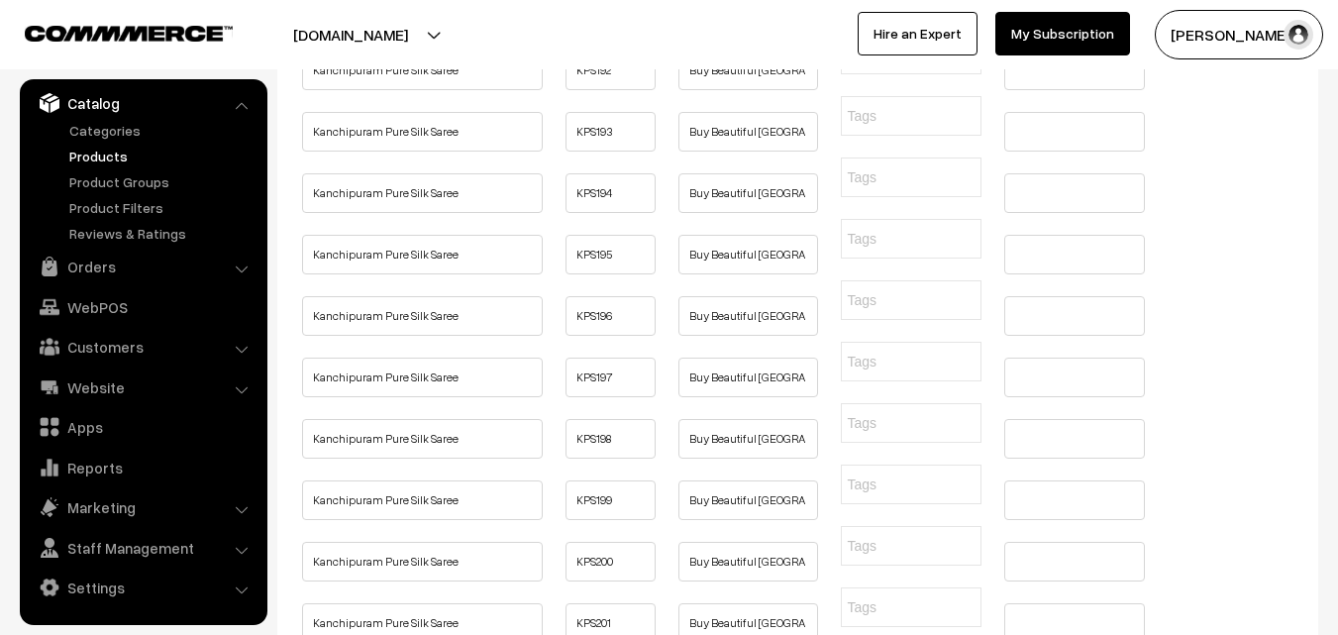
paste input "Buy Beautiful Kanchipuram Saree Online | Kanchi Pattu Sarees"
type input "Buy Beautiful Kanchipuram Saree Online | Kanchi Pattu Sarees"
paste input "Buy Beautiful Kanchipuram Saree Online | Kanchi Pattu Sarees"
type input "Buy Beautiful Kanchipuram Saree Online | Kanchi Pattu Sarees"
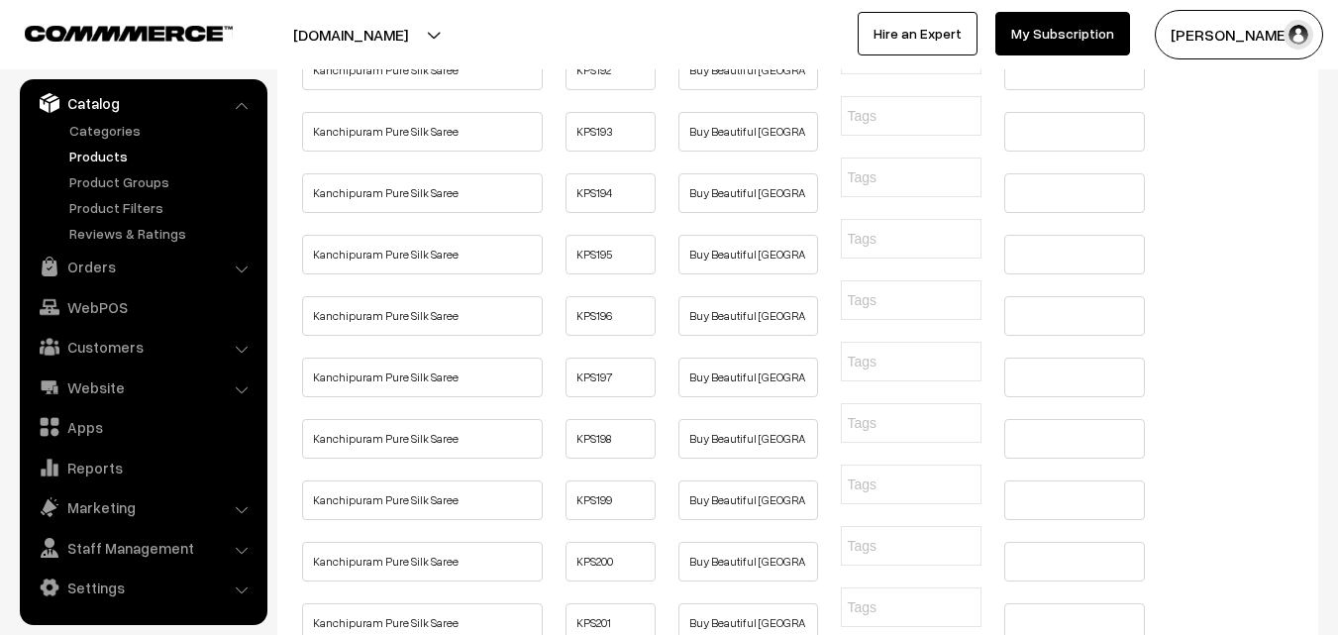
paste input "Buy Beautiful Kanchipuram Saree Online | Kanchi Pattu Sarees"
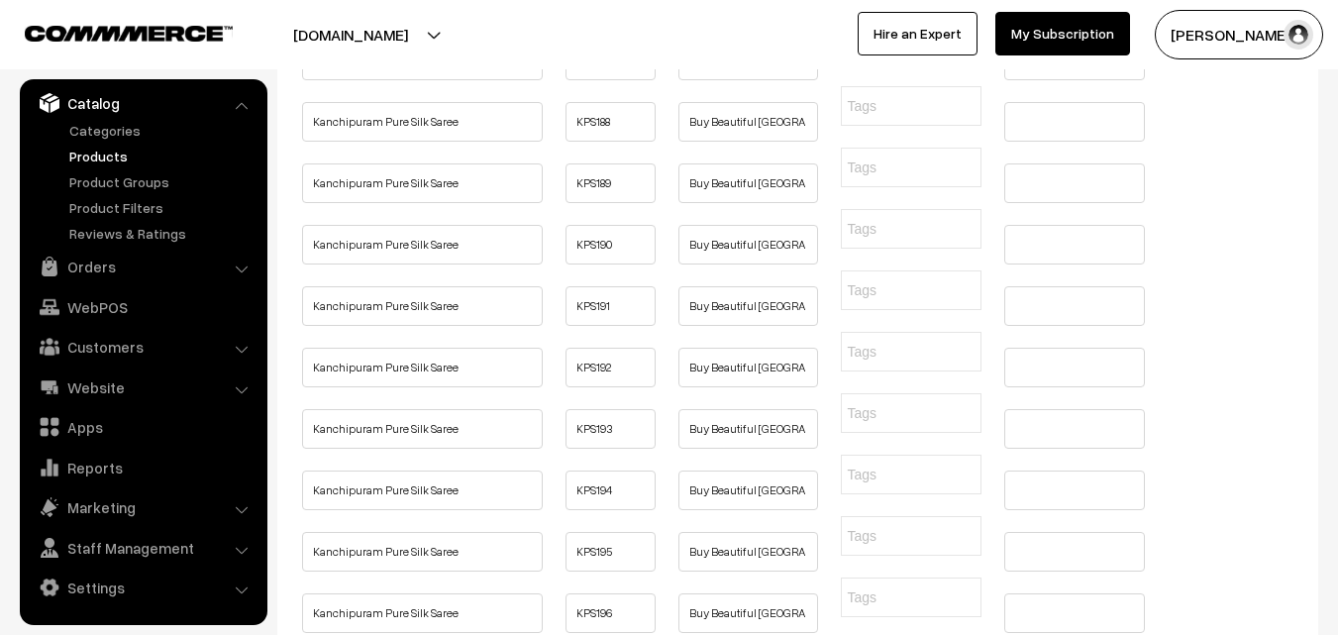
type input "Buy Beautiful Kanchipuram Saree Online | Kanchi Pattu Sarees"
paste input "Buy Beautiful Kanchipuram Saree Online | Kanchi Pattu Sarees"
type input "Buy Beautiful Kanchipuram Saree Online | Kanchi Pattu Sarees"
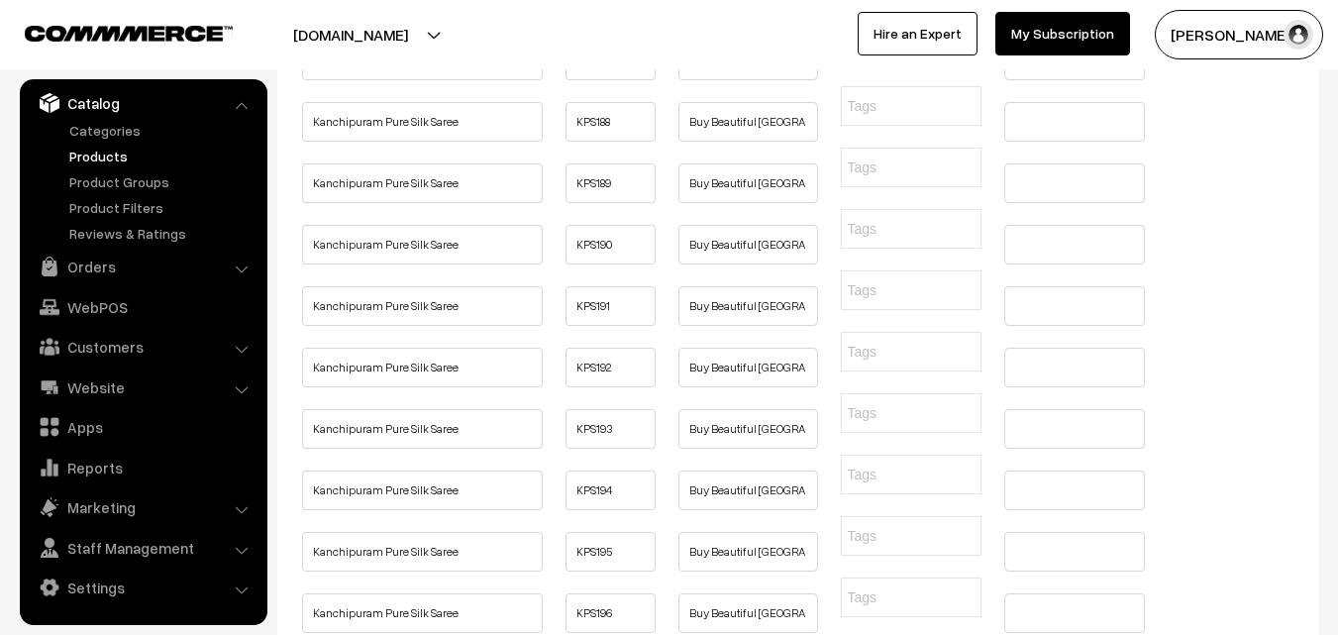
paste input "Buy Beautiful Kanchipuram Saree Online | Kanchi Pattu Sarees"
type input "Buy Beautiful Kanchipuram Saree Online | Kanchi Pattu Sarees"
paste input "Buy Beautiful Kanchipuram Saree Online | Kanchi Pattu Sarees"
type input "Buy Beautiful Kanchipuram Saree Online | Kanchi Pattu Sarees"
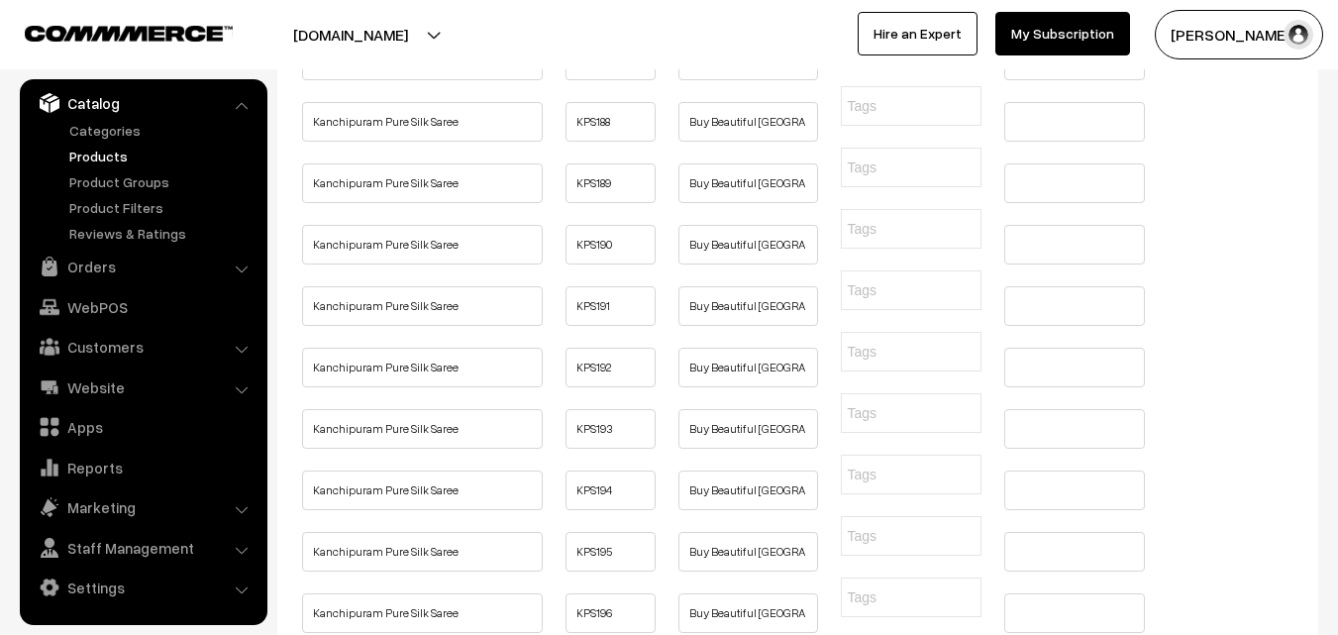
paste input "Buy Beautiful Kanchipuram Saree Online | Kanchi Pattu Sarees"
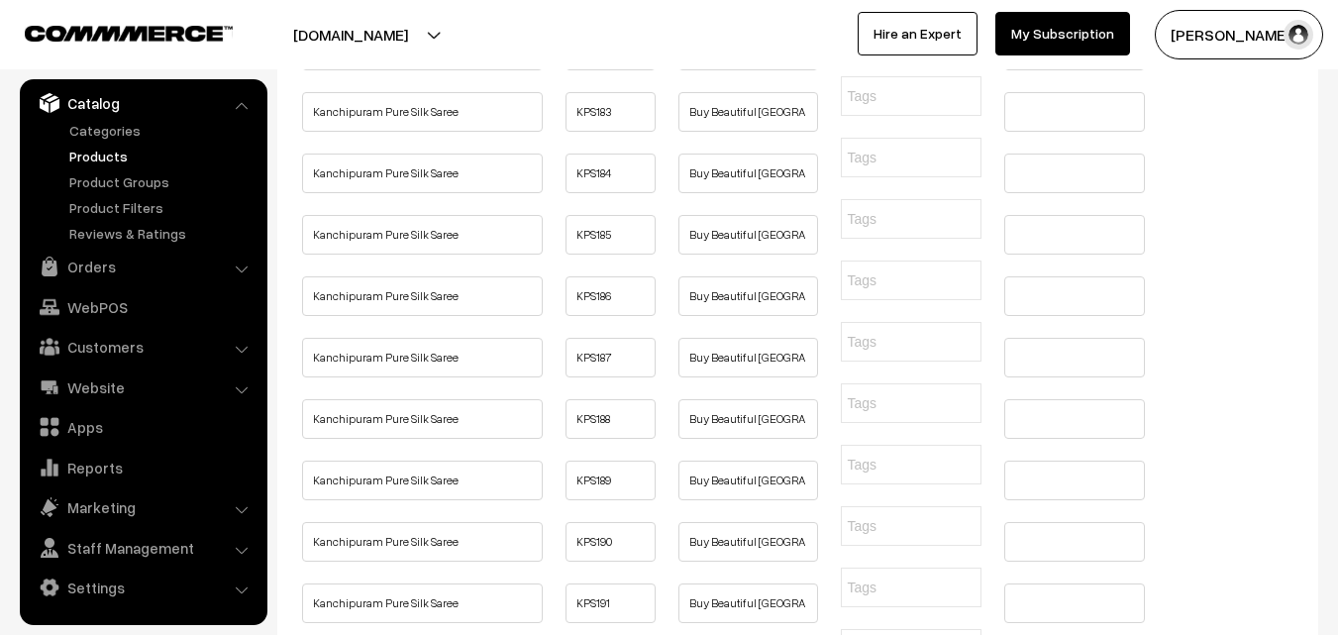
type input "Buy Beautiful Kanchipuram Saree Online | Kanchi Pattu Sarees"
paste input "Buy Beautiful Kanchipuram Saree Online | Kanchi Pattu Sarees"
type input "Buy Beautiful Kanchipuram Saree Online | Kanchi Pattu Sarees"
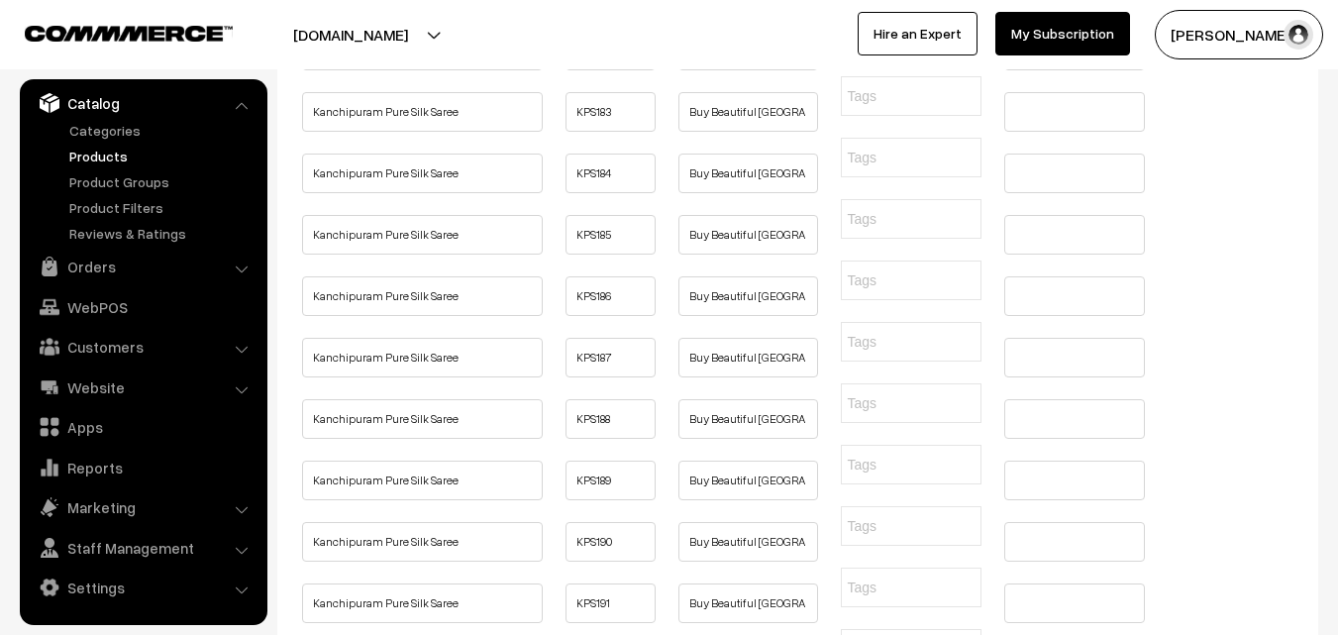
paste input "Buy Beautiful Kanchipuram Saree Online | Kanchi Pattu Sarees"
type input "Buy Beautiful Kanchipuram Saree Online | Kanchi Pattu Sarees"
paste input "Buy Beautiful Kanchipuram Saree Online | Kanchi Pattu Sarees"
type input "Buy Beautiful Kanchipuram Saree Online | Kanchi Pattu Sarees"
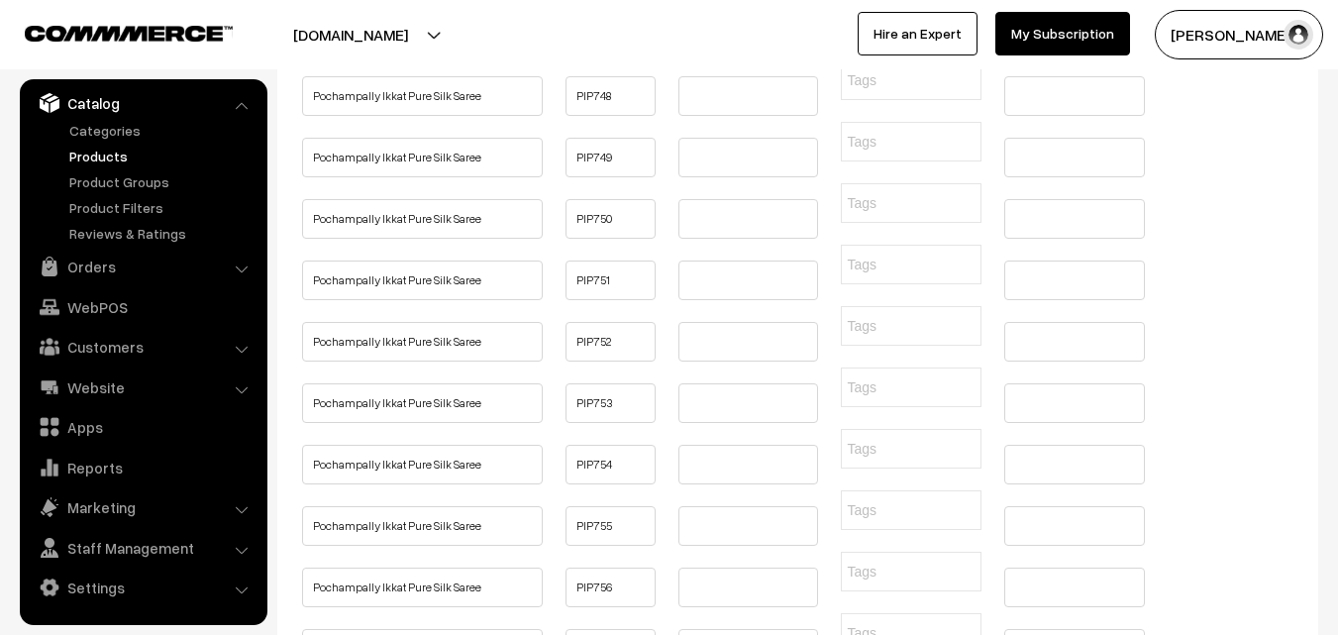
paste
type input "Buy Beautiful Kanchipuram Saree Online, Pure Quality, Pure Handloom, Silk Mark,…"
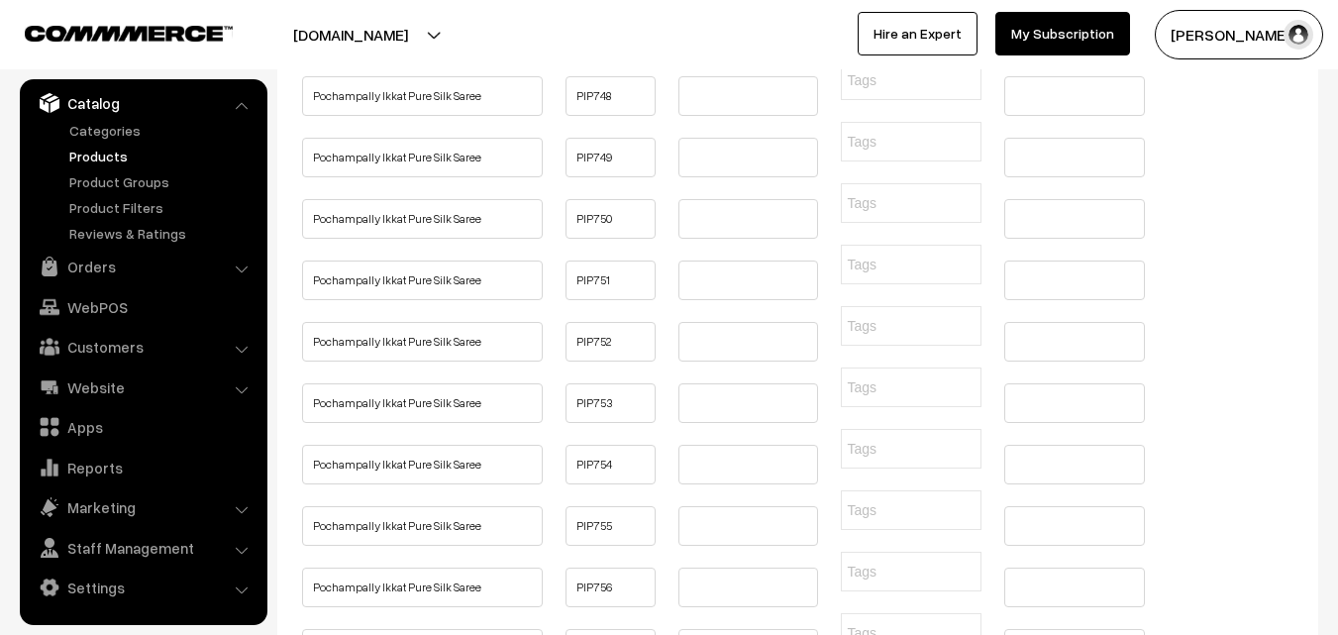
type input "Buy Beautiful Kanchipuram Saree Online, Pure Quality, Pure Handloom, Silk Mark,…"
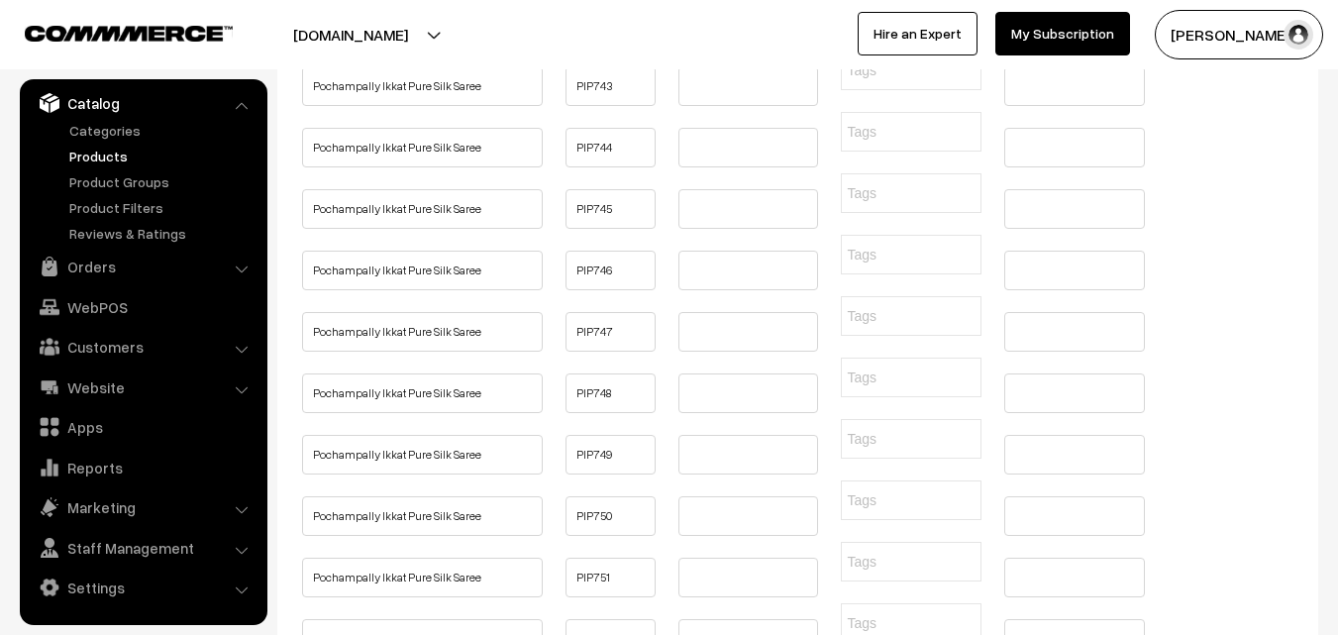
type input "Buy Beautiful Kanchipuram Saree Online, Pure Quality, Pure Handloom, Silk Mark,…"
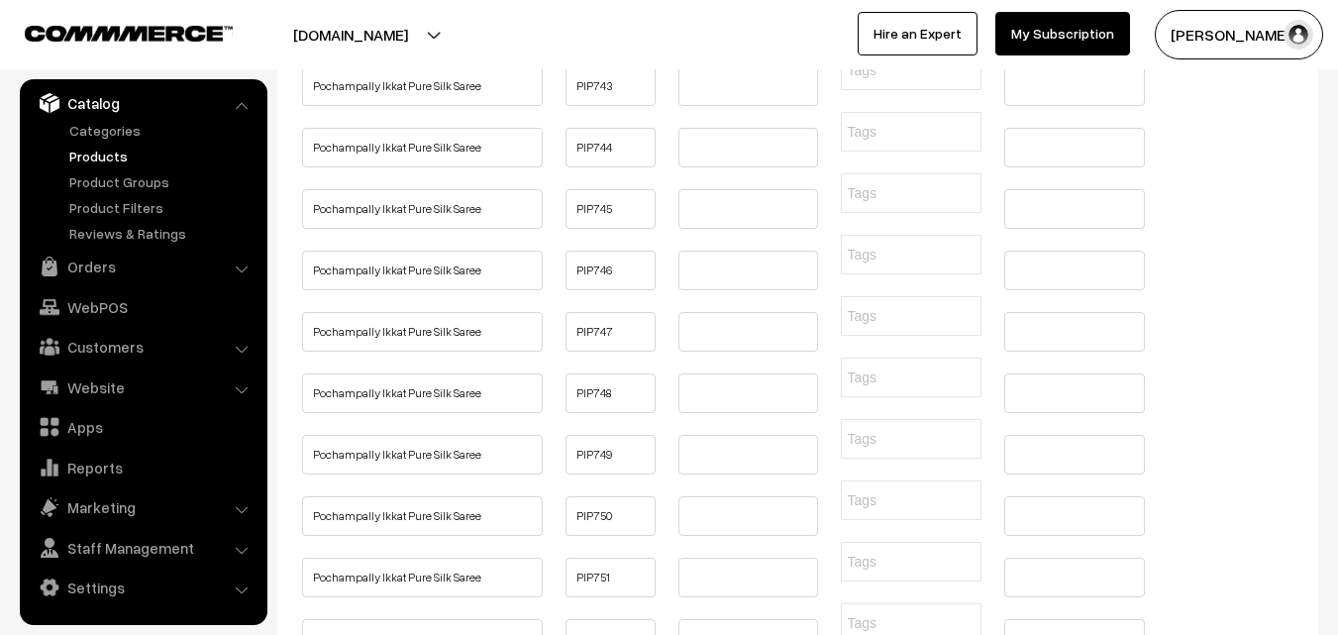
type input "Buy Beautiful Kanchipuram Saree Online, Pure Quality, Pure Handloom, Silk Mark,…"
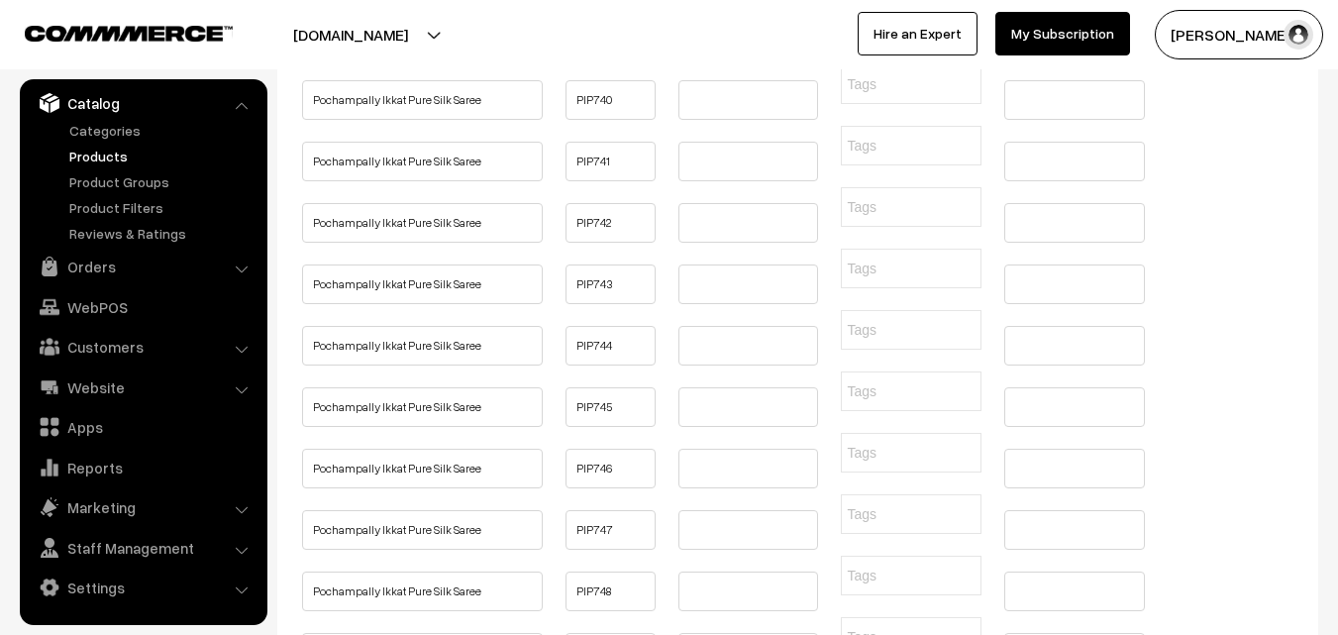
type input "Buy Beautiful Kanchipuram Saree Online, Pure Quality, Pure Handloom, Silk Mark,…"
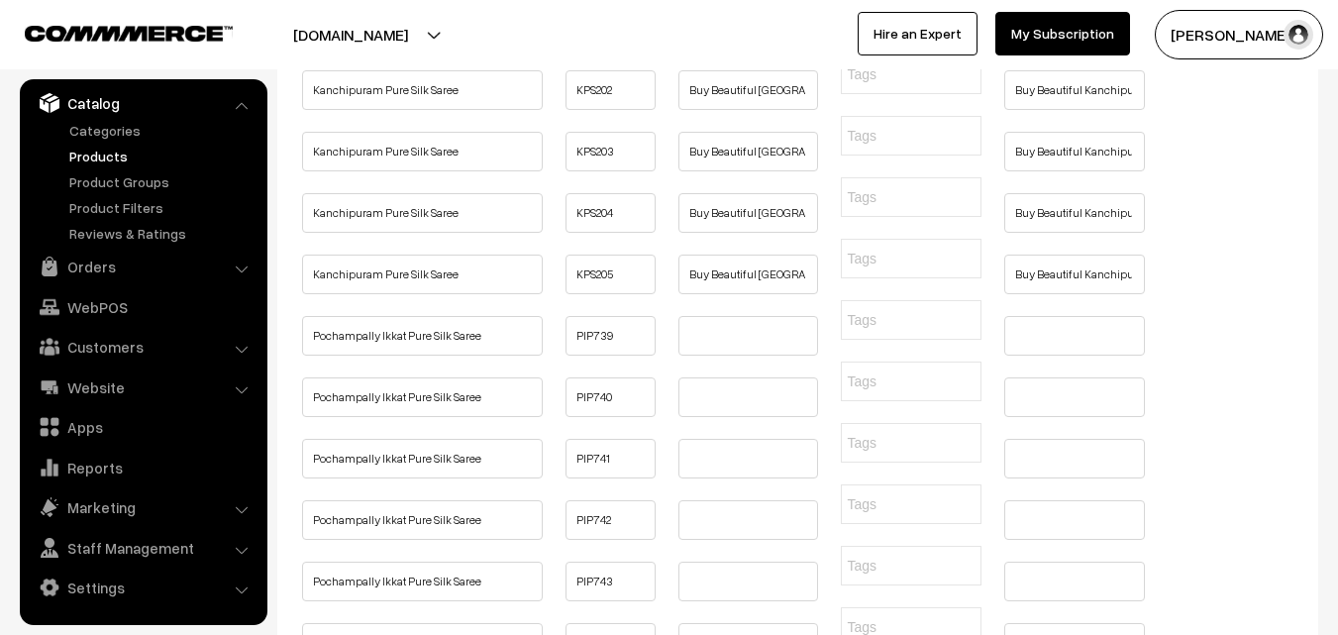
type input "Buy Beautiful Kanchipuram Saree Online, Pure Quality, Pure Handloom, Silk Mark,…"
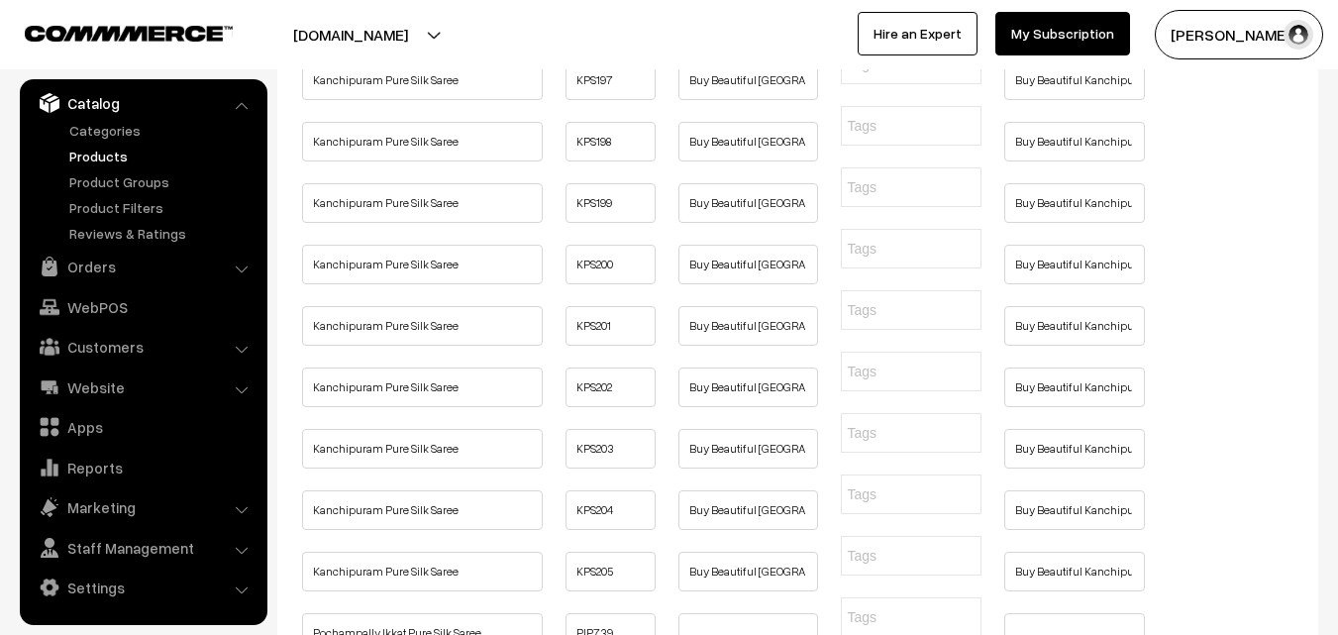
type input "Buy Beautiful Kanchipuram Saree Online, Pure Quality, Pure Handloom, Silk Mark,…"
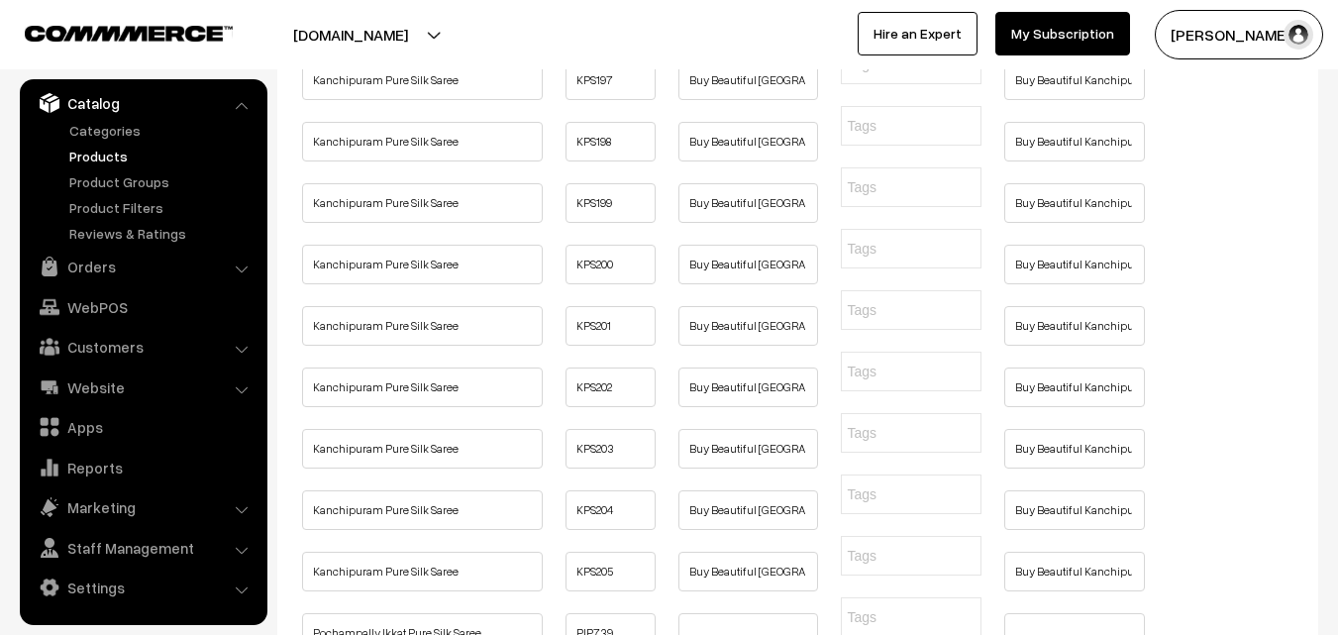
type input "Buy Beautiful Kanchipuram Saree Online, Pure Quality, Pure Handloom, Silk Mark,…"
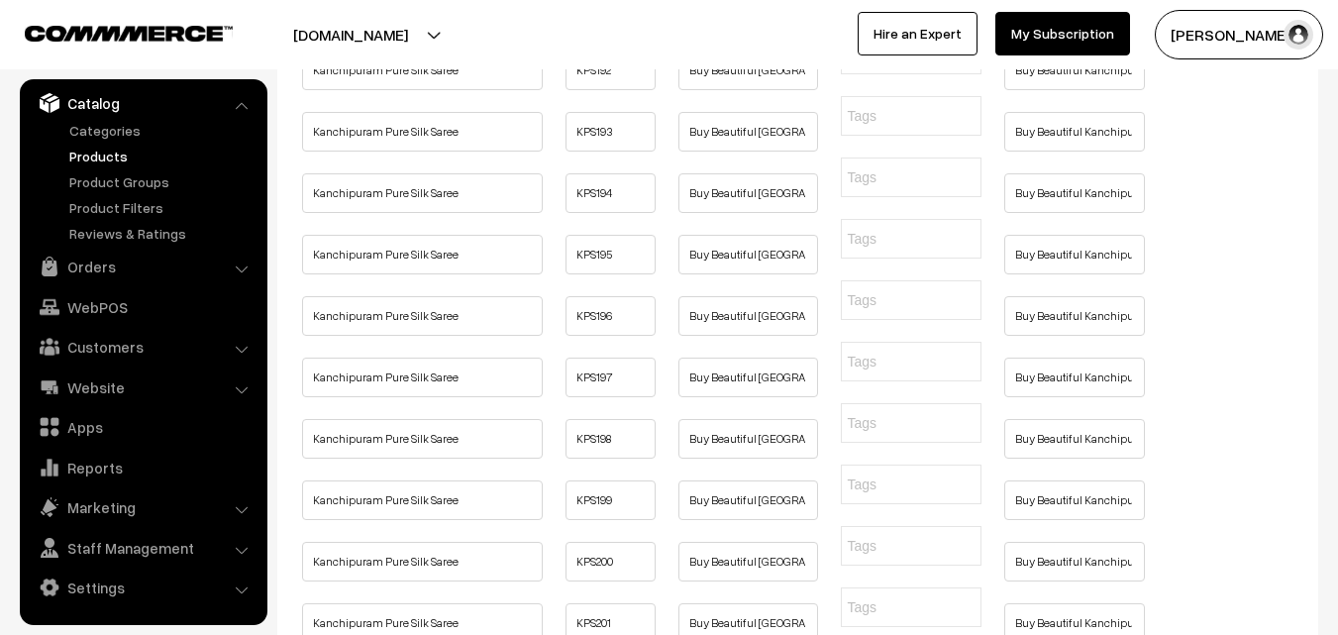
type input "Buy Beautiful Kanchipuram Saree Online, Pure Quality, Pure Handloom, Silk Mark,…"
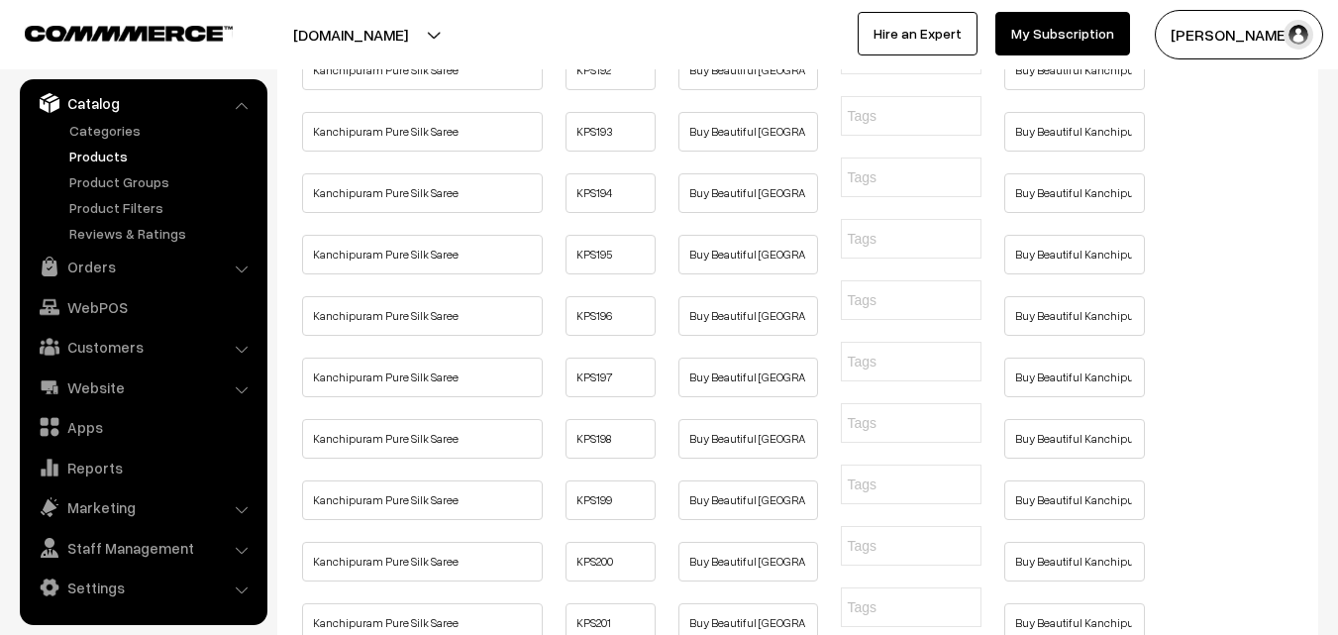
type input "Buy Beautiful Kanchipuram Saree Online, Pure Quality, Pure Handloom, Silk Mark,…"
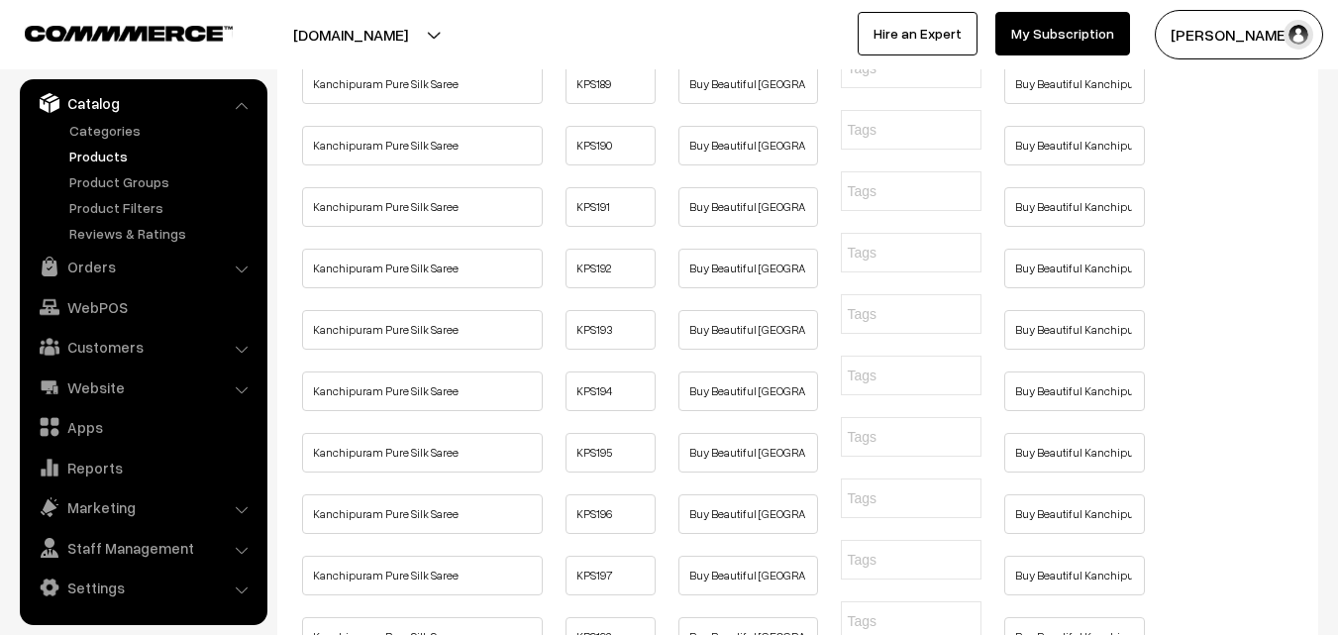
type input "Buy Beautiful Kanchipuram Saree Online, Pure Quality, Pure Handloom, Silk Mark,…"
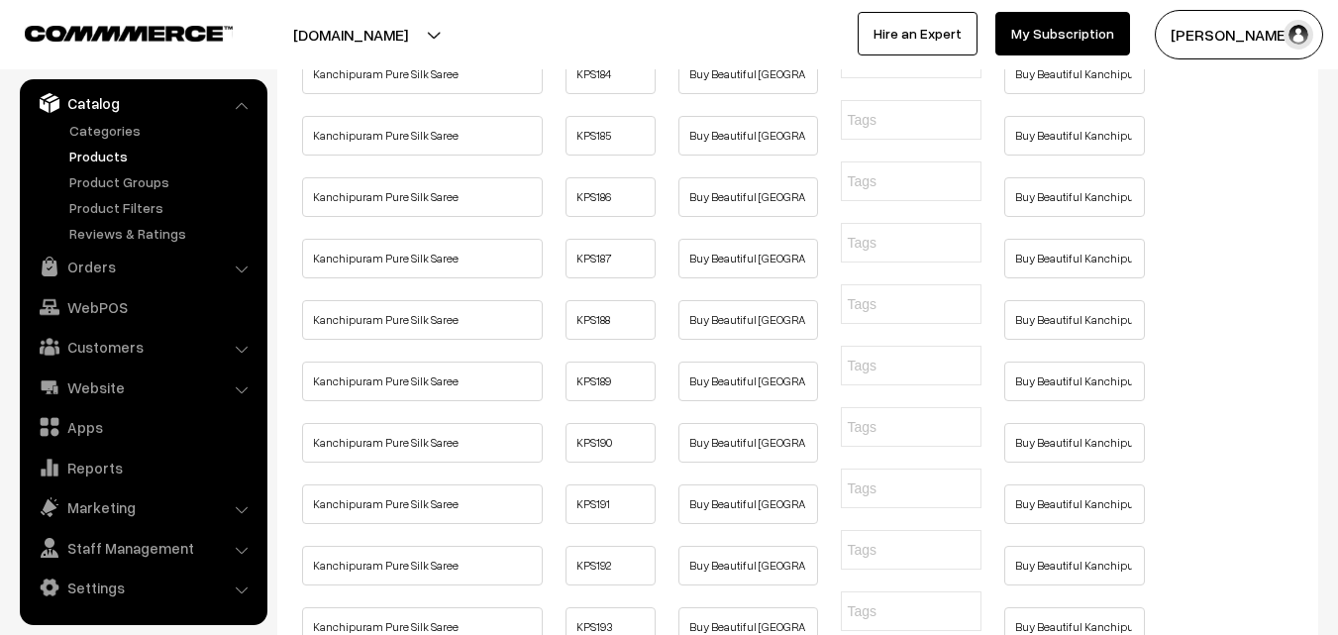
type input "Buy Beautiful Kanchipuram Saree Online, Pure Quality, Pure Handloom, Silk Mark,…"
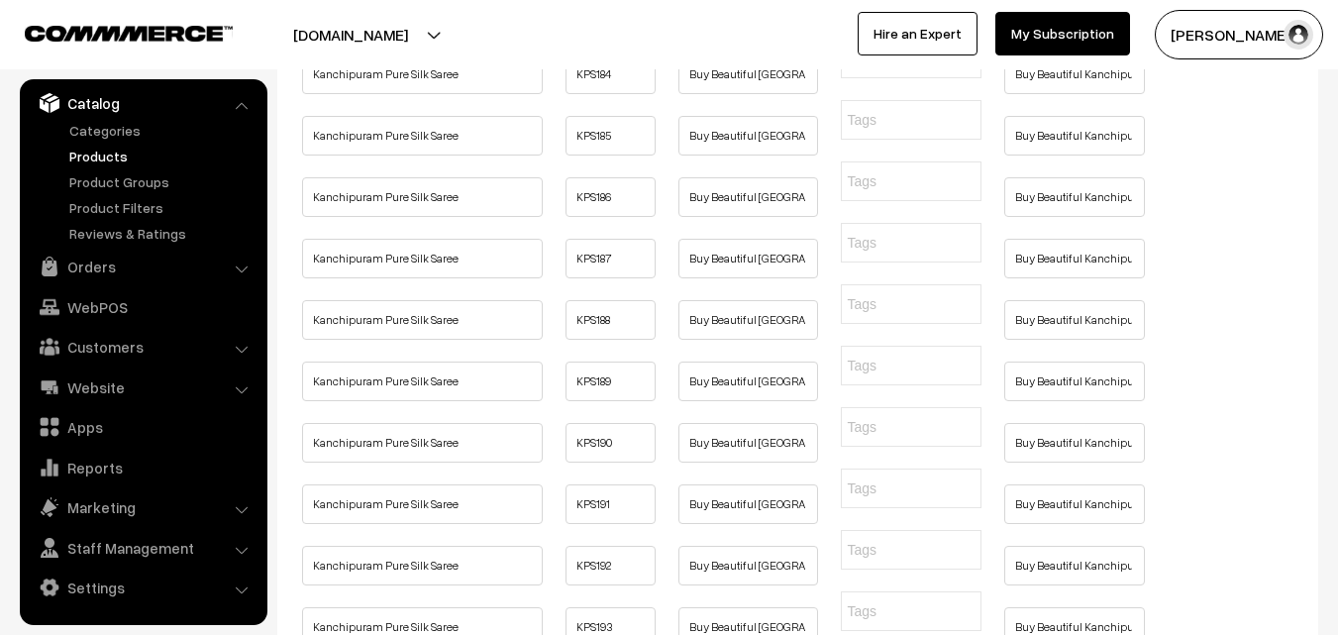
type input "Buy Beautiful Kanchipuram Saree Online, Pure Quality, Pure Handloom, Silk Mark,…"
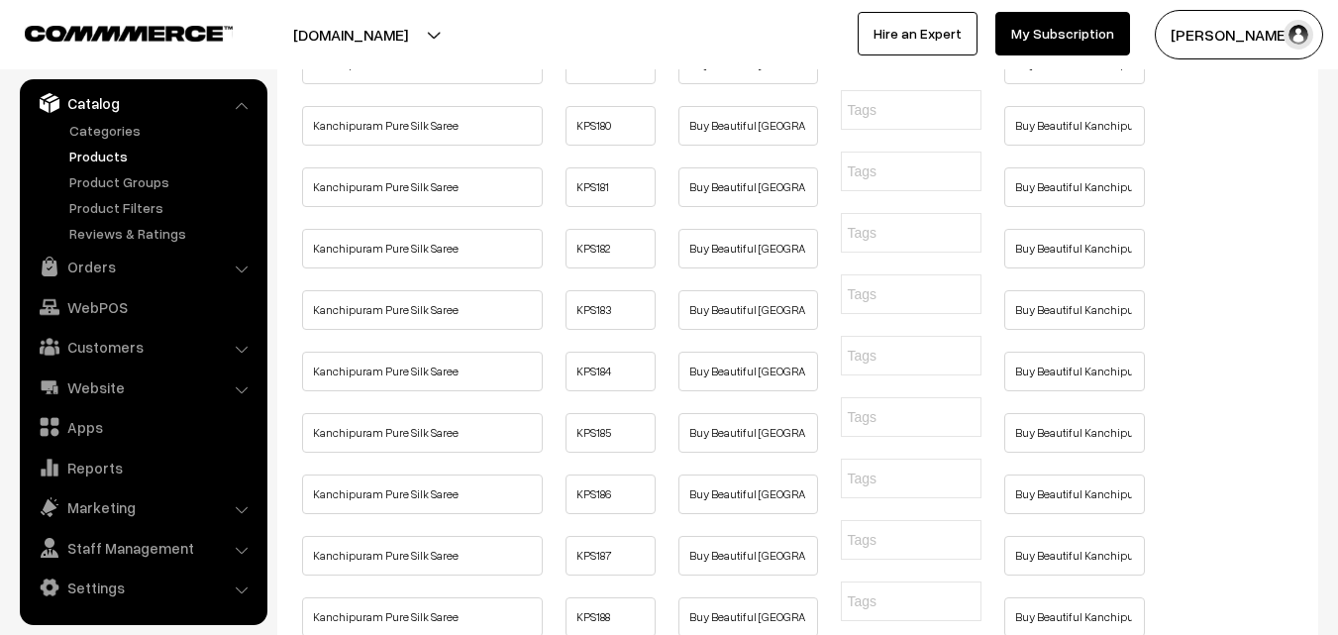
type input "Buy Beautiful Kanchipuram Saree Online, Pure Quality, Pure Handloom, Silk Mark,…"
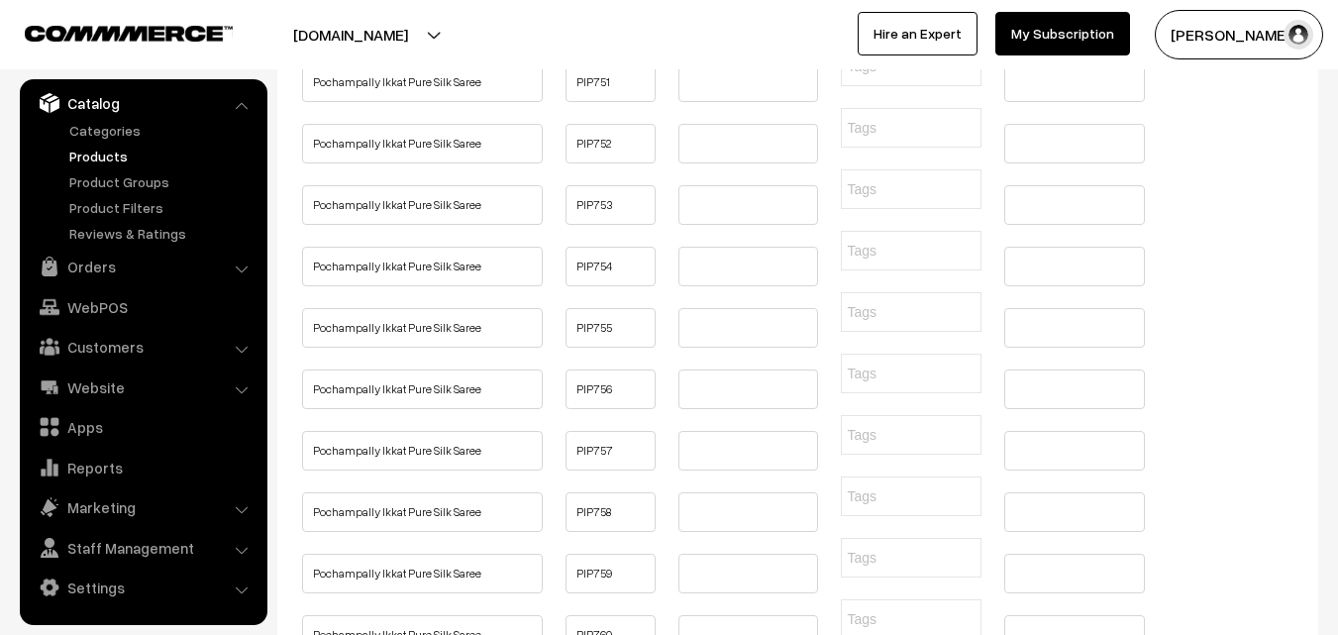
type input "Buy Beautiful Kanchipuram Saree Online, Pure Quality, Pure Handloom, Silk Mark,…"
type input "Buy Pochampally Ikkat Pure Silk Saree Online"
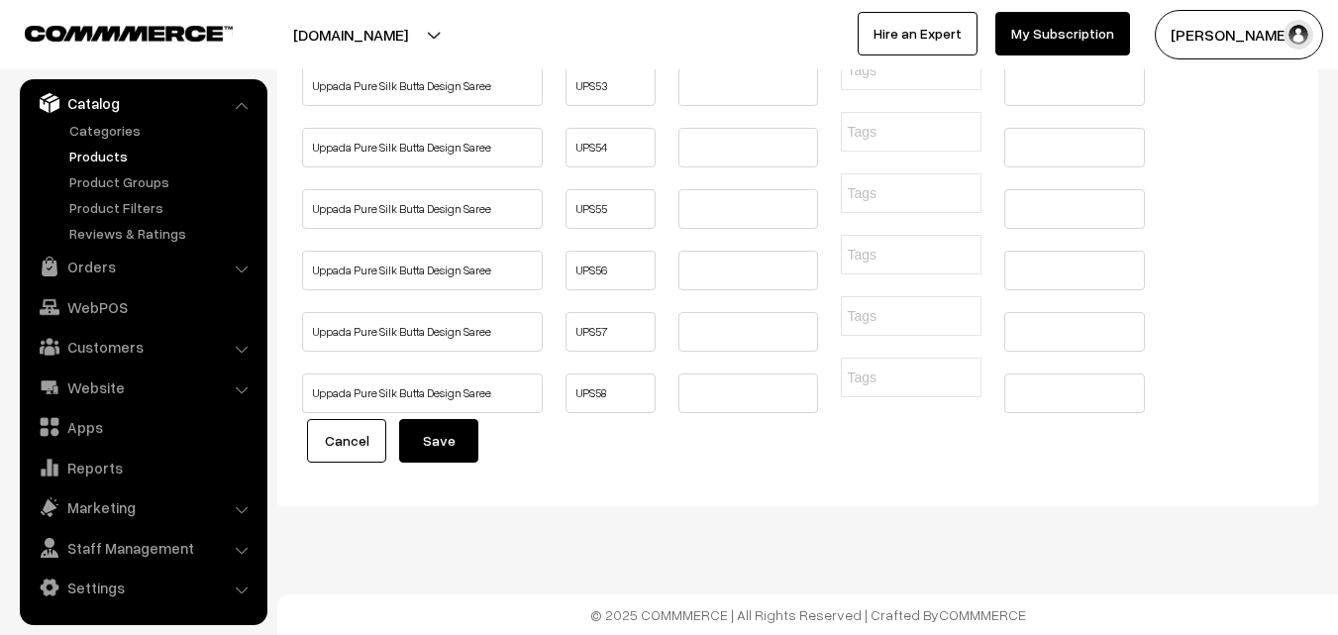
scroll to position [7885, 0]
type input "Buy Pochampally Ikkat Pure Silk Saree Online"
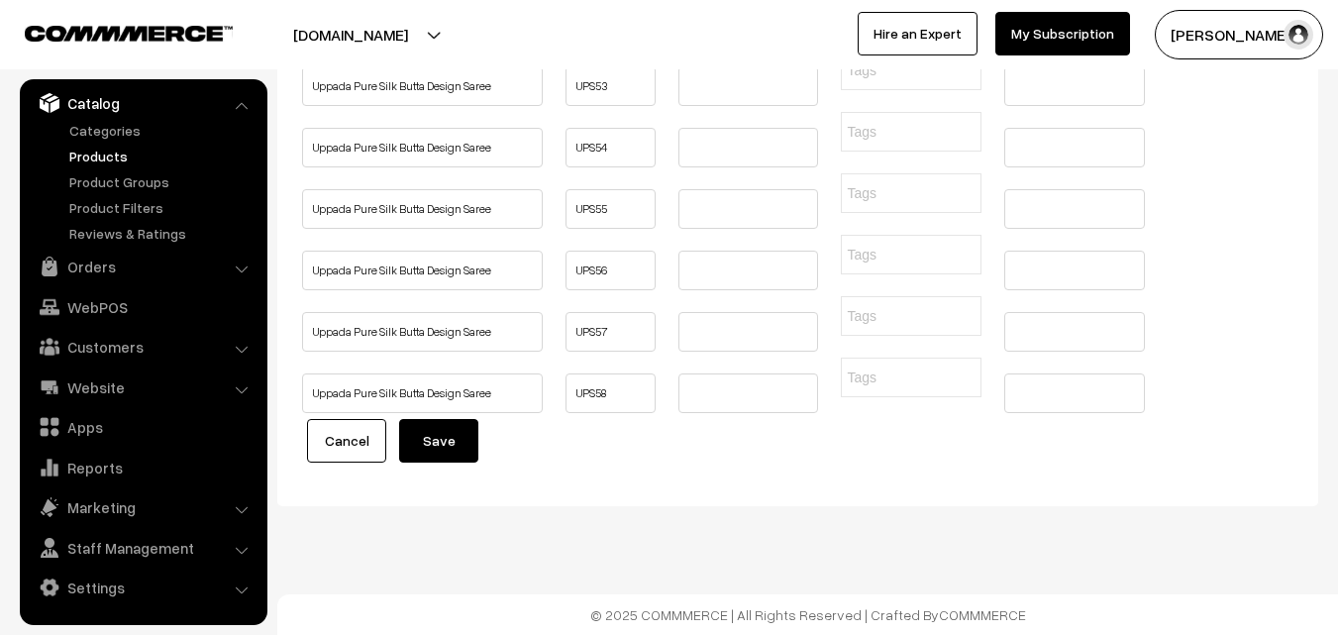
type input "Buy Pochampally Ikkat Pure Silk Saree Online"
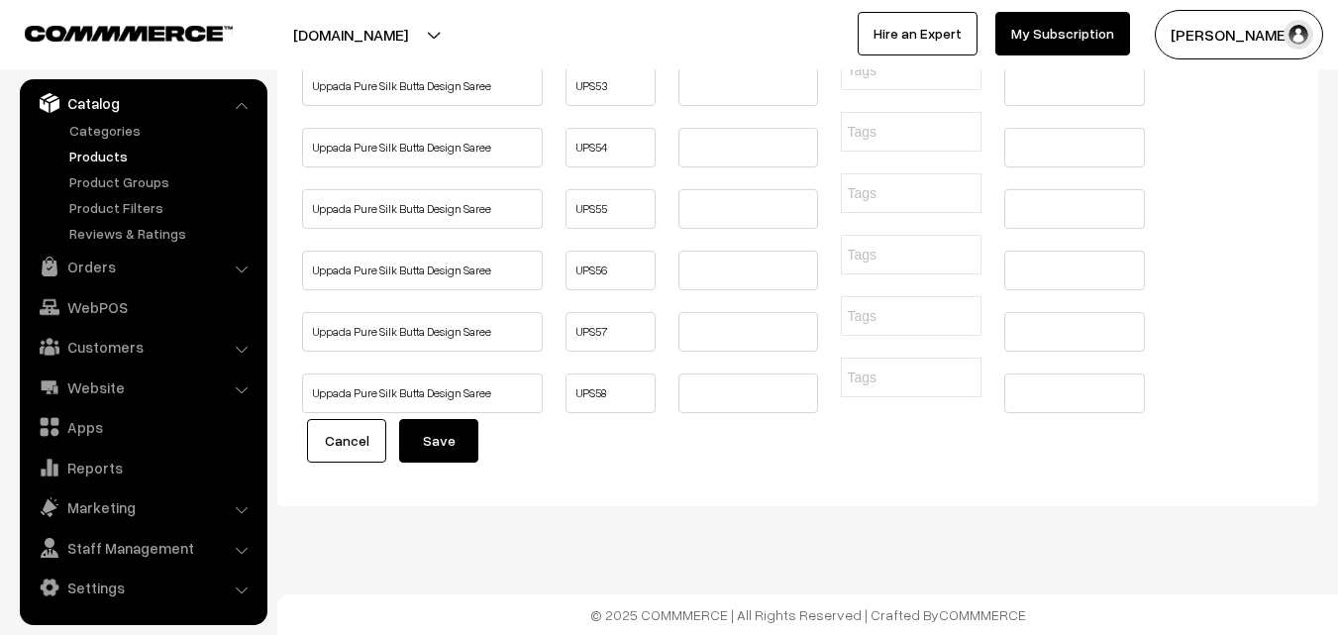
scroll to position [0, 103]
type input "Buy Pochampally Ikkat Pure Silk Saree Online"
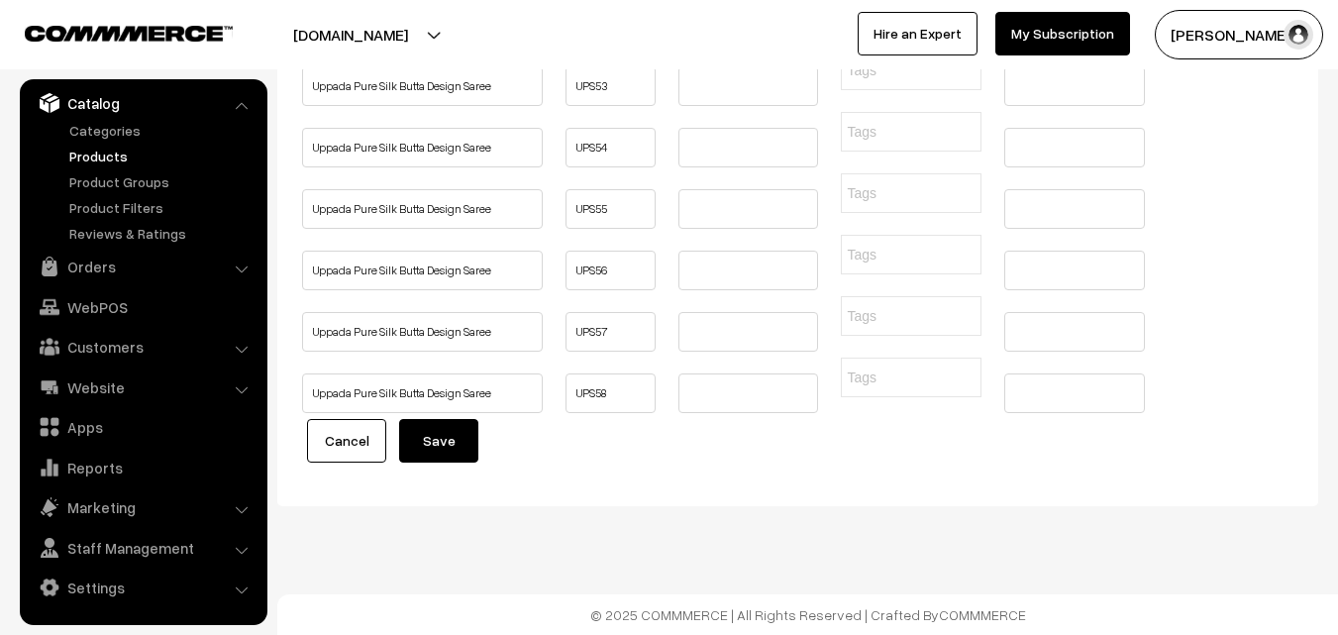
type input "Buy Pochampally Ikkat Pure Silk Saree Online"
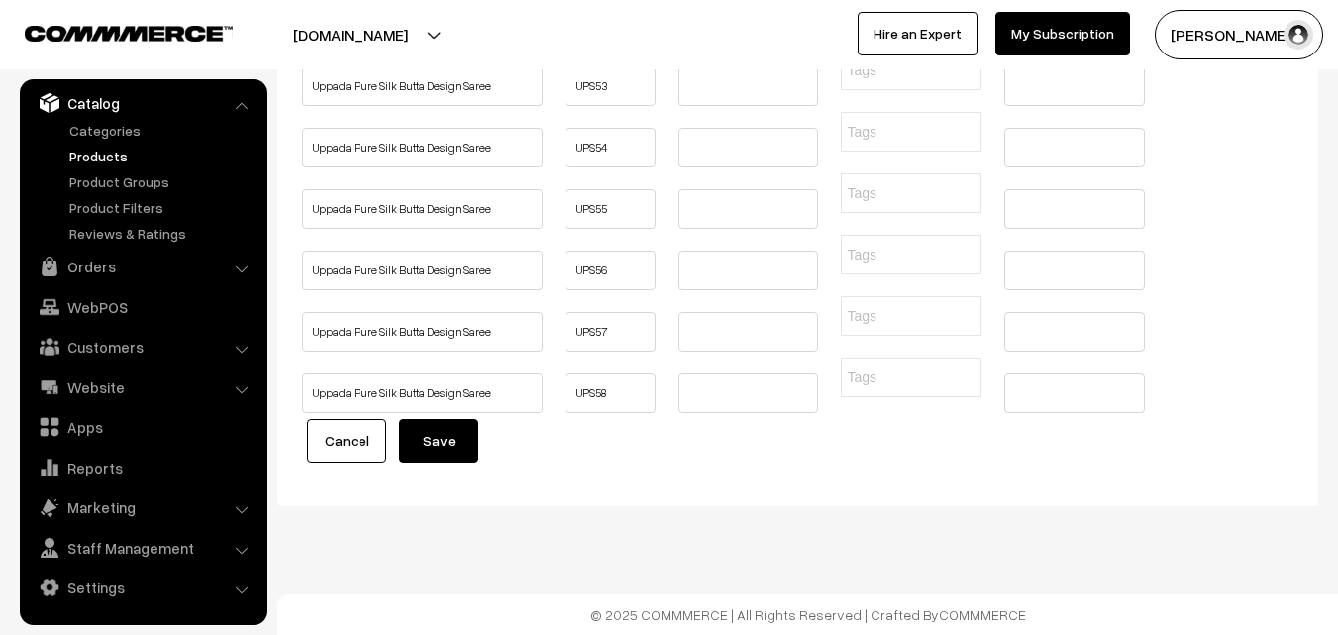
scroll to position [0, 0]
type input "Buy Pochampally Ikkat Pure Silk Saree Online"
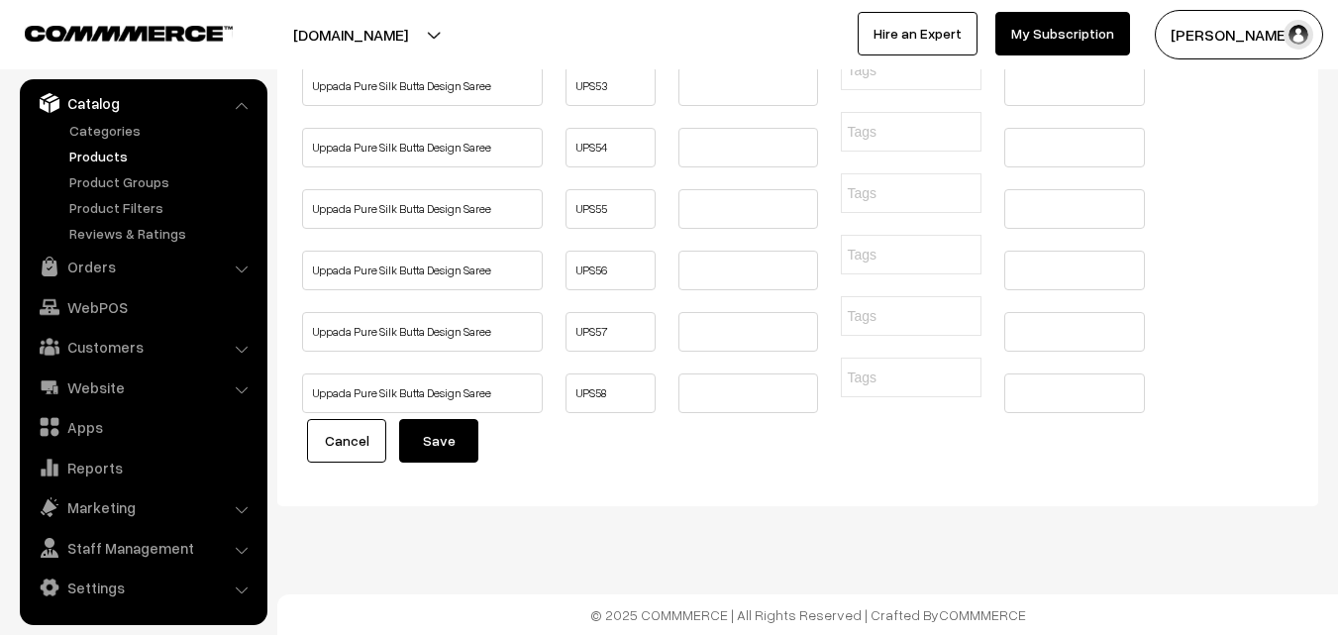
type input "Buy Pochampally Ikkat Pure Silk Saree Online"
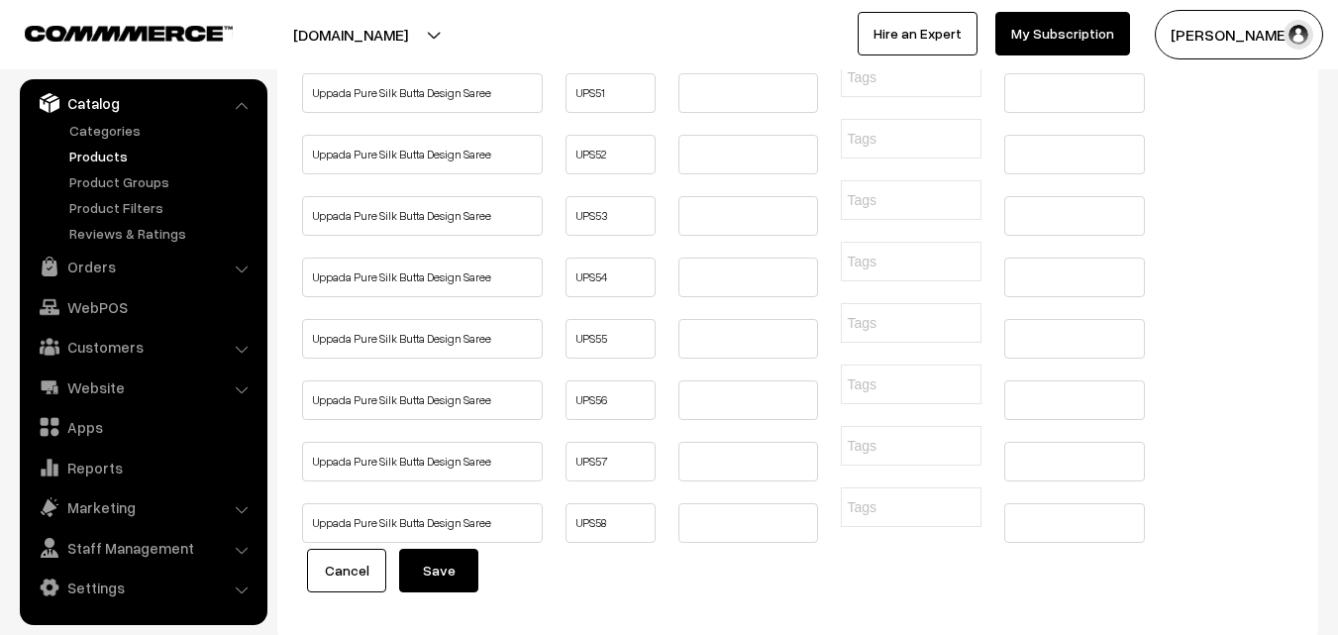
scroll to position [7390, 0]
type input "Buy Pochampally Ikkat Pure Silk Saree Online"
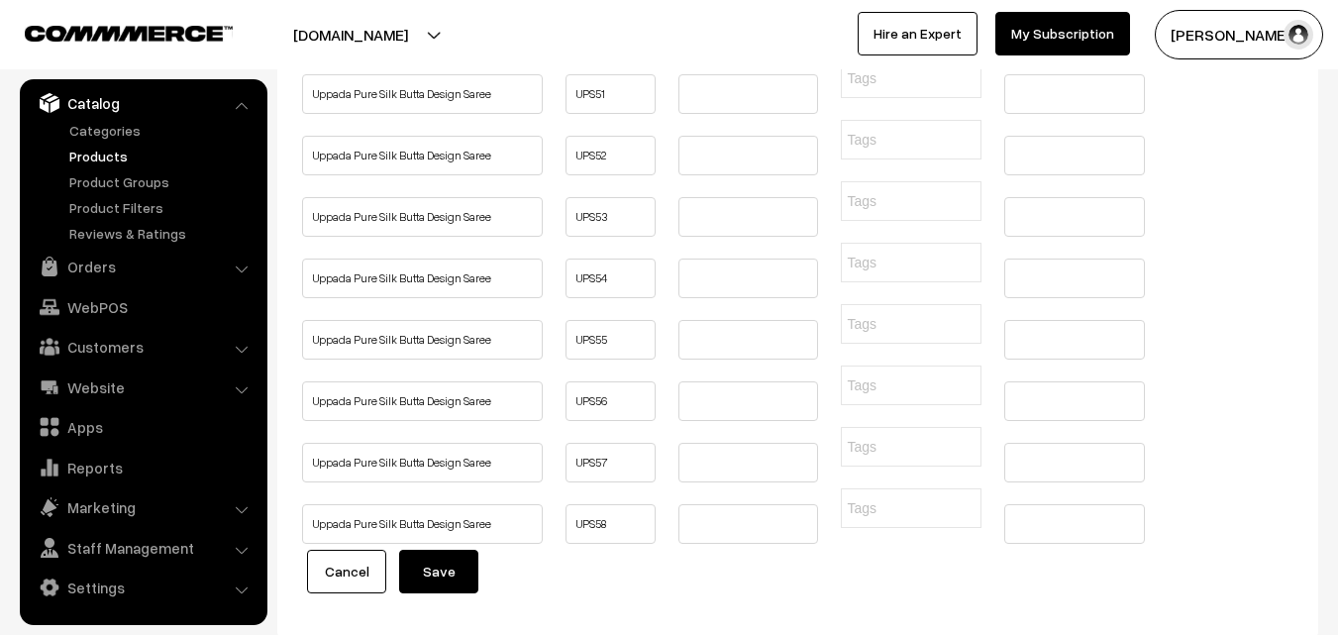
type input "Buy Pochampally Ikkat Pure Silk Saree Online"
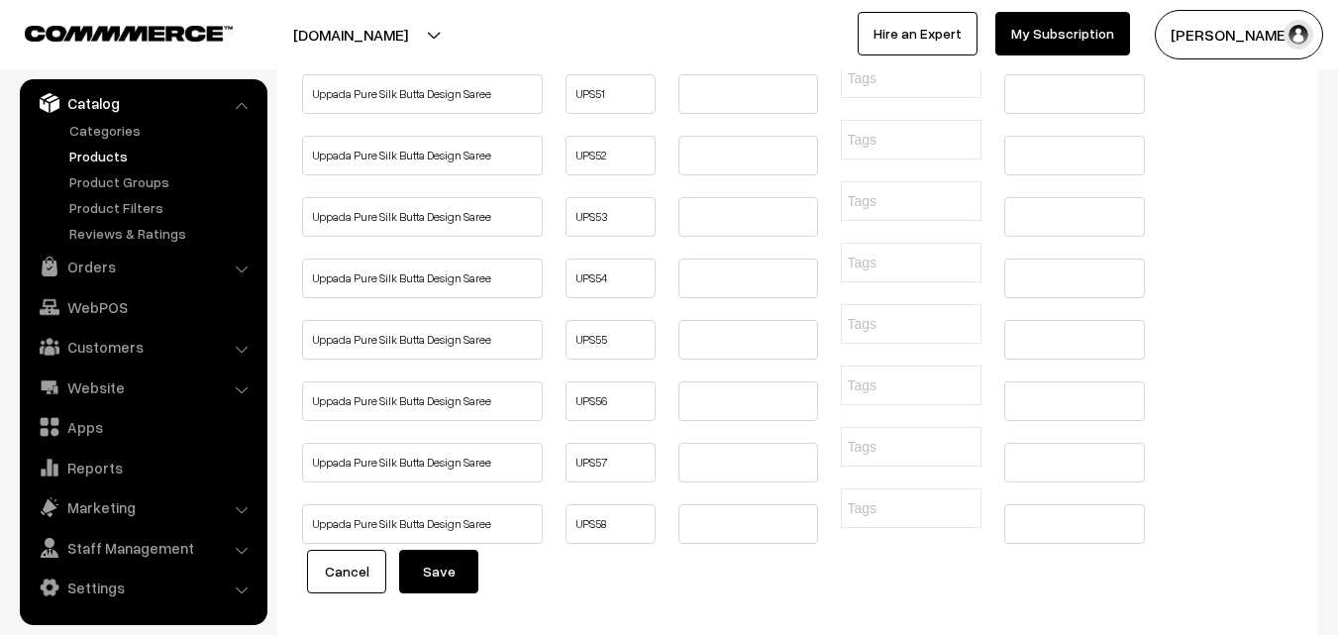
scroll to position [0, 0]
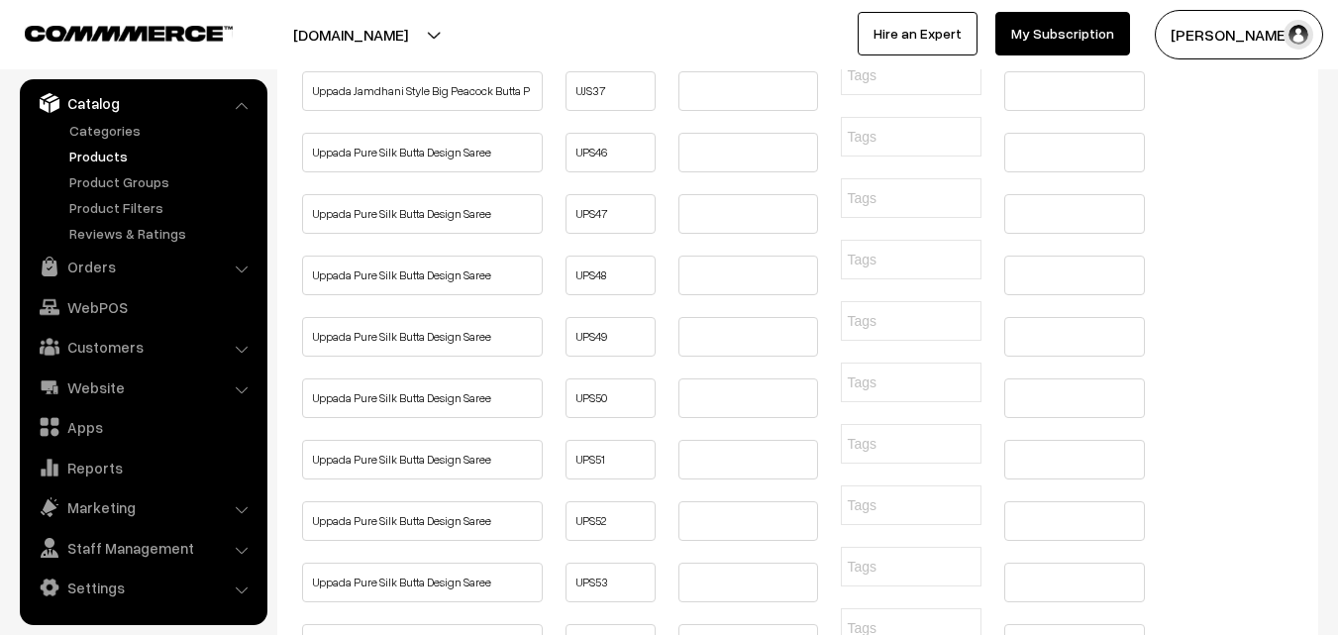
scroll to position [6993, 0]
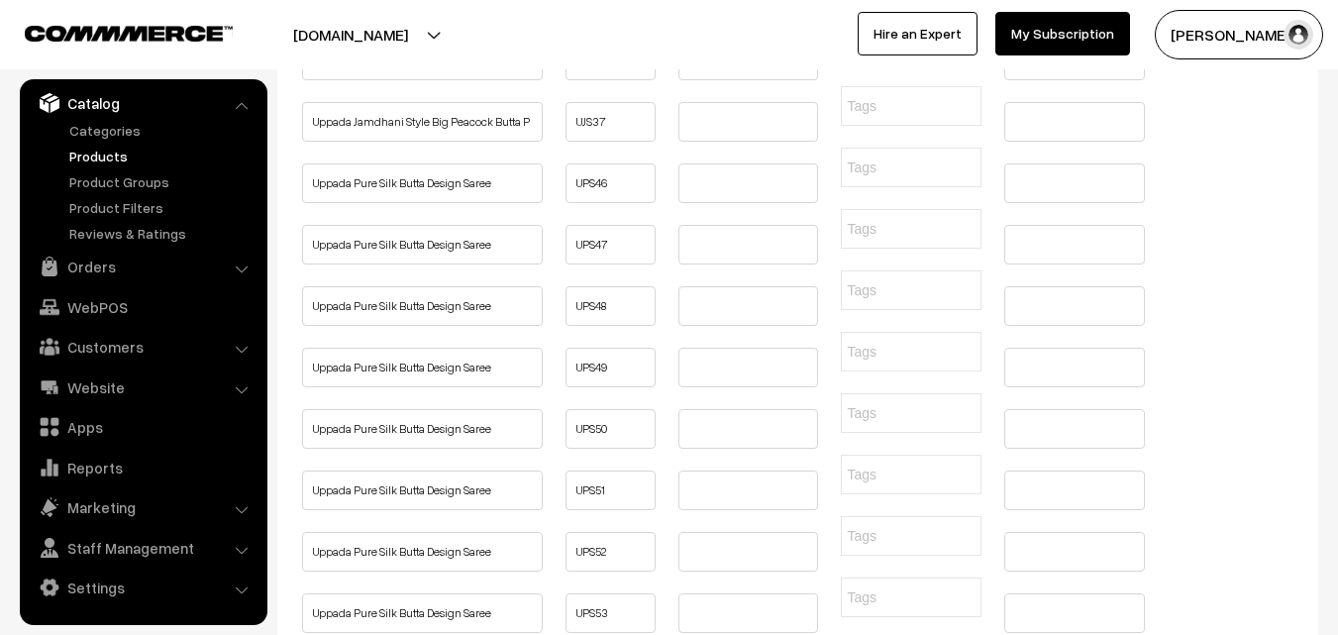
type input "Buy Pochampally Ikkat Pure Silk Saree Online"
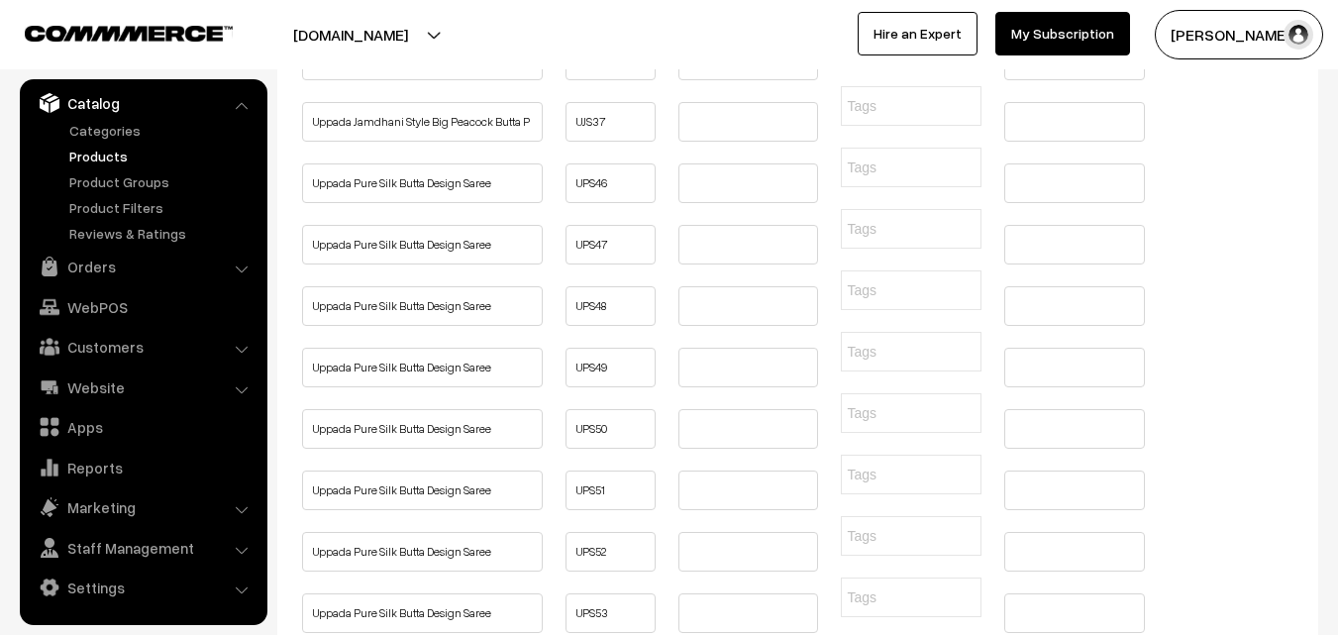
scroll to position [0, 0]
type input "Buy Pochampally Ikkat Pure Silk Saree Online"
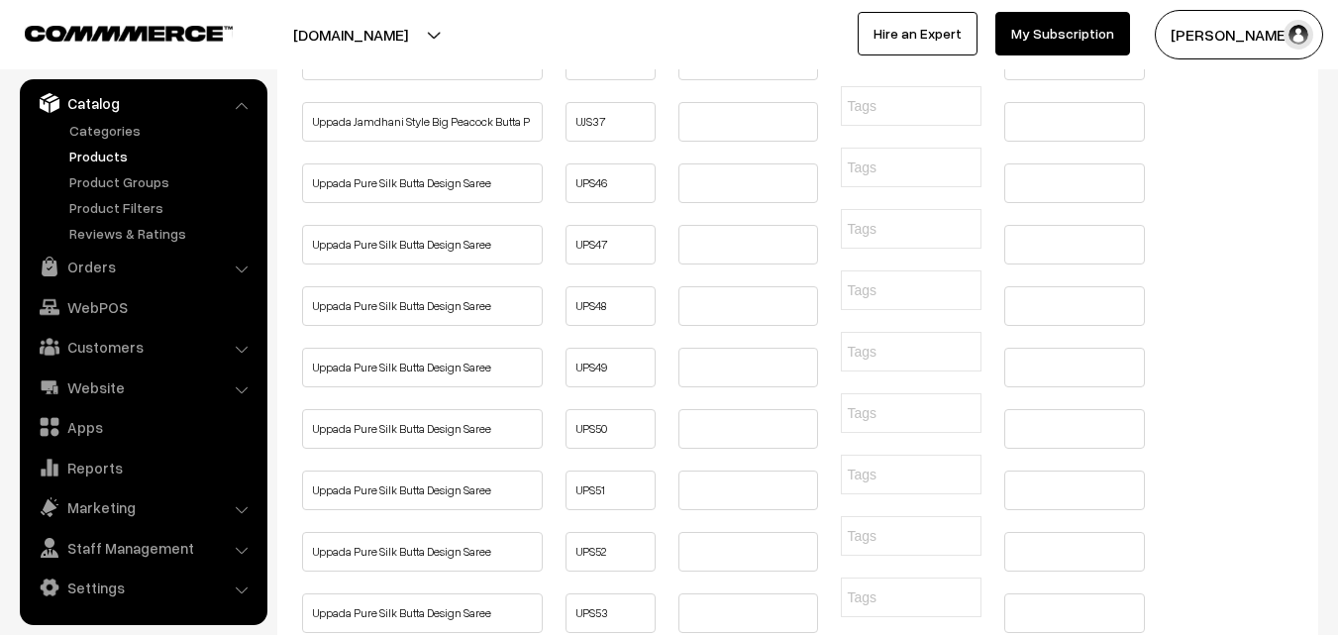
type input "Buy Pochampally Ikkat Pure Silk Saree Online"
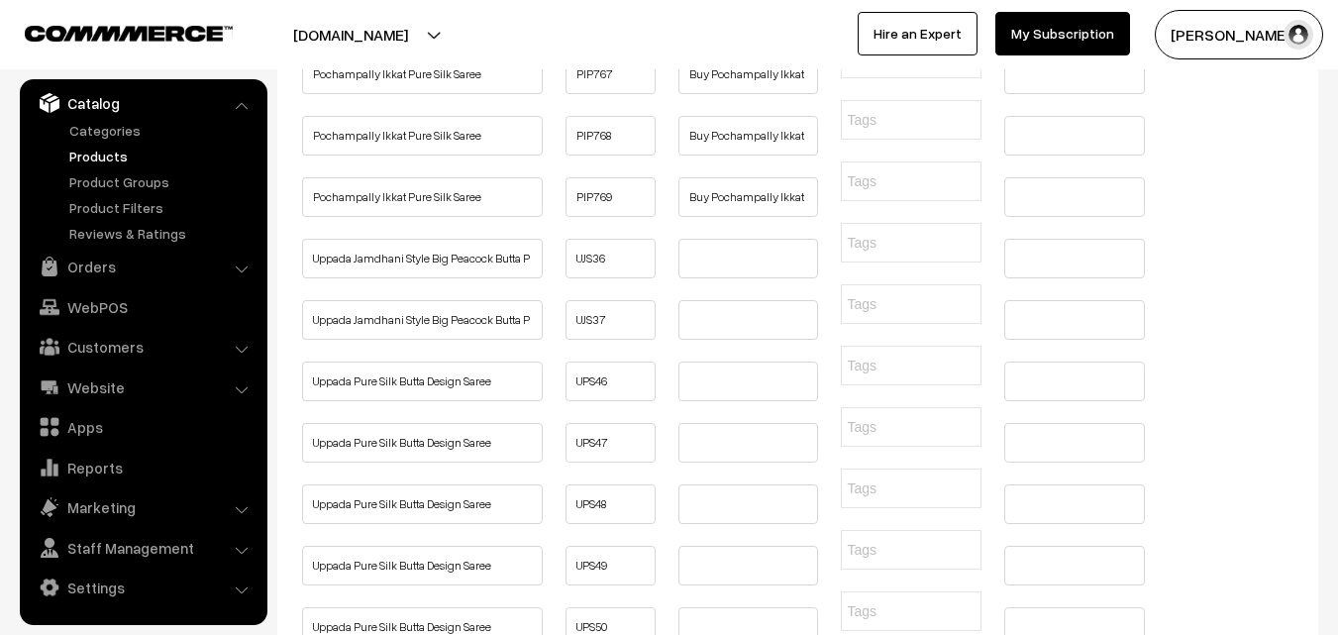
type input "Buy Pochampally Ikkat Pure Silk Saree Online"
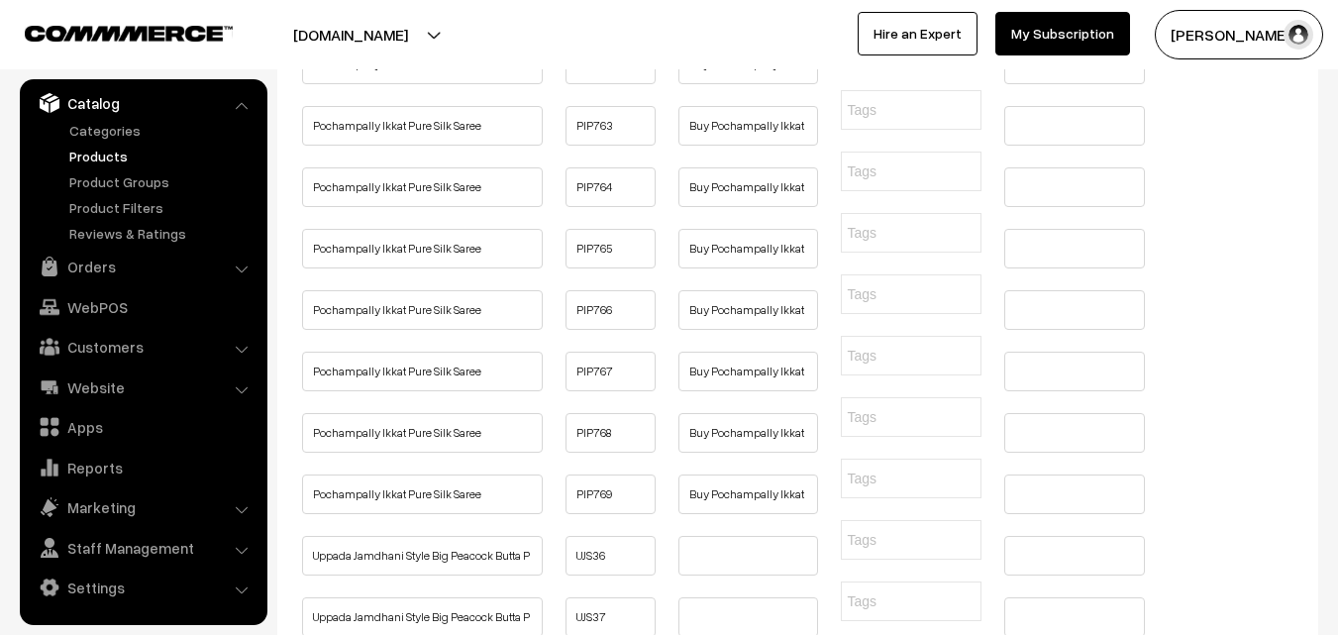
type input "Buy Pochampally Ikkat Pure Silk Saree Online"
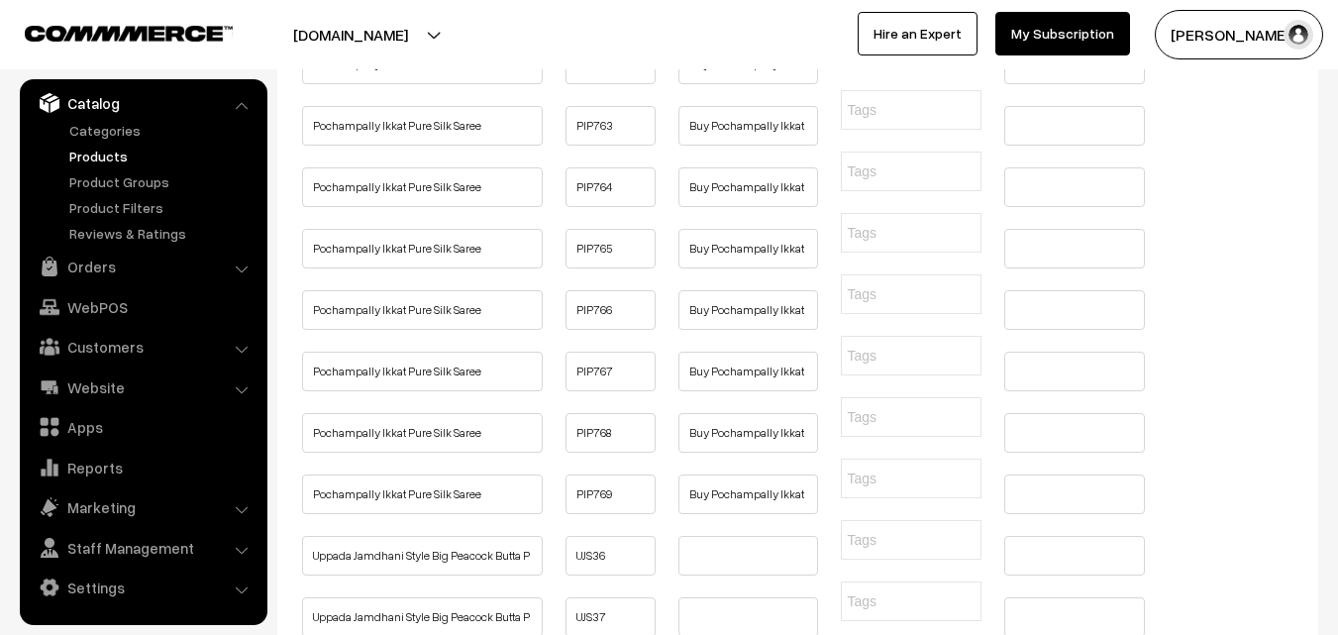
type input "Buy Pochampally Ikkat Pure Silk Saree Online"
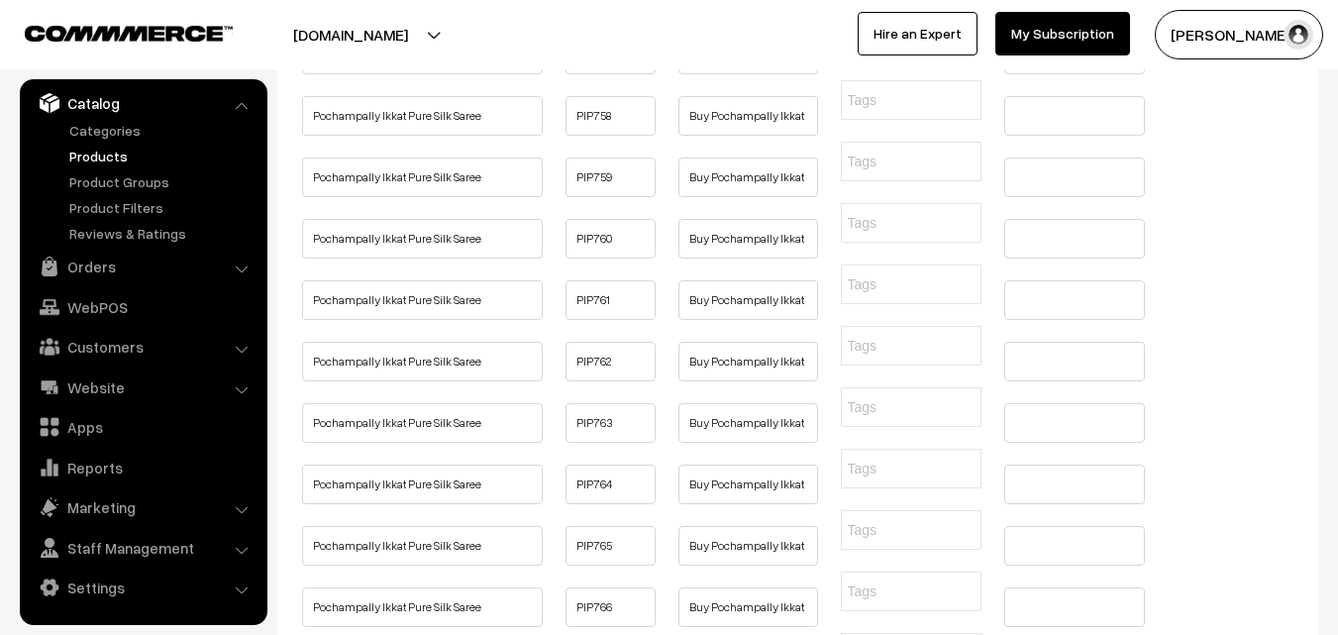
type input "Buy Pochampally Ikkat Pure Silk Saree Online"
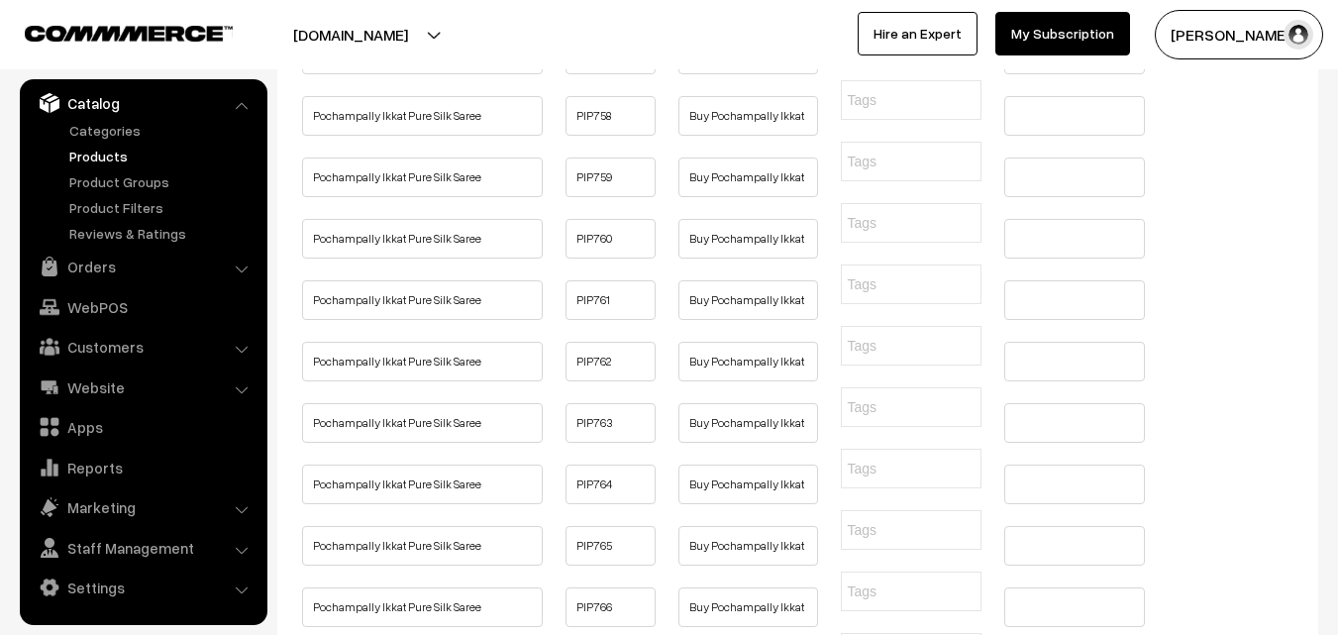
type input "Buy Pochampally Ikkat Pure Silk Saree Online"
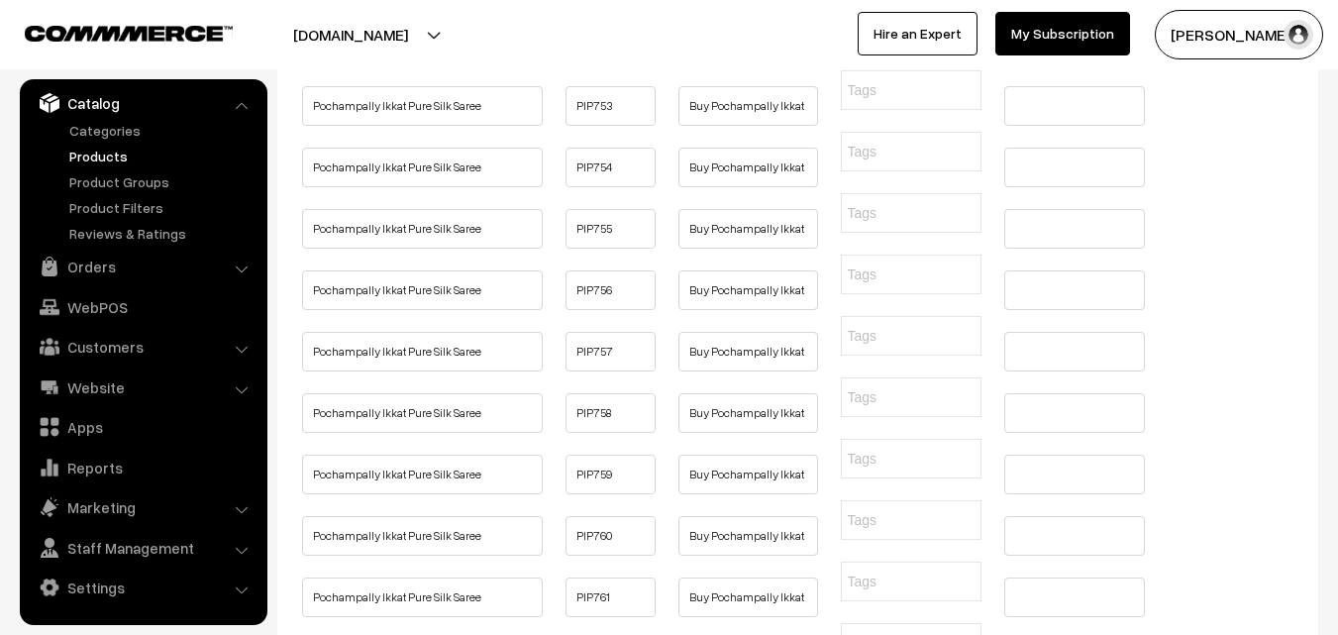
type input "Buy Pochampally Ikkat Pure Silk Saree Online"
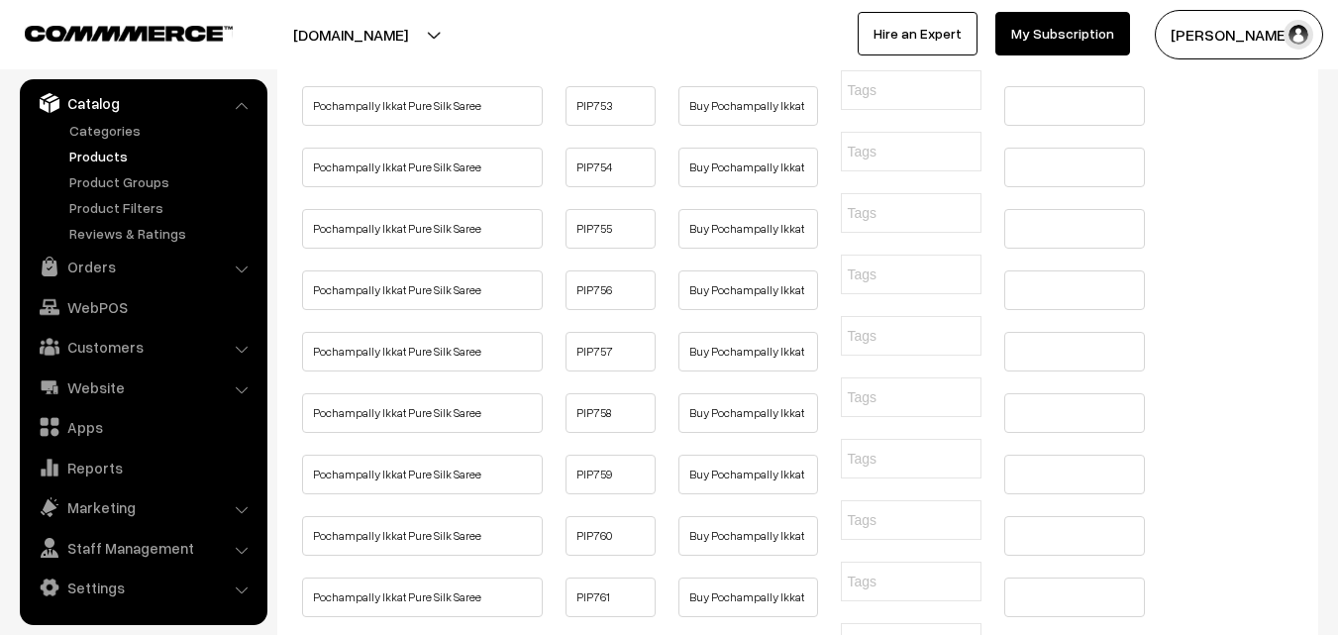
type input "Buy Pochampally Ikkat Pure Silk Saree Online"
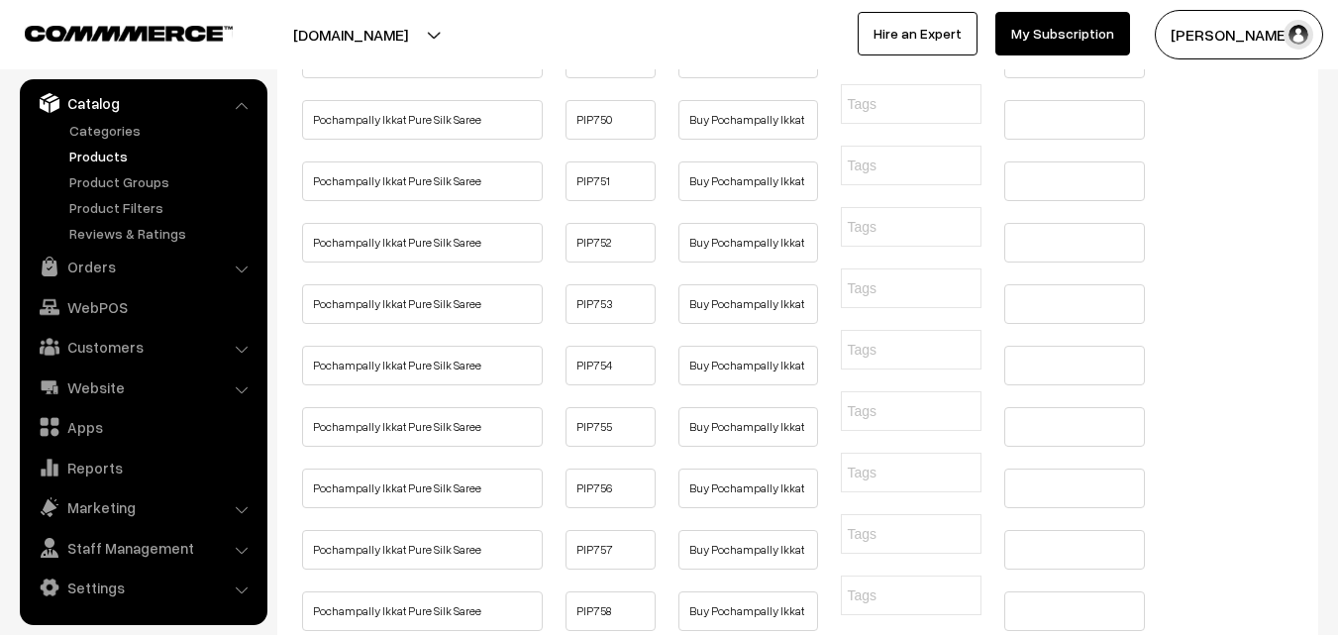
type input "Buy Pochampally Ikkat Pure Silk Saree Online"
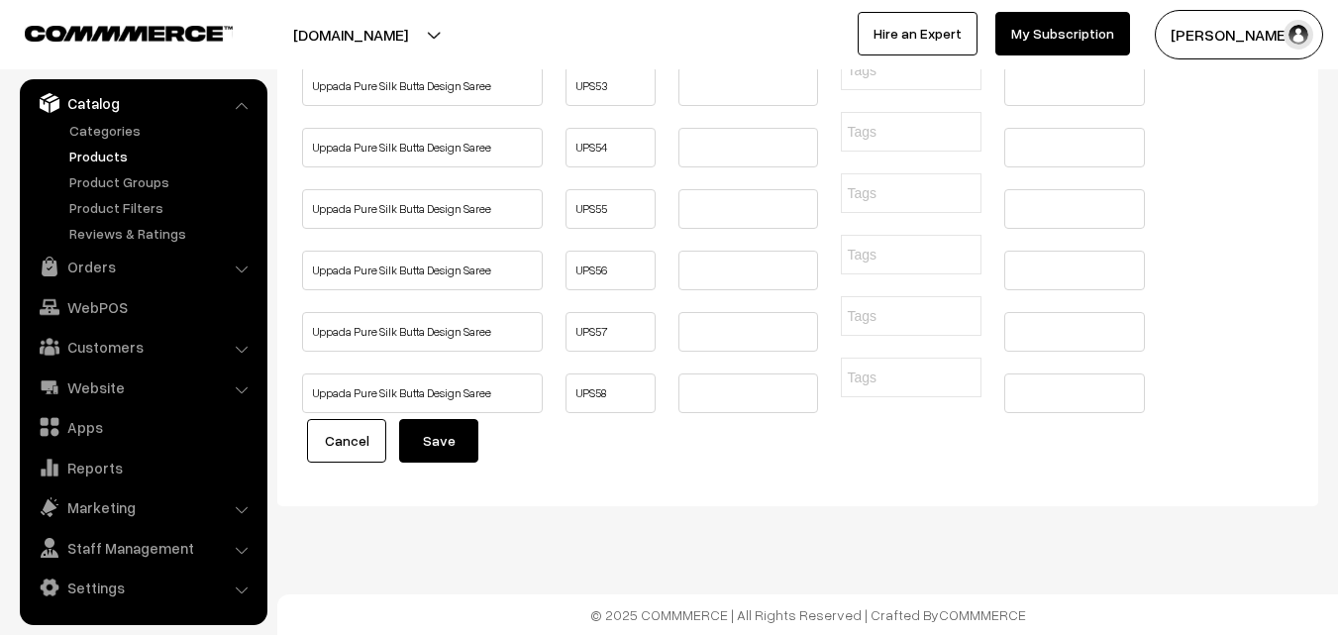
scroll to position [7885, 0]
type input "Buy Pochampally Ikkat Pure Silk Saree Online, Pure Quality, Pure Handloom, Silk…"
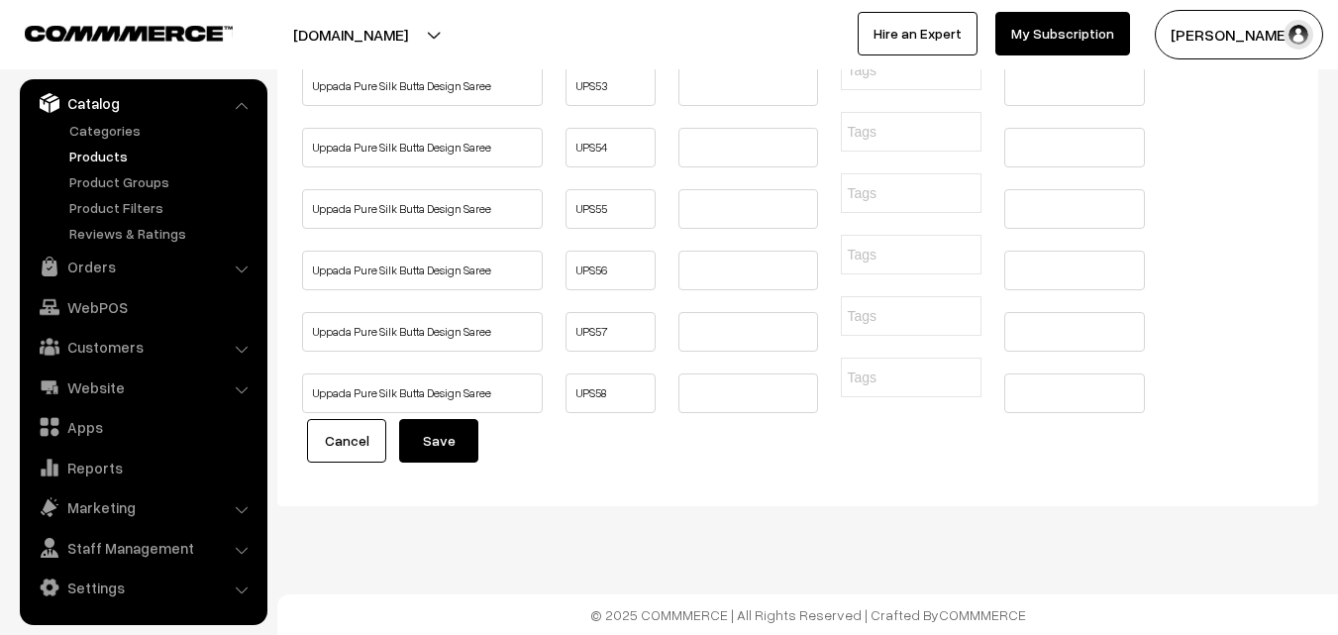
type input "Buy Pochampally Ikkat Pure Silk Saree Online, Pure Quality, Pure Handloom, Silk…"
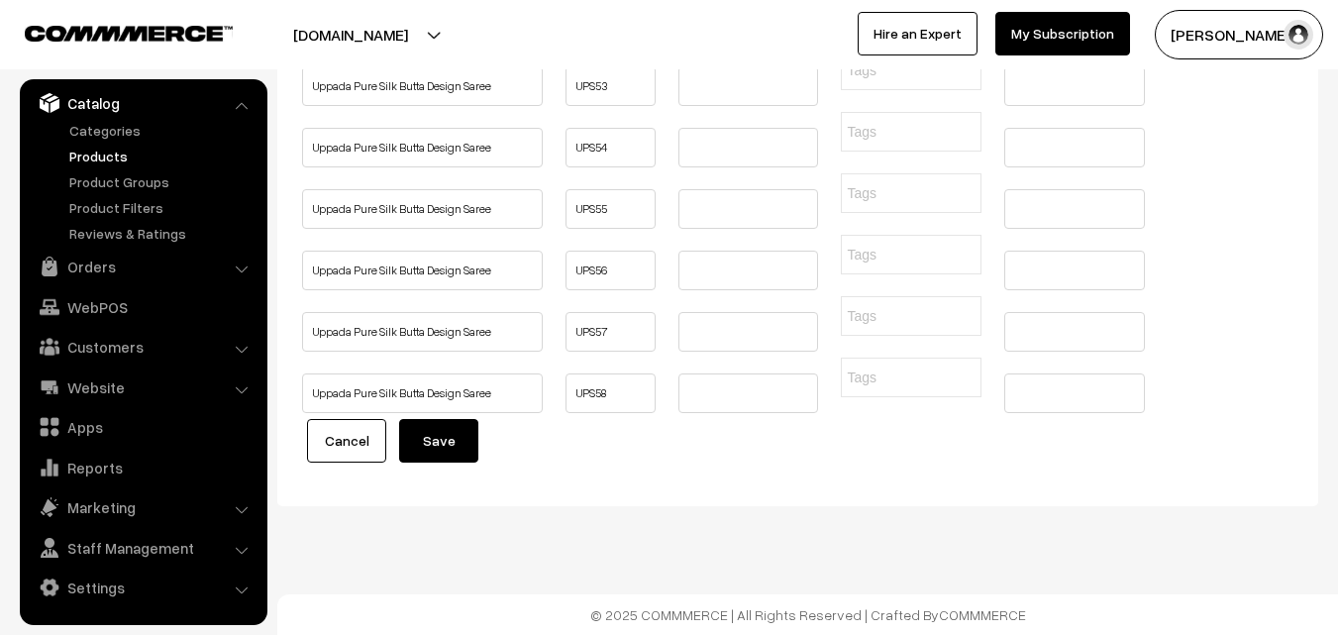
scroll to position [0, 457]
type input "Buy Pochampally Ikkat Pure Silk Saree Online, Pure Quality, Pure Handloom, Silk…"
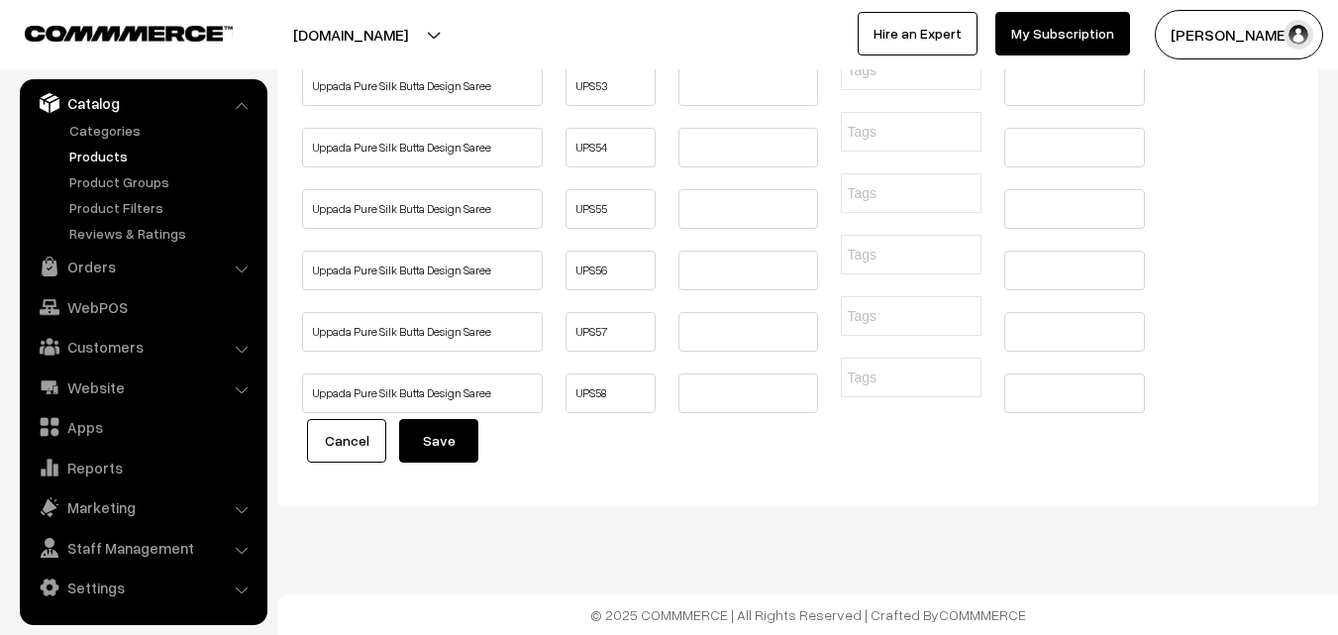
type input "Buy Pochampally Ikkat Pure Silk Saree Online, Pure Quality, Pure Handloom, Silk…"
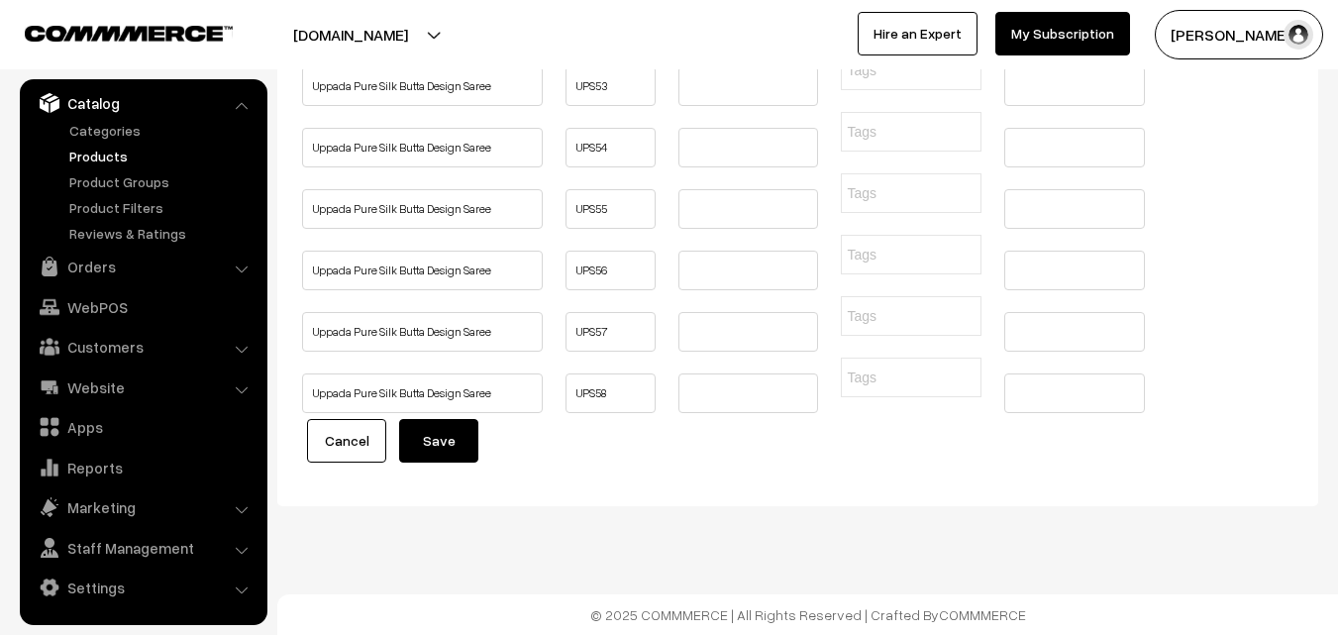
scroll to position [0, 0]
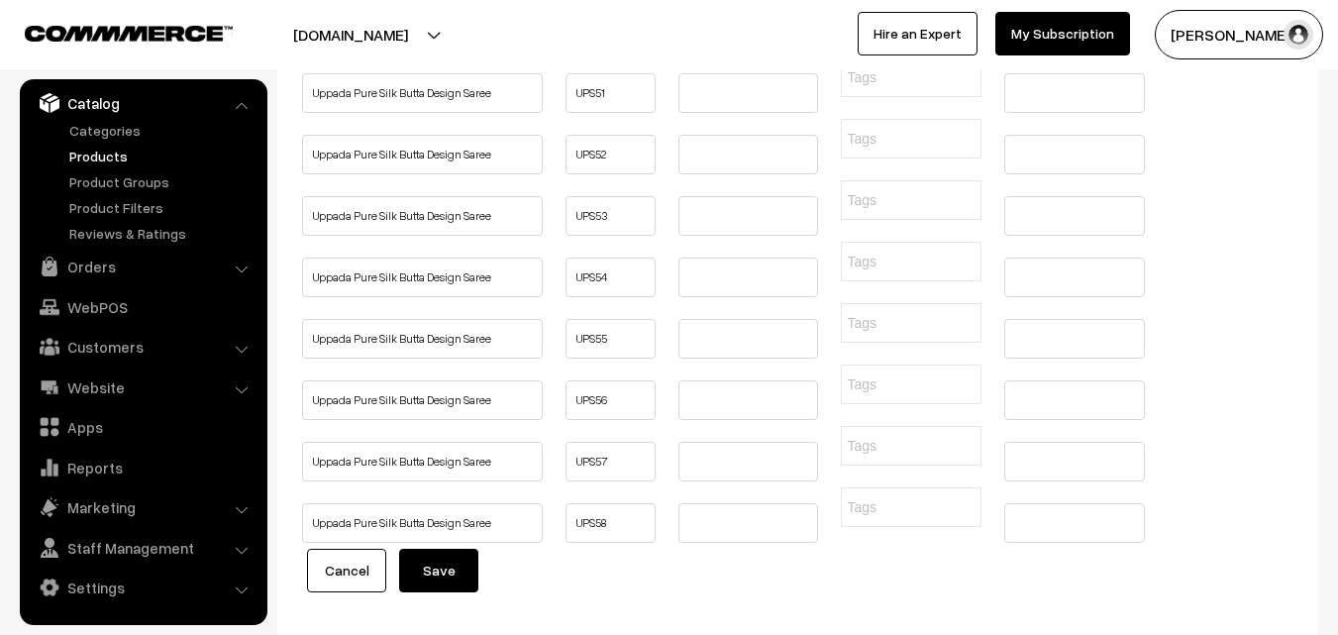
scroll to position [7390, 0]
type input "Buy Pochampally Ikkat Pure Silk Saree Online, Pure Quality, Pure Handloom, Silk…"
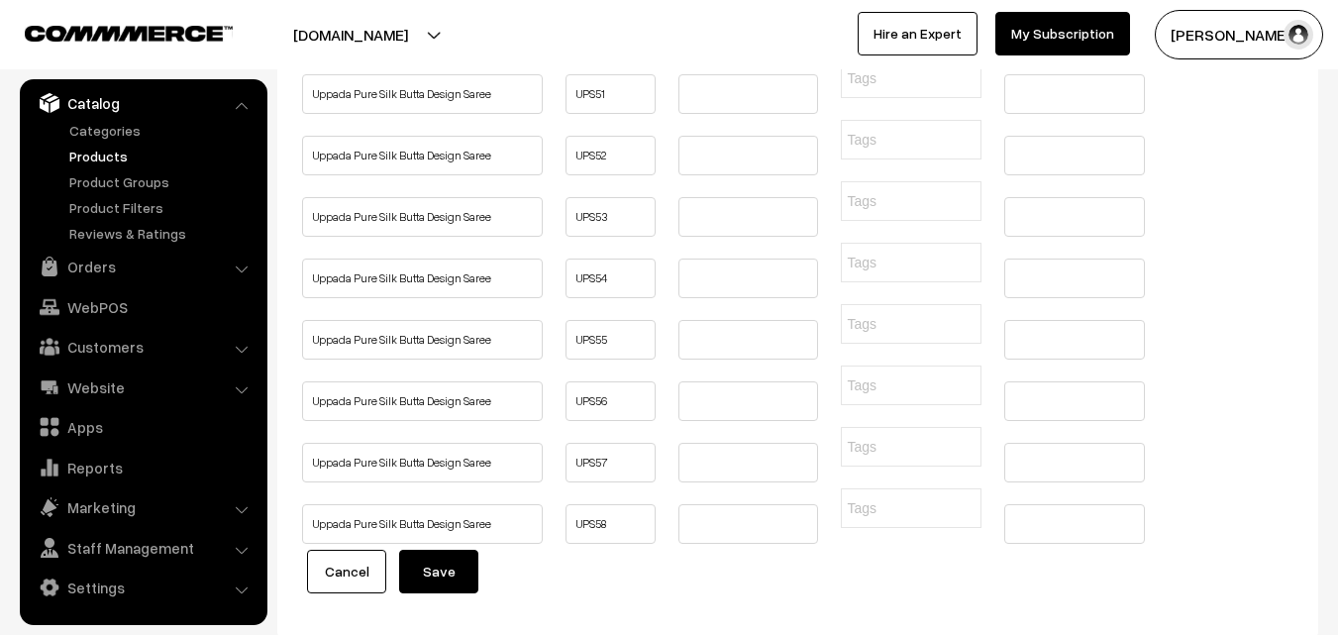
type input "Buy Pochampally Ikkat Pure Silk Saree Online, Pure Quality, Pure Handloom, Silk…"
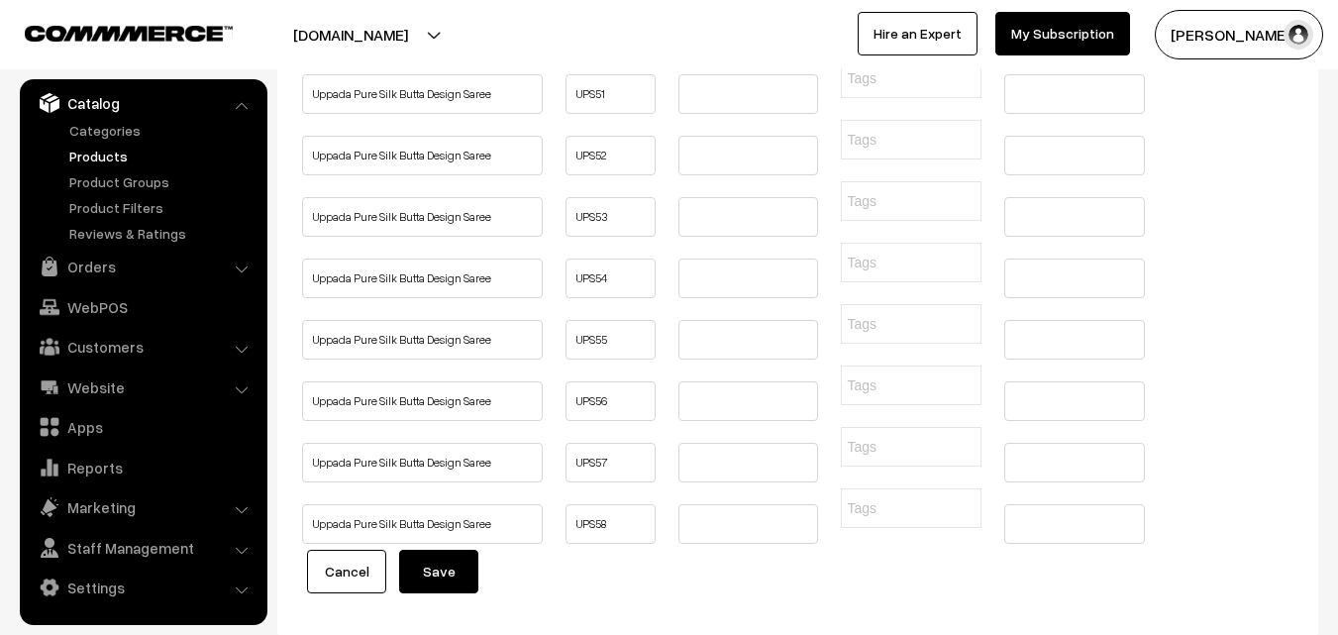
scroll to position [0, 0]
type input "Buy Pochampally Ikkat Pure Silk Saree Online, Pure Quality, Pure Handloom, Silk…"
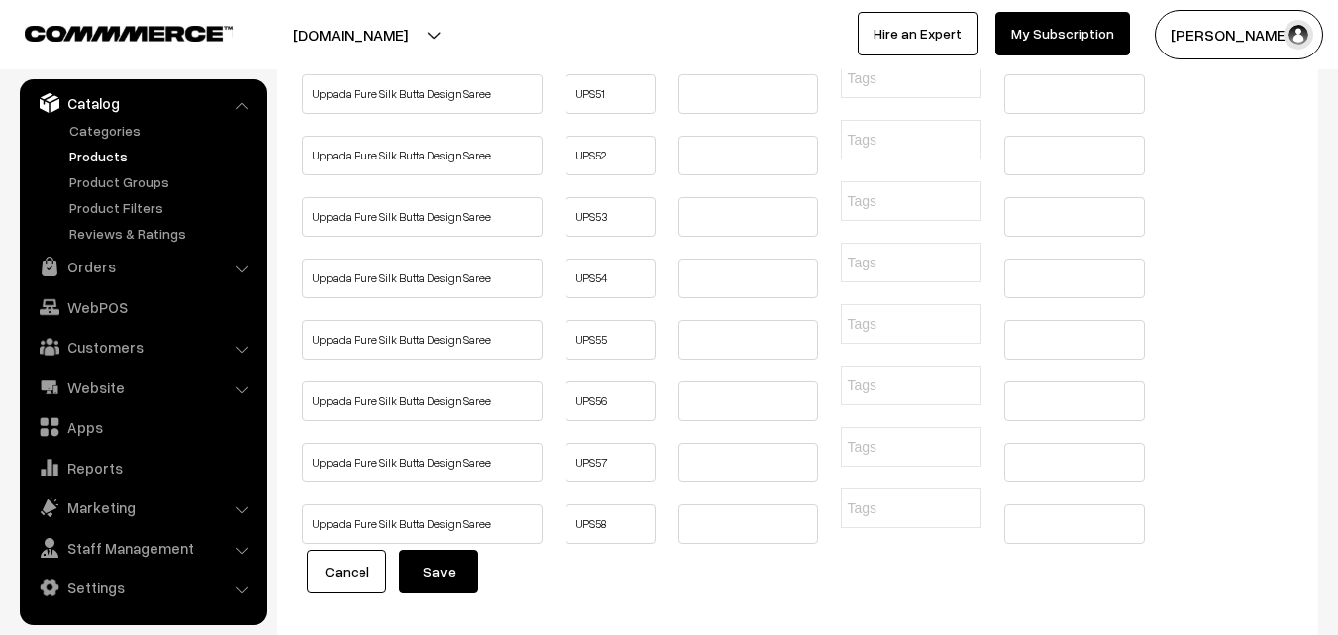
type input "Buy Pochampally Ikkat Pure Silk Saree Online, Pure Quality, Pure Handloom, Silk…"
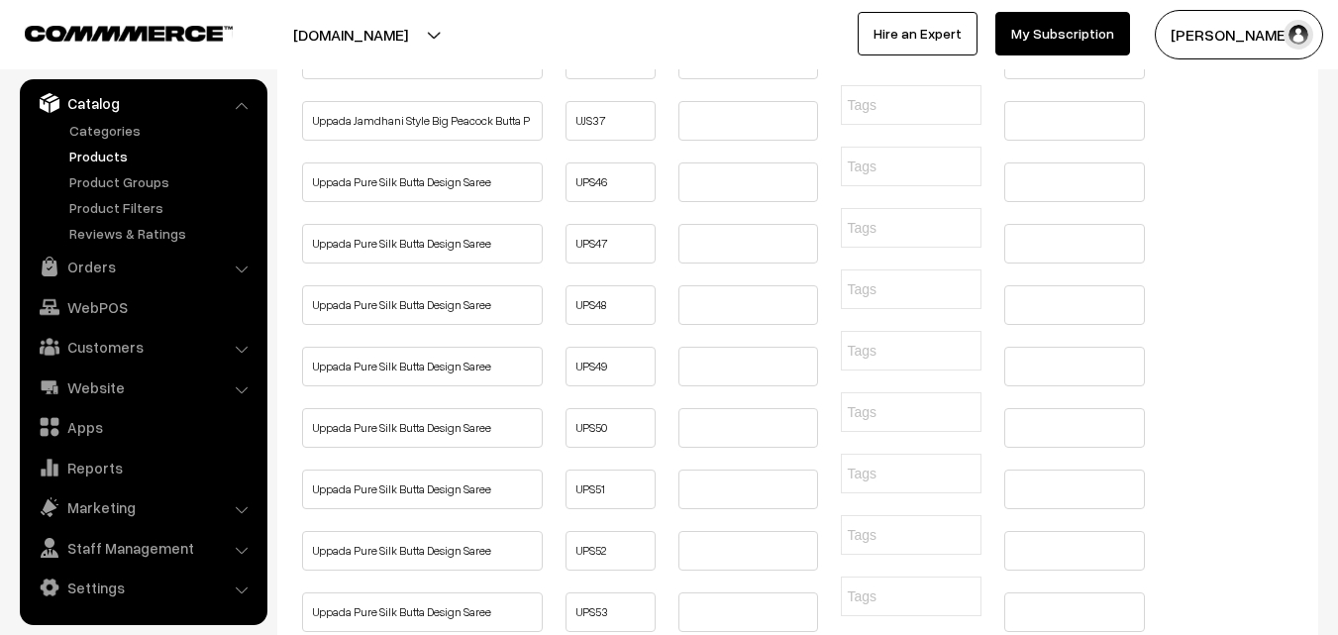
scroll to position [6993, 0]
type input "Buy Pochampally Ikkat Pure Silk Saree Online, Pure Quality, Pure Handloom, Silk…"
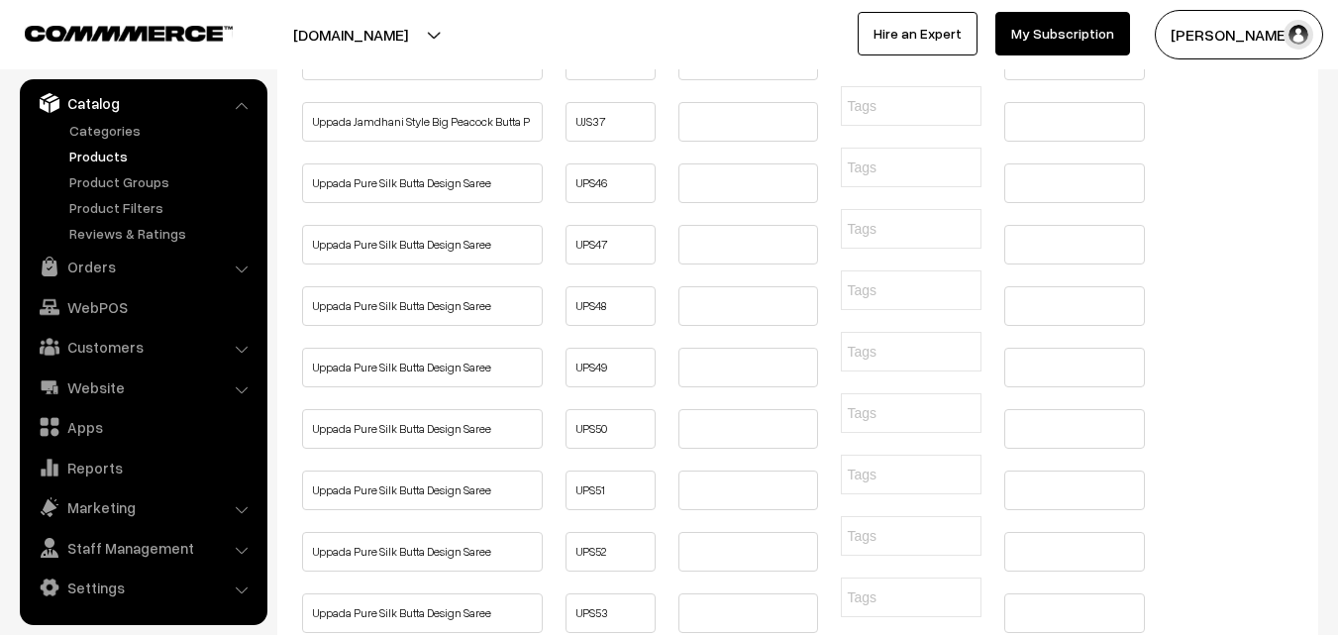
type input "Buy Pochampally Ikkat Pure Silk Saree Online, Pure Quality, Pure Handloom, Silk…"
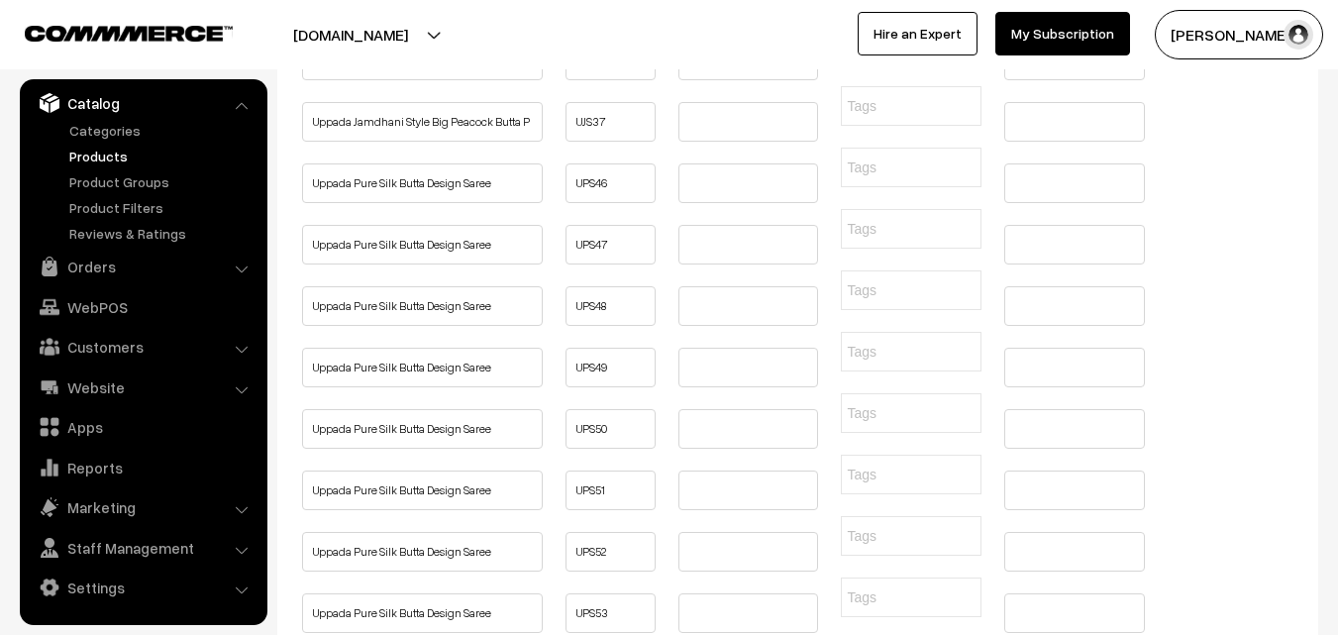
type input "Buy Pochampally Ikkat Pure Silk Saree Online, Pure Quality, Pure Handloom, Silk…"
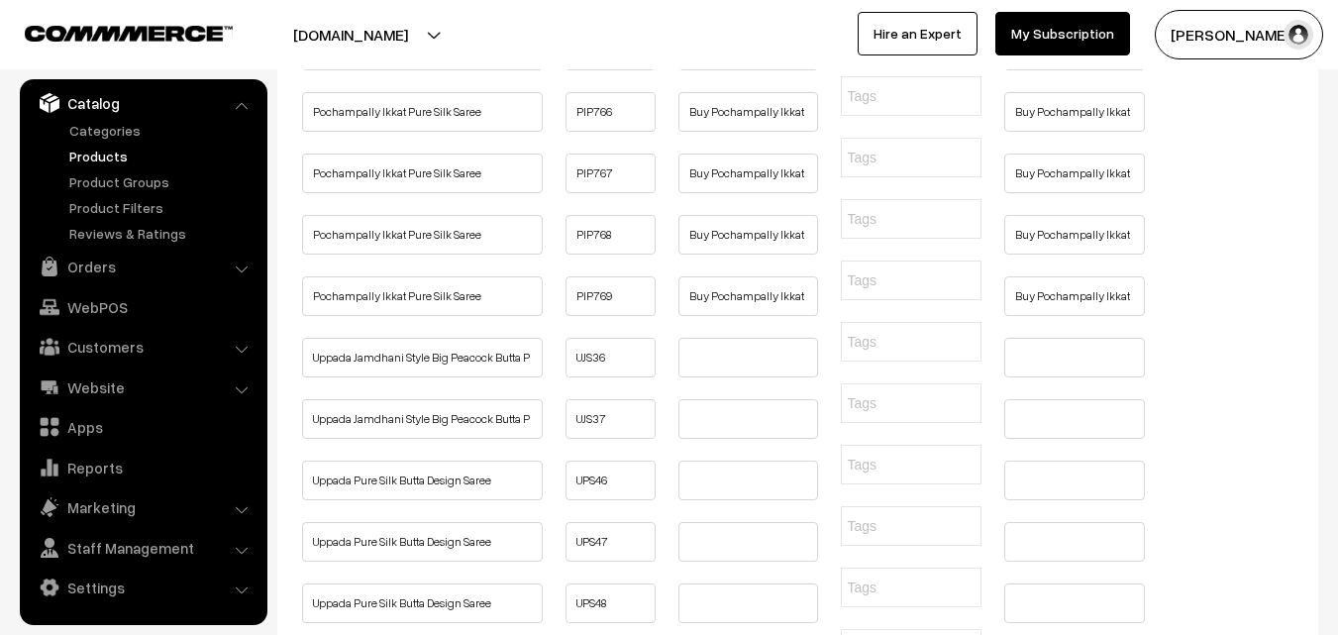
type input "Buy Pochampally Ikkat Pure Silk Saree Online, Pure Quality, Pure Handloom, Silk…"
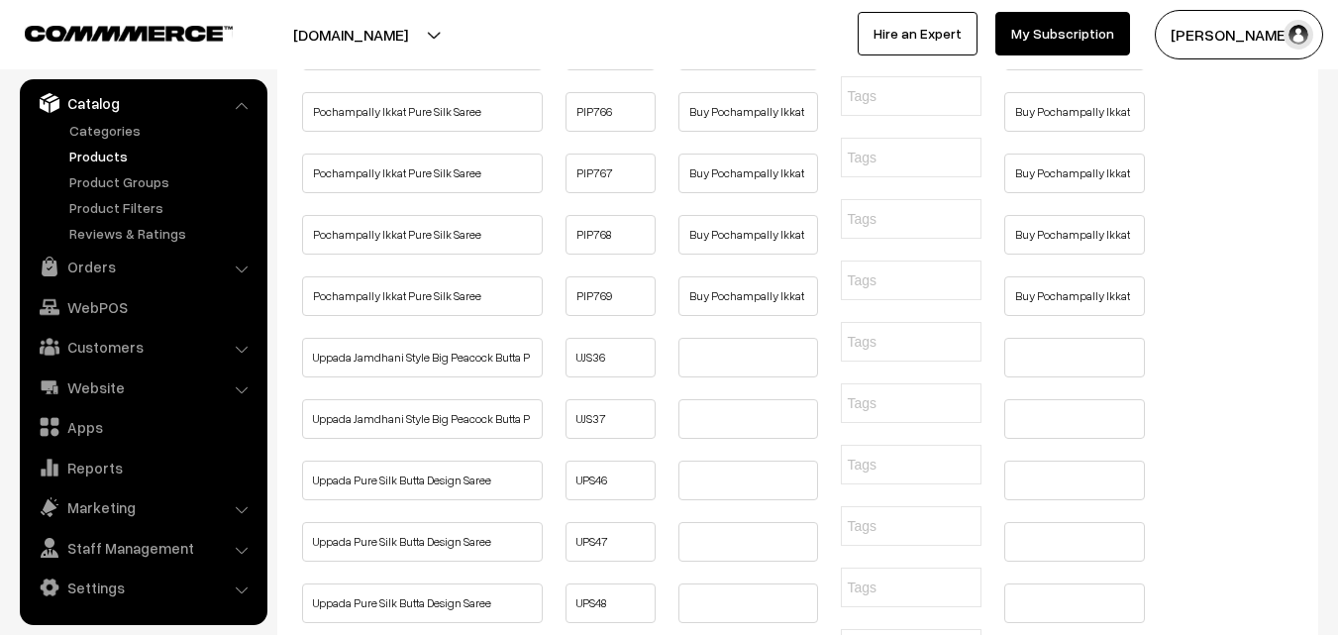
type input "Buy Pochampally Ikkat Pure Silk Saree Online, Pure Quality, Pure Handloom, Silk…"
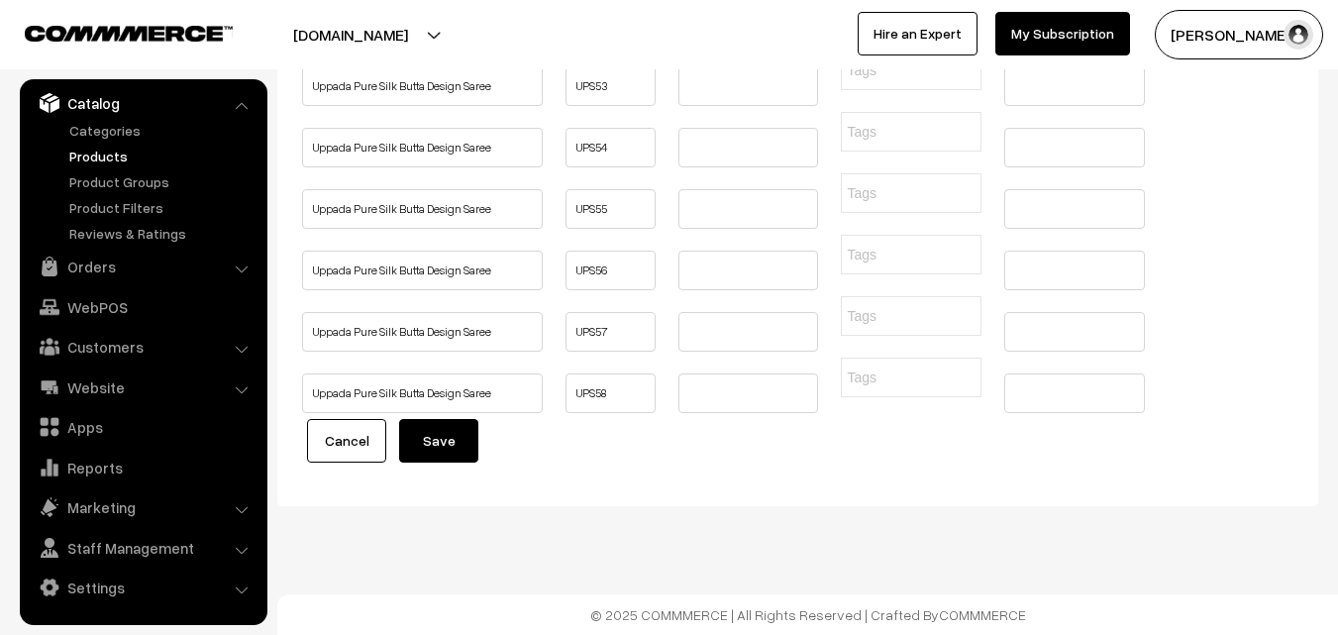
drag, startPoint x: 311, startPoint y: 242, endPoint x: 549, endPoint y: 245, distance: 237.7
drag, startPoint x: 386, startPoint y: 319, endPoint x: 491, endPoint y: 319, distance: 105.0
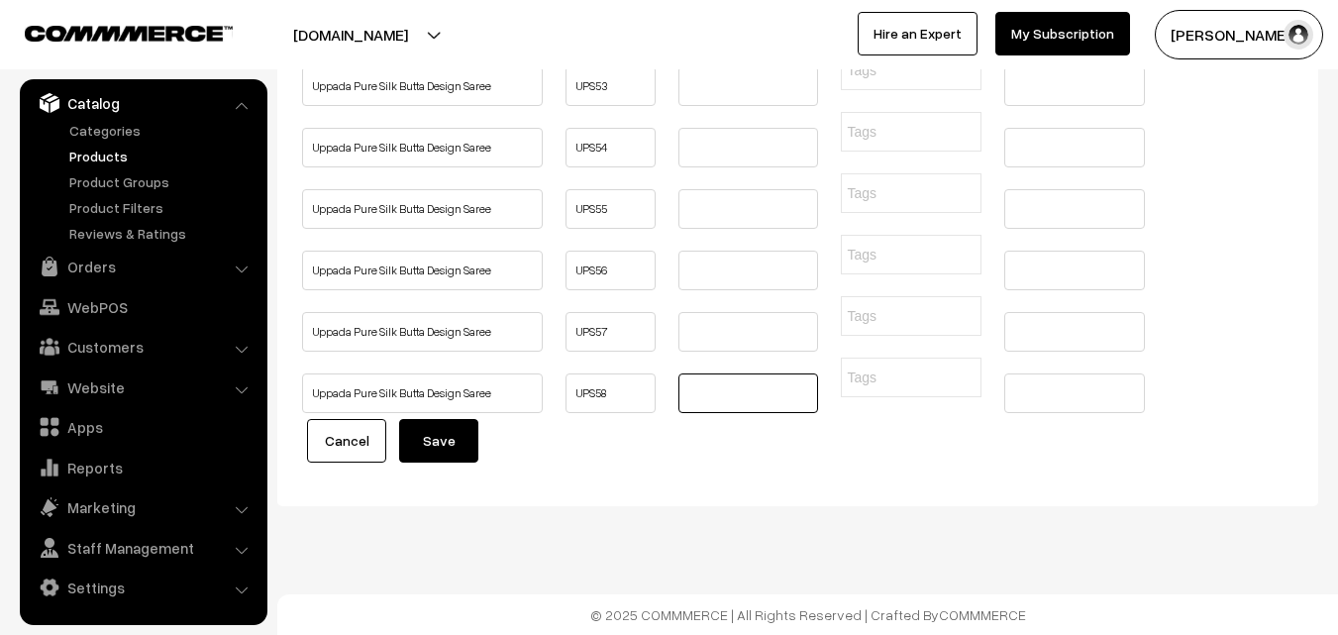
click at [704, 413] on input "text" at bounding box center [748, 393] width 141 height 40
click at [702, 352] on input "text" at bounding box center [748, 332] width 141 height 40
click at [708, 290] on input "text" at bounding box center [748, 271] width 141 height 40
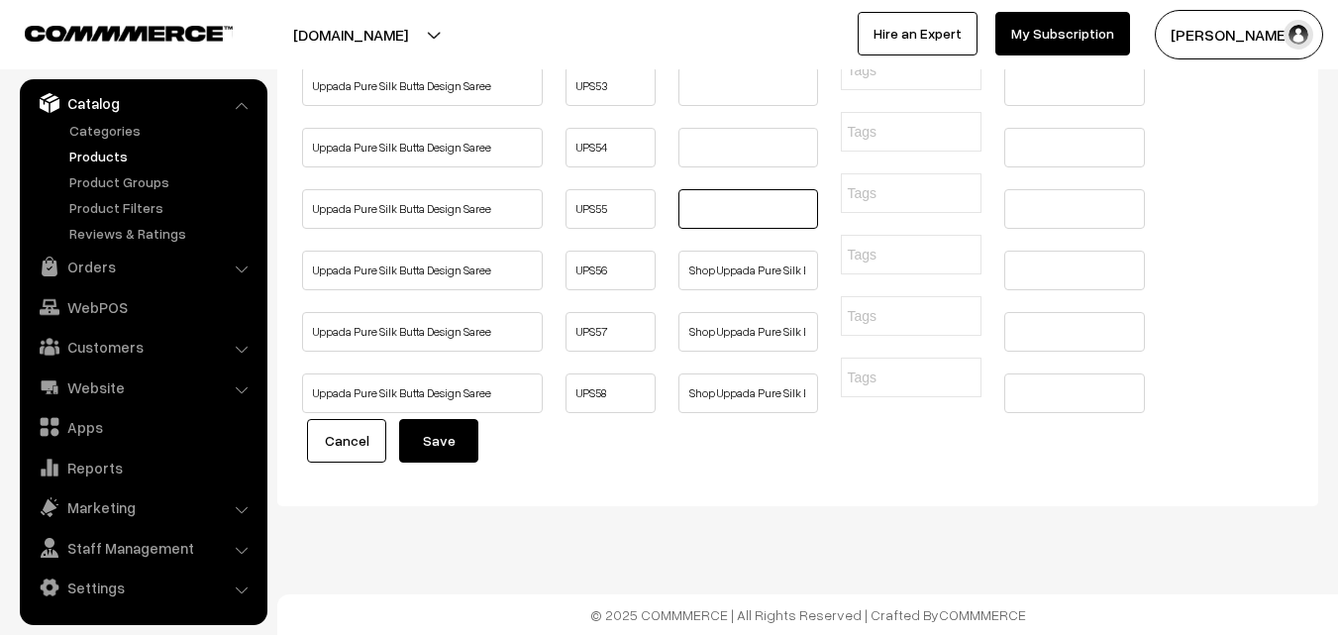
click at [716, 229] on input "text" at bounding box center [748, 209] width 141 height 40
click at [712, 167] on input "text" at bounding box center [748, 148] width 141 height 40
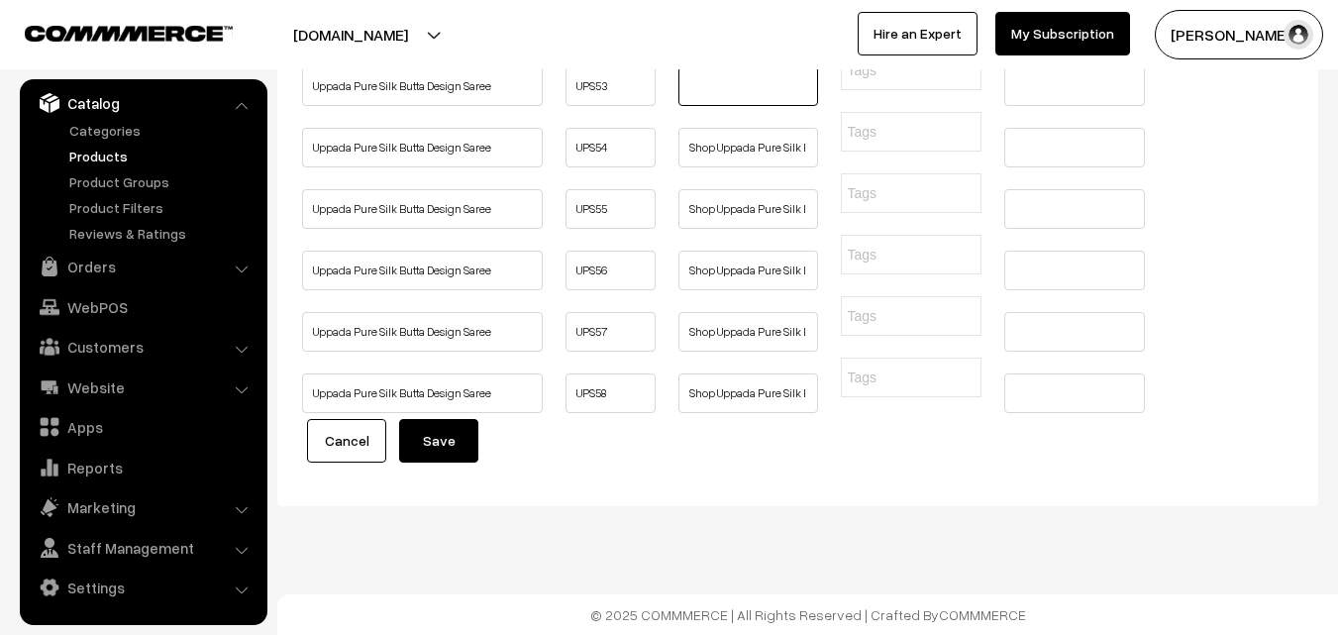
click at [713, 106] on input "text" at bounding box center [748, 86] width 141 height 40
click at [709, 45] on input "text" at bounding box center [748, 25] width 141 height 40
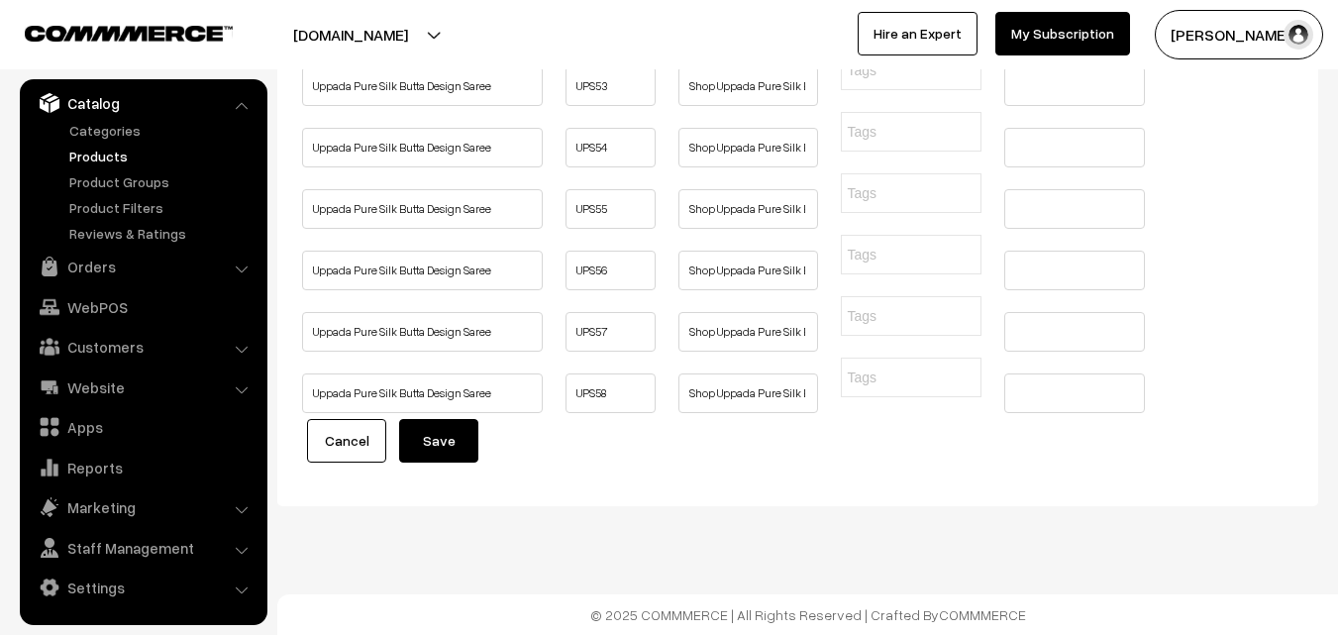
scroll to position [7885, 0]
click at [1082, 413] on input "text" at bounding box center [1074, 393] width 141 height 40
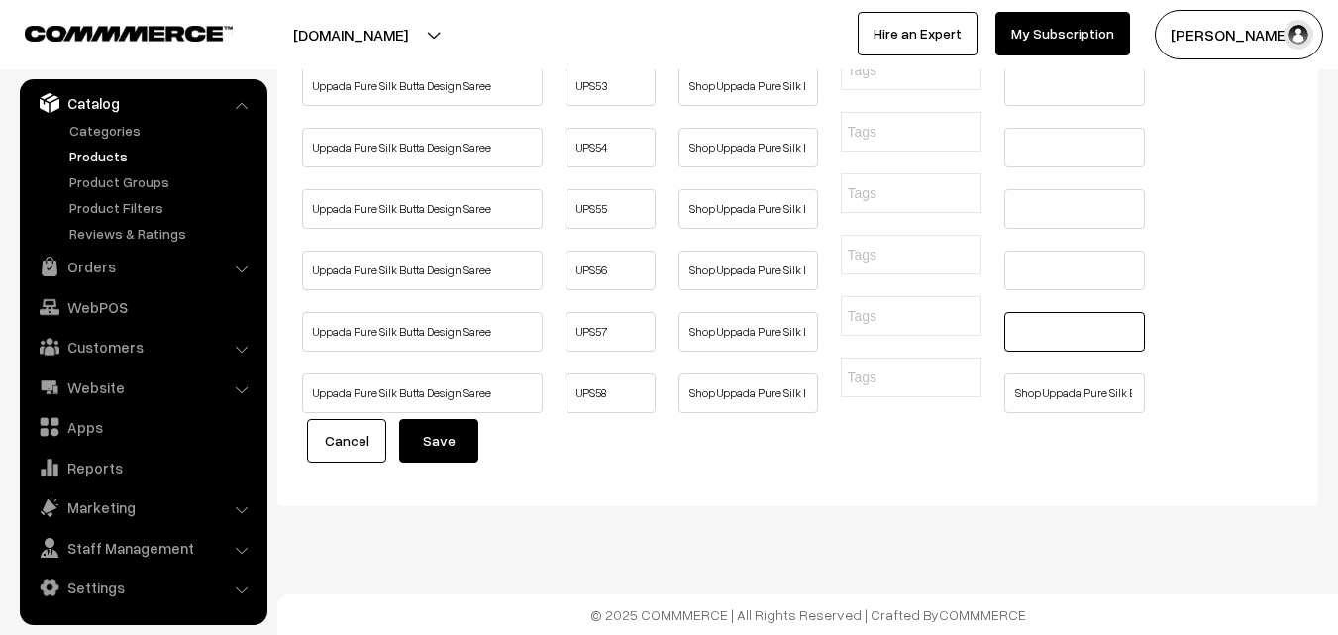
click at [1072, 352] on input "text" at bounding box center [1074, 332] width 141 height 40
click at [1048, 290] on input "text" at bounding box center [1074, 271] width 141 height 40
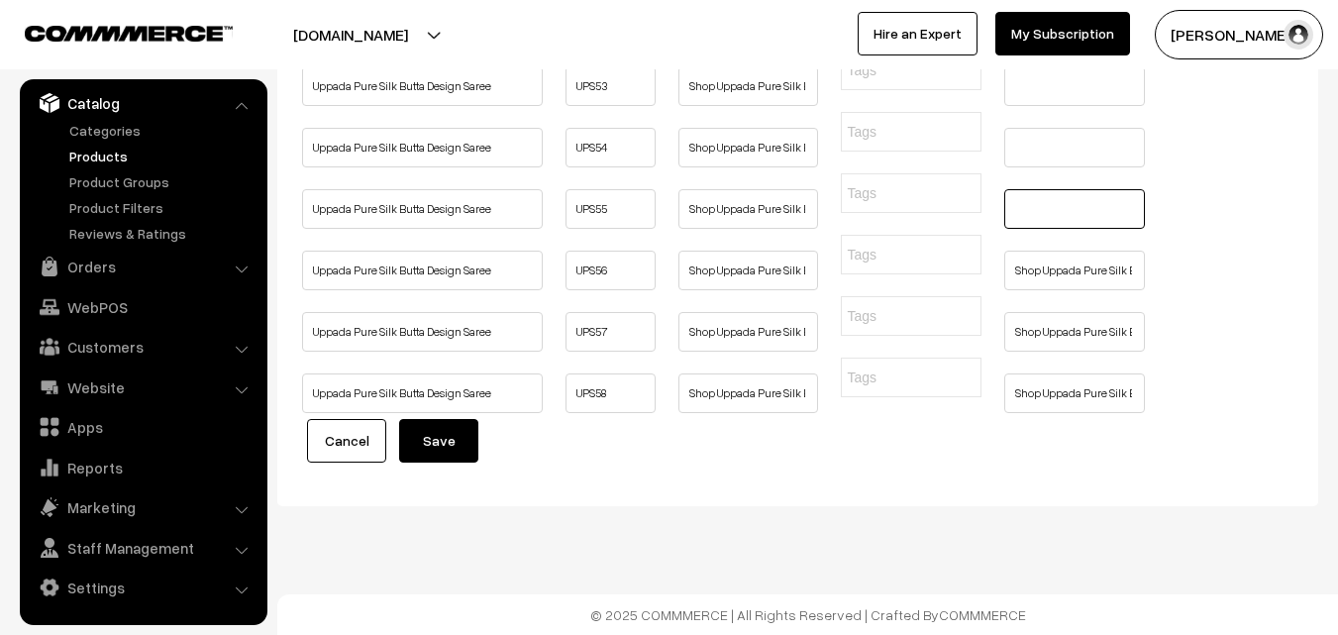
click at [1024, 229] on input "text" at bounding box center [1074, 209] width 141 height 40
click at [1026, 167] on input "text" at bounding box center [1074, 148] width 141 height 40
click at [1038, 106] on input "text" at bounding box center [1074, 86] width 141 height 40
click at [1065, 45] on input "text" at bounding box center [1074, 25] width 141 height 40
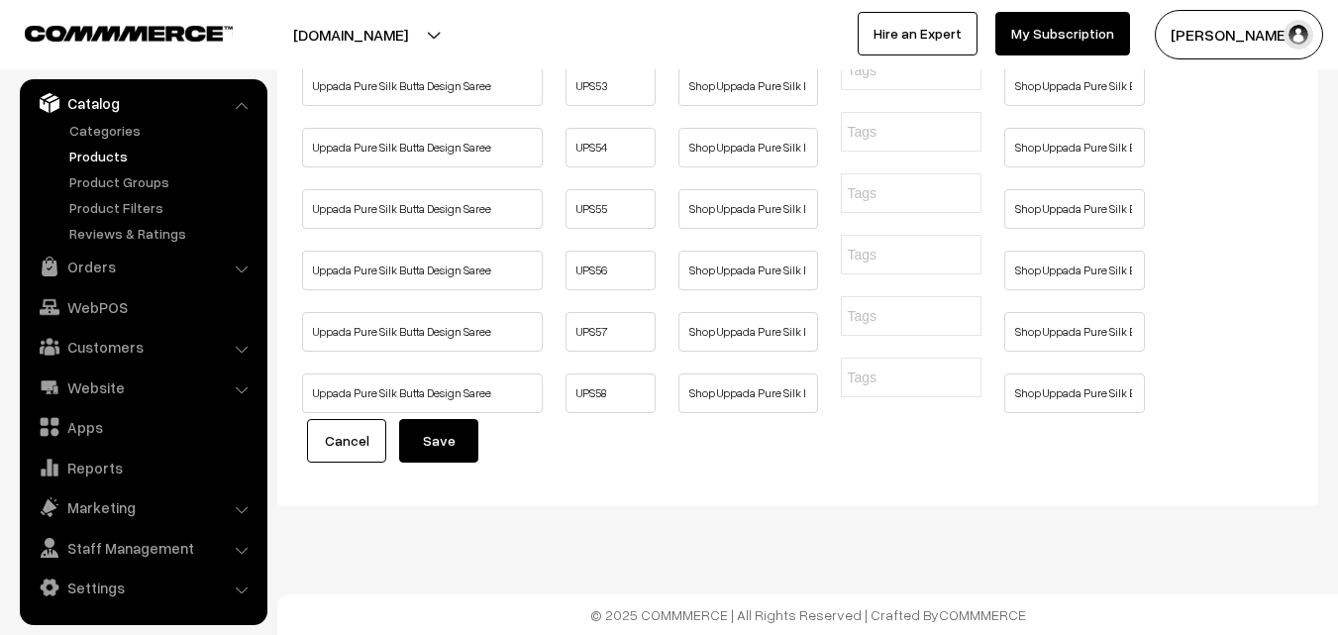
scroll to position [0, 533]
click at [452, 439] on button "Save" at bounding box center [438, 441] width 79 height 44
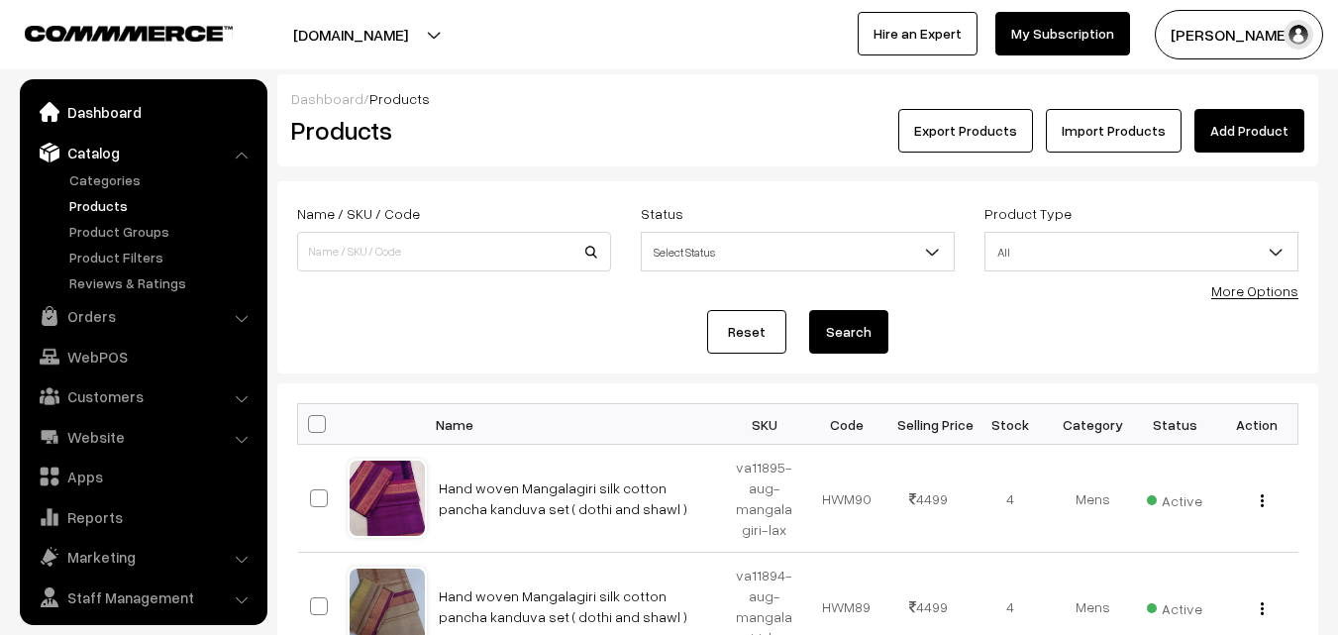
click at [119, 112] on link "Dashboard" at bounding box center [143, 112] width 236 height 36
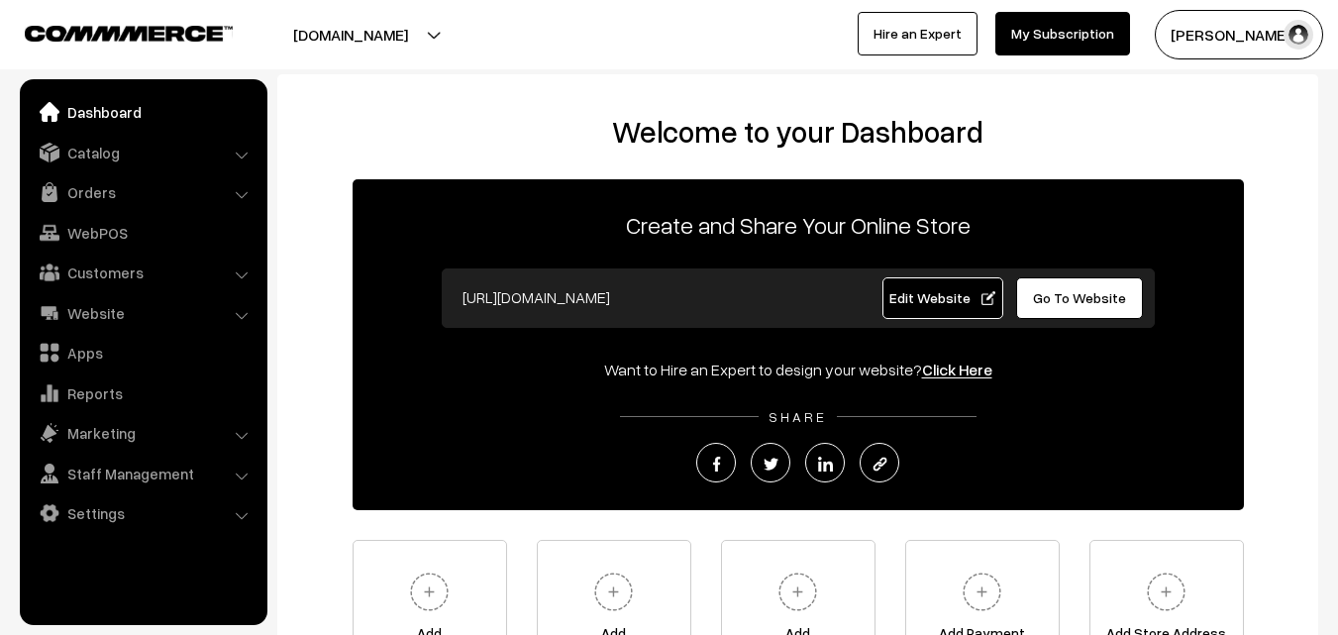
click at [104, 186] on link "Orders" at bounding box center [143, 192] width 236 height 36
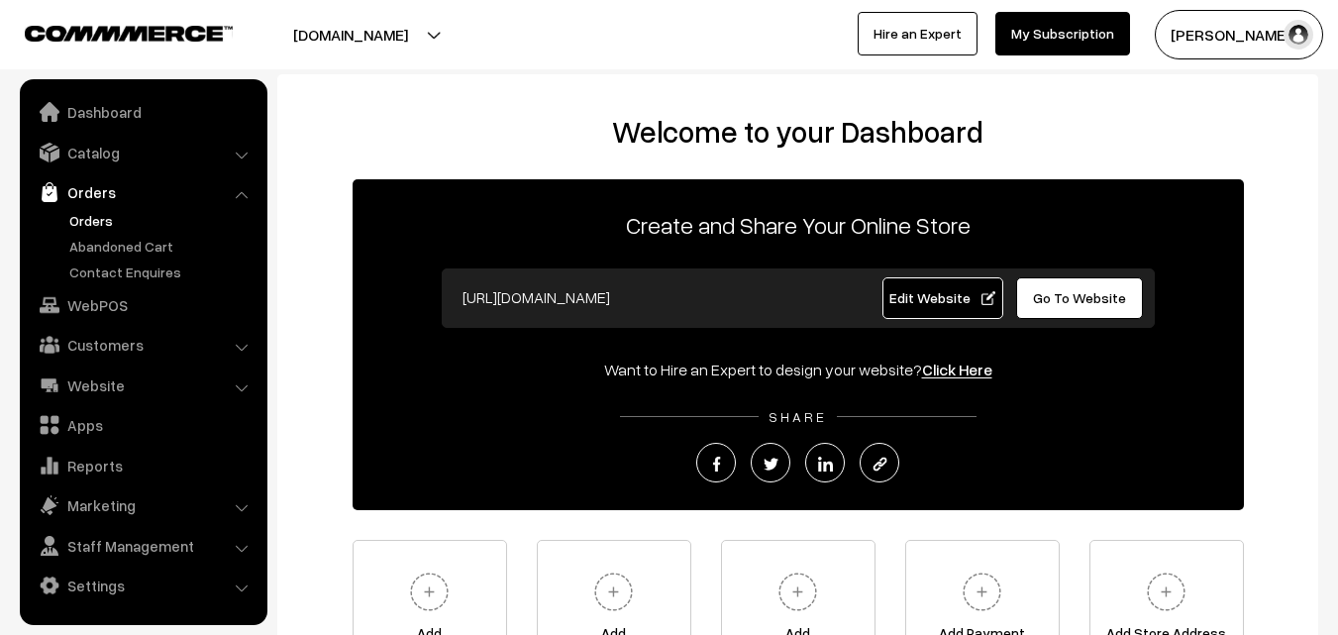
click at [105, 223] on link "Orders" at bounding box center [162, 220] width 196 height 21
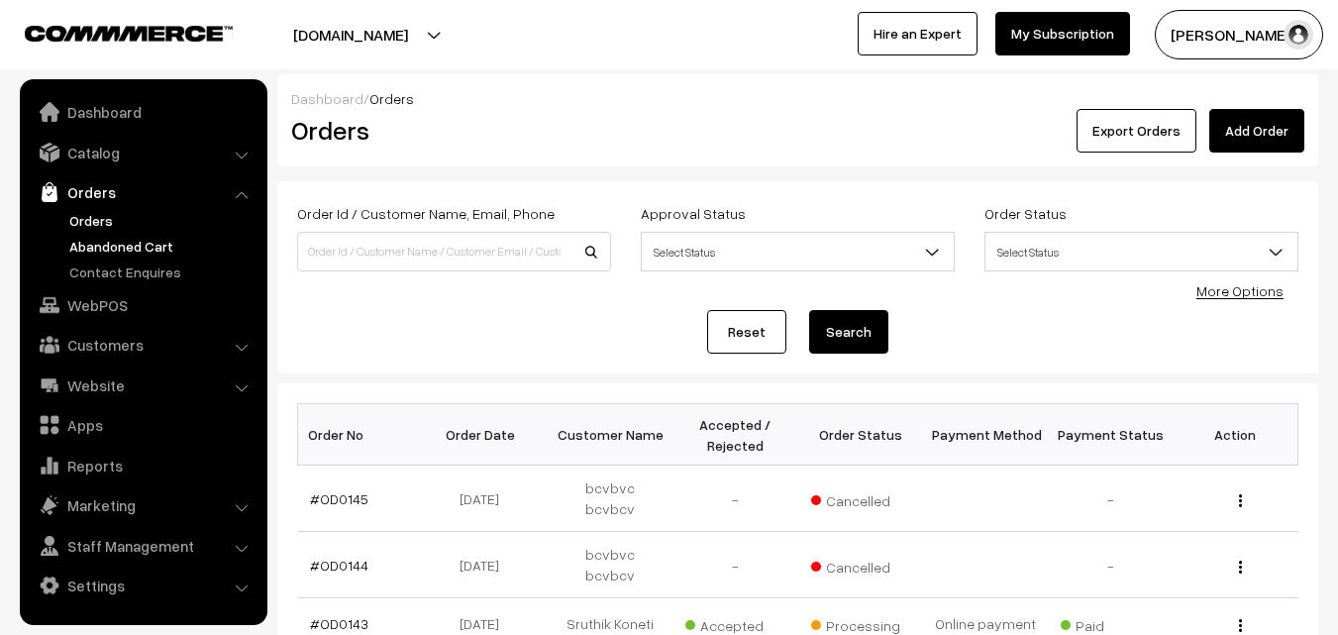
click at [97, 251] on link "Abandoned Cart" at bounding box center [162, 246] width 196 height 21
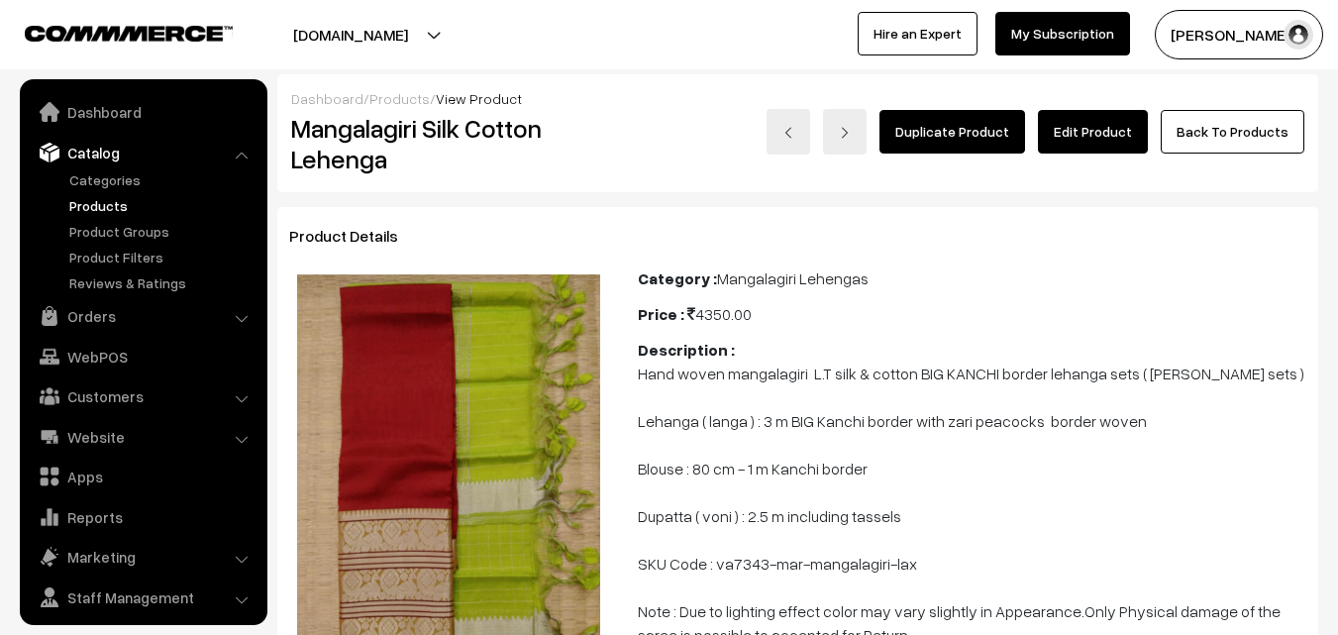
scroll to position [50, 0]
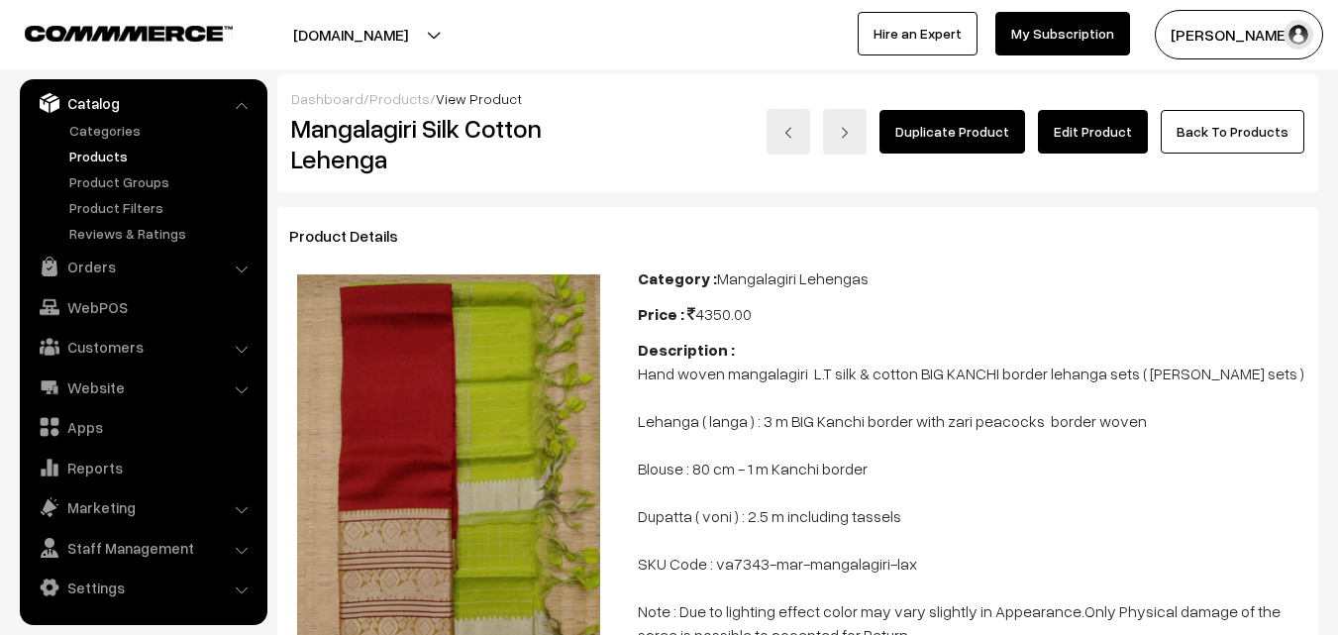
click at [97, 150] on link "Products" at bounding box center [162, 156] width 196 height 21
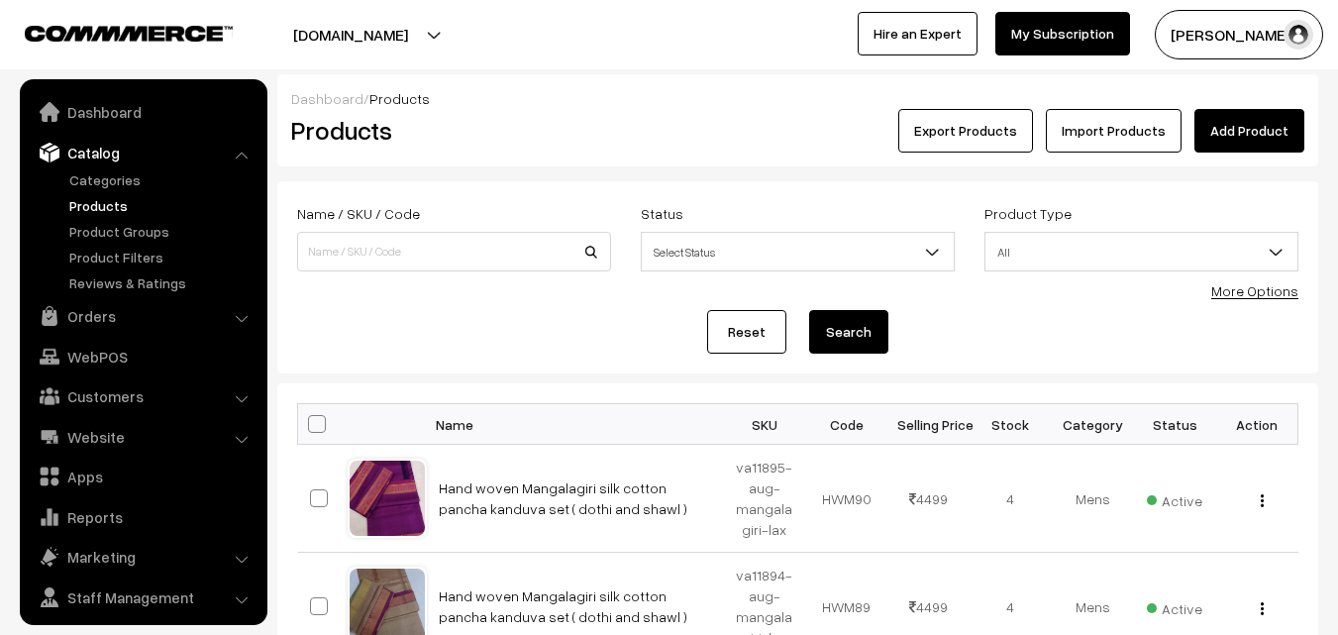
scroll to position [50, 0]
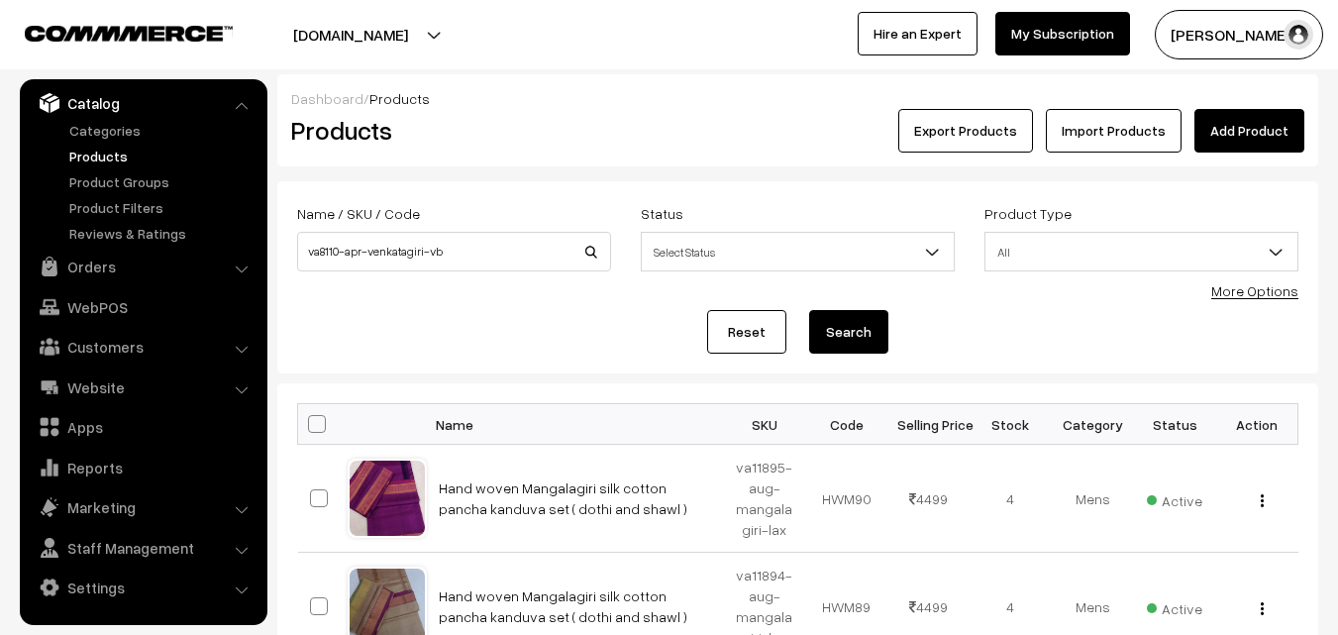
type input "va8110-apr-venkatagiri-vb"
click at [829, 335] on button "Search" at bounding box center [848, 332] width 79 height 44
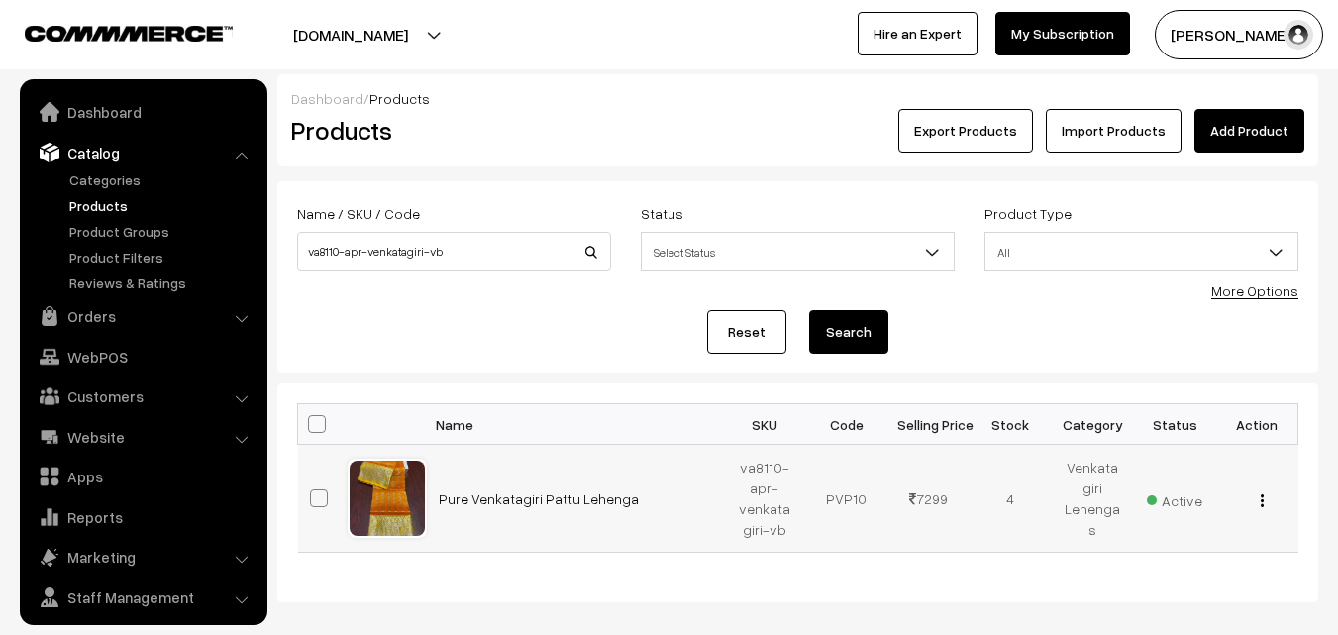
scroll to position [50, 0]
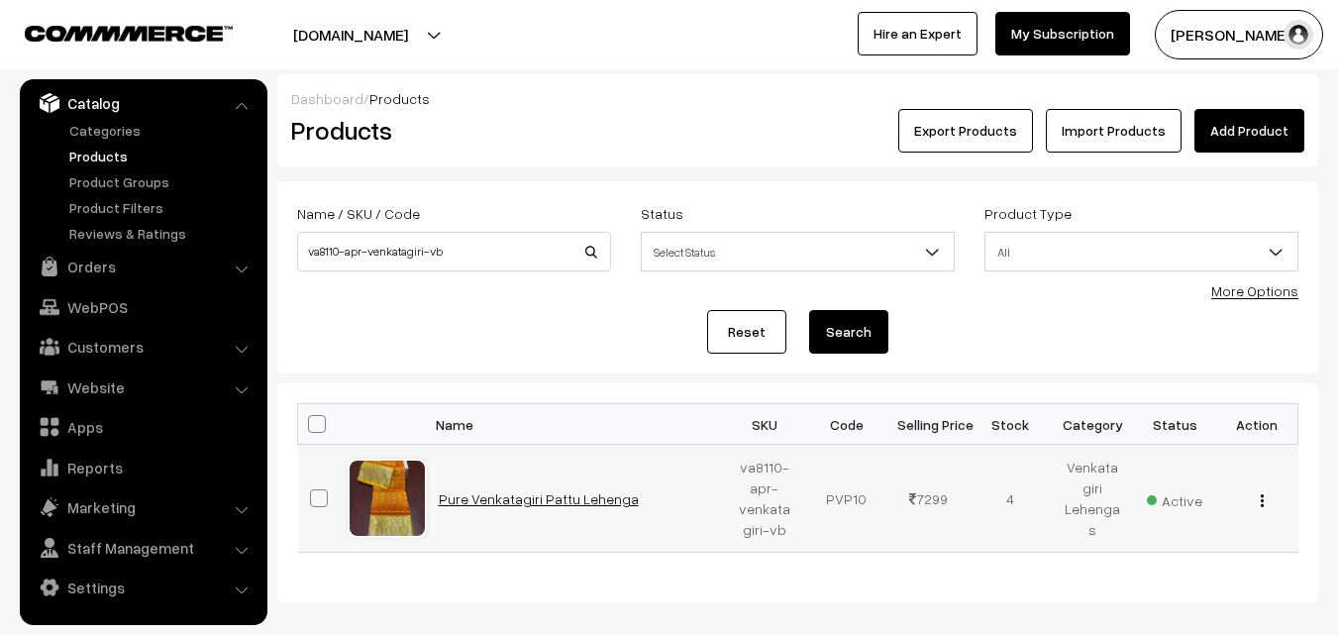
click at [484, 499] on link "Pure Venkatagiri Pattu Lehenga" at bounding box center [539, 498] width 200 height 17
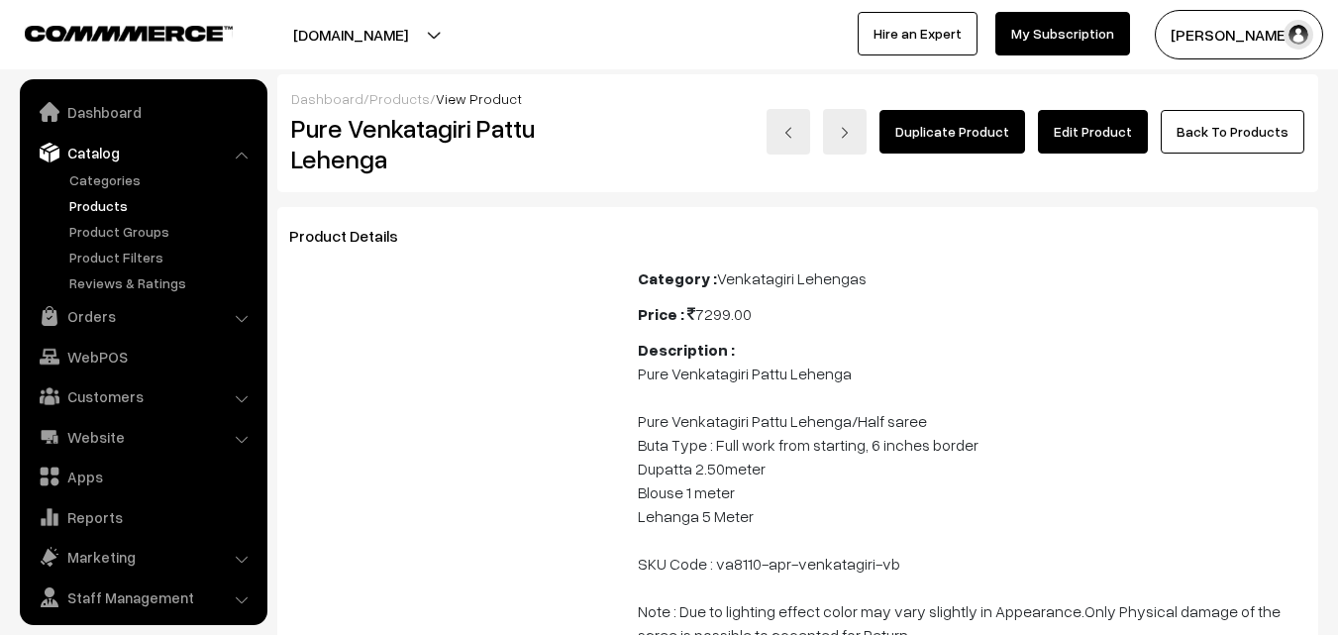
scroll to position [50, 0]
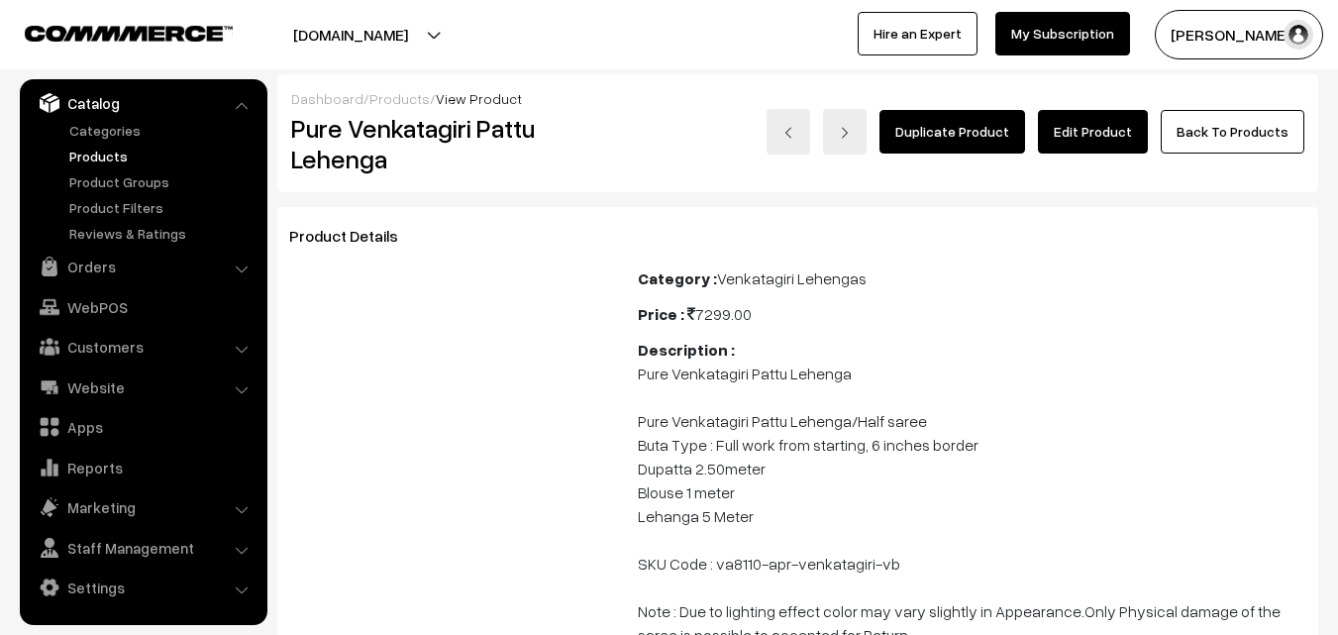
click at [1082, 134] on link "Edit Product" at bounding box center [1093, 132] width 110 height 44
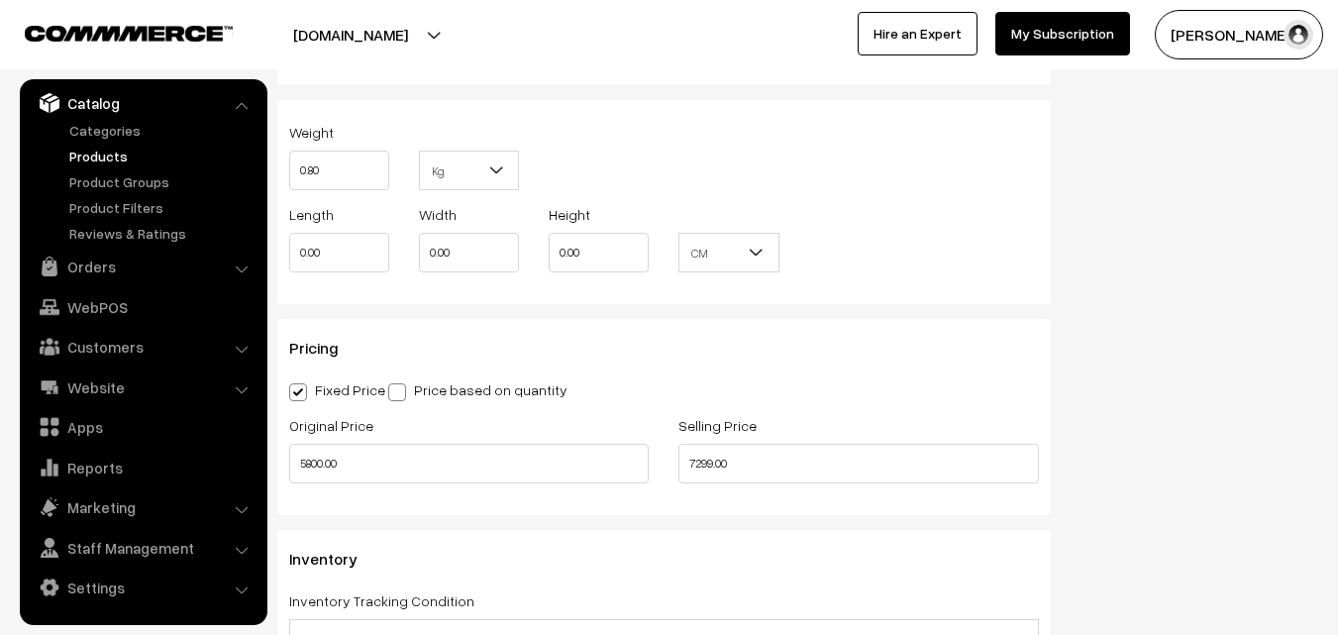
scroll to position [1486, 0]
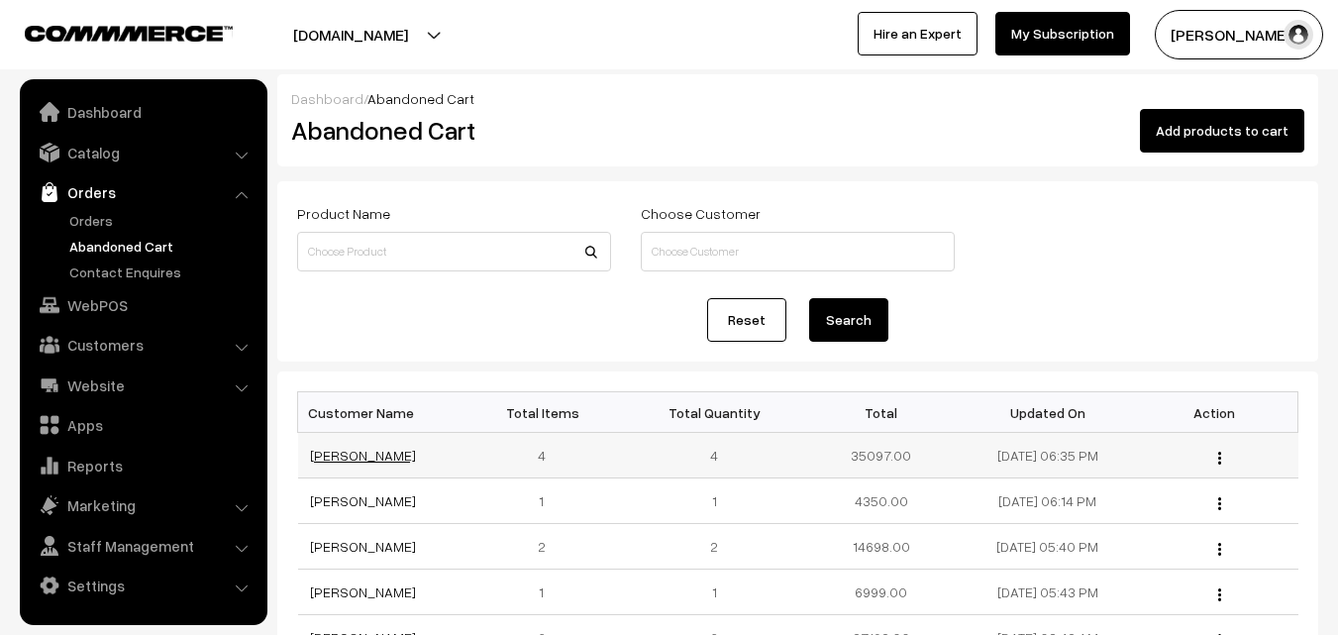
click at [391, 455] on link "[PERSON_NAME]" at bounding box center [363, 455] width 106 height 17
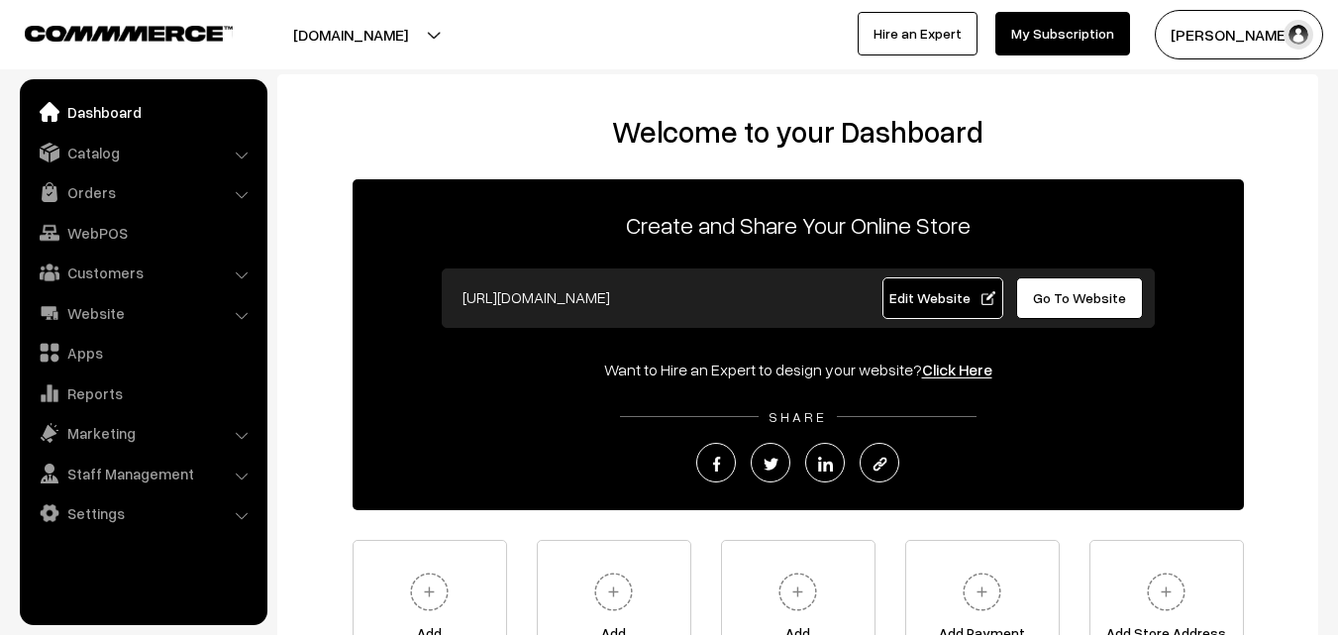
click at [1198, 42] on button "[PERSON_NAME]" at bounding box center [1239, 35] width 168 height 50
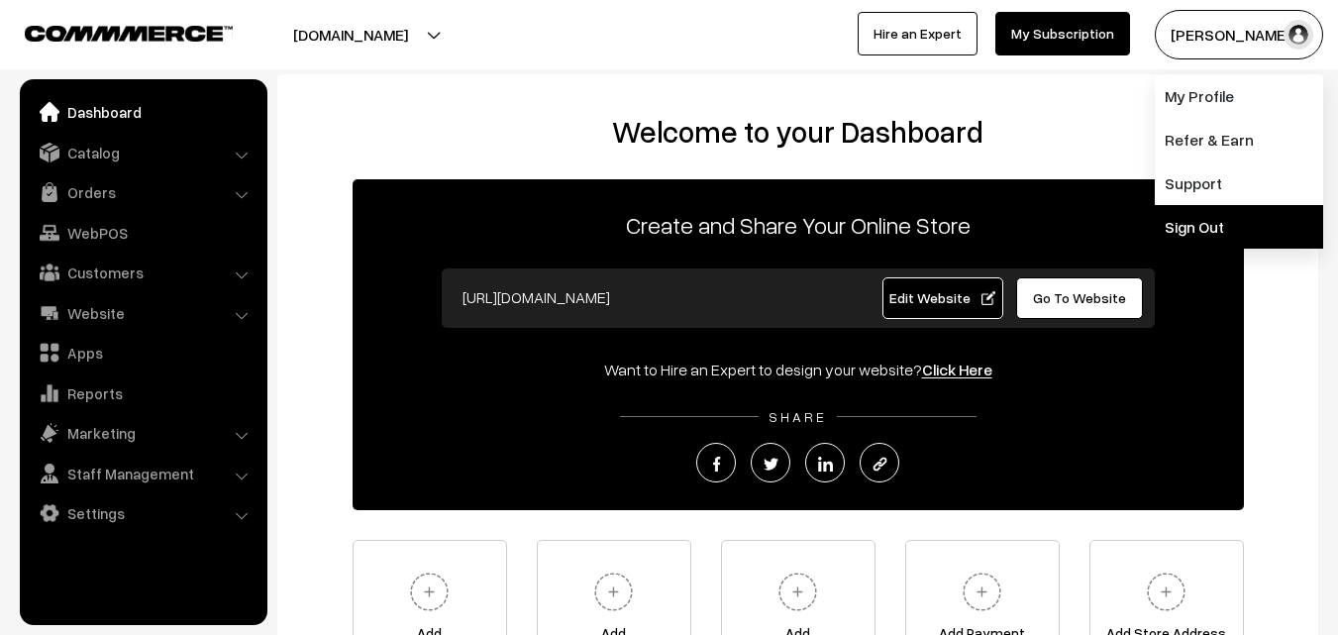
click at [1214, 219] on link "Sign Out" at bounding box center [1239, 227] width 168 height 44
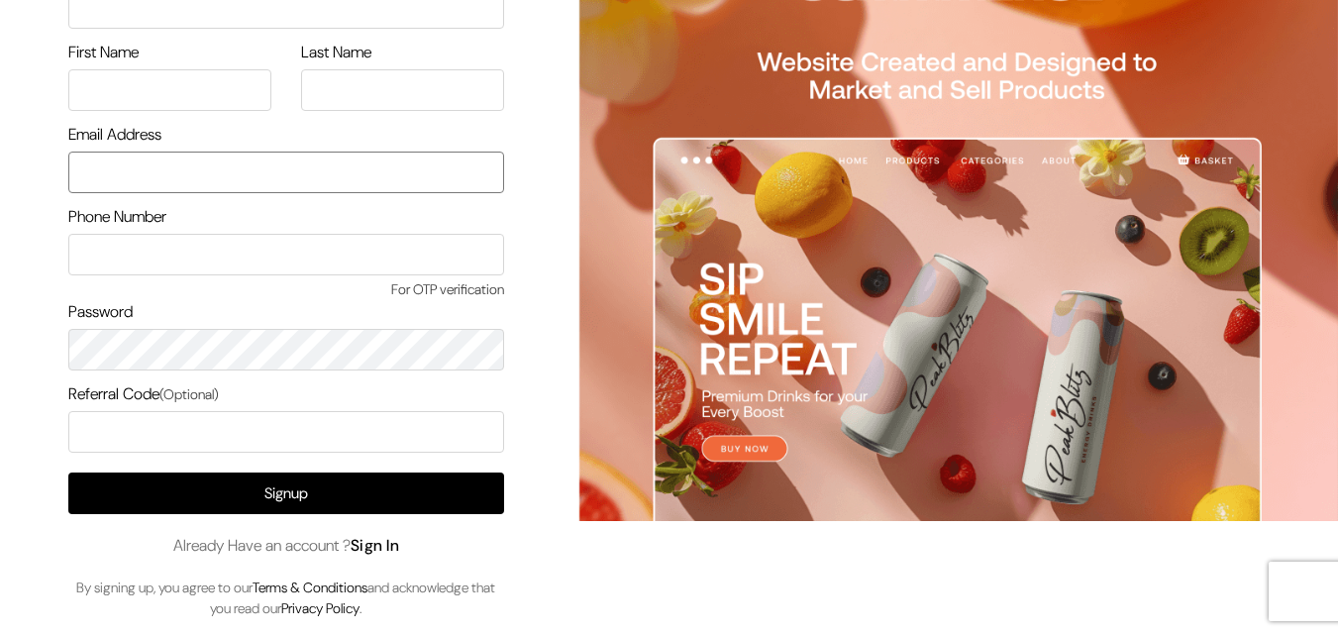
type input "[EMAIL_ADDRESS][DOMAIN_NAME]"
click at [397, 543] on link "Sign In" at bounding box center [376, 545] width 50 height 21
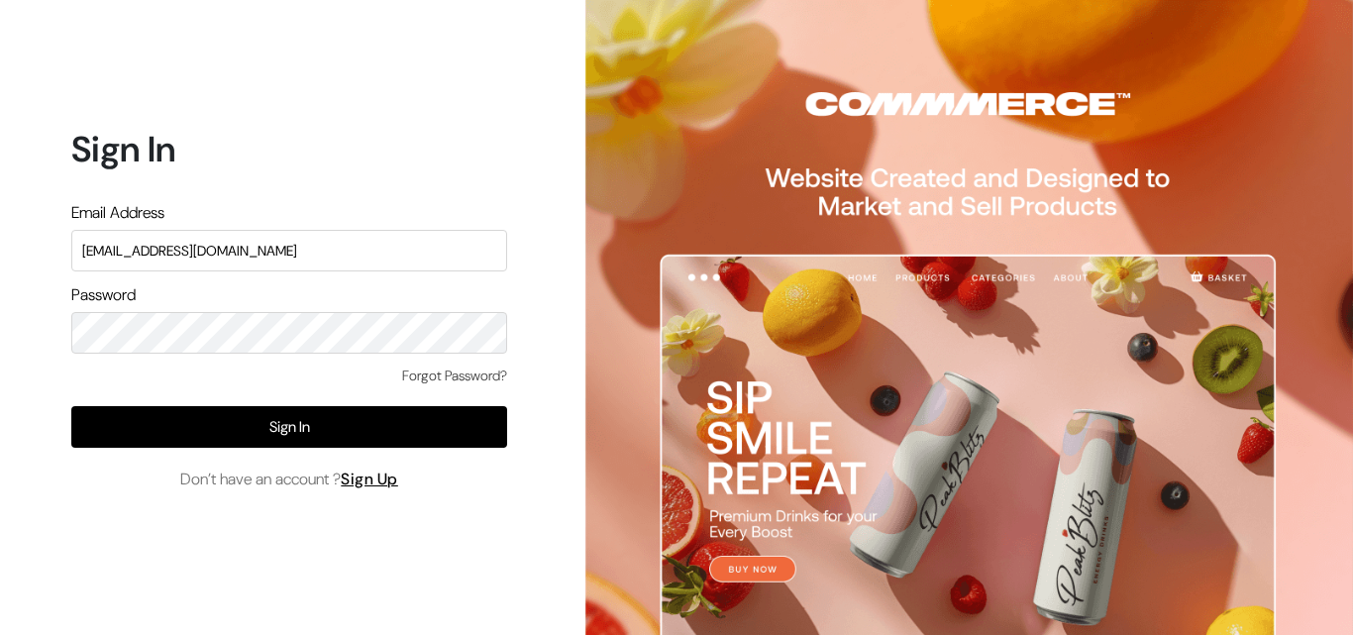
drag, startPoint x: 295, startPoint y: 263, endPoint x: 161, endPoint y: 248, distance: 134.6
click at [152, 248] on input "[EMAIL_ADDRESS][DOMAIN_NAME]" at bounding box center [289, 251] width 436 height 42
click at [283, 258] on input "[EMAIL_ADDRESS][DOMAIN_NAME]" at bounding box center [289, 251] width 436 height 42
drag, startPoint x: 286, startPoint y: 254, endPoint x: 0, endPoint y: 261, distance: 286.3
click at [0, 261] on div "Sign In Email Address [EMAIL_ADDRESS][DOMAIN_NAME] Password Forgot Password? Si…" at bounding box center [282, 317] width 564 height 635
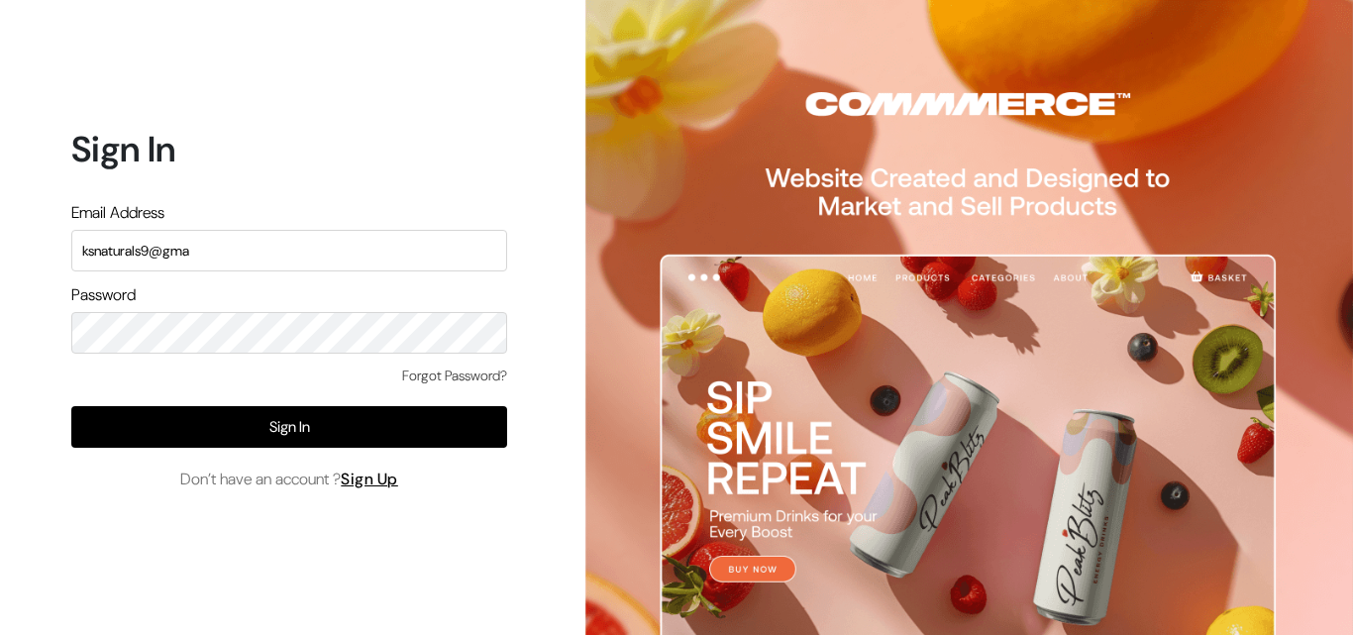
click at [155, 251] on input "ksnaturals9@gma" at bounding box center [289, 251] width 436 height 42
click at [242, 238] on input "ksnaturals99@gma" at bounding box center [289, 251] width 436 height 42
type input "[EMAIL_ADDRESS][DOMAIN_NAME]"
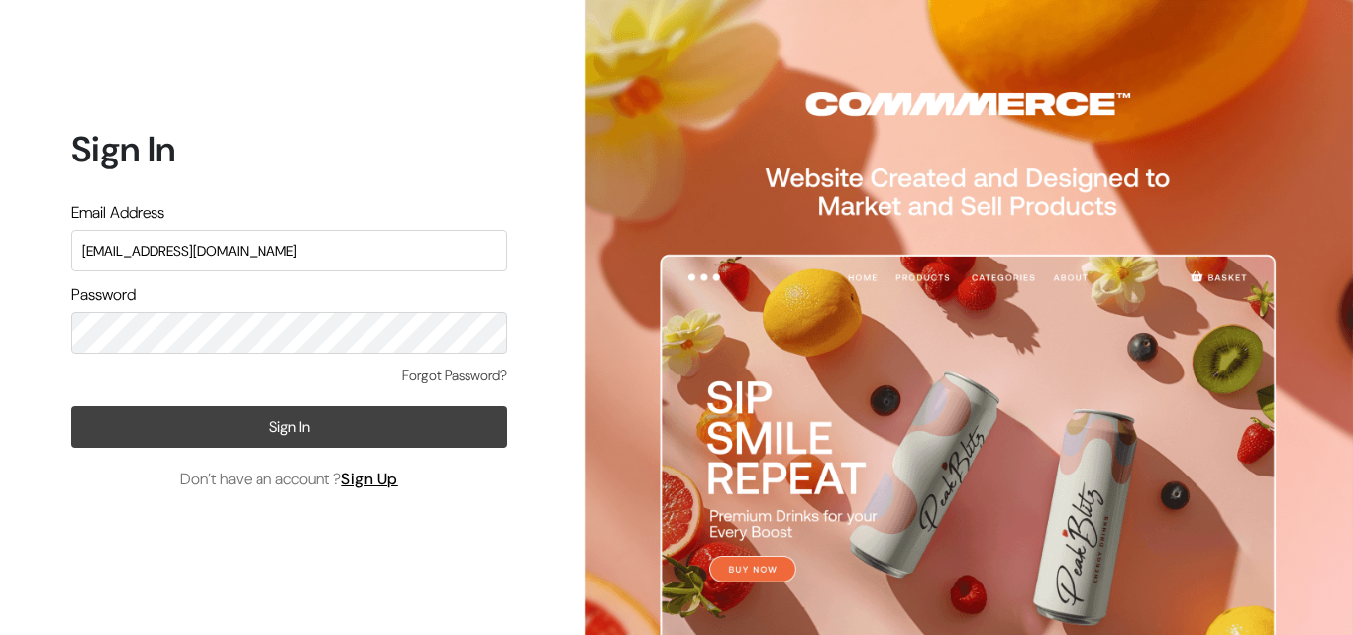
click at [107, 421] on button "Sign In" at bounding box center [289, 427] width 436 height 42
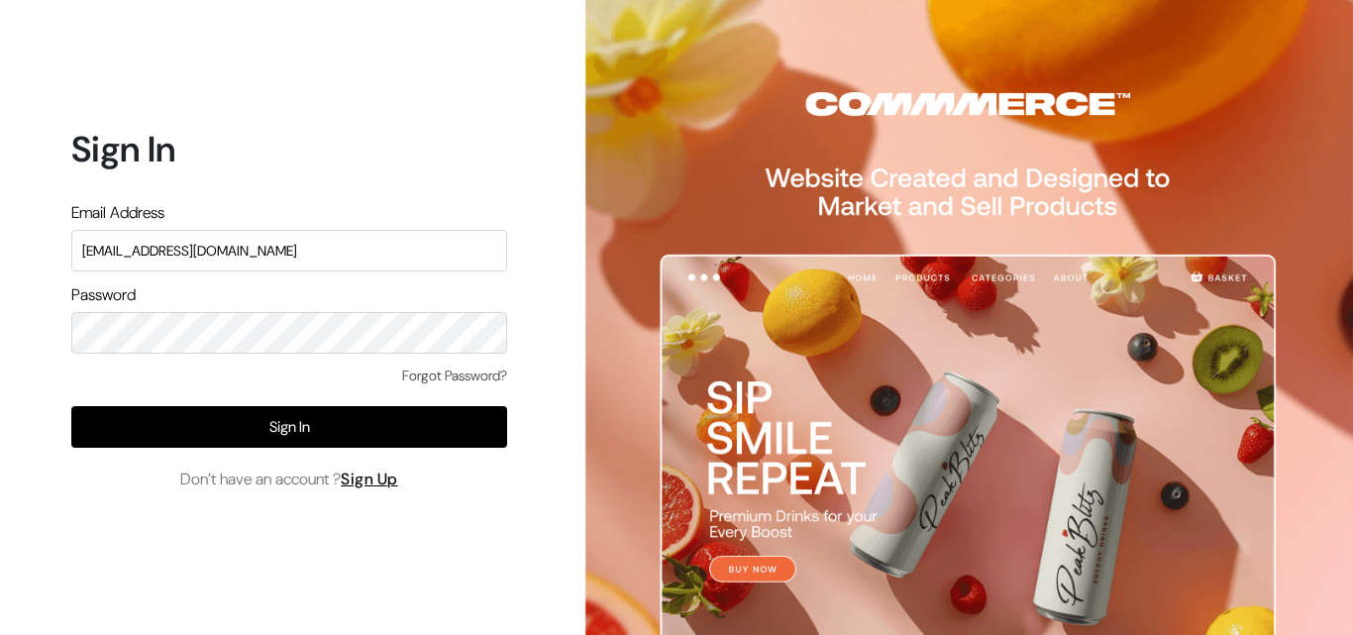
drag, startPoint x: 314, startPoint y: 254, endPoint x: 0, endPoint y: 292, distance: 316.3
click at [0, 292] on div "Sign In Email Address [EMAIL_ADDRESS][DOMAIN_NAME] Password Forgot Password? Si…" at bounding box center [282, 317] width 564 height 635
type input "[EMAIL_ADDRESS][DOMAIN_NAME]"
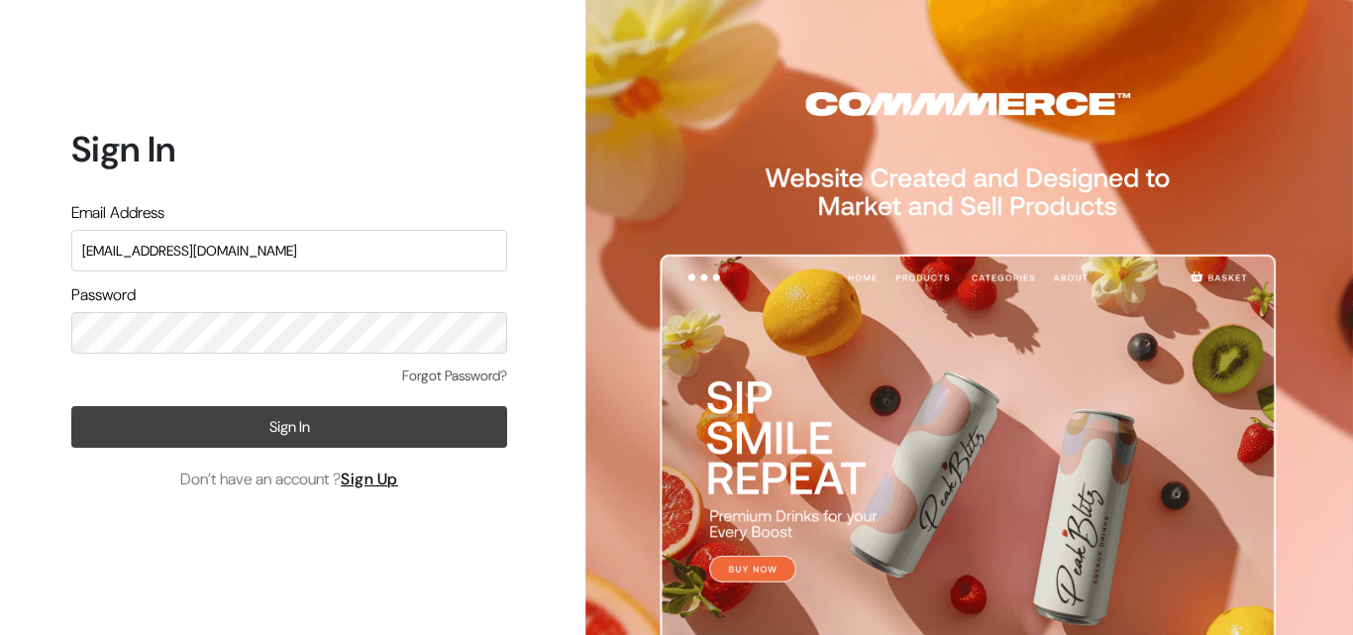
click at [88, 424] on button "Sign In" at bounding box center [289, 427] width 436 height 42
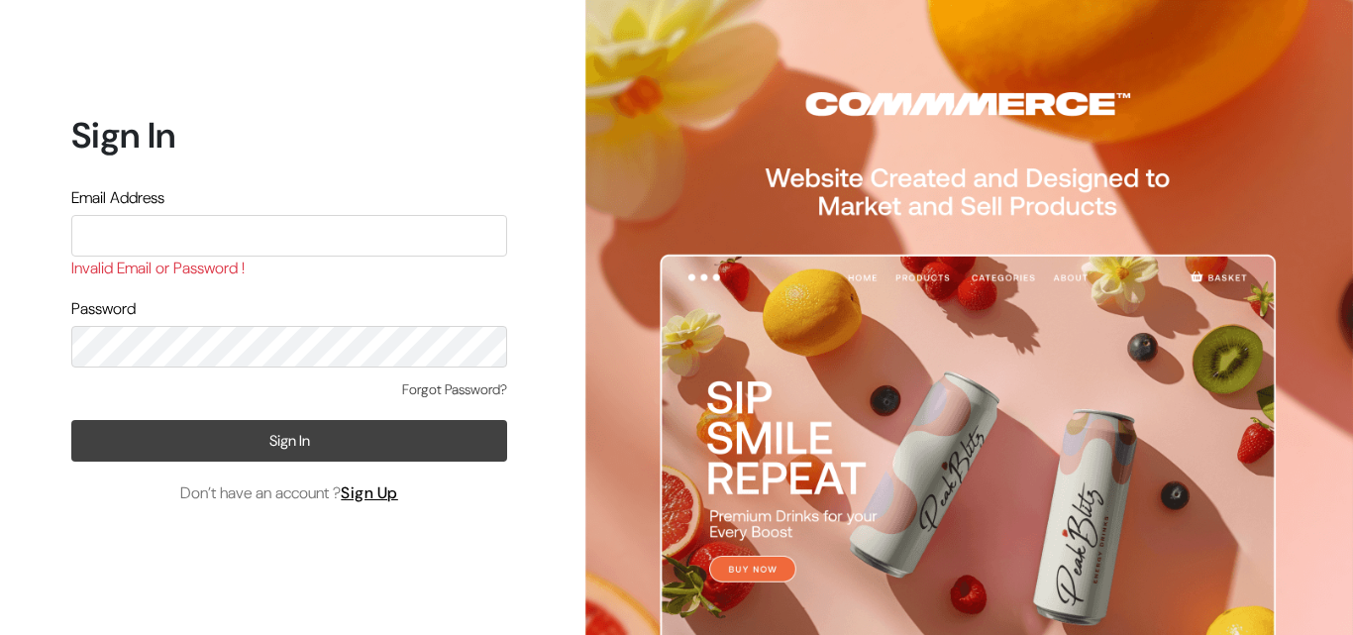
type input "[EMAIL_ADDRESS][DOMAIN_NAME]"
click at [290, 431] on button "Sign In" at bounding box center [289, 441] width 436 height 42
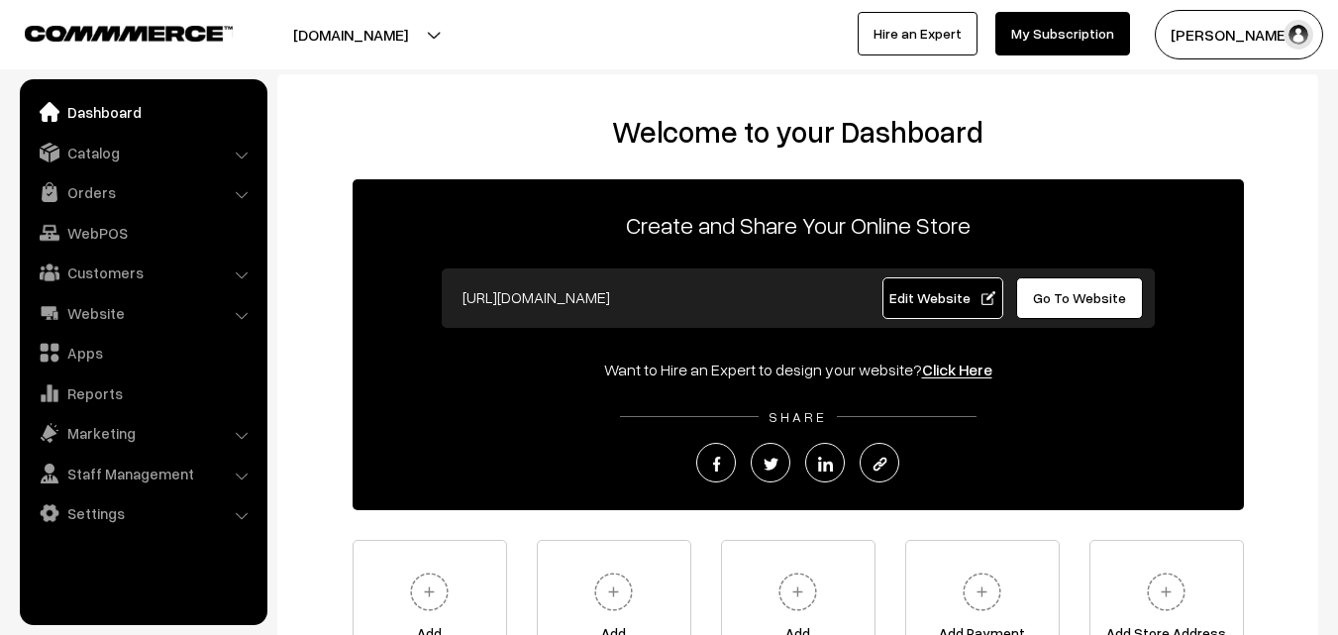
click at [1185, 25] on button "Radha Krishna" at bounding box center [1239, 35] width 168 height 50
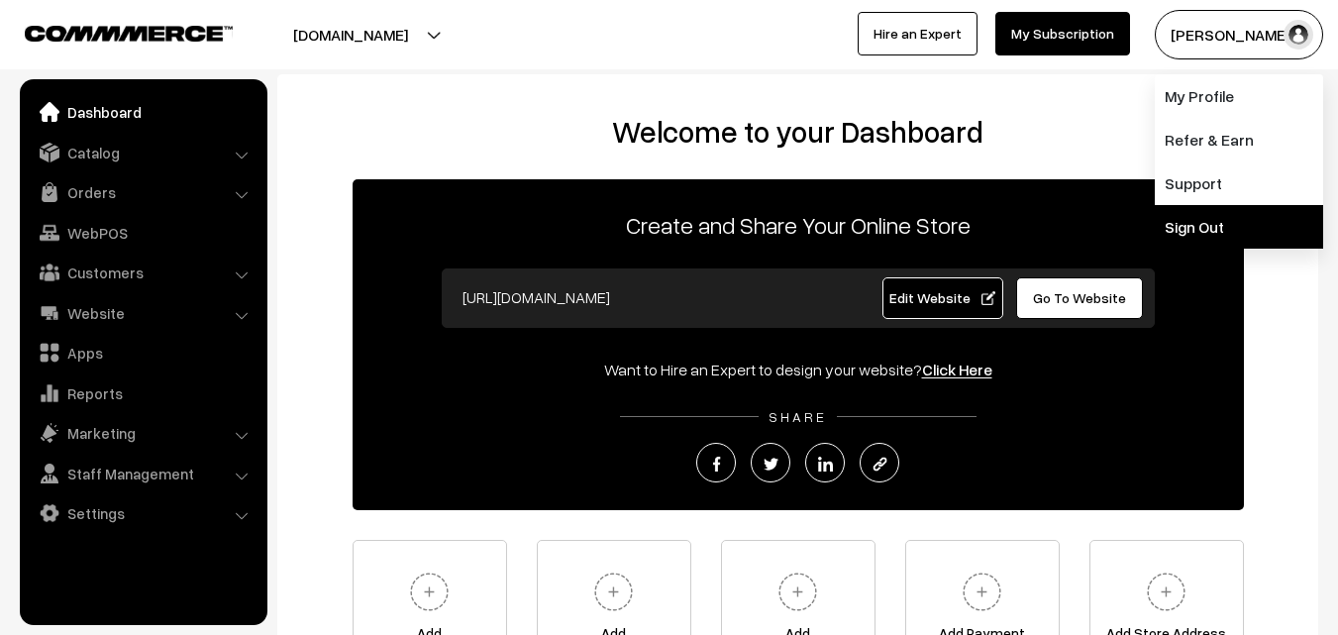
click at [1211, 230] on link "Sign Out" at bounding box center [1239, 227] width 168 height 44
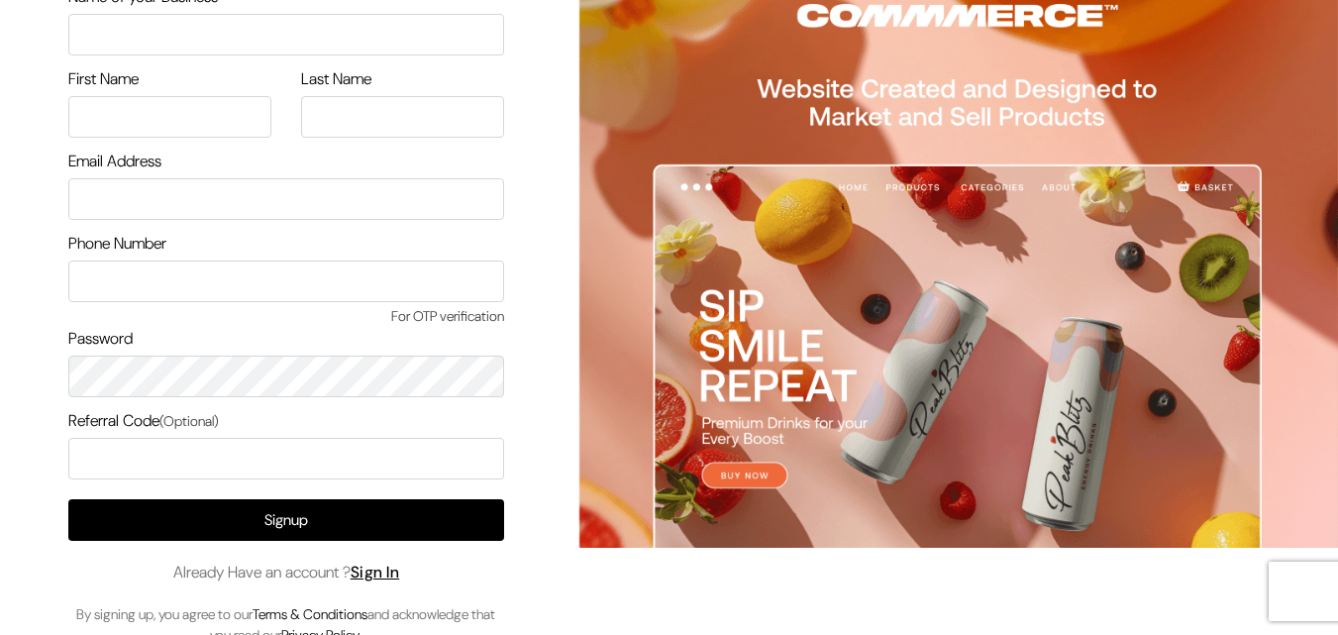
scroll to position [114, 0]
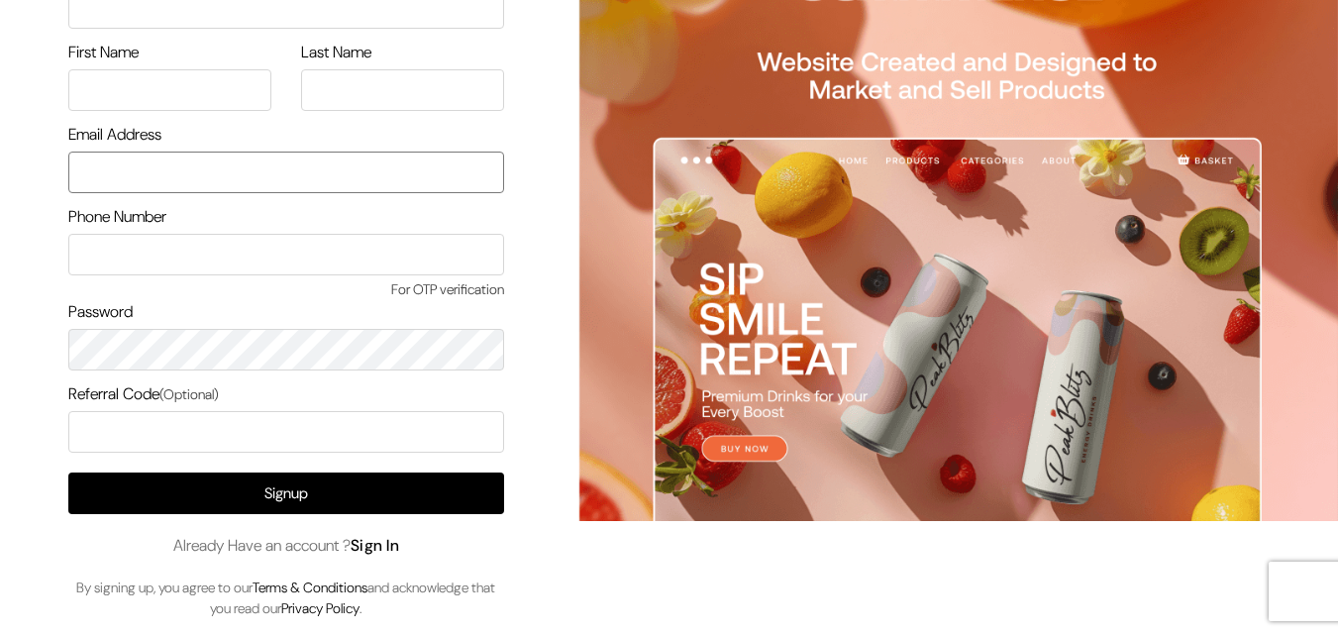
type input "[EMAIL_ADDRESS][DOMAIN_NAME]"
click at [392, 539] on link "Sign In" at bounding box center [376, 545] width 50 height 21
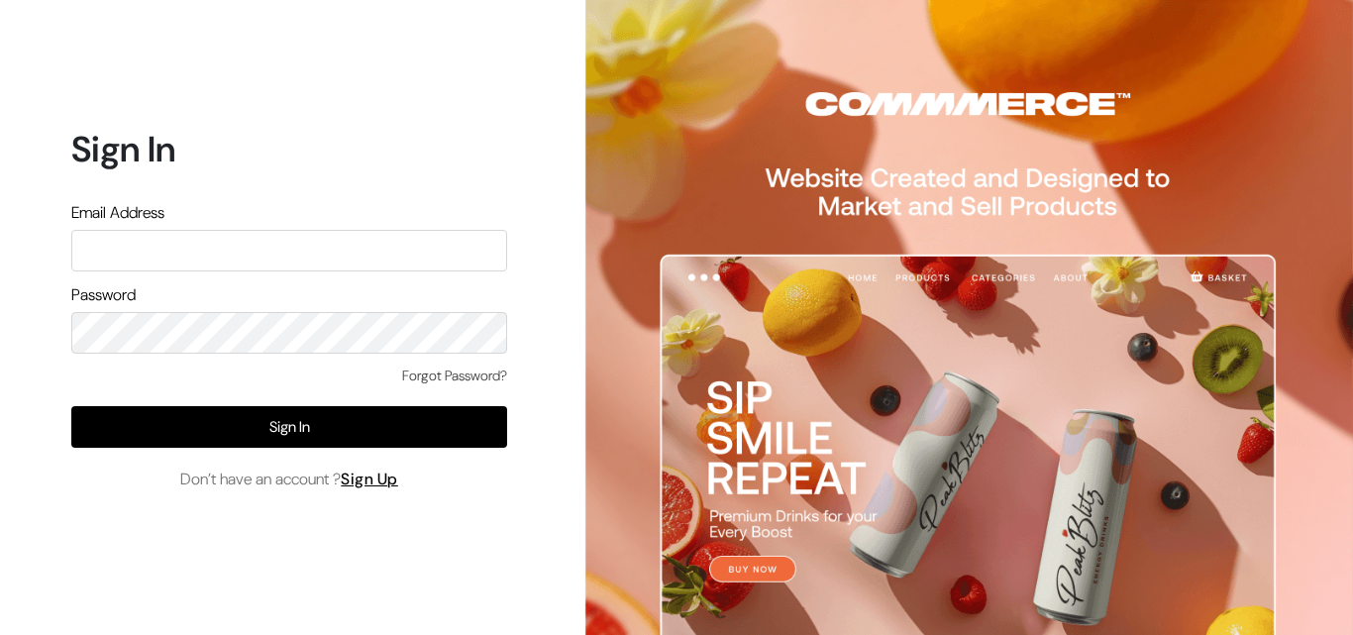
type input "uppadasarees999@gmail.com"
drag, startPoint x: 322, startPoint y: 250, endPoint x: 0, endPoint y: 271, distance: 322.6
click at [0, 271] on div "Sign In Email Address uppadasarees999@gmail.com Password Forgot Password? Sign …" at bounding box center [282, 317] width 564 height 635
click at [0, 339] on div "Sign In Email Address Password Forgot Password? Sign In Don’t have an account ?…" at bounding box center [282, 317] width 564 height 635
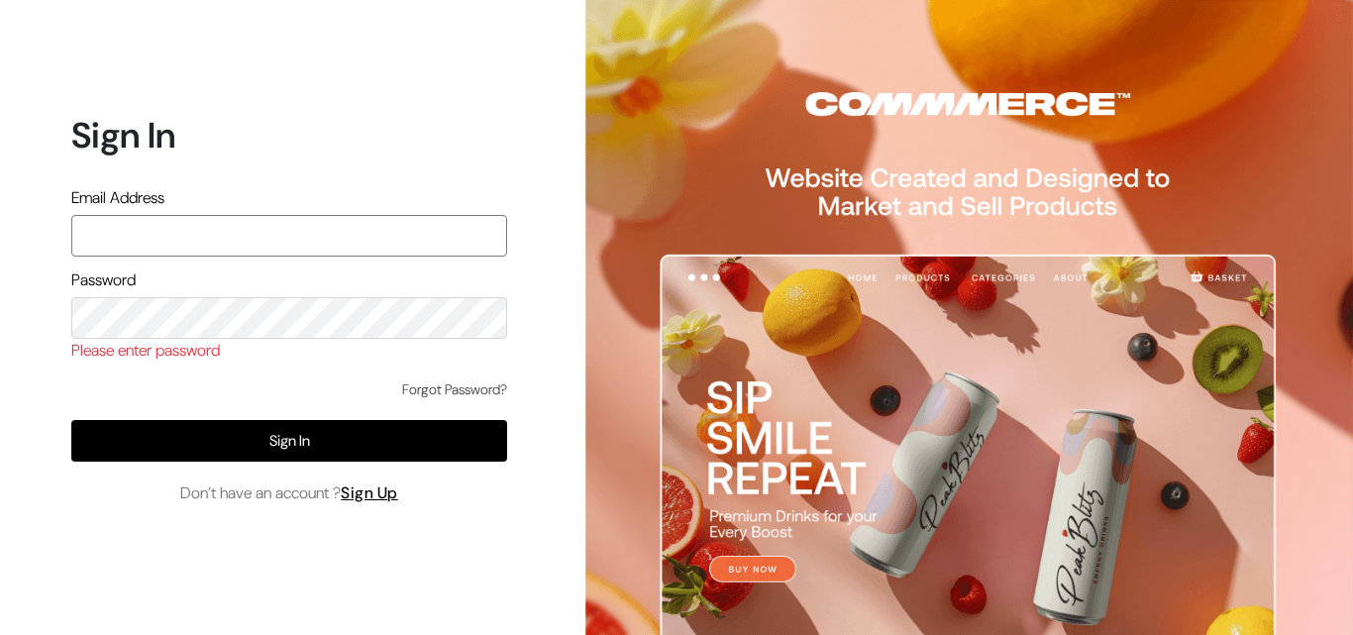
click at [160, 228] on input "text" at bounding box center [289, 236] width 436 height 42
type input "ksnaturals9@gmail.com"
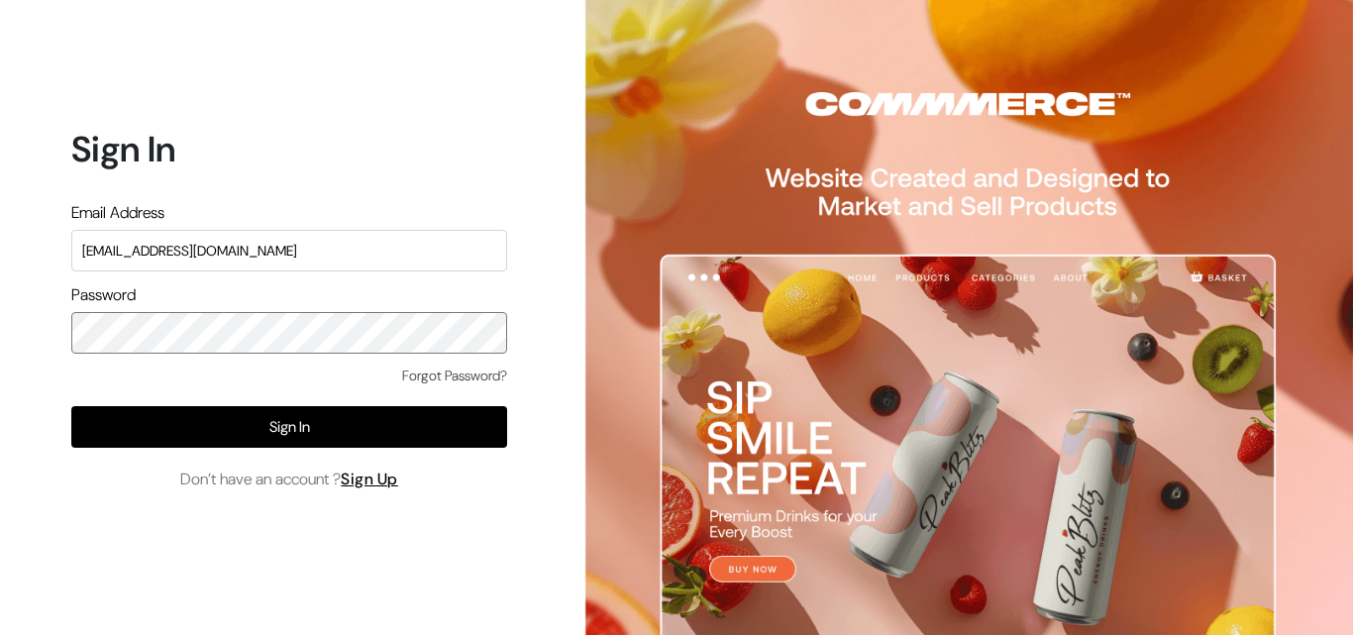
click at [14, 344] on div "Sign In Email Address ksnaturals9@gmail.com Password Forgot Password? Sign In D…" at bounding box center [282, 317] width 564 height 635
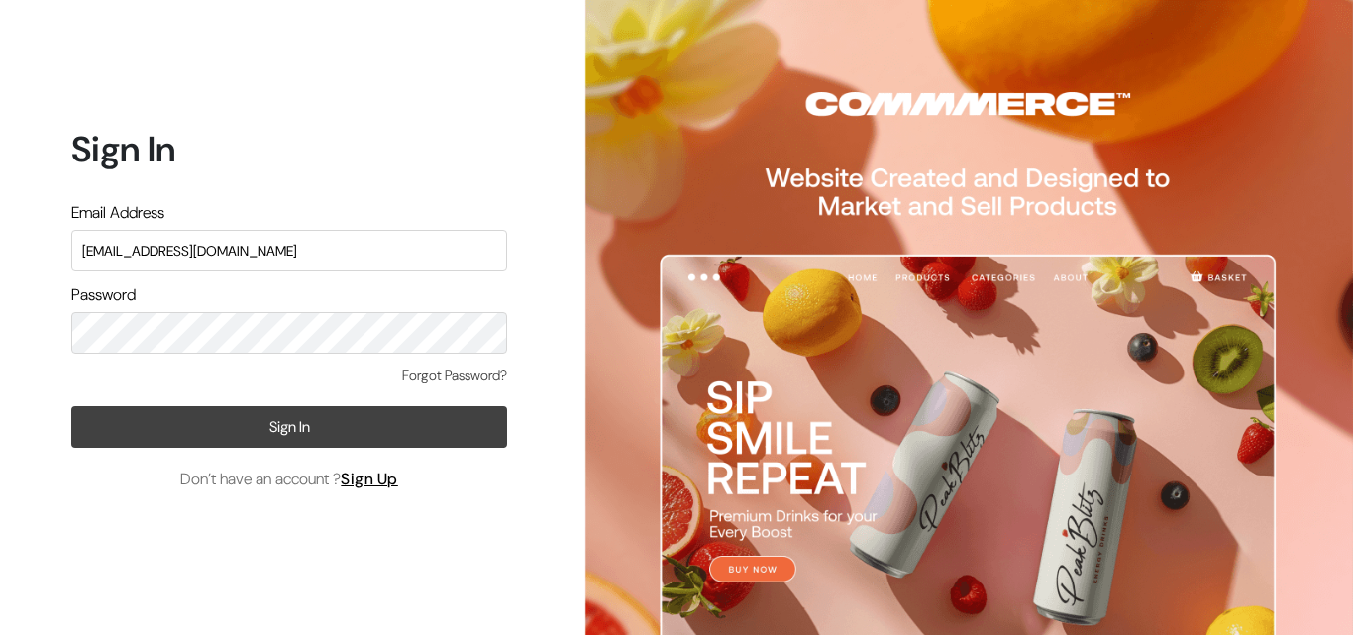
click at [104, 418] on button "Sign In" at bounding box center [289, 427] width 436 height 42
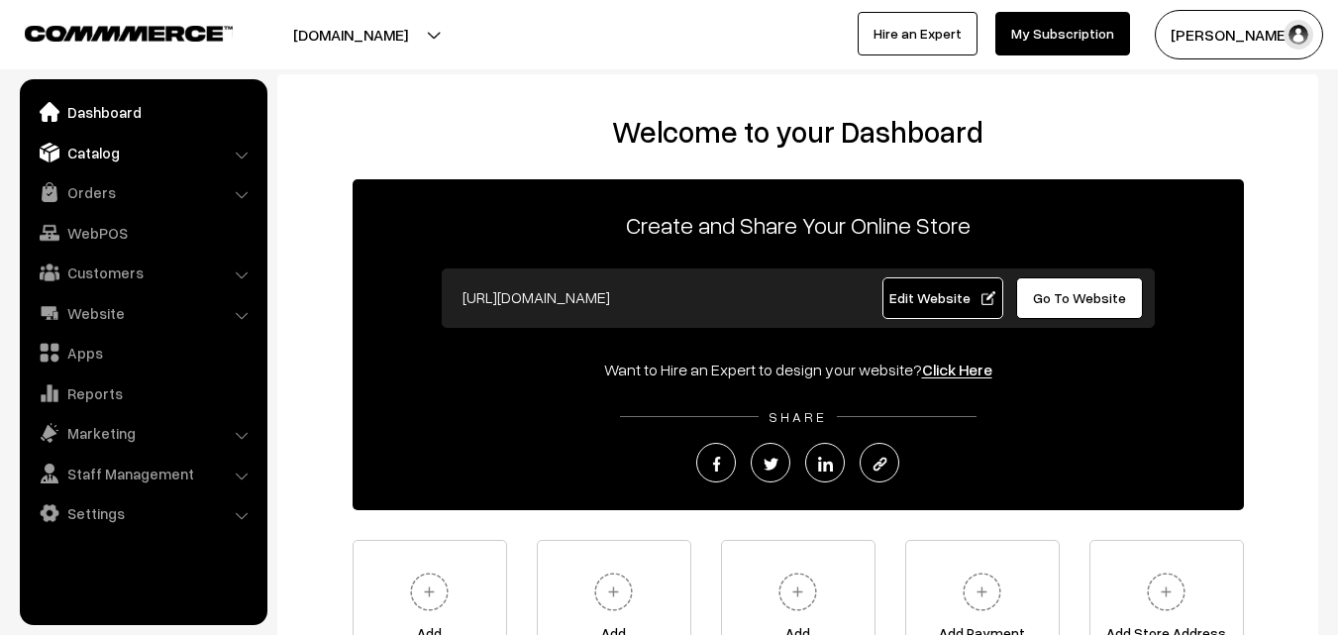
click at [111, 152] on link "Catalog" at bounding box center [143, 153] width 236 height 36
